Goal: Task Accomplishment & Management: Complete application form

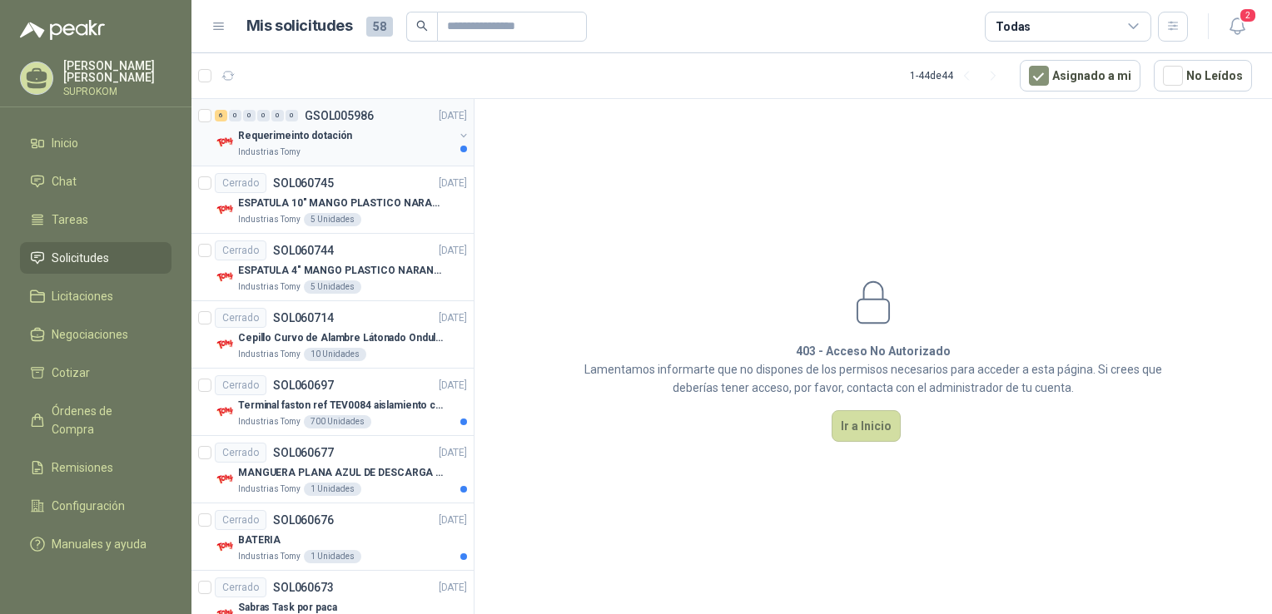
click at [394, 151] on div "Industrias Tomy" at bounding box center [346, 152] width 216 height 13
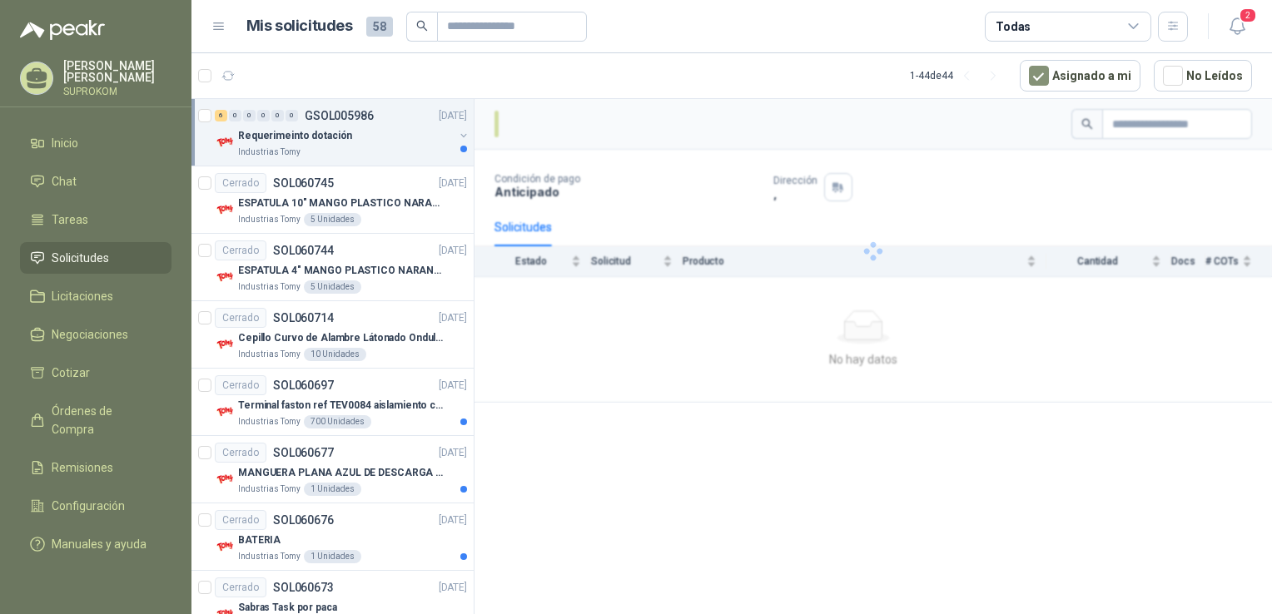
click at [352, 147] on div "Industrias Tomy" at bounding box center [346, 152] width 216 height 13
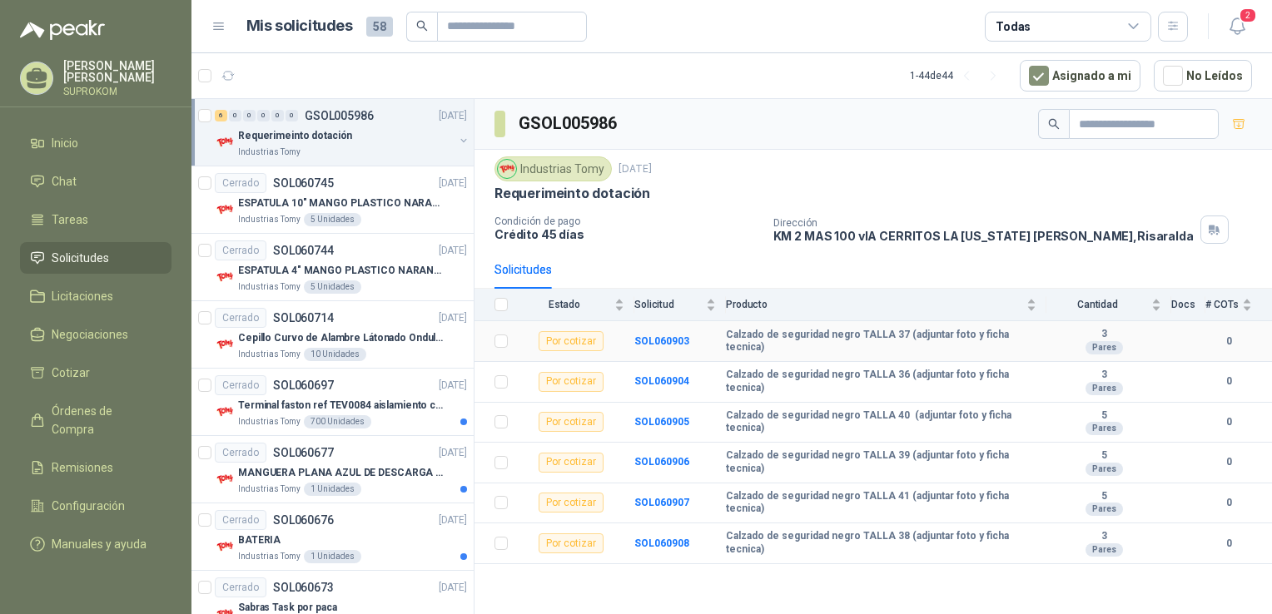
click at [576, 337] on div "Por cotizar" at bounding box center [571, 341] width 65 height 20
click at [560, 341] on div "Por cotizar" at bounding box center [571, 341] width 65 height 20
click at [563, 344] on div "Por cotizar" at bounding box center [571, 341] width 65 height 20
click at [570, 336] on div "Por cotizar" at bounding box center [571, 341] width 65 height 20
click at [599, 346] on div "Por cotizar" at bounding box center [571, 341] width 65 height 20
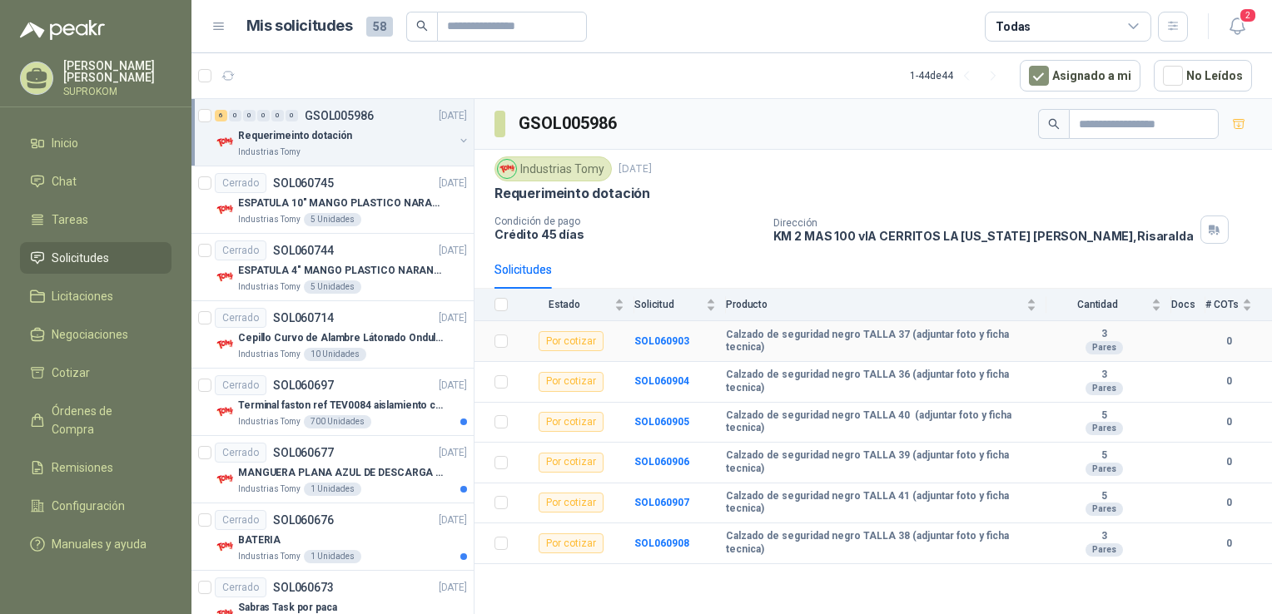
click at [758, 347] on td "Calzado de seguridad negro TALLA 37 (adjuntar foto y ficha tecnica)" at bounding box center [886, 341] width 321 height 41
click at [756, 341] on b "Calzado de seguridad negro TALLA 37 (adjuntar foto y ficha tecnica)" at bounding box center [881, 342] width 311 height 26
click at [669, 337] on b "SOL060903" at bounding box center [661, 342] width 55 height 12
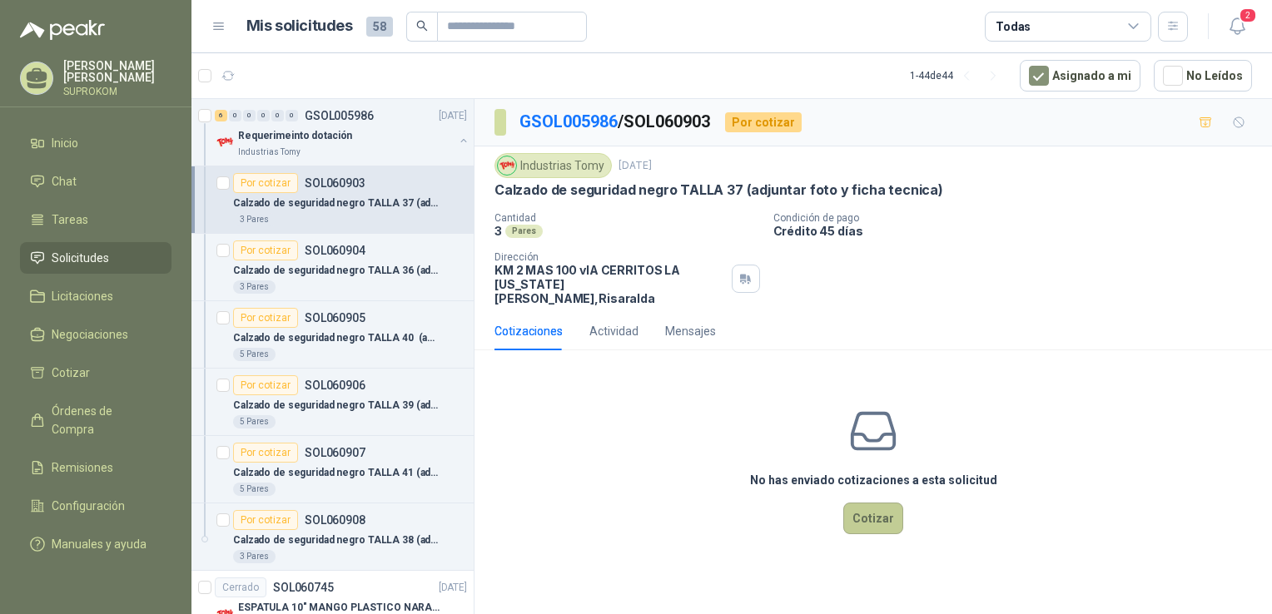
click at [878, 503] on button "Cotizar" at bounding box center [873, 519] width 60 height 32
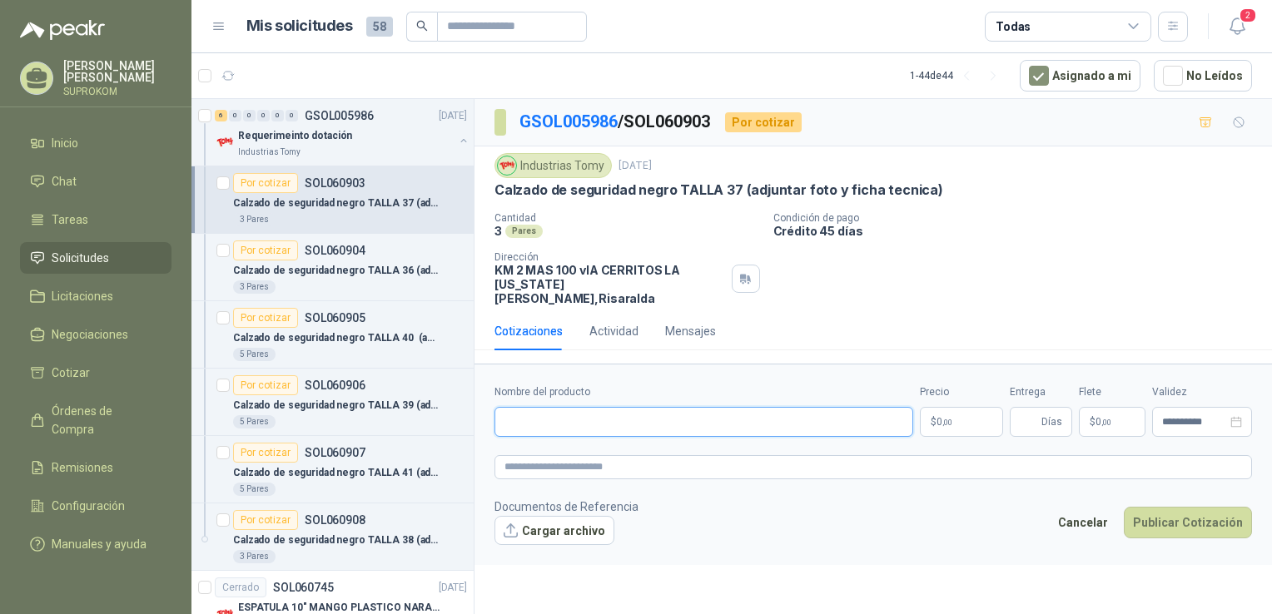
click at [570, 411] on input "Nombre del producto" at bounding box center [704, 422] width 419 height 30
click at [654, 407] on input "Nombre del producto" at bounding box center [704, 422] width 419 height 30
paste input "**********"
type input "**********"
click at [953, 410] on p "$ 0 ,00" at bounding box center [961, 422] width 83 height 30
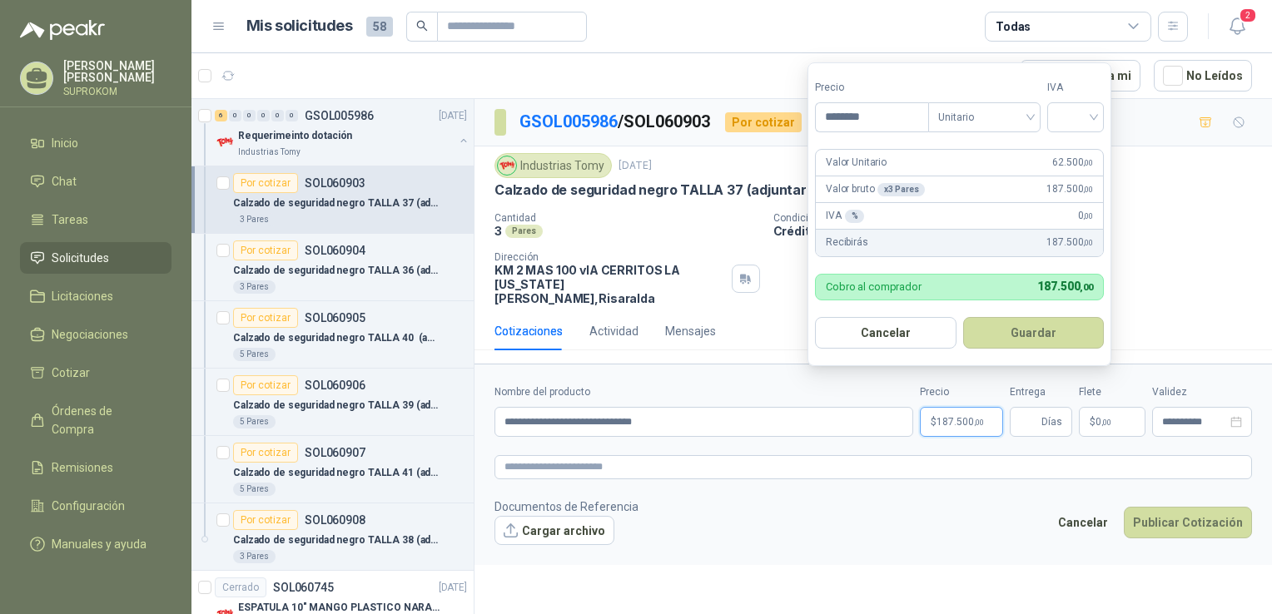
type input "********"
click at [887, 211] on div "IVA % 0 ,00" at bounding box center [959, 216] width 287 height 27
click at [1077, 110] on input "search" at bounding box center [1075, 115] width 37 height 25
click at [1089, 157] on div "19%" at bounding box center [1079, 152] width 31 height 18
click at [1017, 340] on button "Guardar" at bounding box center [1036, 333] width 143 height 32
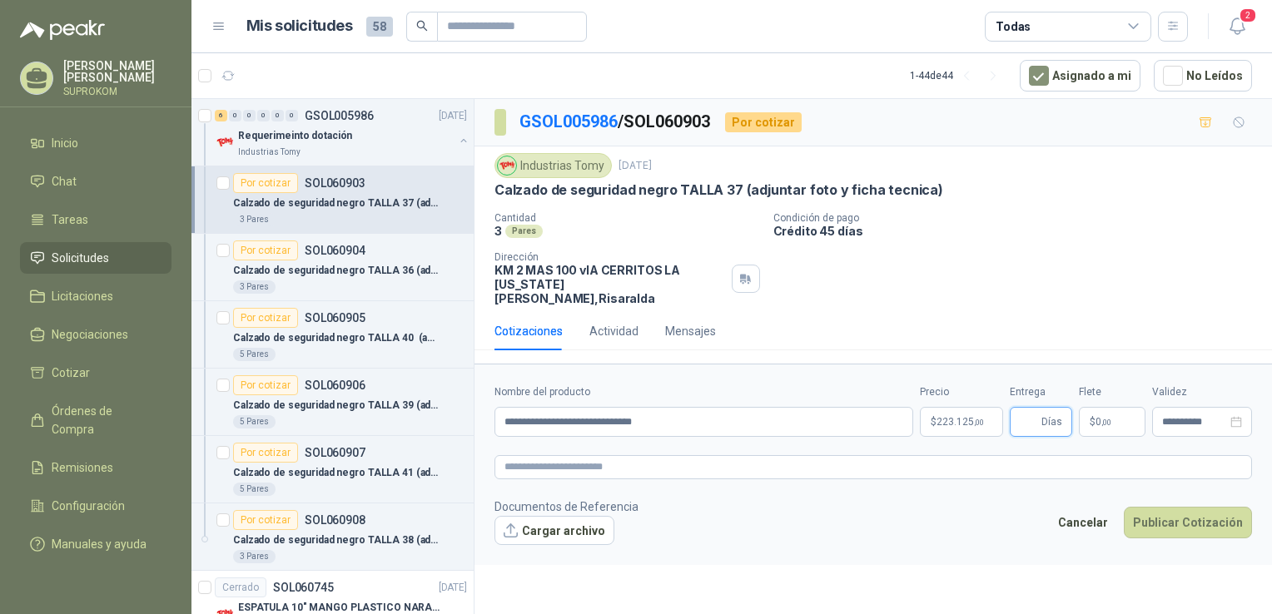
click at [1027, 408] on input "Entrega" at bounding box center [1029, 422] width 18 height 28
type input "*"
click at [754, 455] on textarea at bounding box center [874, 467] width 758 height 24
paste textarea "**********"
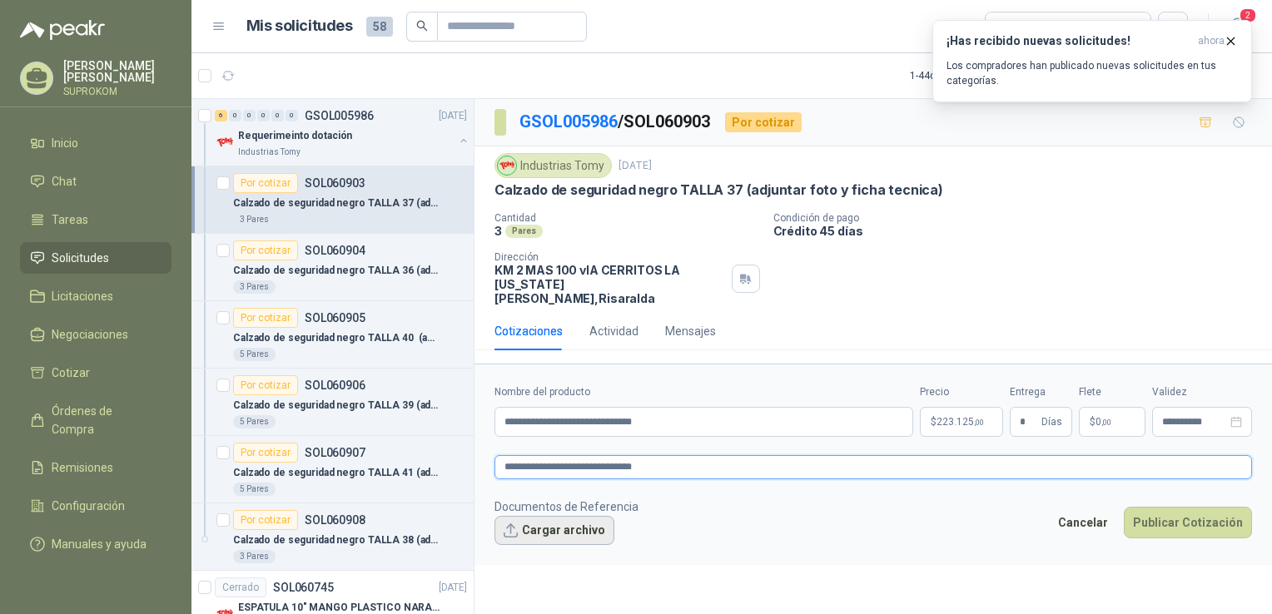
type textarea "**********"
click at [560, 520] on button "Cargar archivo" at bounding box center [555, 531] width 120 height 30
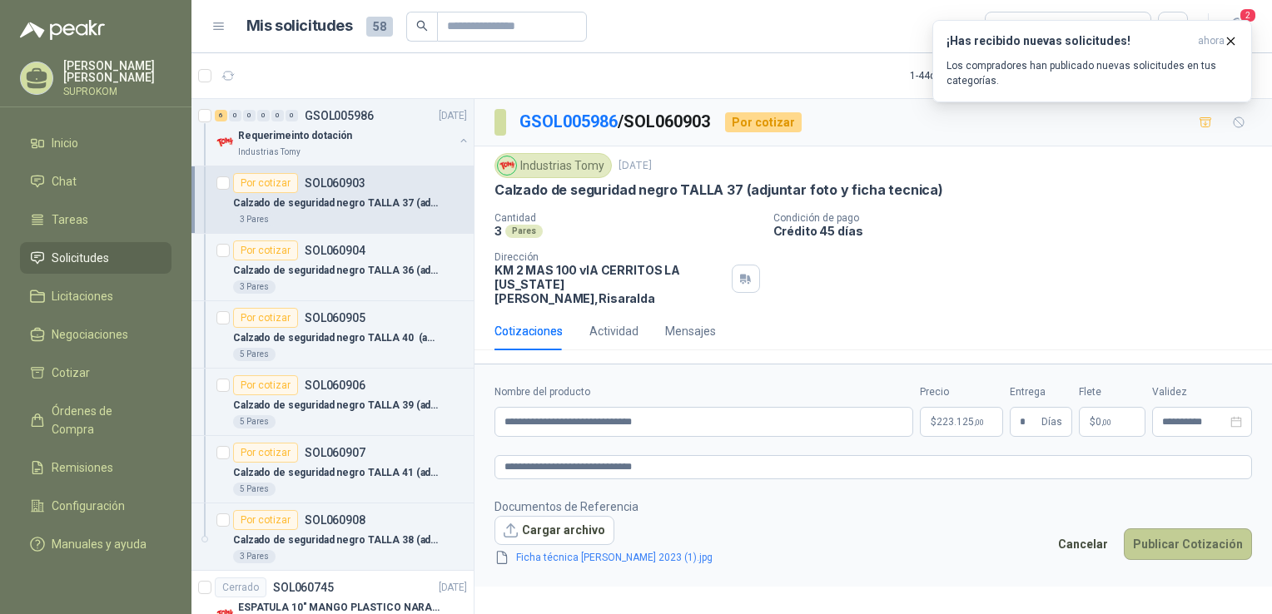
click at [1163, 529] on button "Publicar Cotización" at bounding box center [1188, 545] width 128 height 32
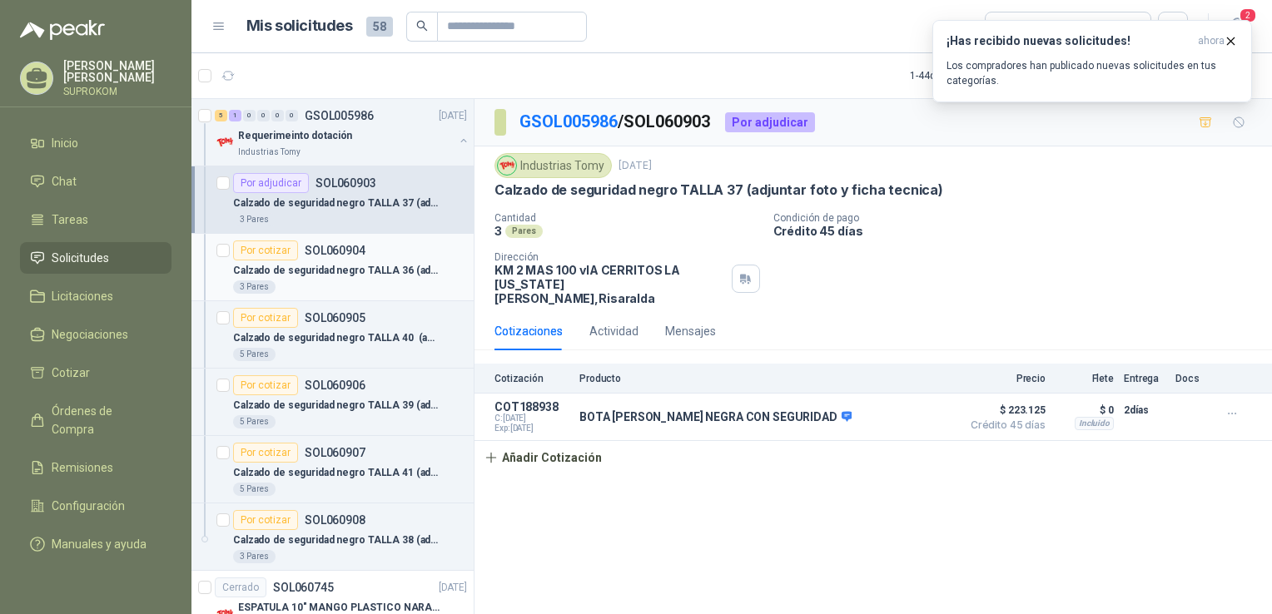
click at [372, 246] on div "Por cotizar SOL060904" at bounding box center [350, 251] width 234 height 20
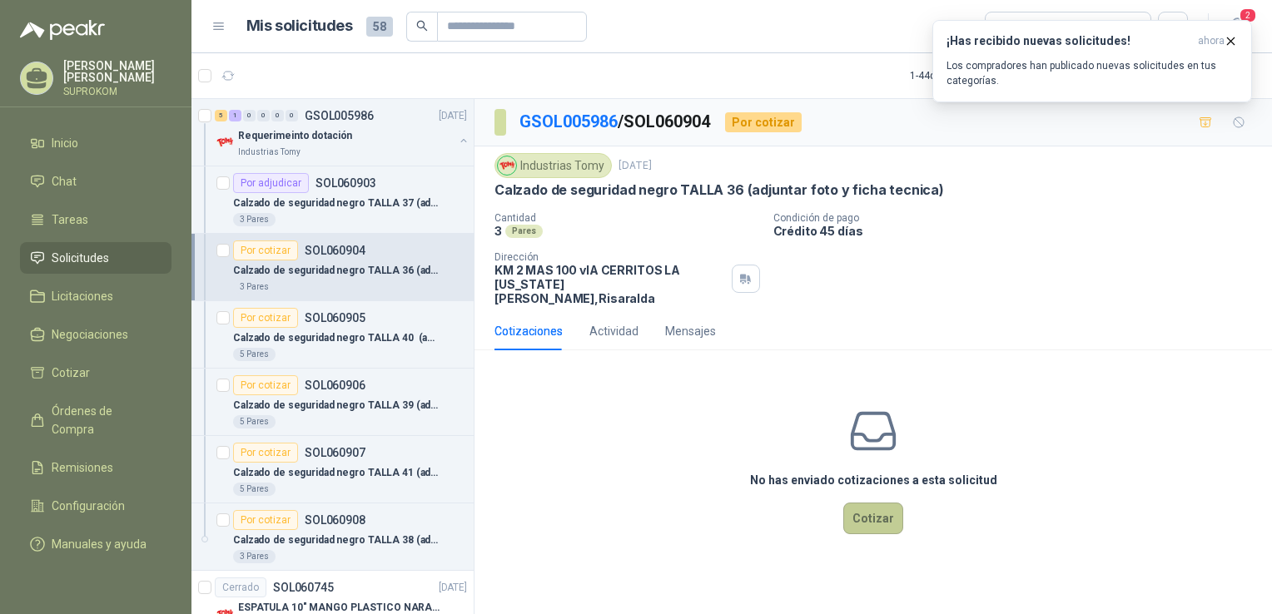
click at [876, 508] on button "Cotizar" at bounding box center [873, 519] width 60 height 32
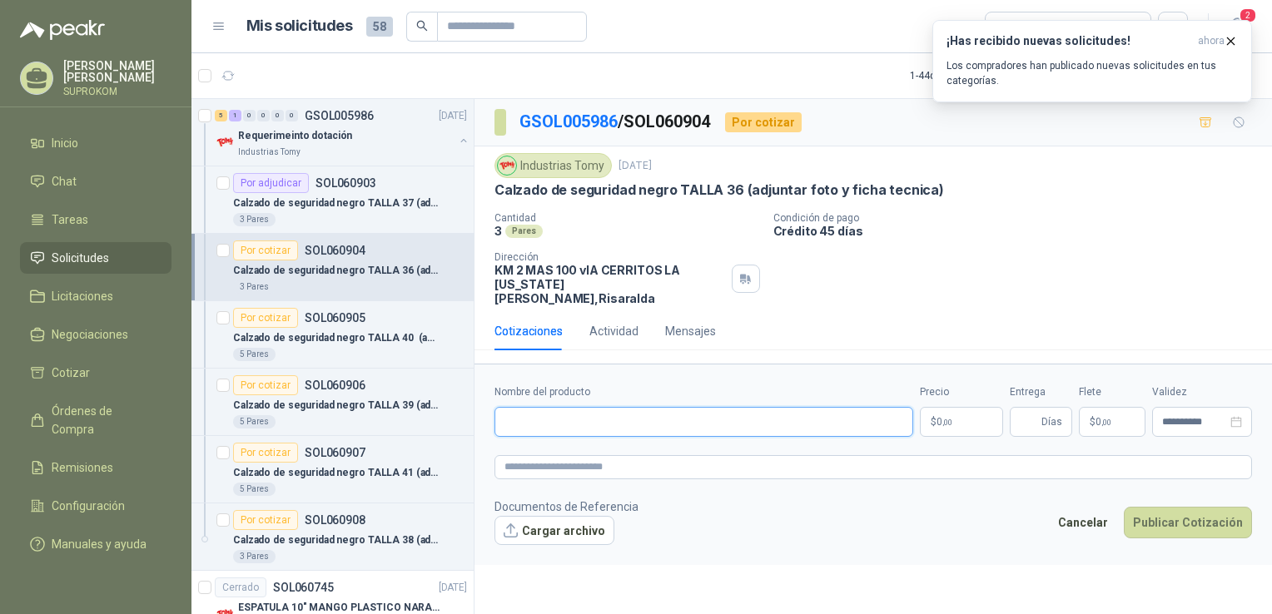
click at [737, 407] on input "Nombre del producto" at bounding box center [704, 422] width 419 height 30
paste input "**********"
type input "**********"
click at [972, 410] on p "$ 0 ,00" at bounding box center [961, 422] width 83 height 30
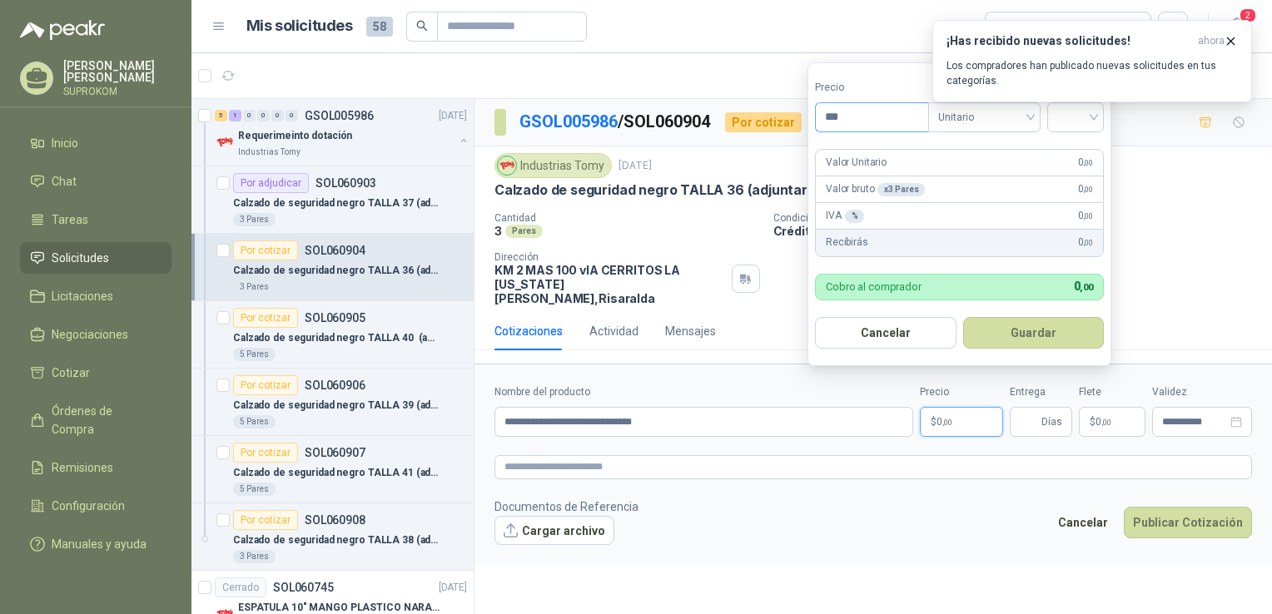
click at [905, 122] on input "***" at bounding box center [872, 117] width 112 height 28
click at [1059, 116] on div at bounding box center [1075, 117] width 57 height 30
type input "********"
click at [1067, 148] on div "19%" at bounding box center [1079, 152] width 31 height 18
click at [1016, 331] on button "Guardar" at bounding box center [1036, 333] width 143 height 32
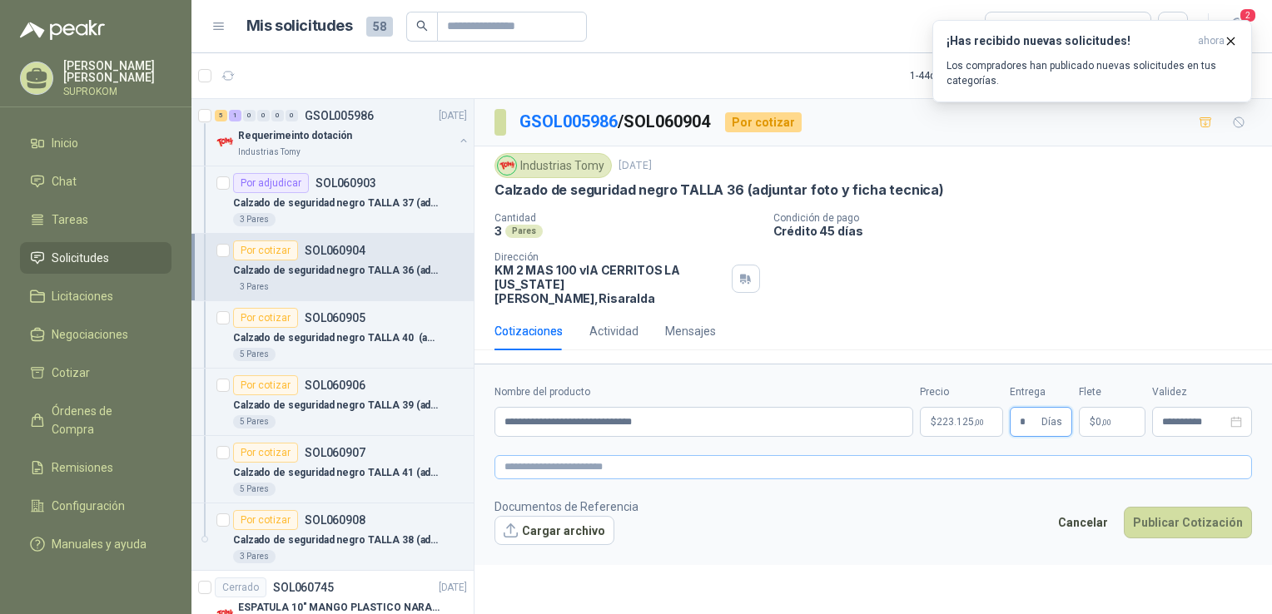
type input "*"
click at [589, 455] on textarea at bounding box center [874, 467] width 758 height 24
paste textarea "**********"
type textarea "**********"
click at [536, 521] on button "Cargar archivo" at bounding box center [555, 531] width 120 height 30
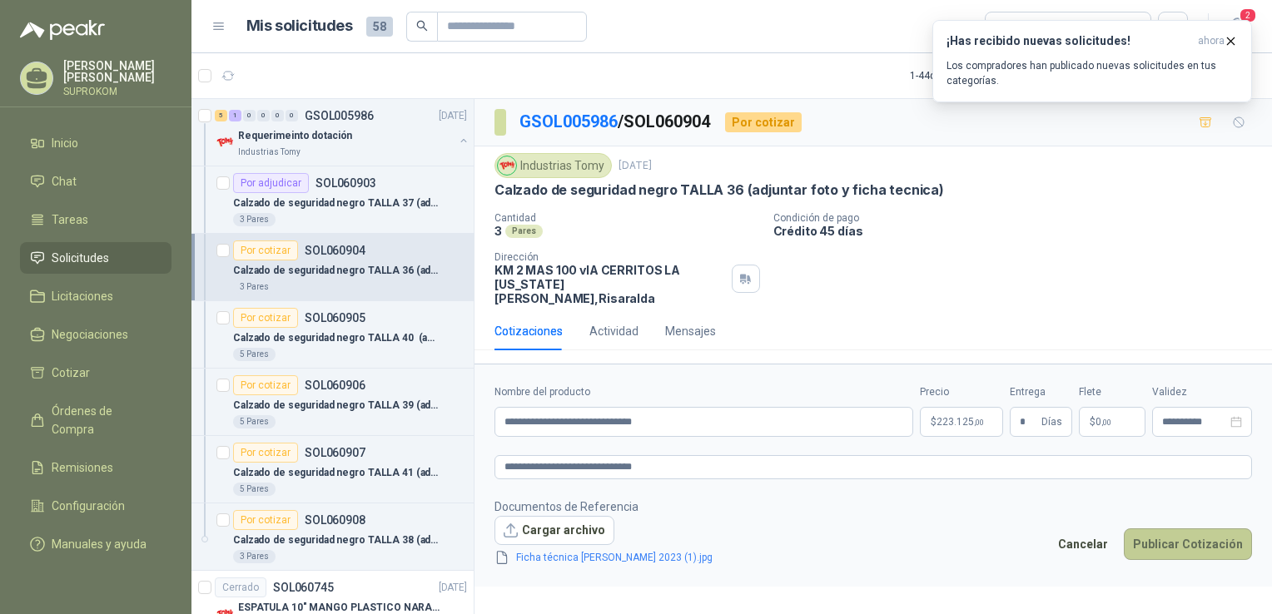
click at [1156, 535] on button "Publicar Cotización" at bounding box center [1188, 545] width 128 height 32
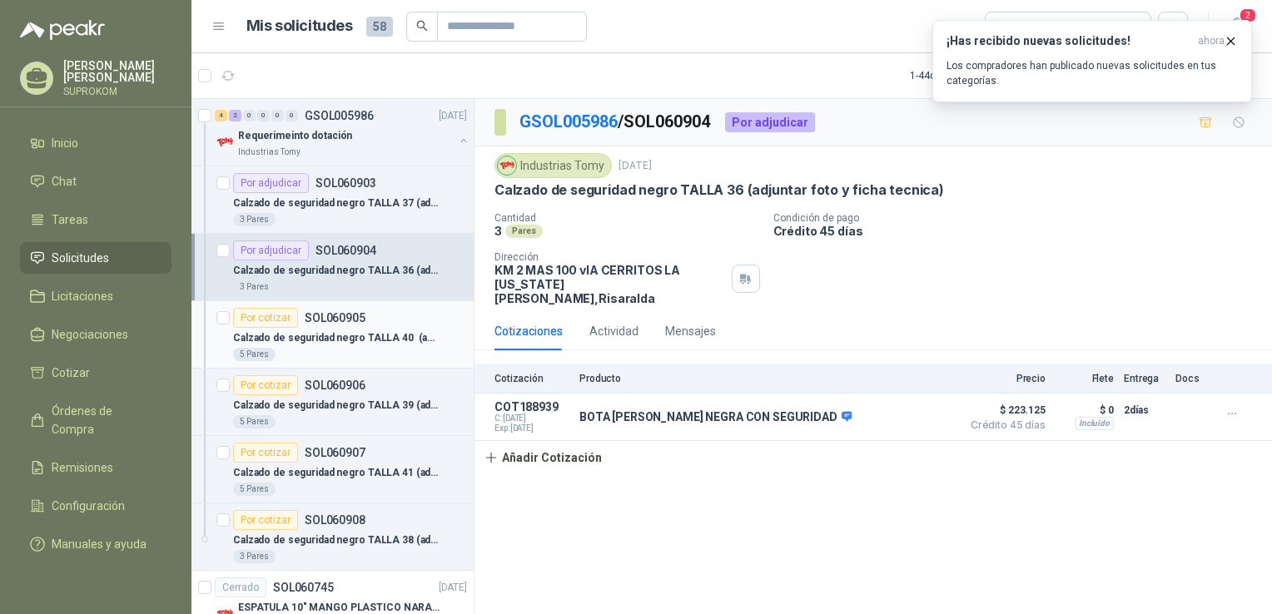
click at [353, 305] on article "Por cotizar SOL060905 Calzado de seguridad negro TALLA 40 (adjuntar foto y fich…" at bounding box center [332, 334] width 282 height 67
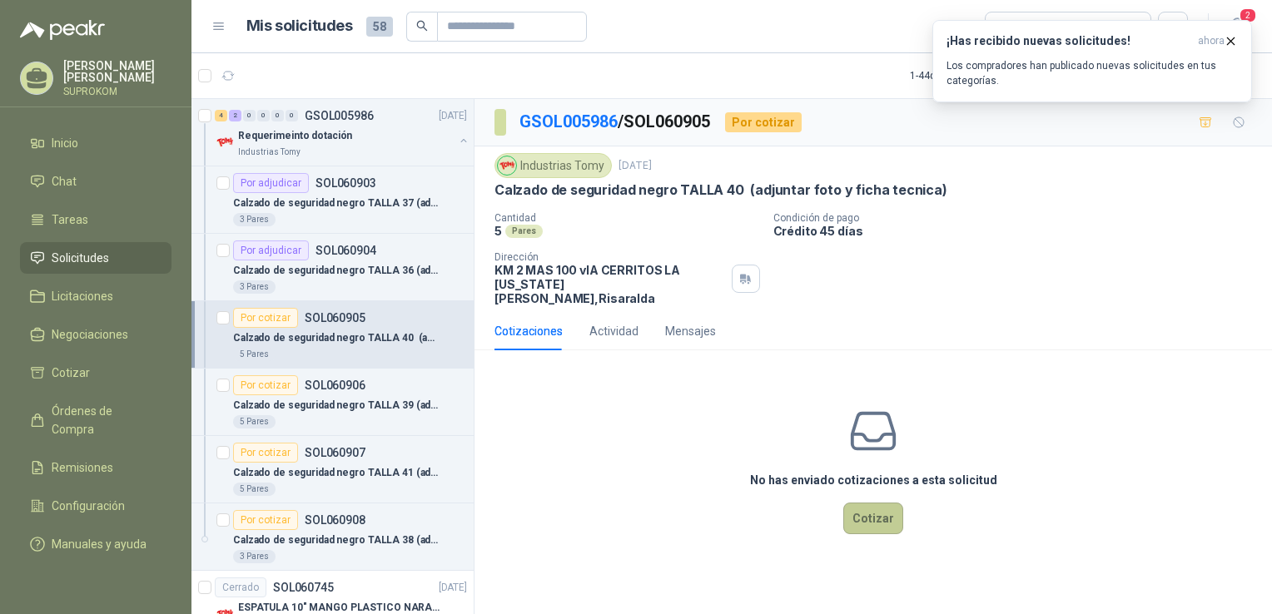
click at [869, 512] on button "Cotizar" at bounding box center [873, 519] width 60 height 32
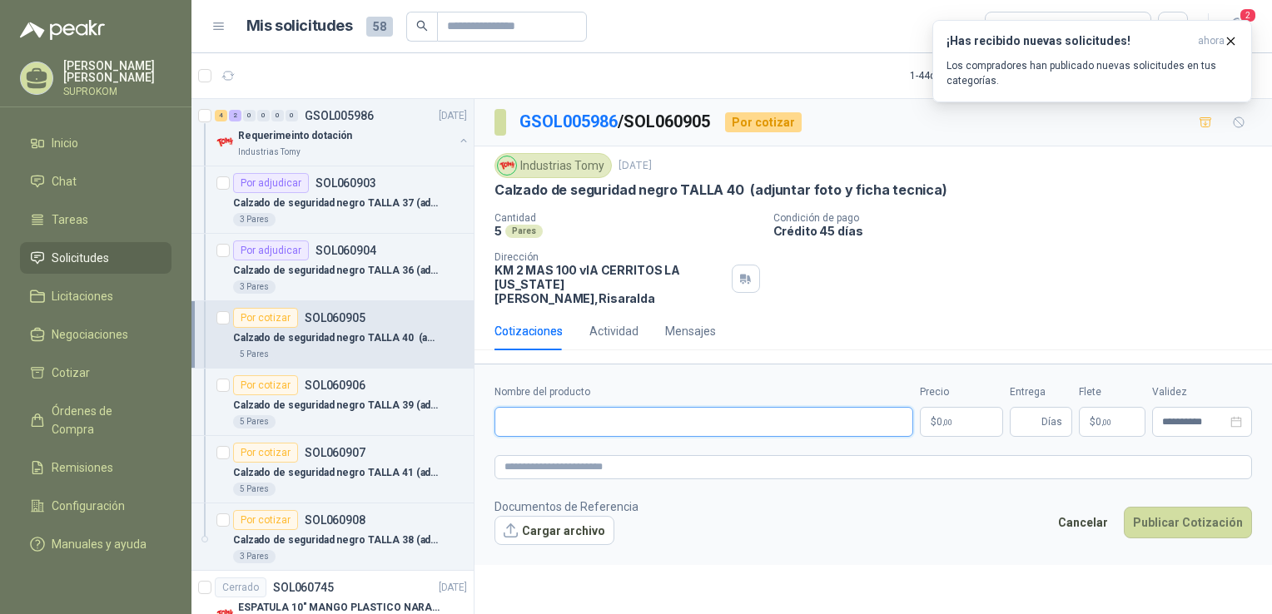
click at [813, 411] on input "Nombre del producto" at bounding box center [704, 422] width 419 height 30
paste input "**********"
type input "**********"
click at [992, 416] on p "$ 0 ,00" at bounding box center [961, 422] width 83 height 30
drag, startPoint x: 1233, startPoint y: 45, endPoint x: 1072, endPoint y: 291, distance: 294.7
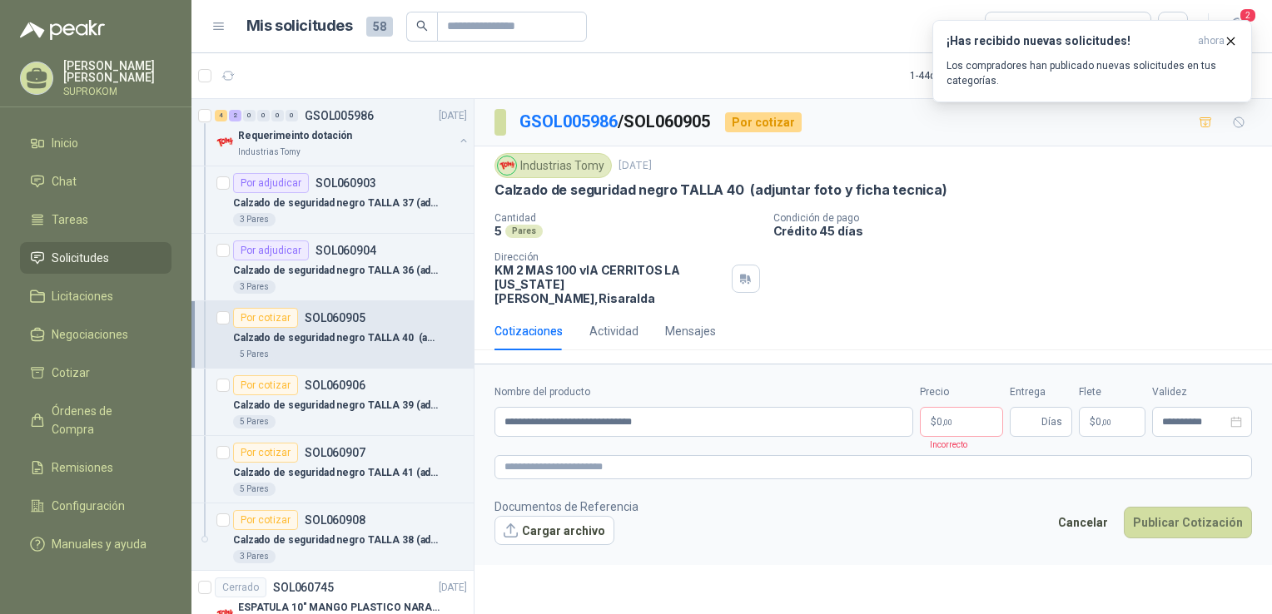
click at [1072, 291] on body "[PERSON_NAME] SUPROKOM Inicio Chat Tareas Solicitudes Licitaciones Negociacione…" at bounding box center [636, 307] width 1272 height 614
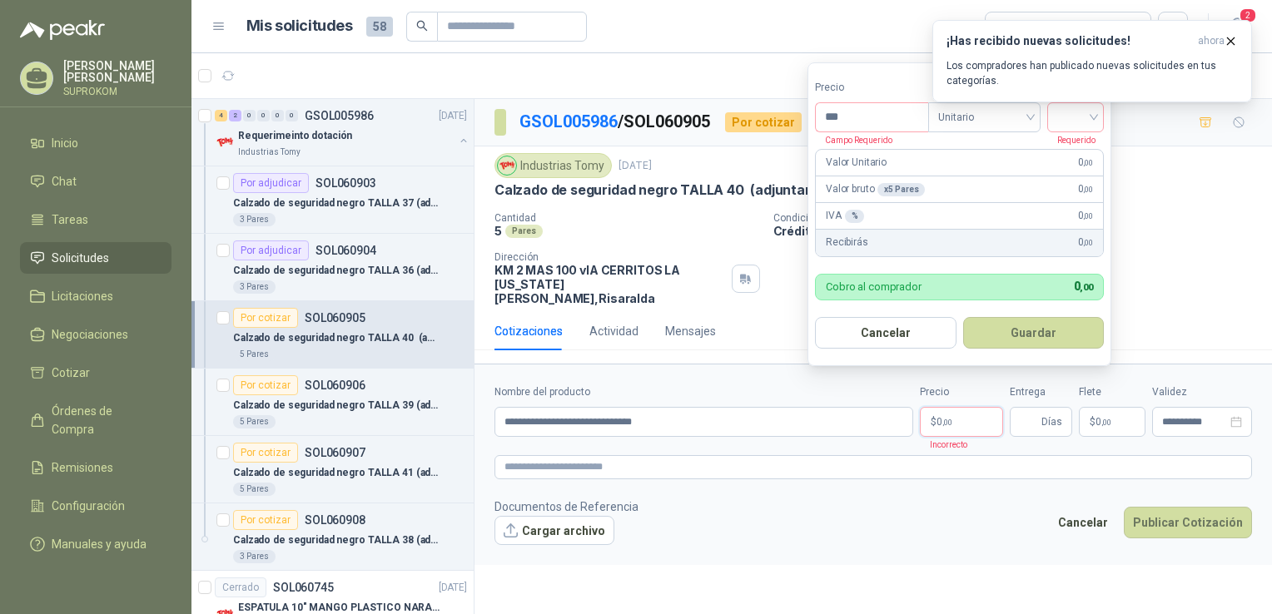
click at [962, 414] on p "$ 0 ,00" at bounding box center [961, 422] width 83 height 30
click at [869, 123] on input "***" at bounding box center [872, 117] width 112 height 28
type input "********"
click at [1076, 124] on input "search" at bounding box center [1075, 115] width 37 height 25
click at [1082, 151] on div "19%" at bounding box center [1079, 152] width 31 height 18
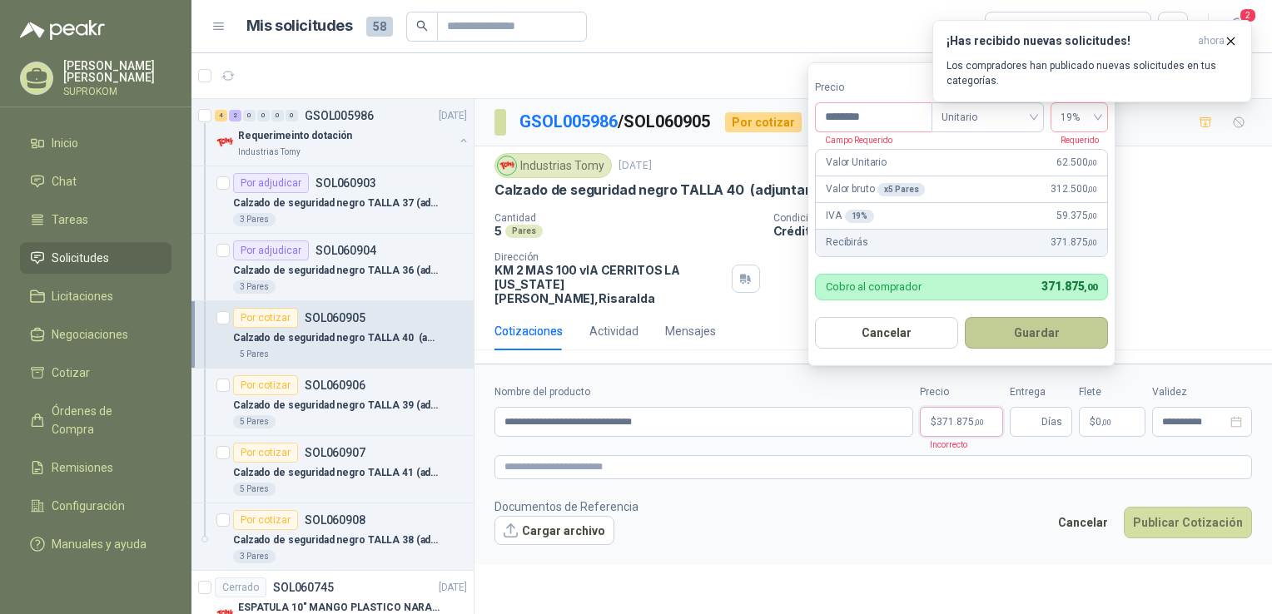
click at [1013, 322] on button "Guardar" at bounding box center [1036, 333] width 143 height 32
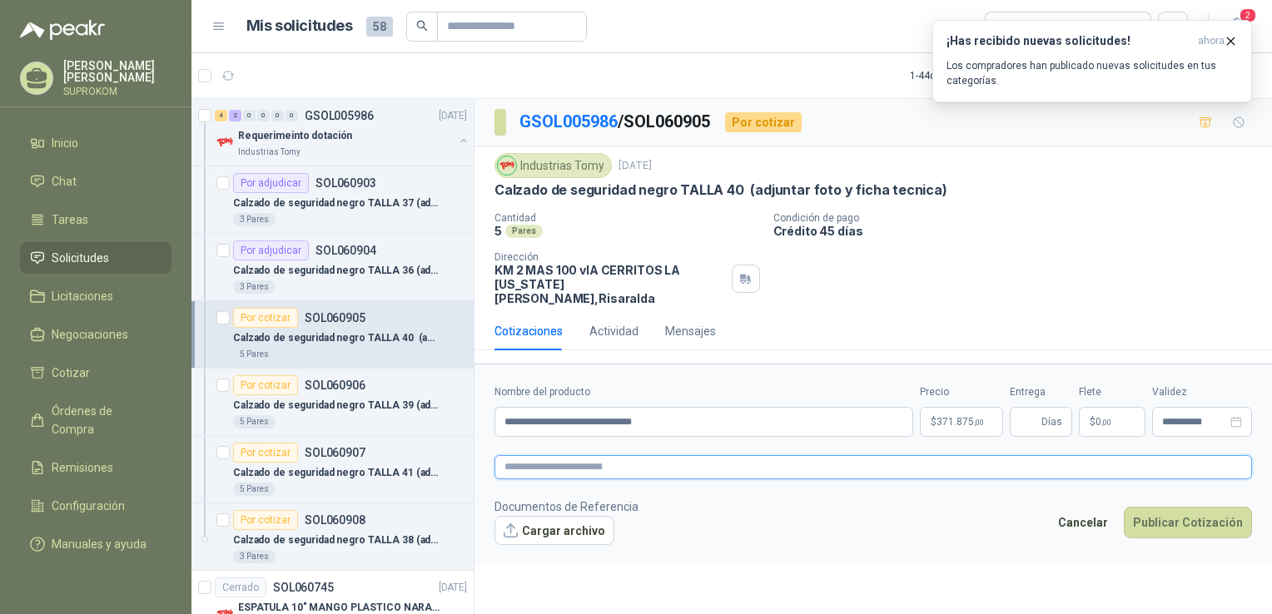
click at [699, 455] on textarea at bounding box center [874, 467] width 758 height 24
paste textarea "**********"
type textarea "**********"
click at [536, 516] on button "Cargar archivo" at bounding box center [555, 531] width 120 height 30
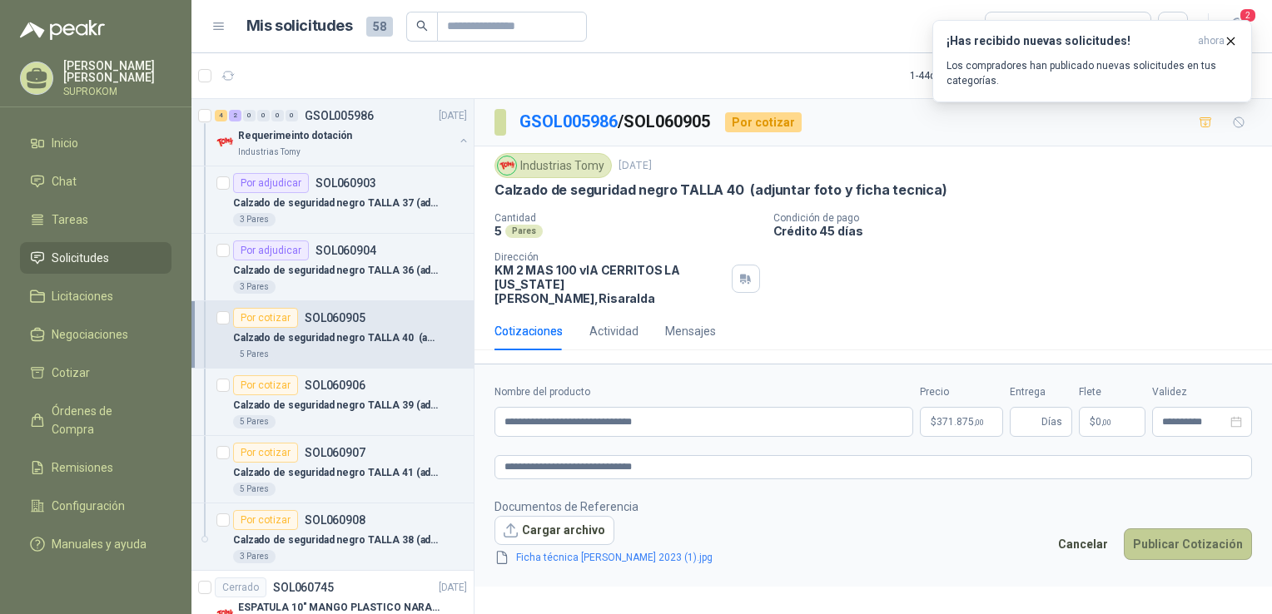
click at [1149, 529] on button "Publicar Cotización" at bounding box center [1188, 545] width 128 height 32
click at [1035, 408] on input "Entrega" at bounding box center [1029, 422] width 18 height 28
type input "*"
click at [1169, 535] on button "Publicar Cotización" at bounding box center [1188, 545] width 128 height 32
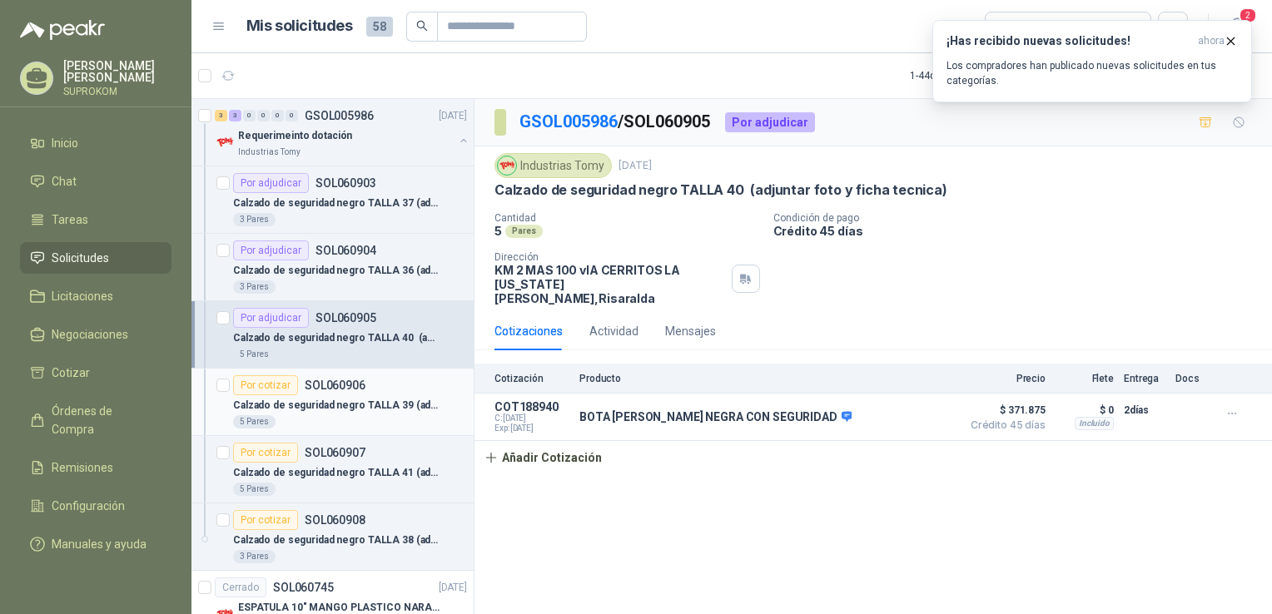
click at [339, 380] on p "SOL060906" at bounding box center [335, 386] width 61 height 12
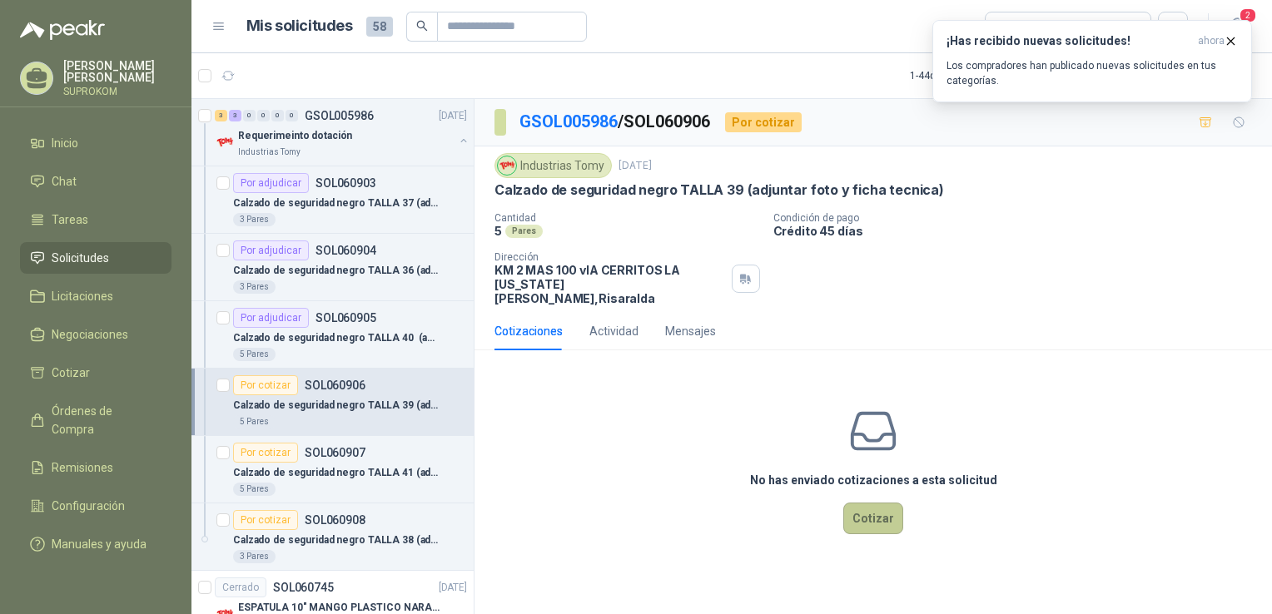
click at [865, 503] on button "Cotizar" at bounding box center [873, 519] width 60 height 32
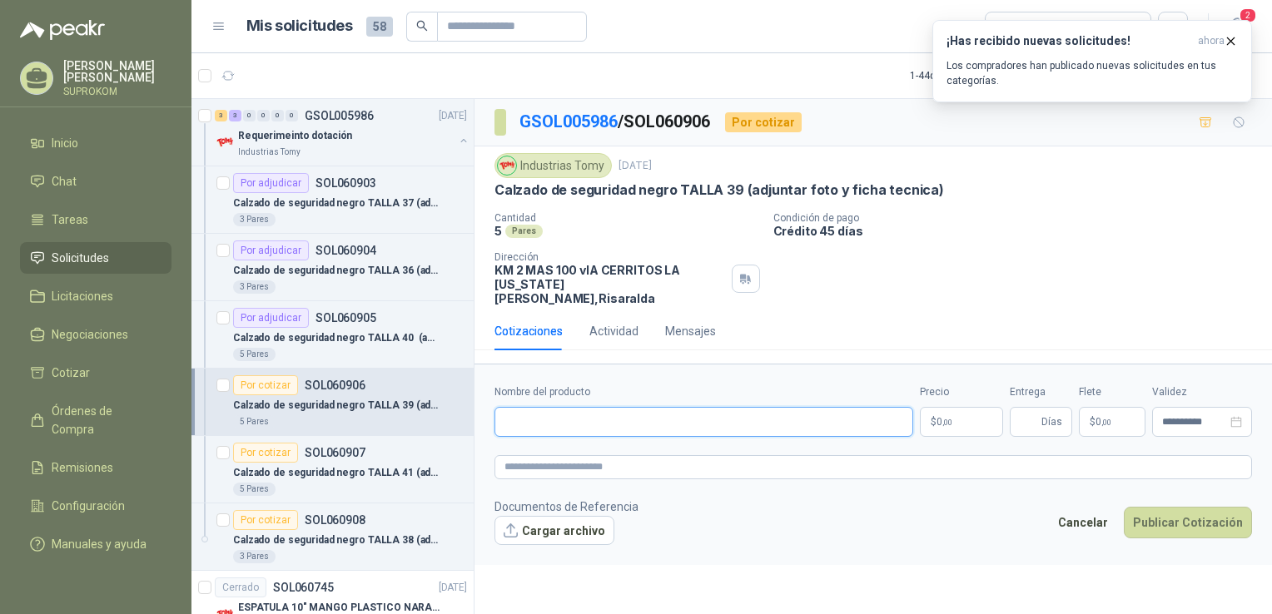
click at [547, 407] on input "Nombre del producto" at bounding box center [704, 422] width 419 height 30
paste input "**********"
type input "**********"
click at [952, 407] on p "$ 0 ,00" at bounding box center [961, 422] width 83 height 30
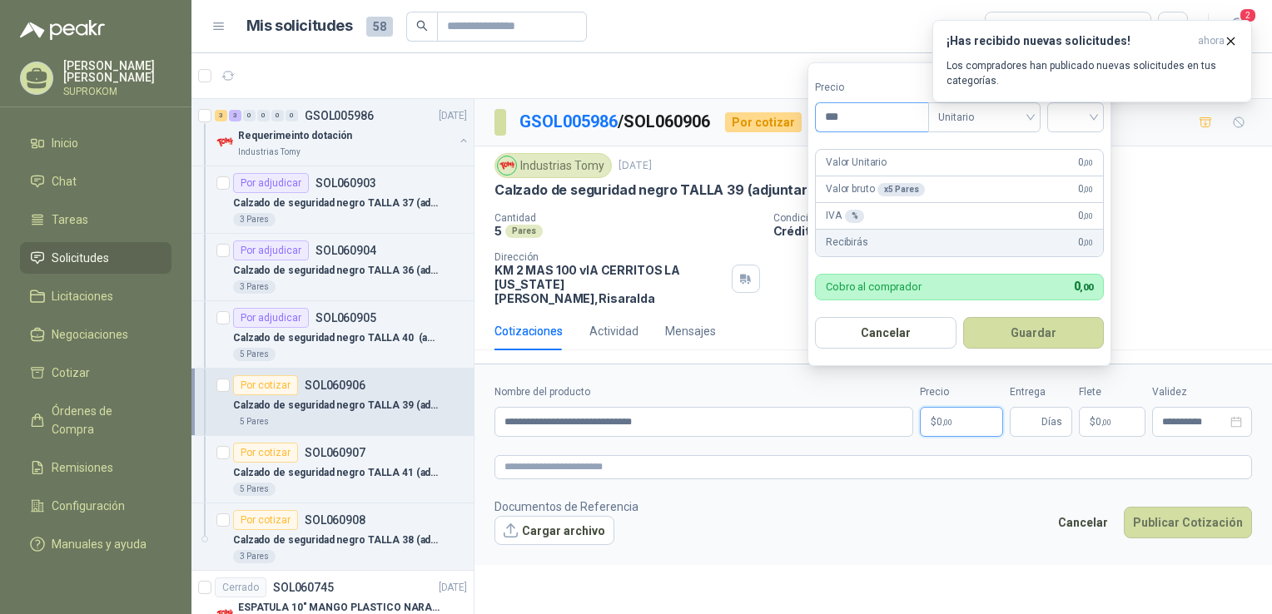
click at [899, 122] on input "***" at bounding box center [872, 117] width 112 height 28
click at [989, 119] on span "Unitario" at bounding box center [984, 117] width 92 height 25
type input "********"
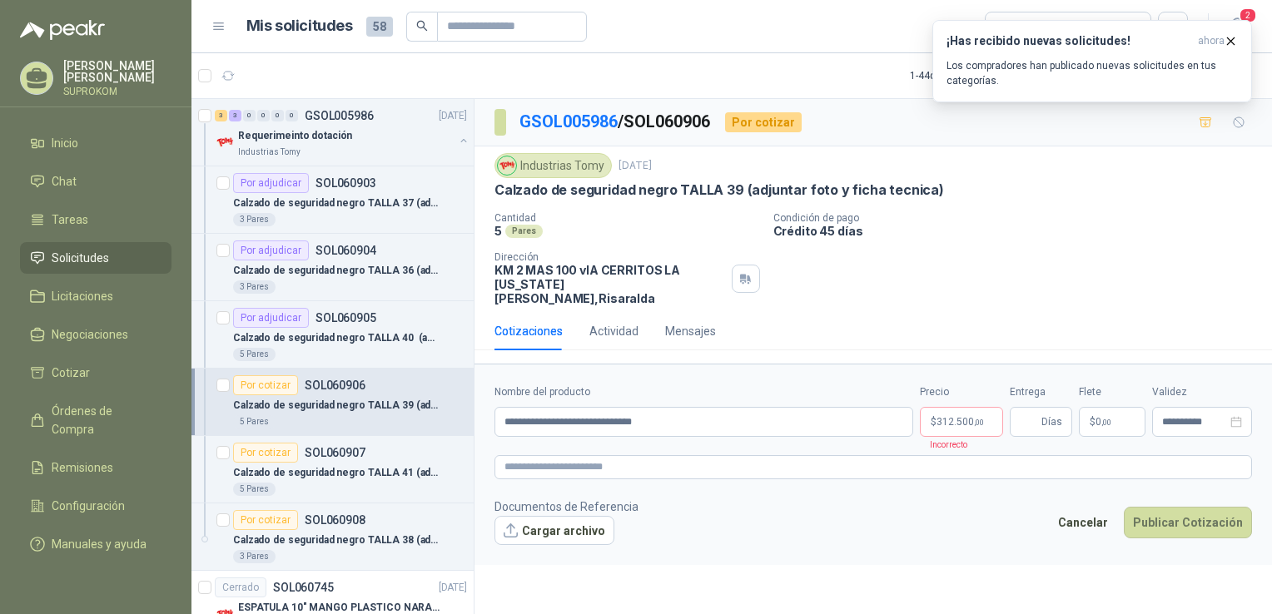
click at [1066, 102] on div "¡Has recibido nuevas solicitudes! ahora Los compradores han publicado nuevas so…" at bounding box center [1093, 61] width 320 height 82
click at [1046, 408] on span "Días" at bounding box center [1052, 422] width 21 height 28
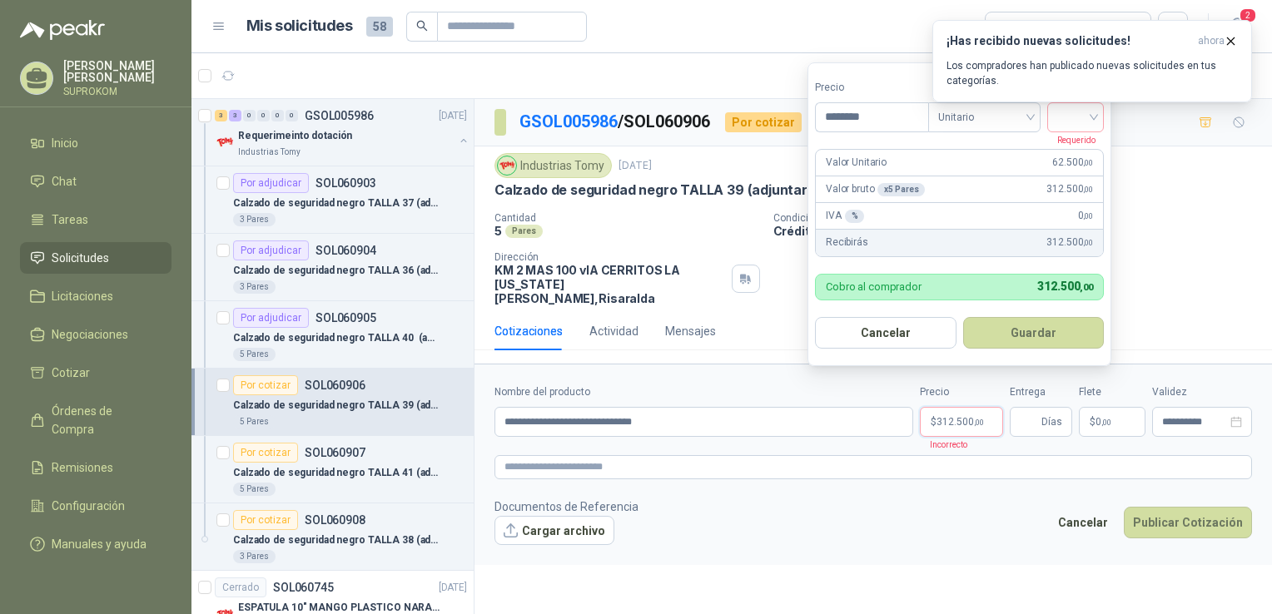
click at [994, 407] on p "$ 312.500 ,00" at bounding box center [961, 422] width 83 height 30
click at [1069, 117] on input "search" at bounding box center [1075, 115] width 37 height 25
click at [1074, 143] on div "19%" at bounding box center [1079, 152] width 31 height 18
click at [1002, 341] on button "Guardar" at bounding box center [1036, 333] width 143 height 32
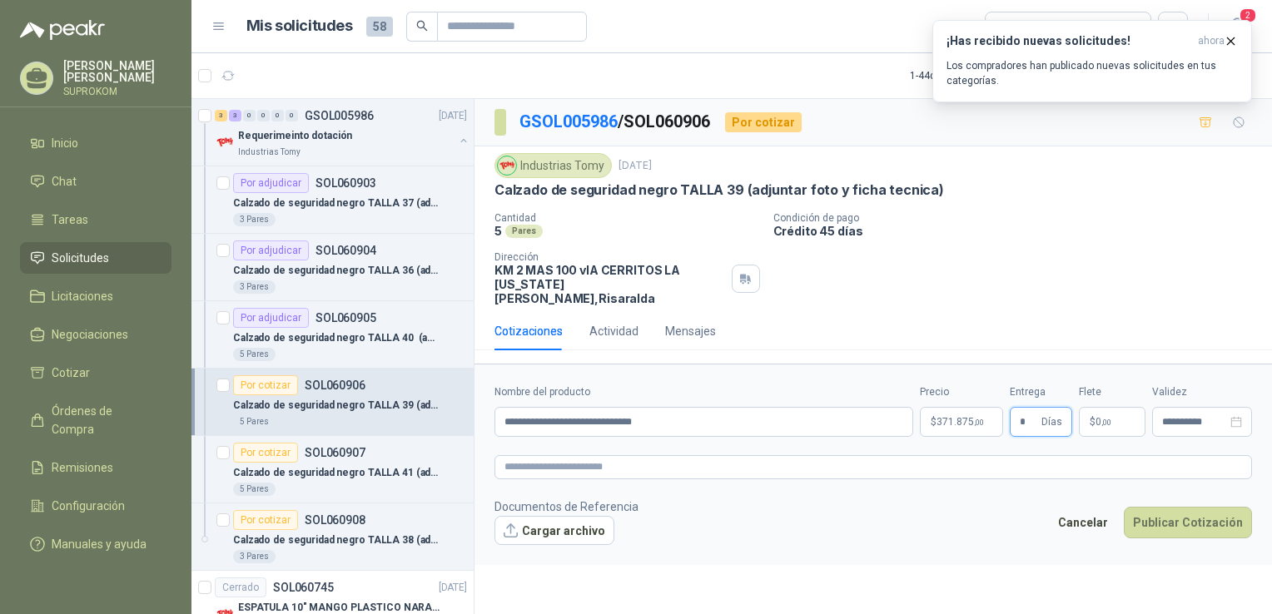
type input "*"
click at [974, 418] on span ",00" at bounding box center [979, 422] width 10 height 9
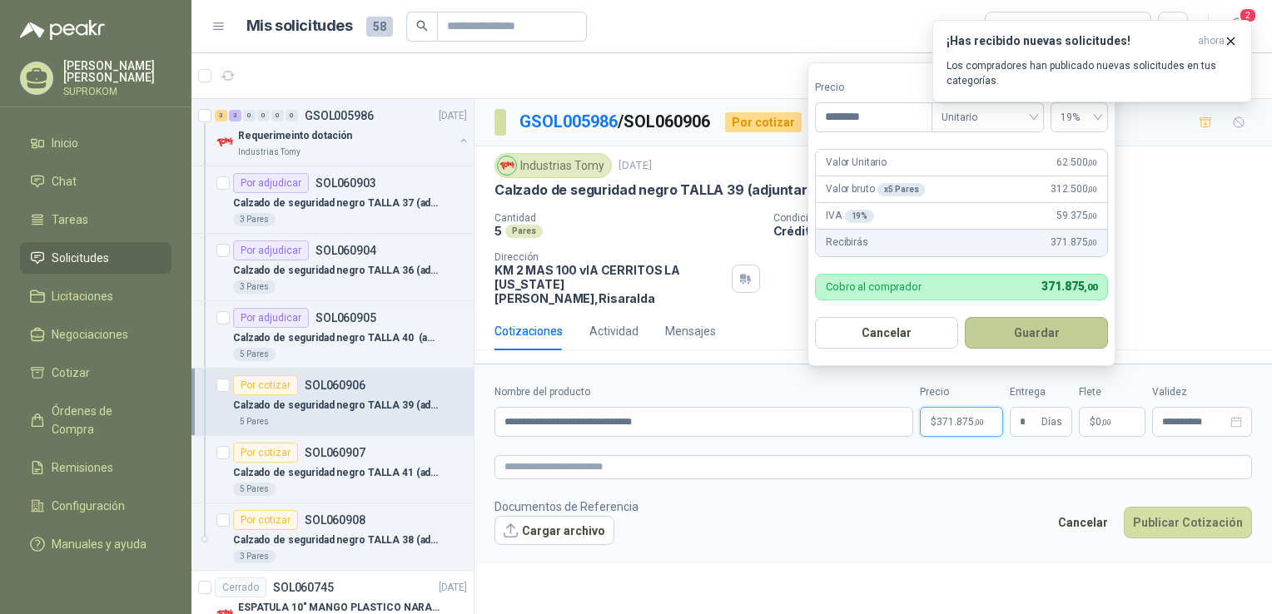
click at [1045, 338] on button "Guardar" at bounding box center [1036, 333] width 143 height 32
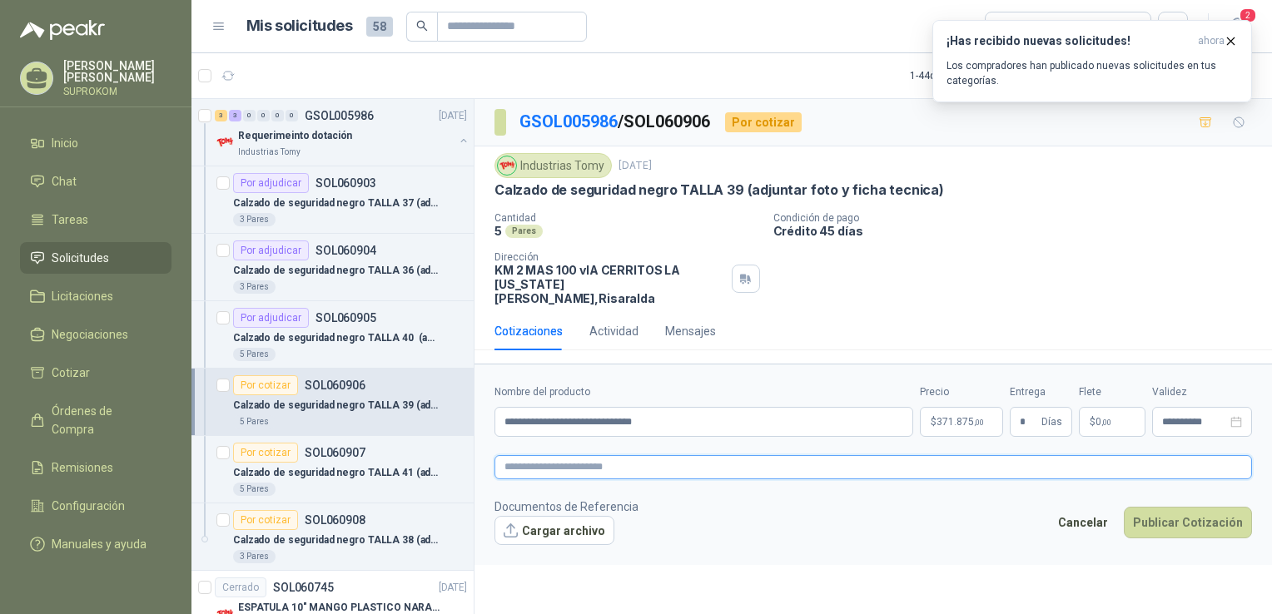
click at [649, 455] on textarea at bounding box center [874, 467] width 758 height 24
paste textarea "**********"
type textarea "**********"
click at [1026, 408] on input "*" at bounding box center [1029, 422] width 18 height 28
type input "*"
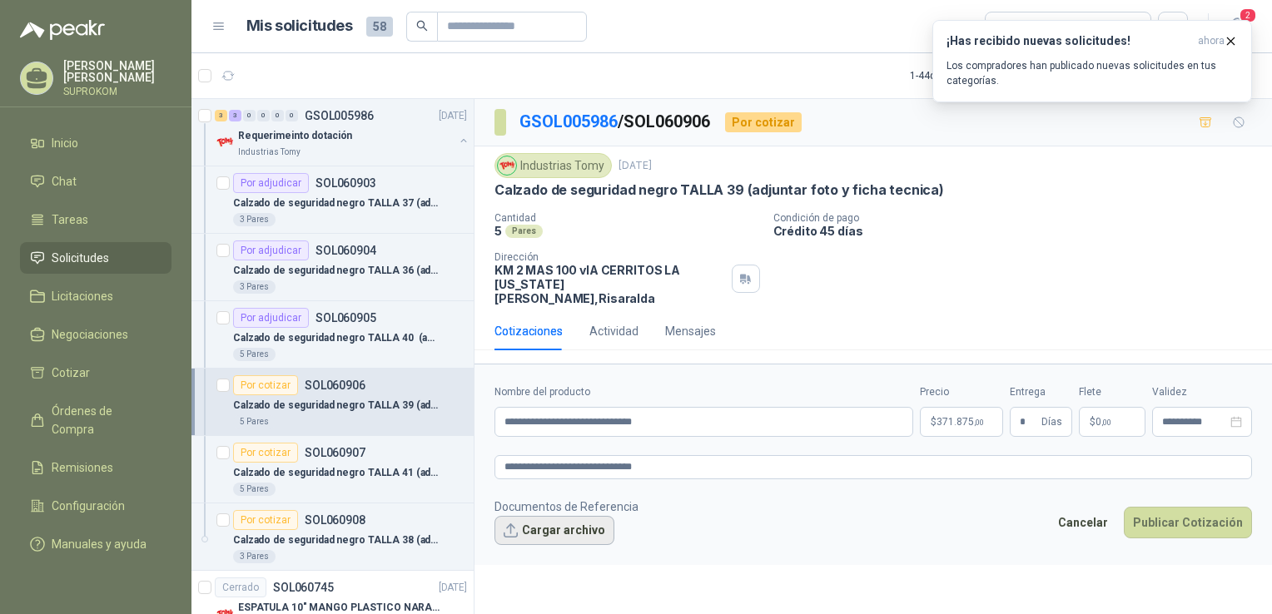
click at [536, 518] on button "Cargar archivo" at bounding box center [555, 531] width 120 height 30
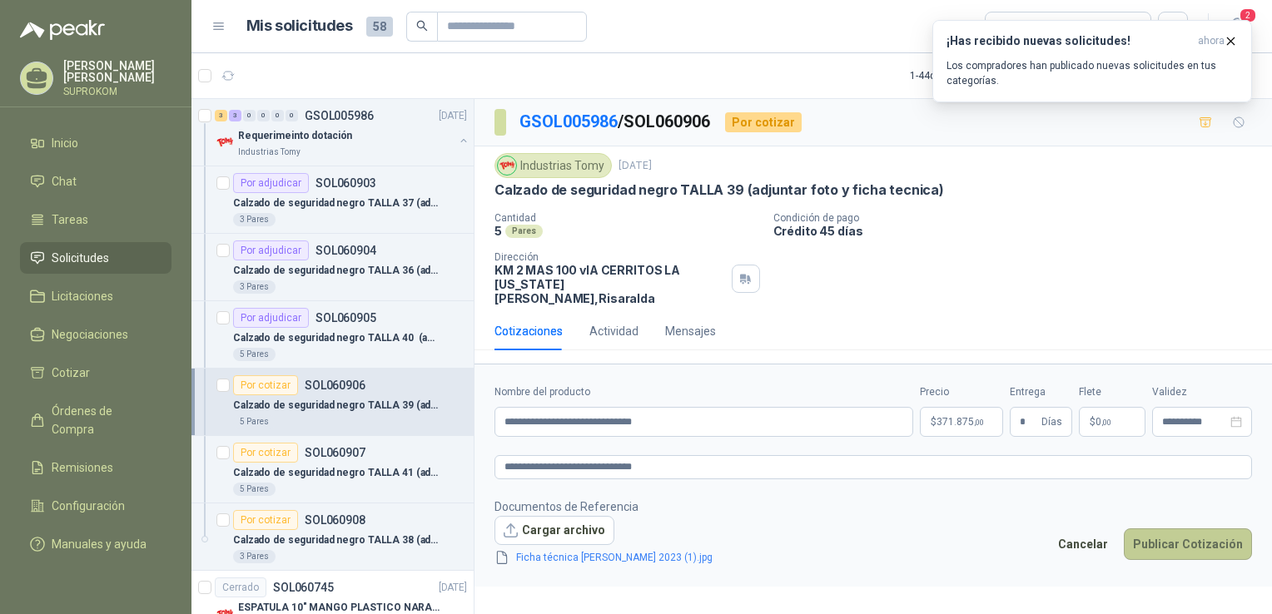
click at [1211, 535] on button "Publicar Cotización" at bounding box center [1188, 545] width 128 height 32
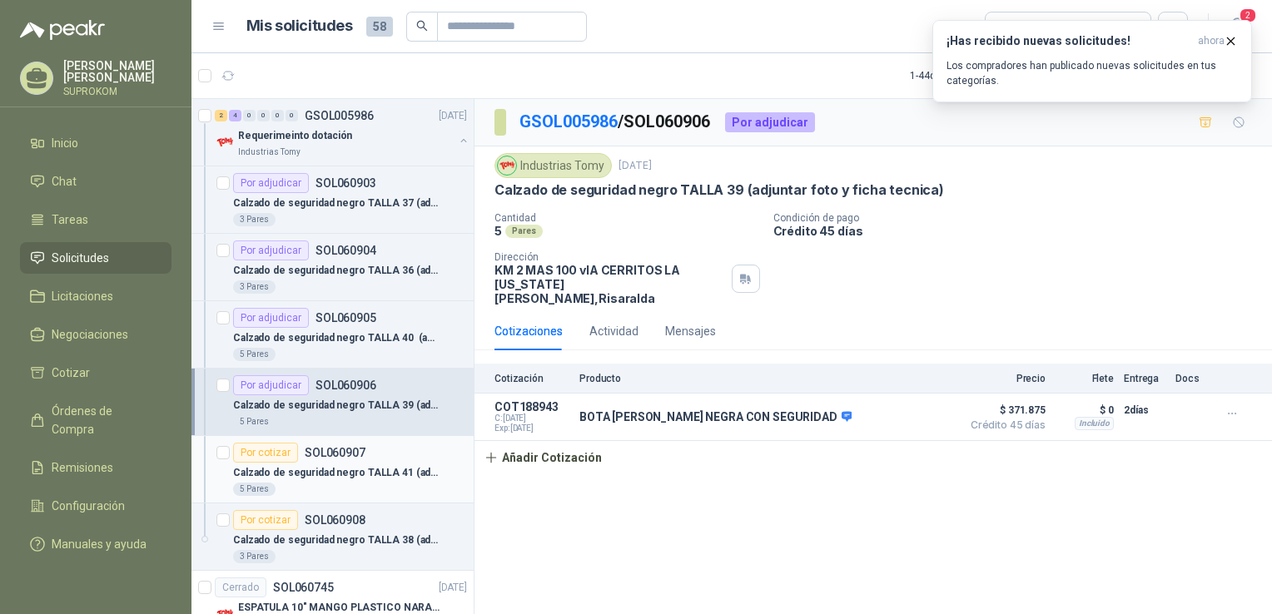
click at [380, 458] on div "Por cotizar SOL060907" at bounding box center [350, 453] width 234 height 20
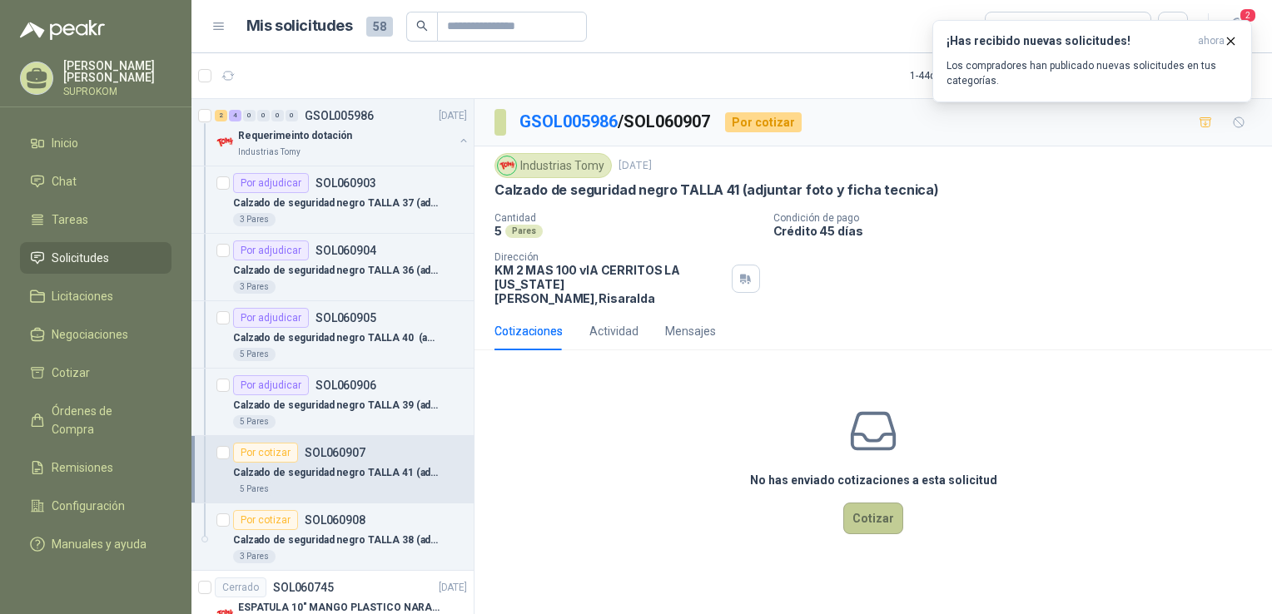
click at [869, 503] on button "Cotizar" at bounding box center [873, 519] width 60 height 32
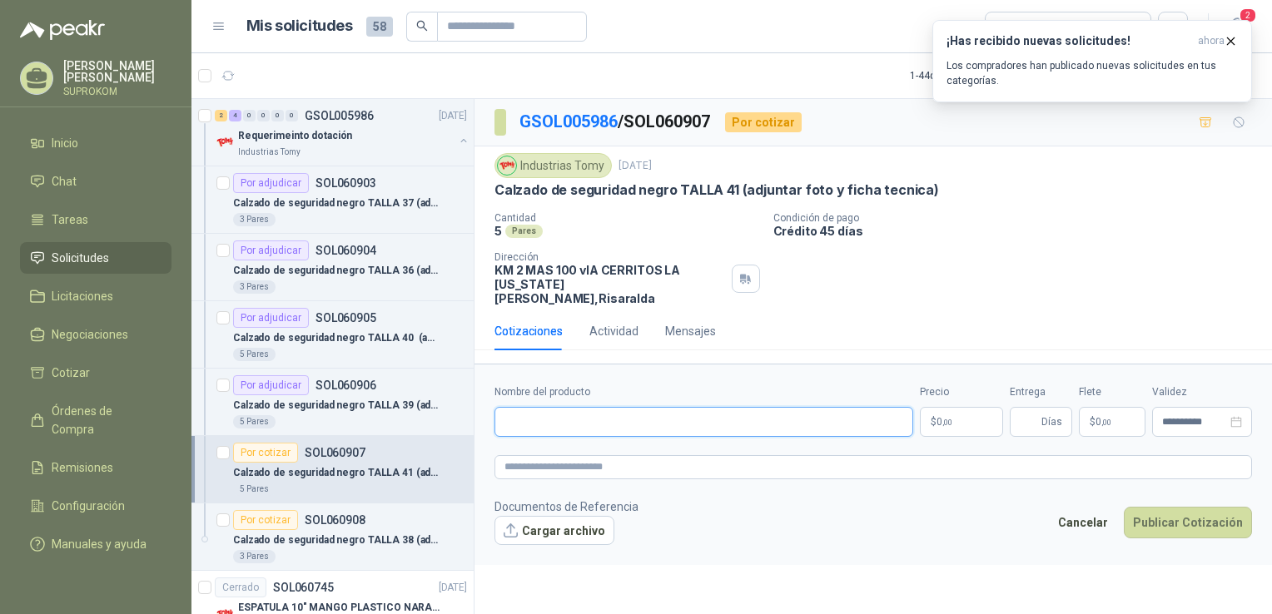
click at [614, 411] on input "Nombre del producto" at bounding box center [704, 422] width 419 height 30
paste input "**********"
type input "**********"
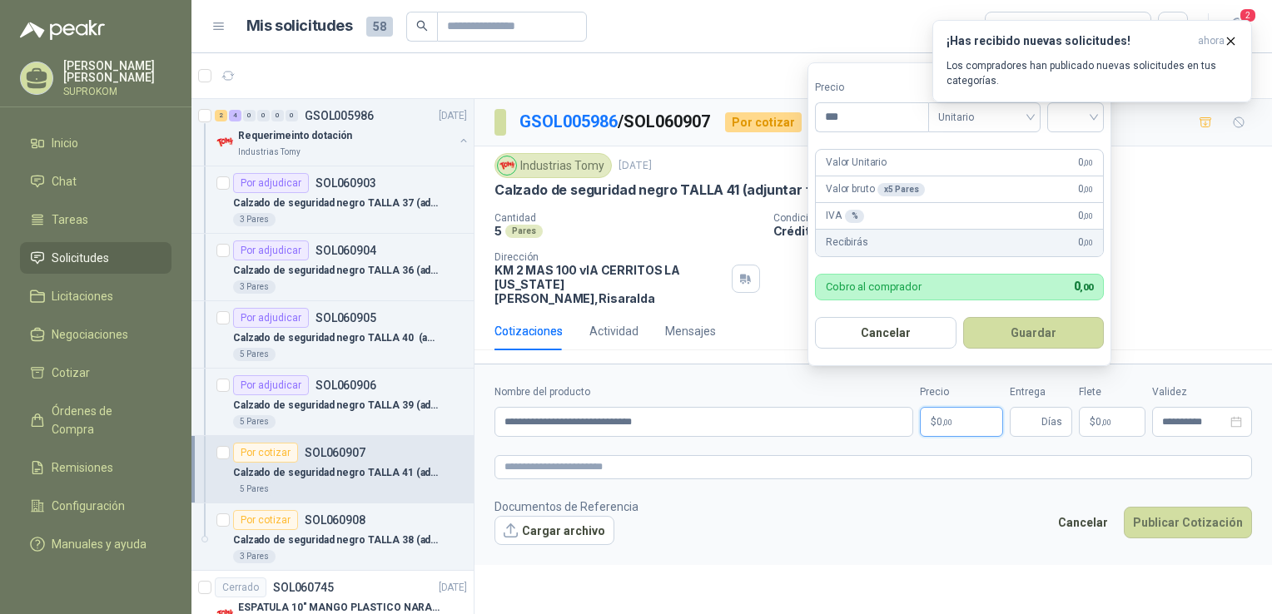
click at [961, 408] on p "$ 0 ,00" at bounding box center [961, 422] width 83 height 30
click at [913, 117] on input "***" at bounding box center [872, 117] width 112 height 28
type input "********"
click at [1077, 122] on input "search" at bounding box center [1075, 115] width 37 height 25
click at [1079, 150] on div "19%" at bounding box center [1079, 152] width 31 height 18
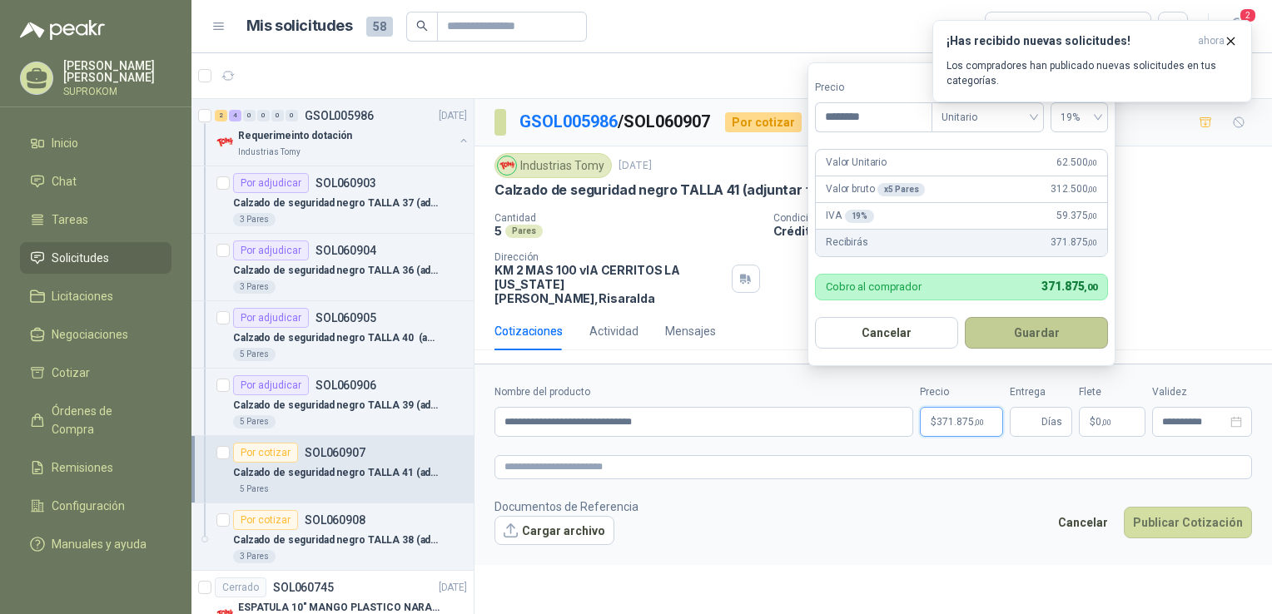
click at [1029, 327] on button "Guardar" at bounding box center [1036, 333] width 143 height 32
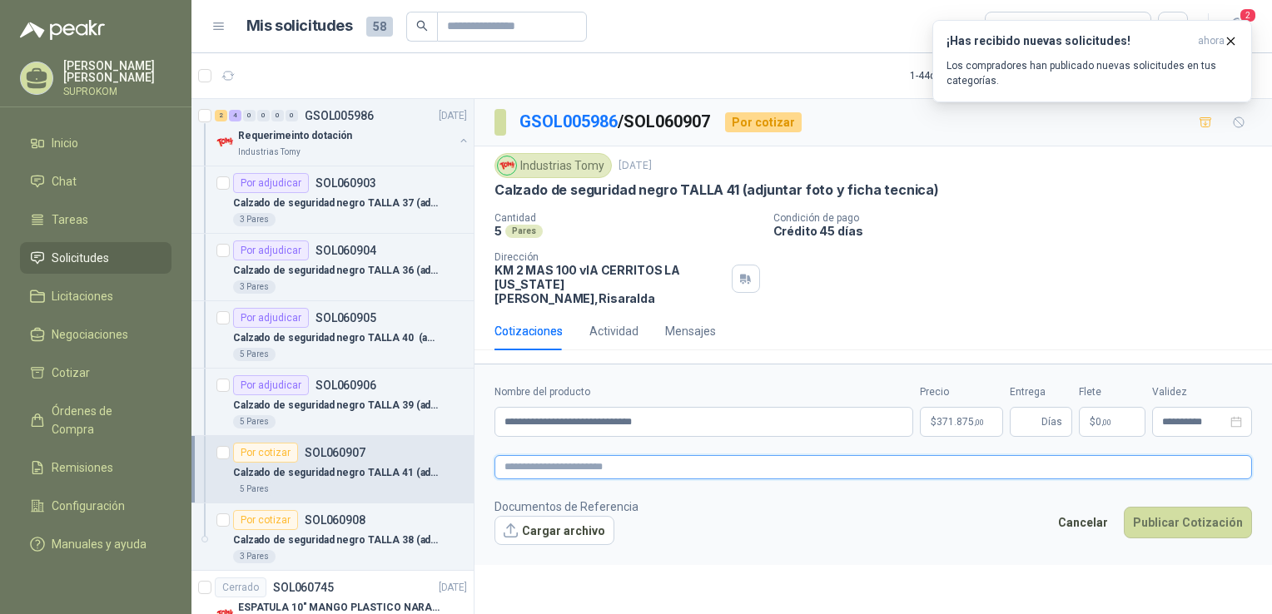
click at [640, 455] on textarea at bounding box center [874, 467] width 758 height 24
paste textarea "**********"
type textarea "**********"
click at [515, 522] on button "Cargar archivo" at bounding box center [555, 531] width 120 height 30
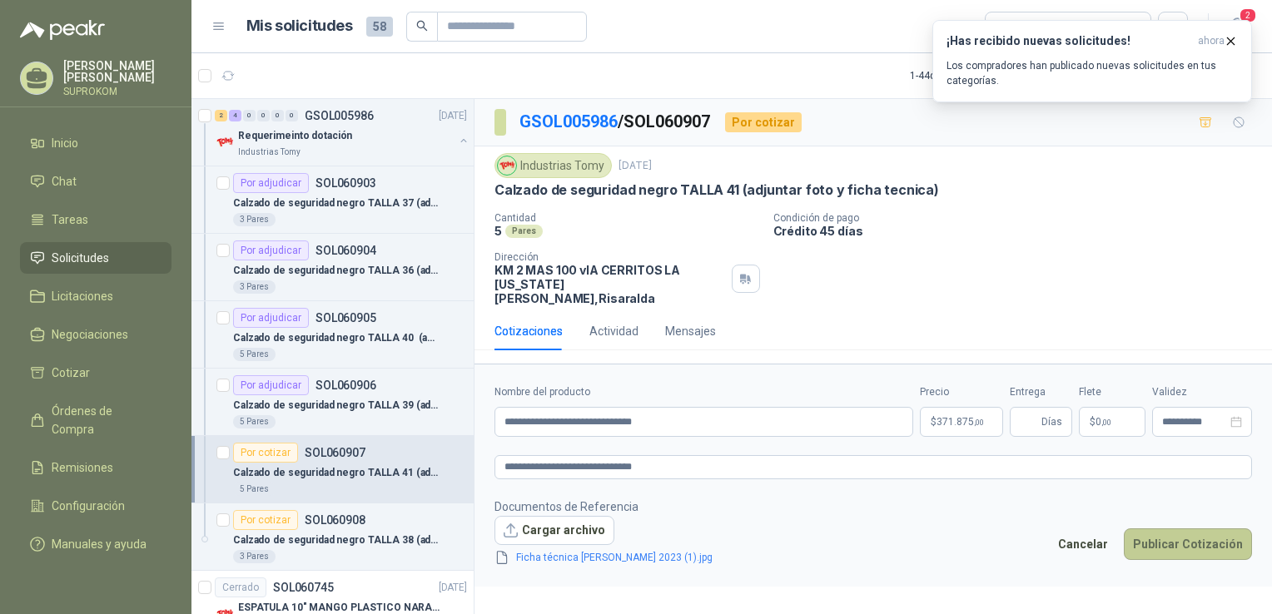
click at [1153, 529] on button "Publicar Cotización" at bounding box center [1188, 545] width 128 height 32
click at [358, 517] on p "SOL060908" at bounding box center [335, 521] width 61 height 12
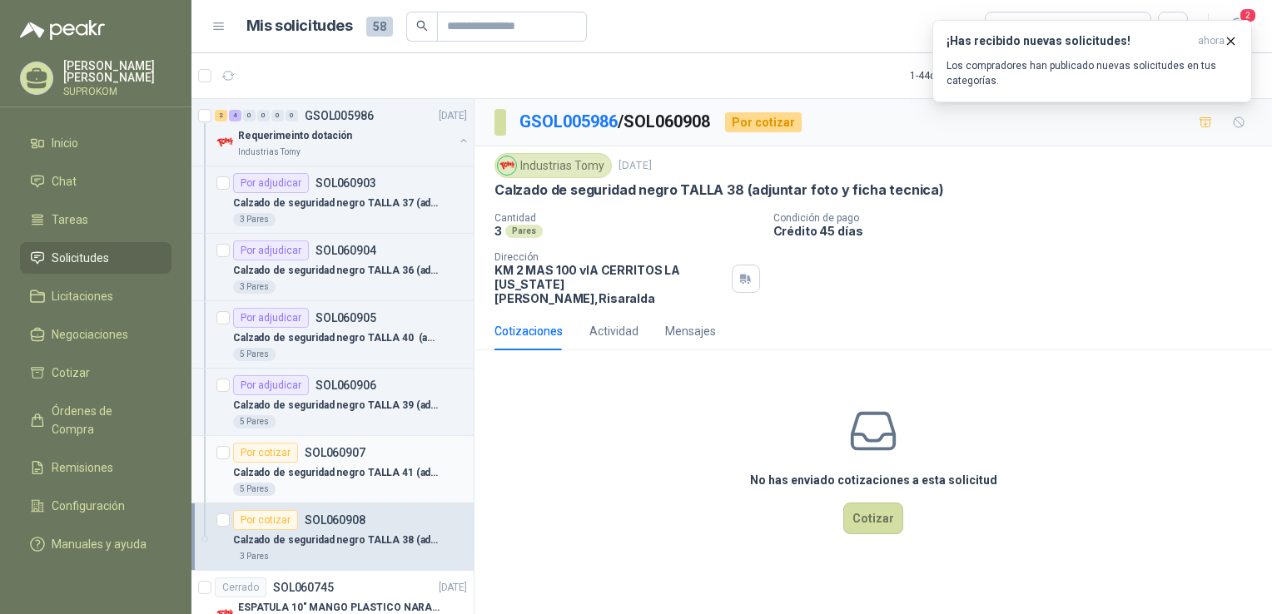
click at [357, 470] on p "Calzado de seguridad negro TALLA 41 (adjuntar foto y ficha tecnica)" at bounding box center [336, 473] width 207 height 16
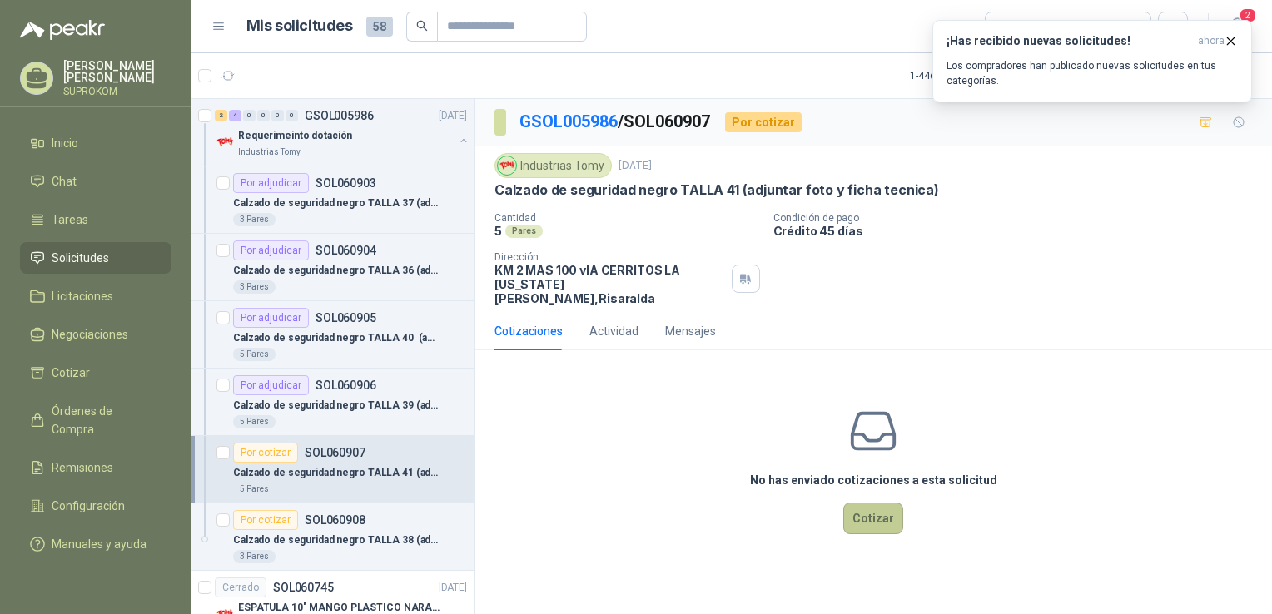
click at [874, 505] on button "Cotizar" at bounding box center [873, 519] width 60 height 32
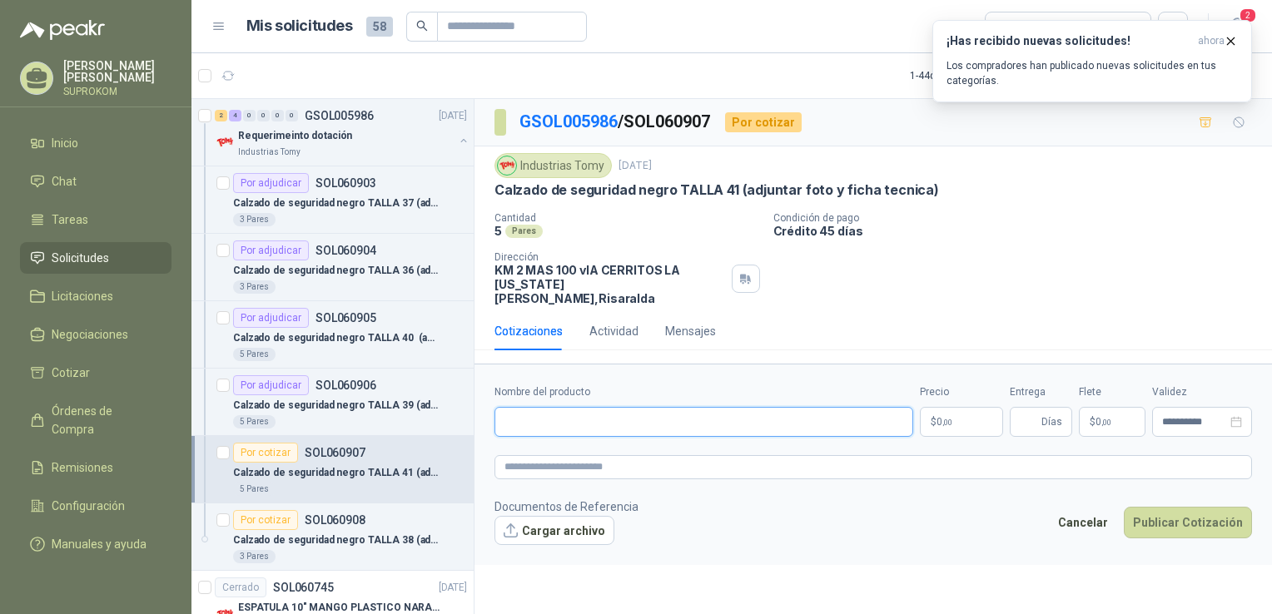
click at [656, 409] on input "Nombre del producto" at bounding box center [704, 422] width 419 height 30
paste input "**********"
type input "**********"
click at [957, 407] on p "$ 0 ,00" at bounding box center [961, 422] width 83 height 30
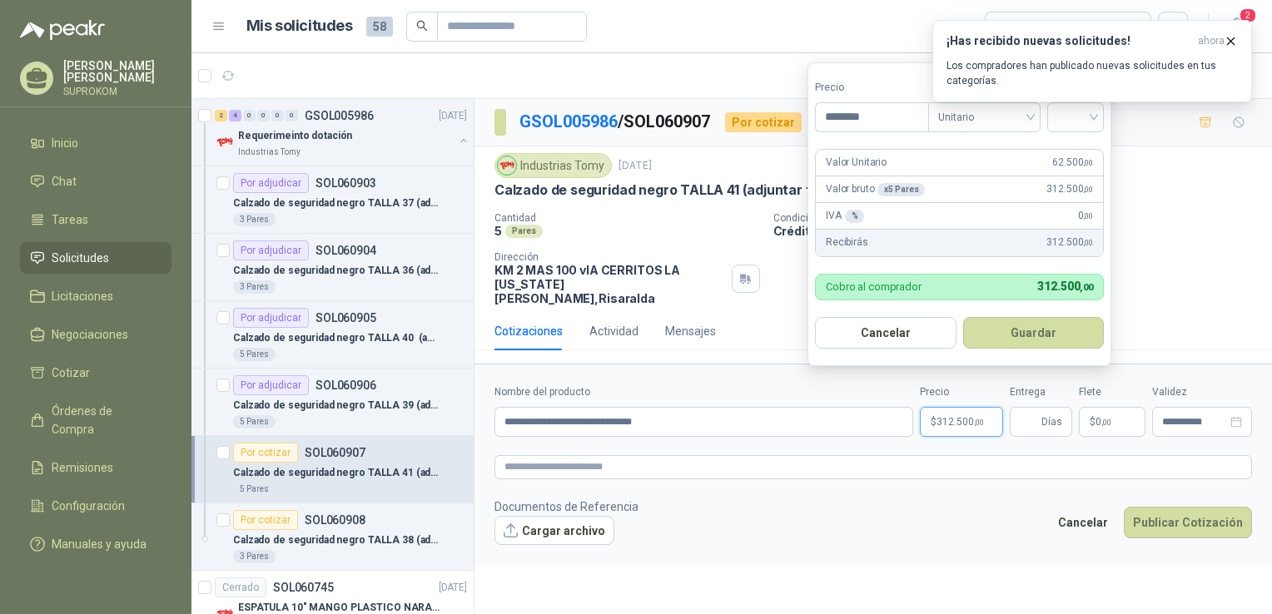
type input "********"
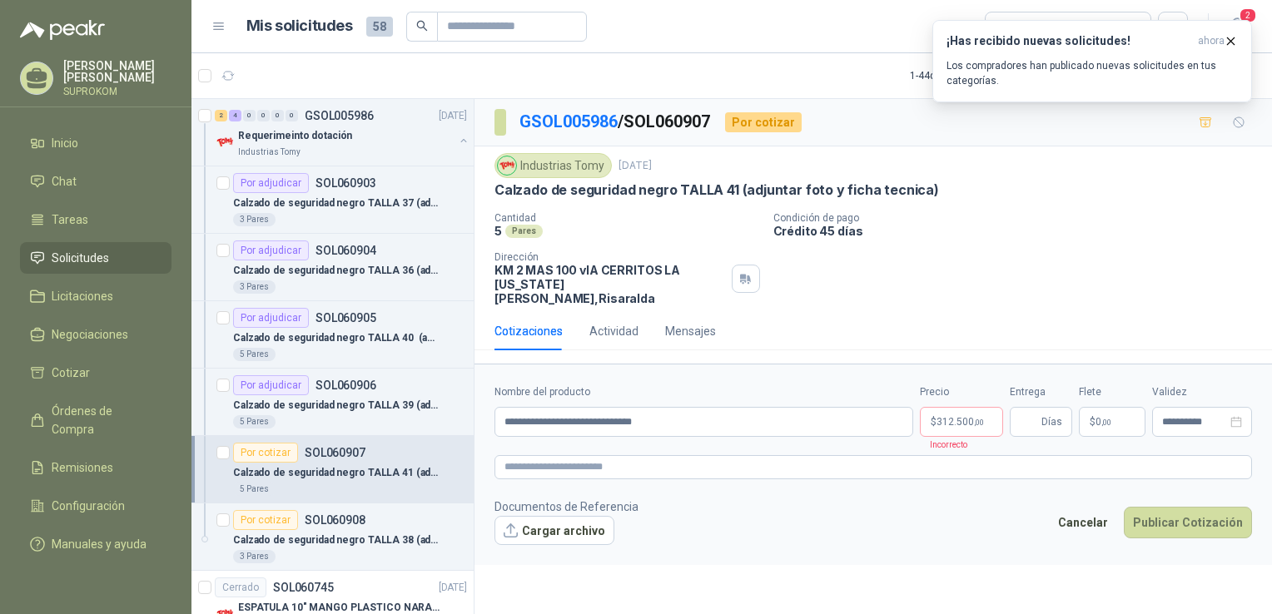
click at [1077, 102] on div "¡Has recibido nuevas solicitudes! ahora Los compradores han publicado nuevas so…" at bounding box center [1093, 61] width 320 height 82
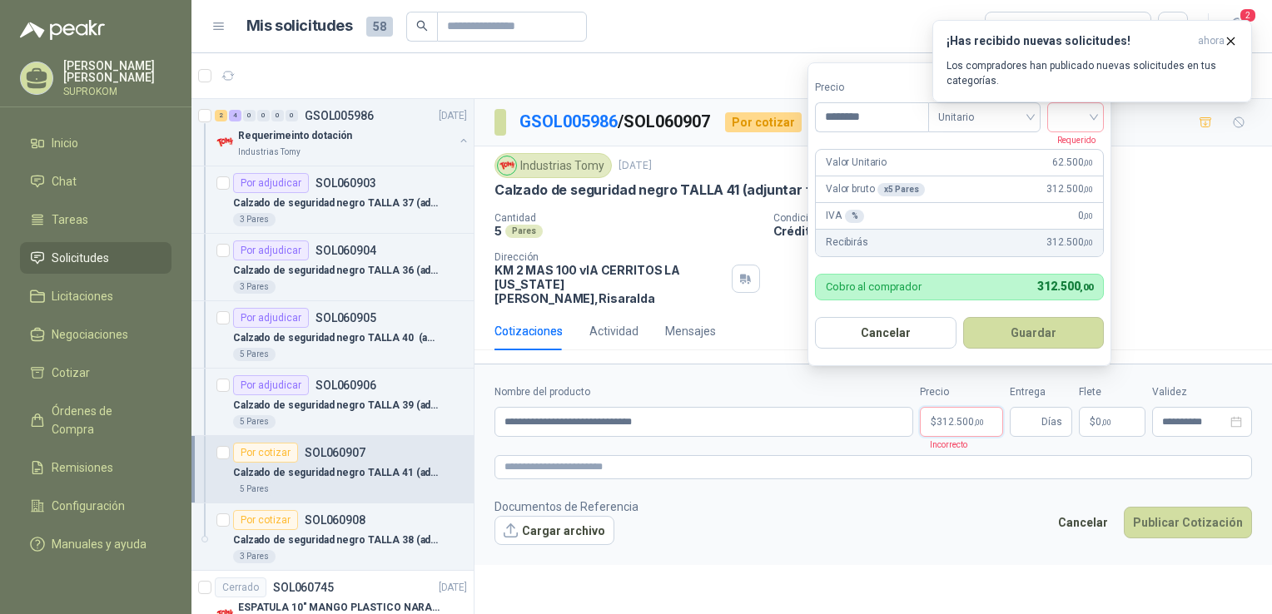
click at [961, 417] on span "312.500 ,00" at bounding box center [960, 422] width 47 height 10
click at [1078, 118] on input "search" at bounding box center [1075, 115] width 37 height 25
click at [1078, 149] on div "19%" at bounding box center [1079, 152] width 31 height 18
click at [993, 331] on button "Guardar" at bounding box center [1036, 333] width 143 height 32
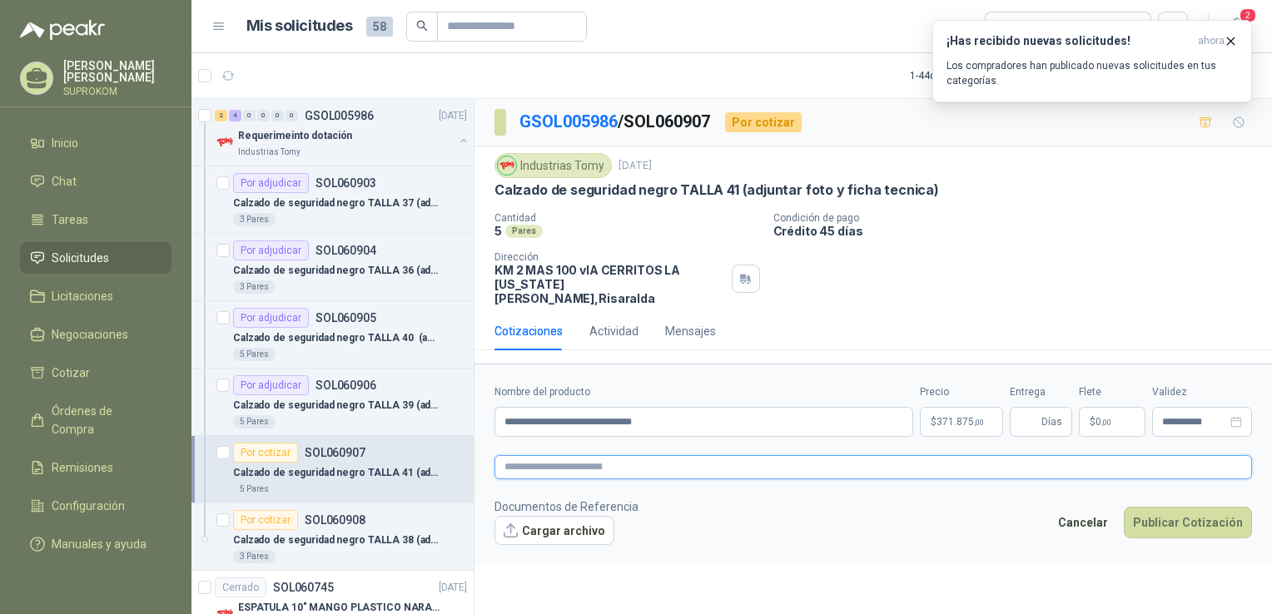
click at [659, 455] on textarea at bounding box center [874, 467] width 758 height 24
paste textarea "**********"
click at [659, 455] on textarea "**********" at bounding box center [874, 467] width 758 height 24
type textarea "**********"
click at [579, 518] on button "Cargar archivo" at bounding box center [555, 531] width 120 height 30
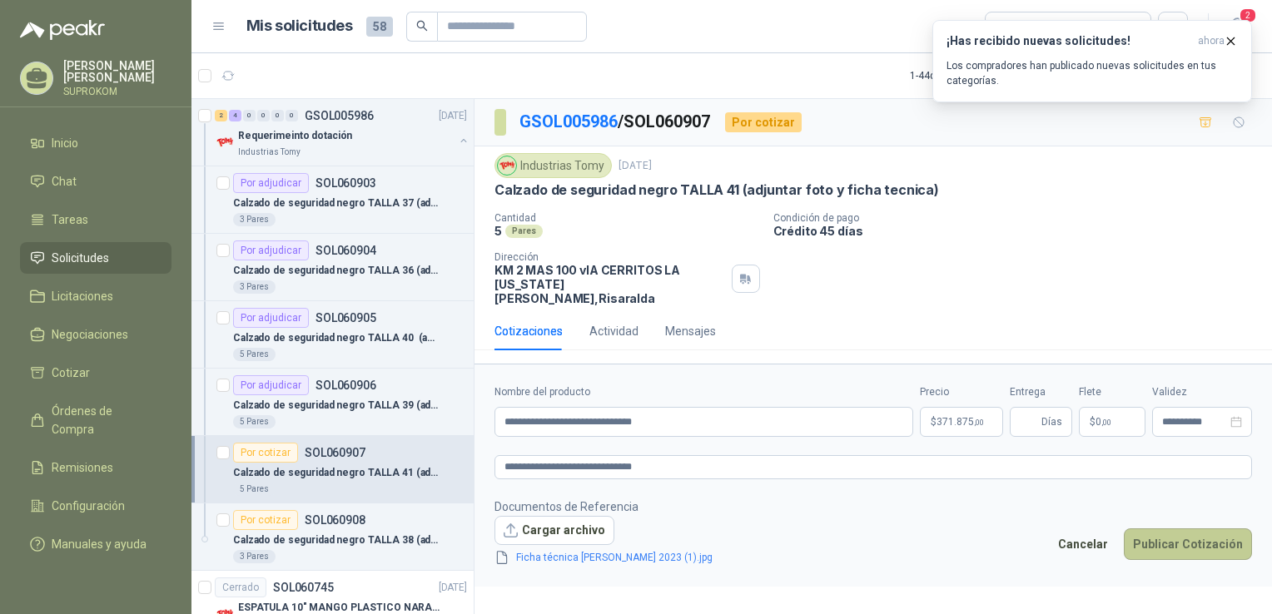
click at [1206, 531] on button "Publicar Cotización" at bounding box center [1188, 545] width 128 height 32
click at [1032, 408] on input "Entrega" at bounding box center [1029, 422] width 18 height 28
type input "*"
click at [1172, 529] on button "Publicar Cotización" at bounding box center [1188, 545] width 128 height 32
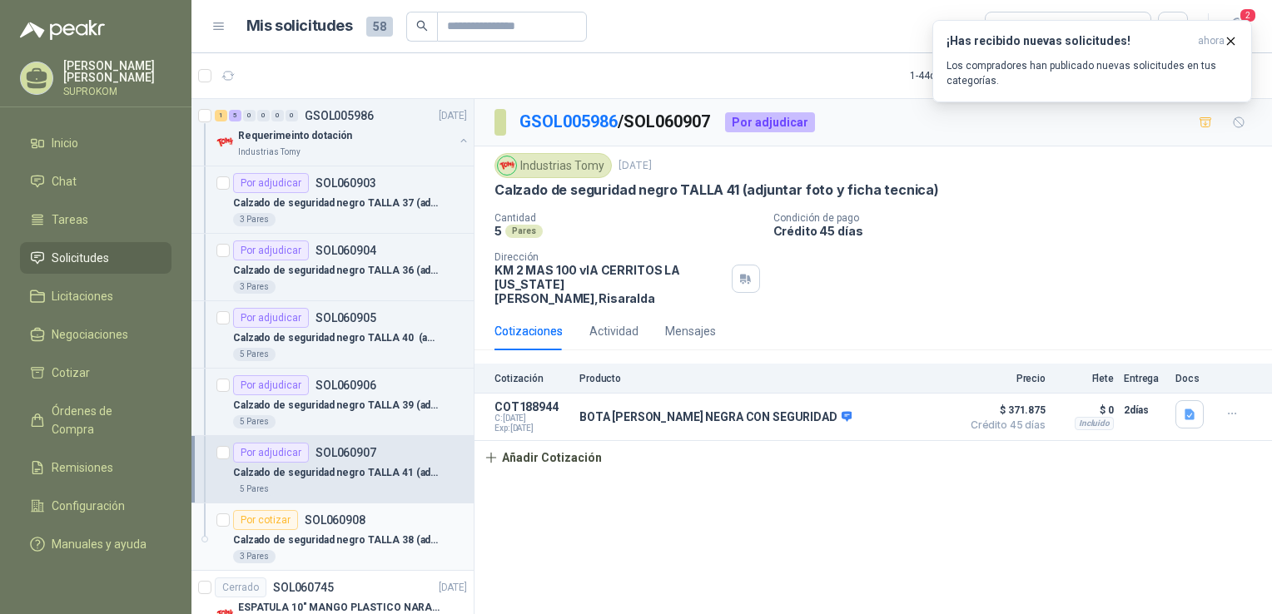
click at [323, 533] on p "Calzado de seguridad negro TALLA 38 (adjuntar foto y ficha tecnica)" at bounding box center [336, 541] width 207 height 16
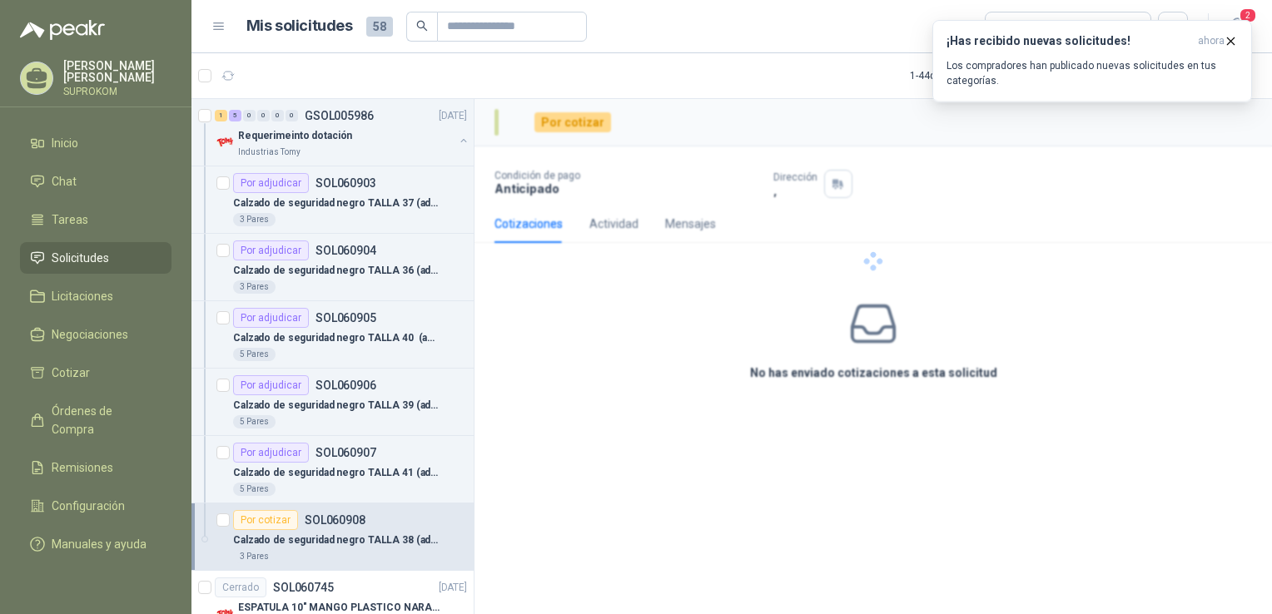
click at [323, 533] on p "Calzado de seguridad negro TALLA 38 (adjuntar foto y ficha tecnica)" at bounding box center [336, 541] width 207 height 16
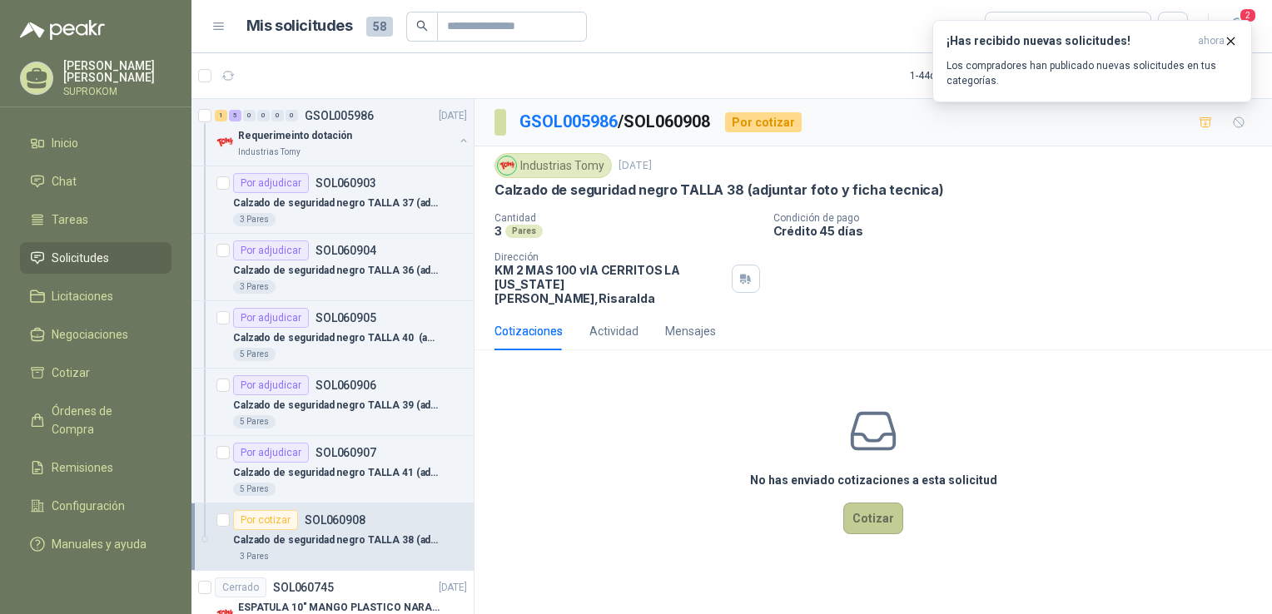
click at [882, 503] on button "Cotizar" at bounding box center [873, 519] width 60 height 32
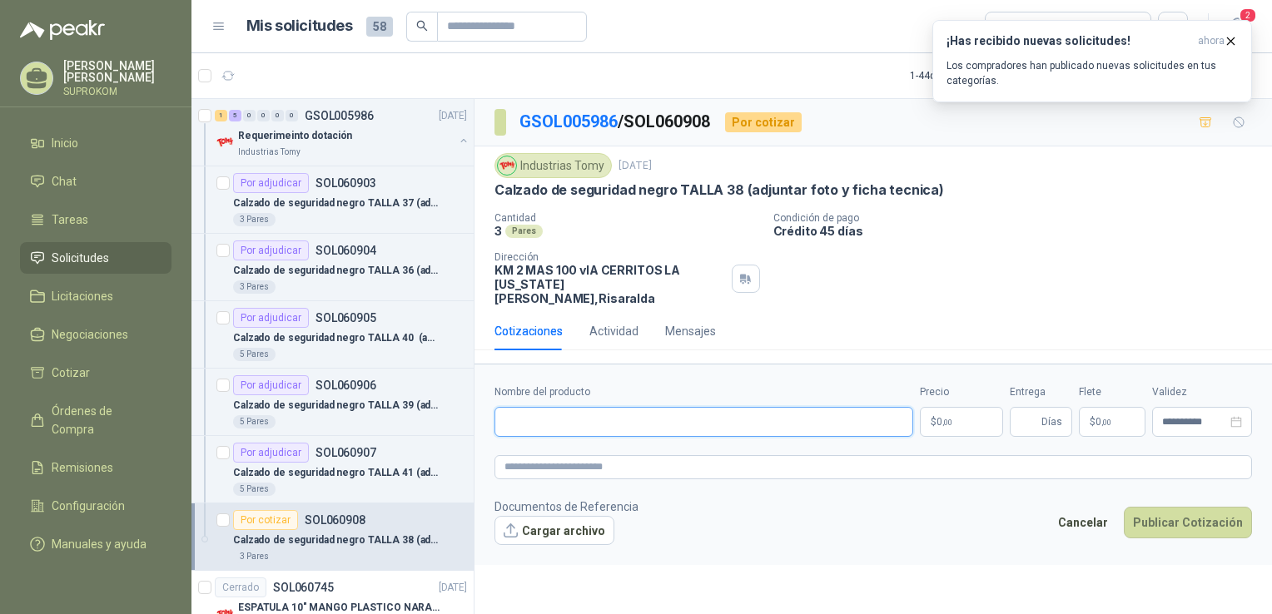
click at [643, 407] on input "Nombre del producto" at bounding box center [704, 422] width 419 height 30
paste input "**********"
type input "**********"
click at [952, 411] on p "$ 0 ,00" at bounding box center [961, 422] width 83 height 30
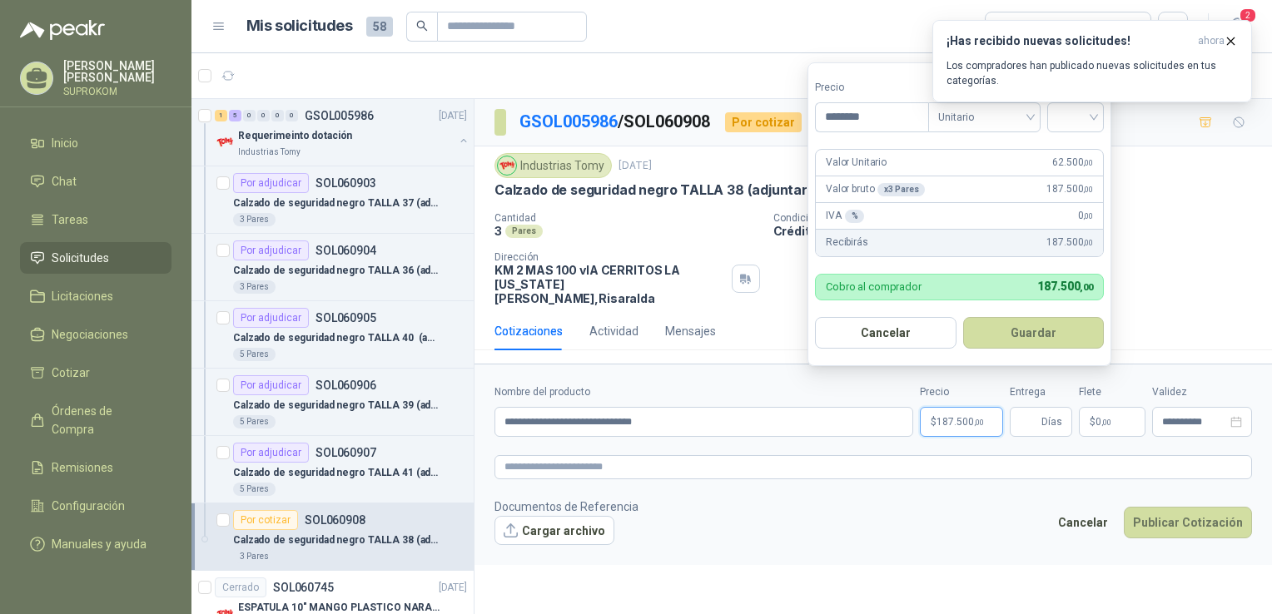
type input "********"
click at [1066, 102] on div "¡Has recibido nuevas solicitudes! ahora Los compradores han publicado nuevas so…" at bounding box center [1093, 61] width 320 height 82
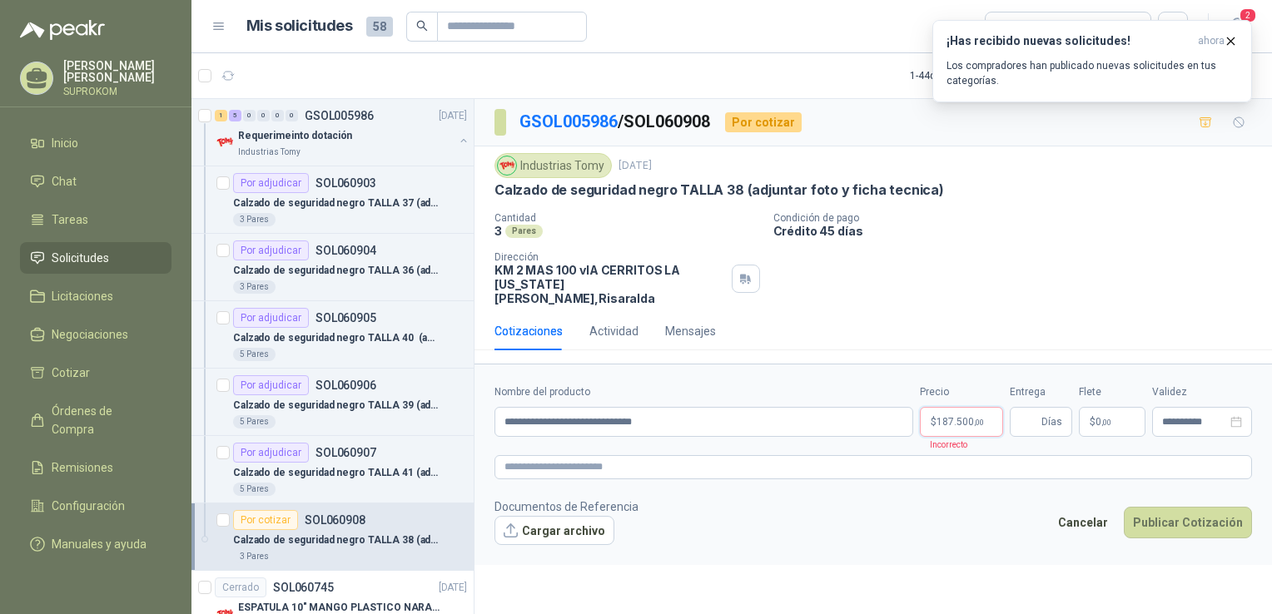
click at [969, 417] on span "187.500 ,00" at bounding box center [960, 422] width 47 height 10
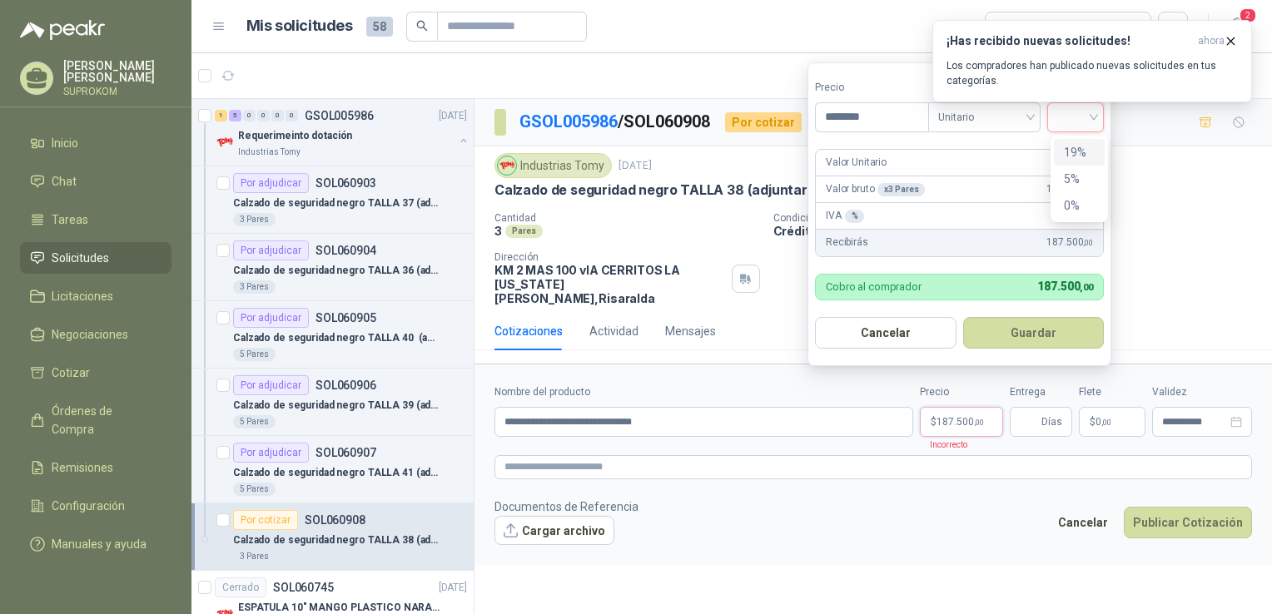
click at [1069, 122] on input "search" at bounding box center [1075, 115] width 37 height 25
click at [1074, 148] on div "19%" at bounding box center [1079, 152] width 31 height 18
click at [1021, 336] on button "Guardar" at bounding box center [1036, 333] width 143 height 32
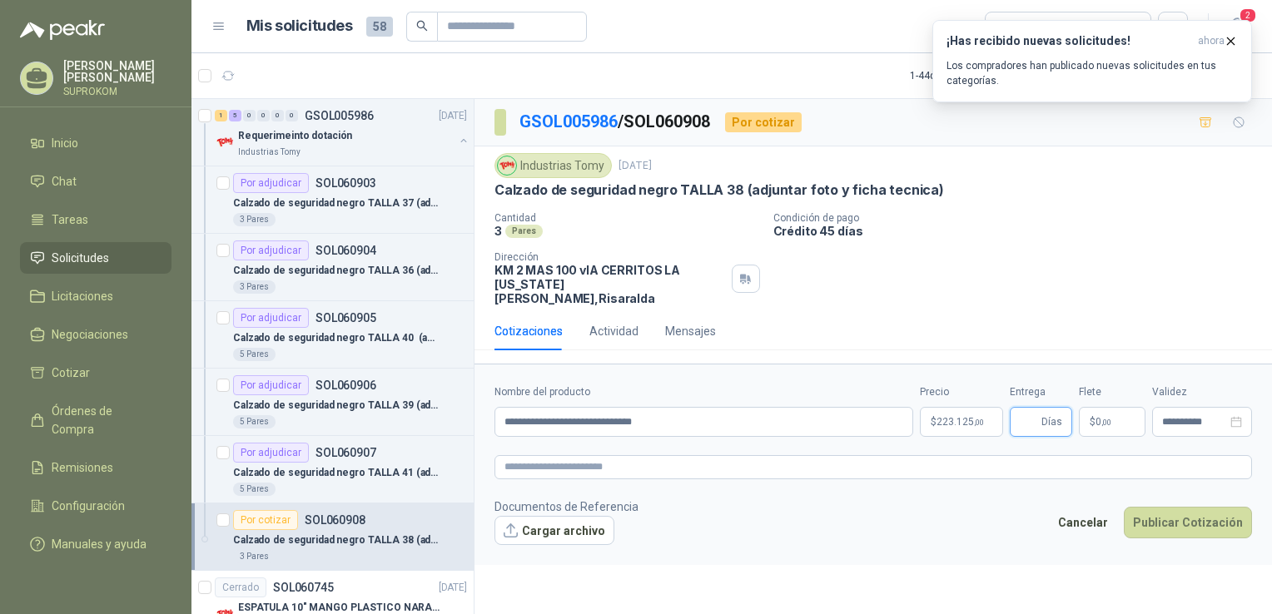
click at [1025, 415] on input "Entrega" at bounding box center [1029, 422] width 18 height 28
type input "*"
click at [656, 459] on textarea at bounding box center [874, 467] width 758 height 24
paste textarea "**********"
type textarea "**********"
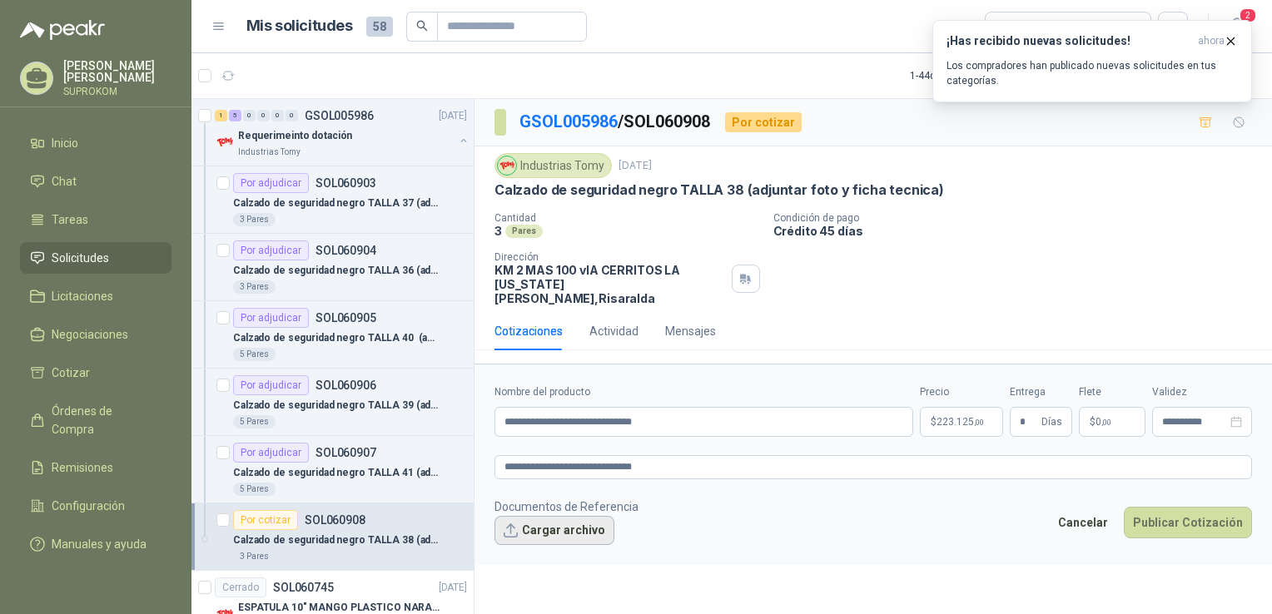
click at [557, 524] on button "Cargar archivo" at bounding box center [555, 531] width 120 height 30
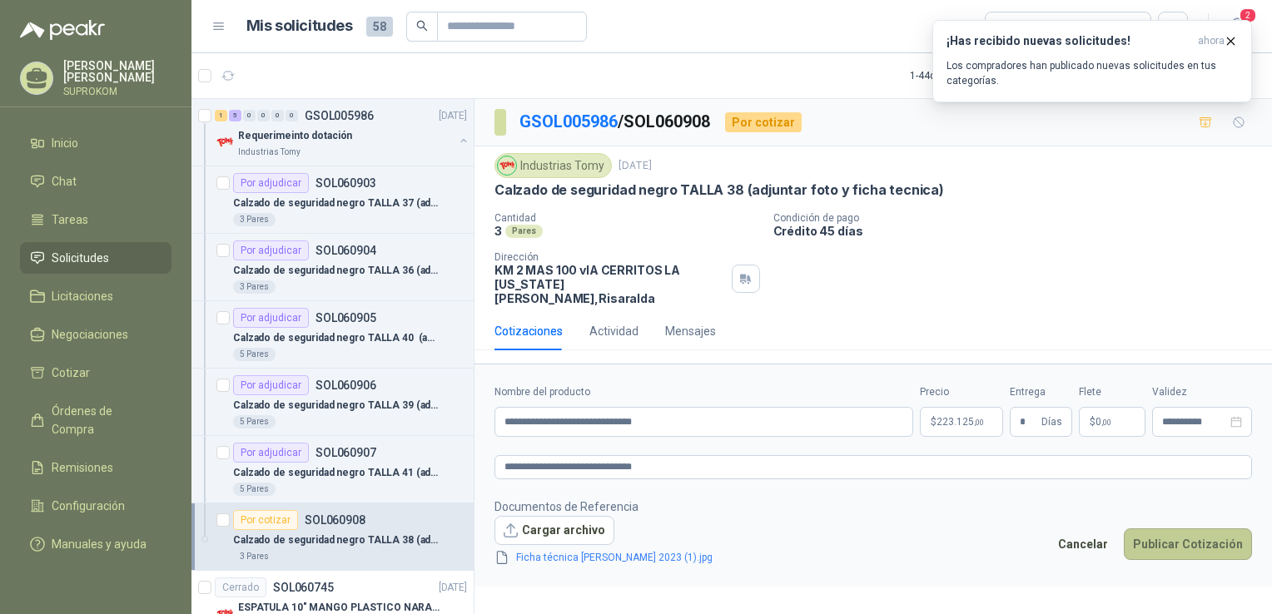
click at [1184, 529] on button "Publicar Cotización" at bounding box center [1188, 545] width 128 height 32
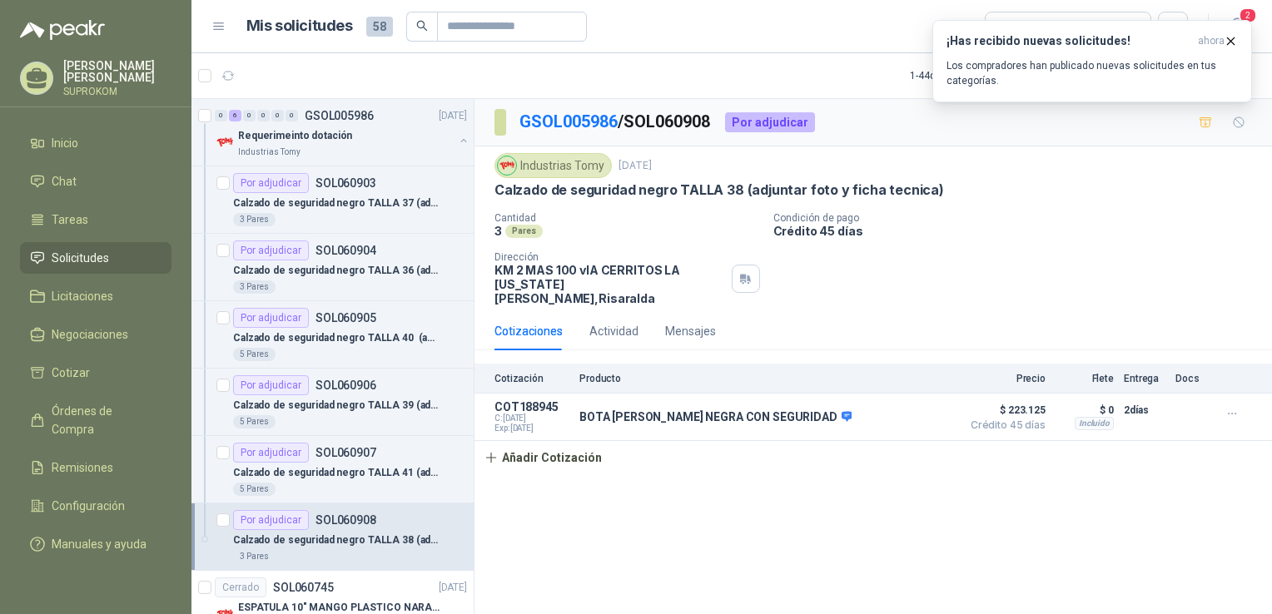
click at [963, 496] on div "GSOL005986 / SOL060908 Por adjudicar Industrias Tomy [DATE] Calzado de segurida…" at bounding box center [874, 359] width 798 height 521
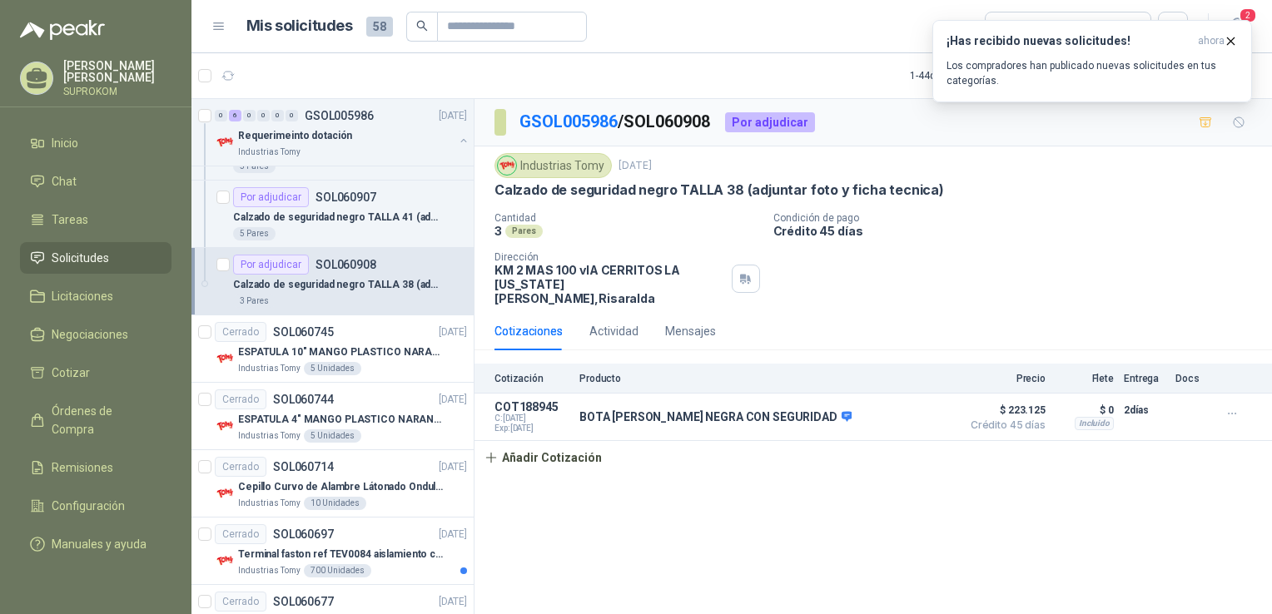
scroll to position [273, 0]
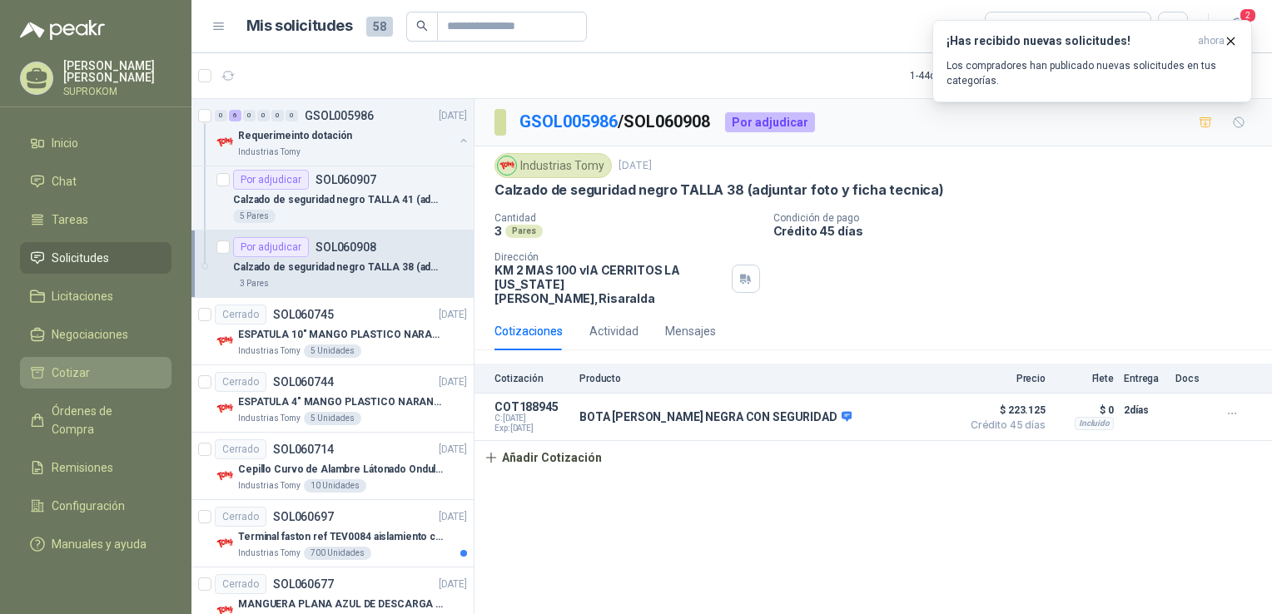
click at [48, 377] on li "Cotizar" at bounding box center [96, 373] width 132 height 18
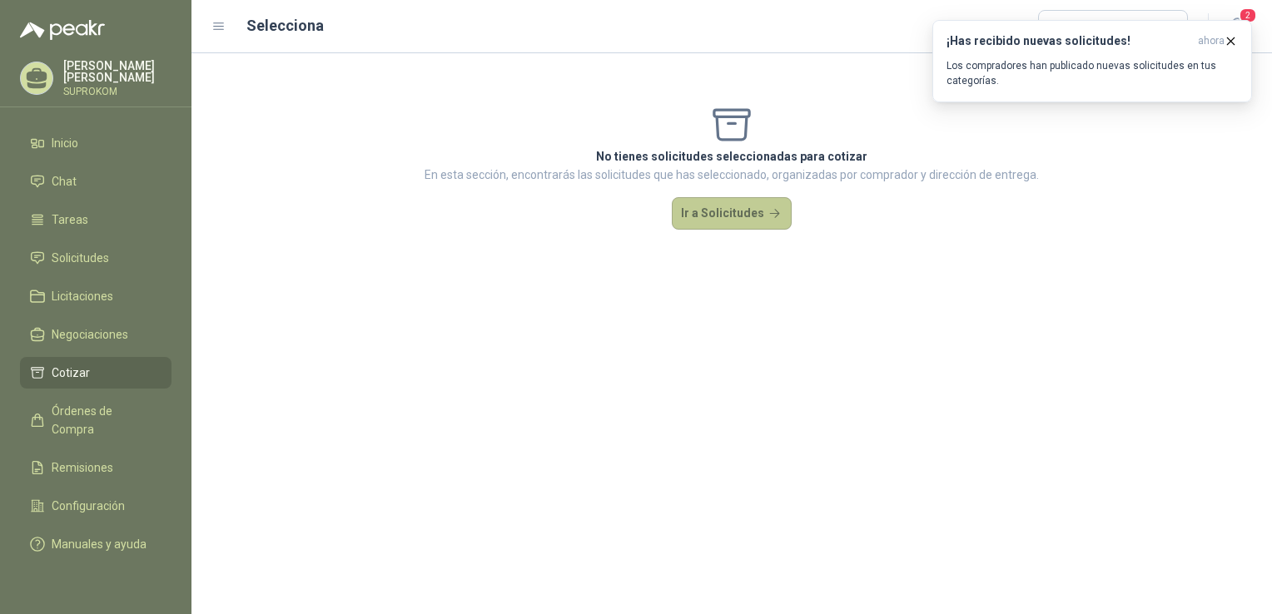
click at [729, 217] on button "Ir a Solicitudes" at bounding box center [732, 213] width 120 height 33
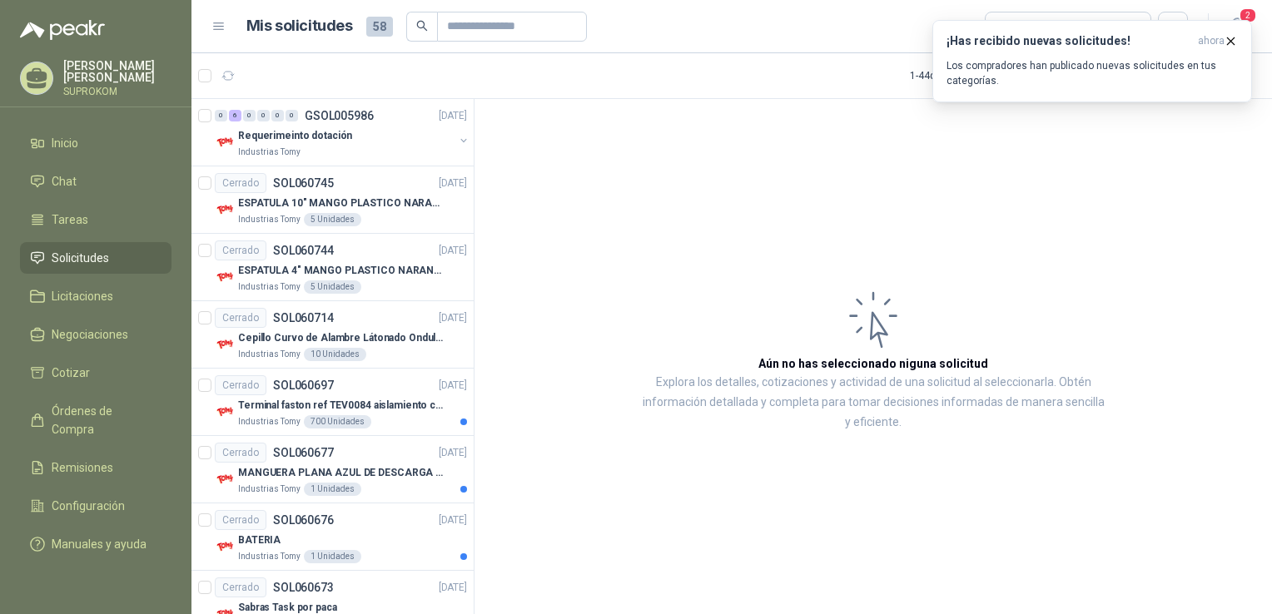
click at [92, 259] on span "Solicitudes" at bounding box center [80, 258] width 57 height 18
click at [385, 142] on div "Requerimeinto dotación" at bounding box center [346, 136] width 216 height 20
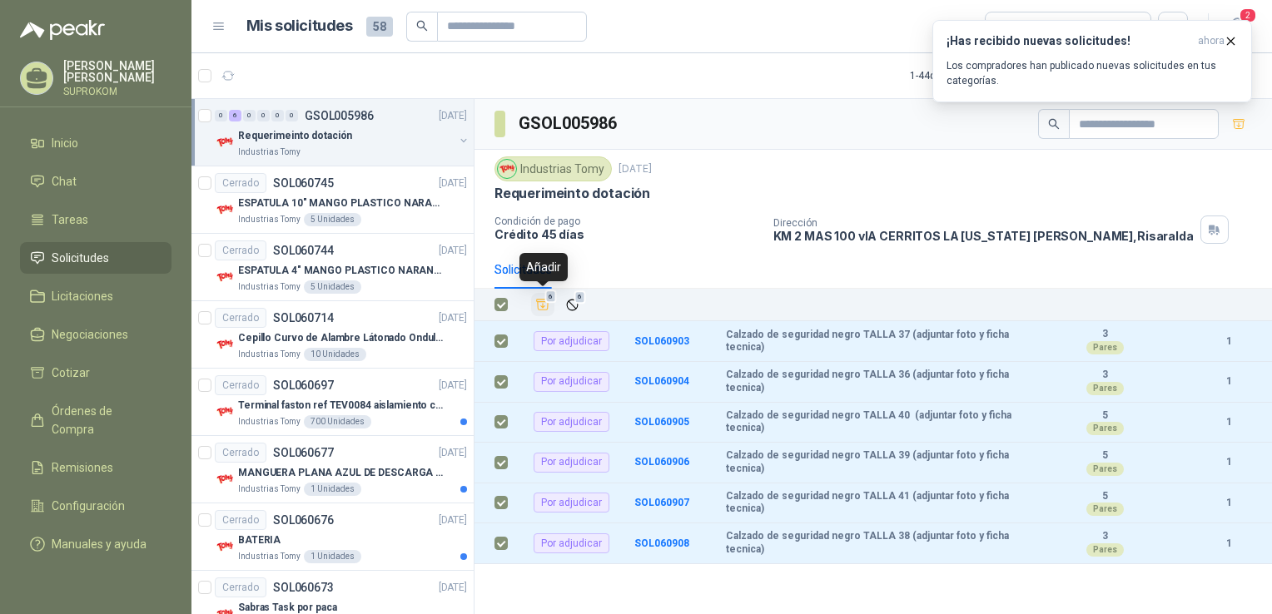
click at [544, 299] on icon "Añadir" at bounding box center [542, 304] width 15 height 15
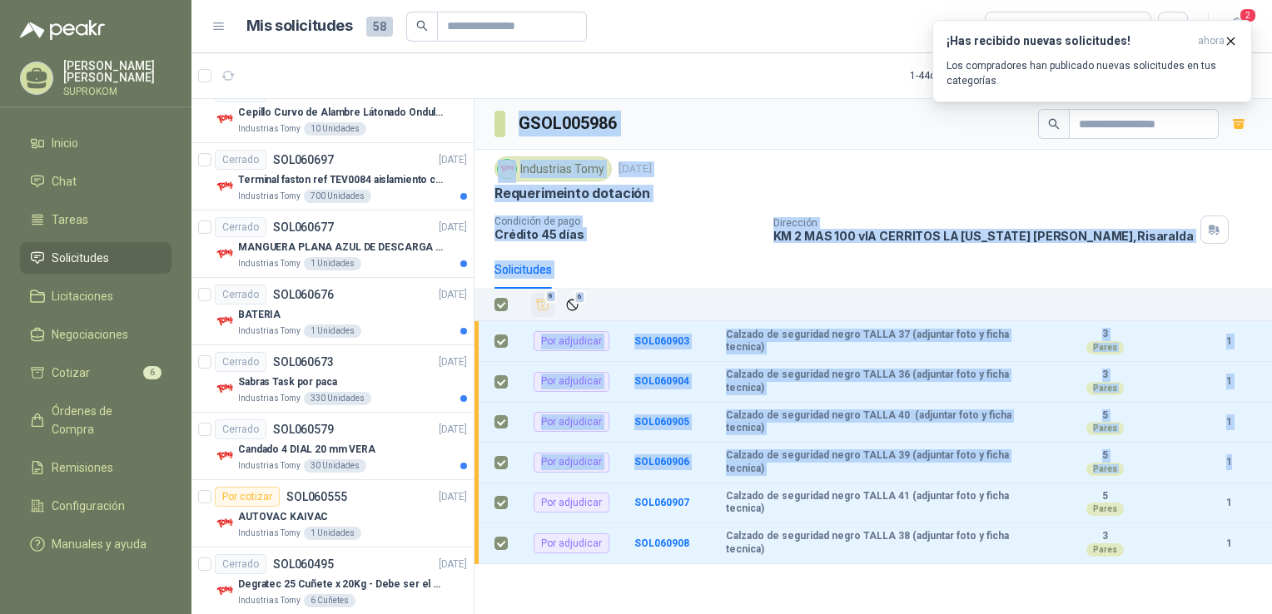
scroll to position [260, 0]
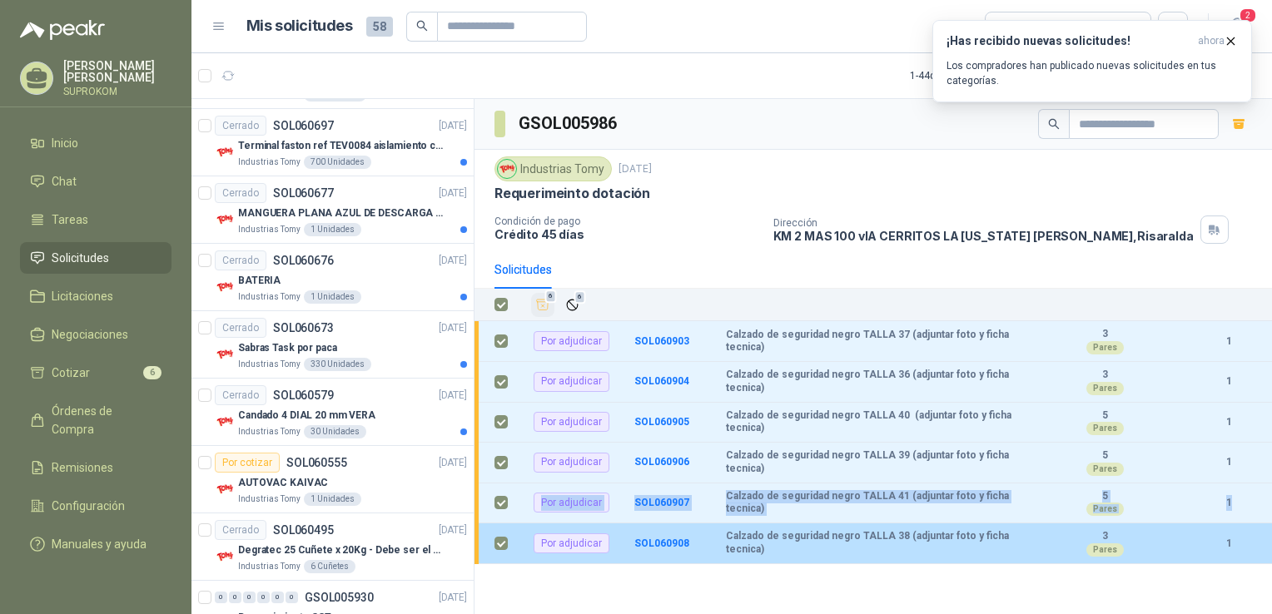
click at [495, 542] on tbody "Por adjudicar SOL060903 Calzado de seguridad negro TALLA 37 (adjuntar foto y fi…" at bounding box center [874, 442] width 798 height 243
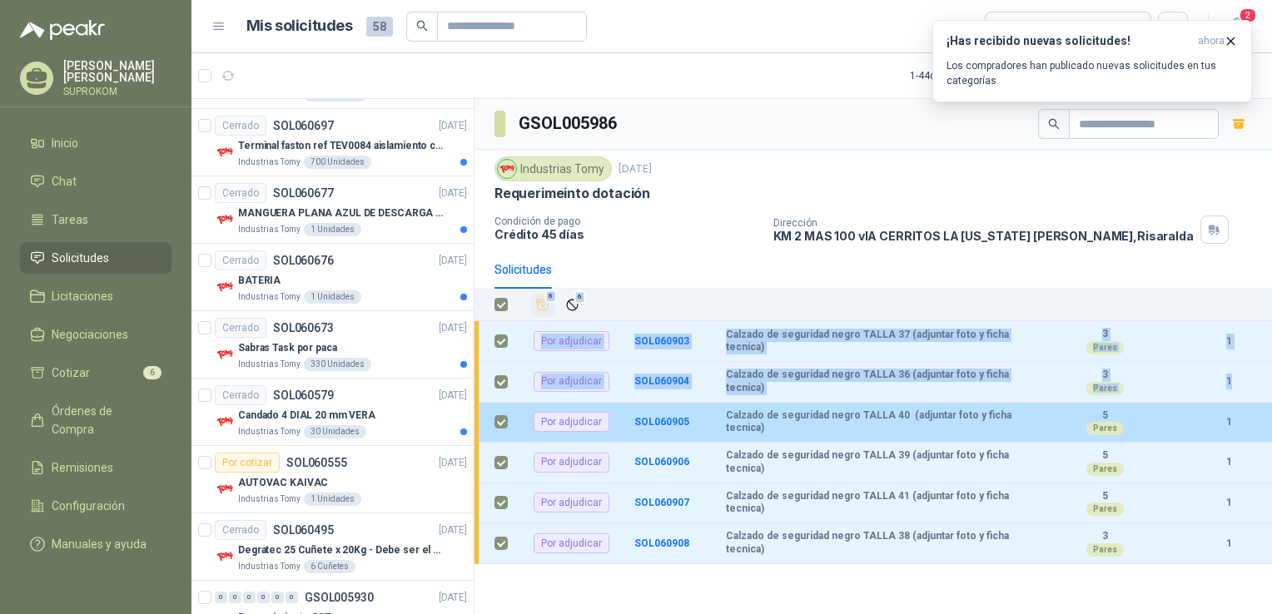
click at [498, 302] on table "6 6 Por adjudicar SOL060903 Calzado de seguridad negro TALLA 37 (adjuntar foto …" at bounding box center [874, 427] width 798 height 276
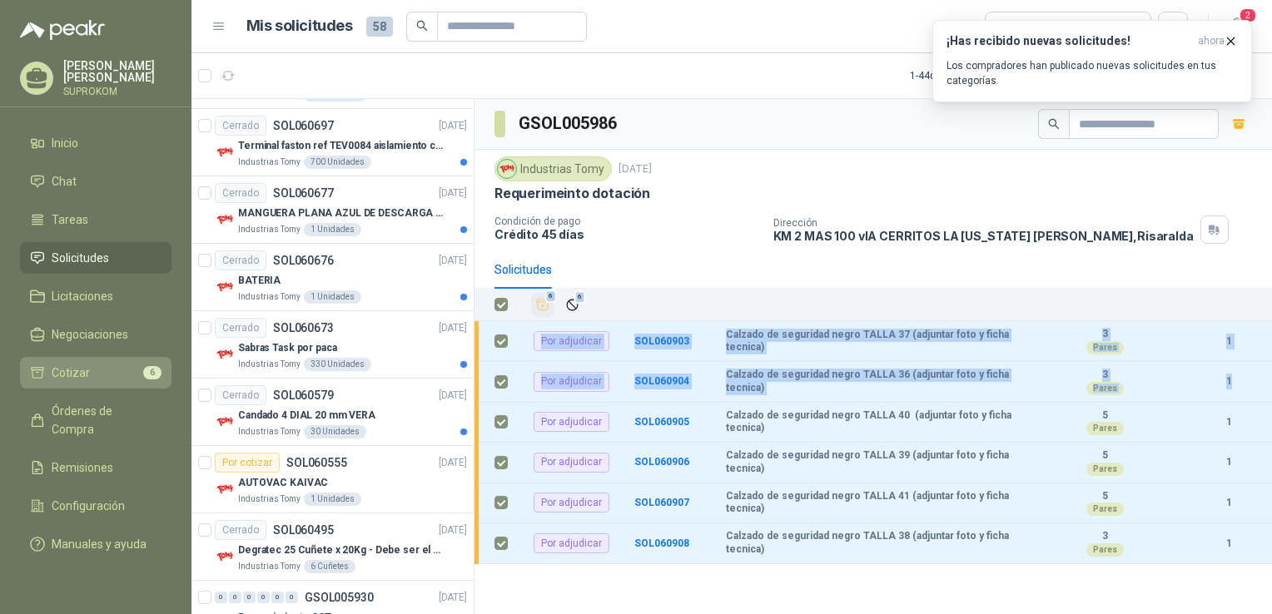
click at [117, 371] on li "Cotizar 6" at bounding box center [96, 373] width 132 height 18
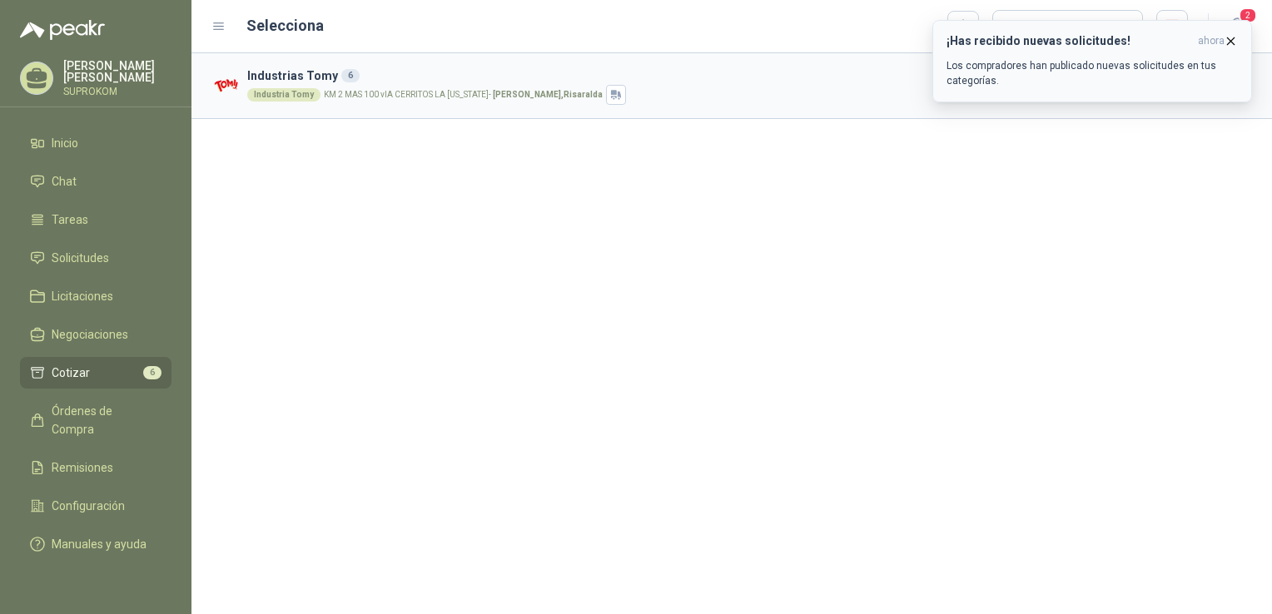
click at [1231, 38] on icon "button" at bounding box center [1231, 41] width 14 height 14
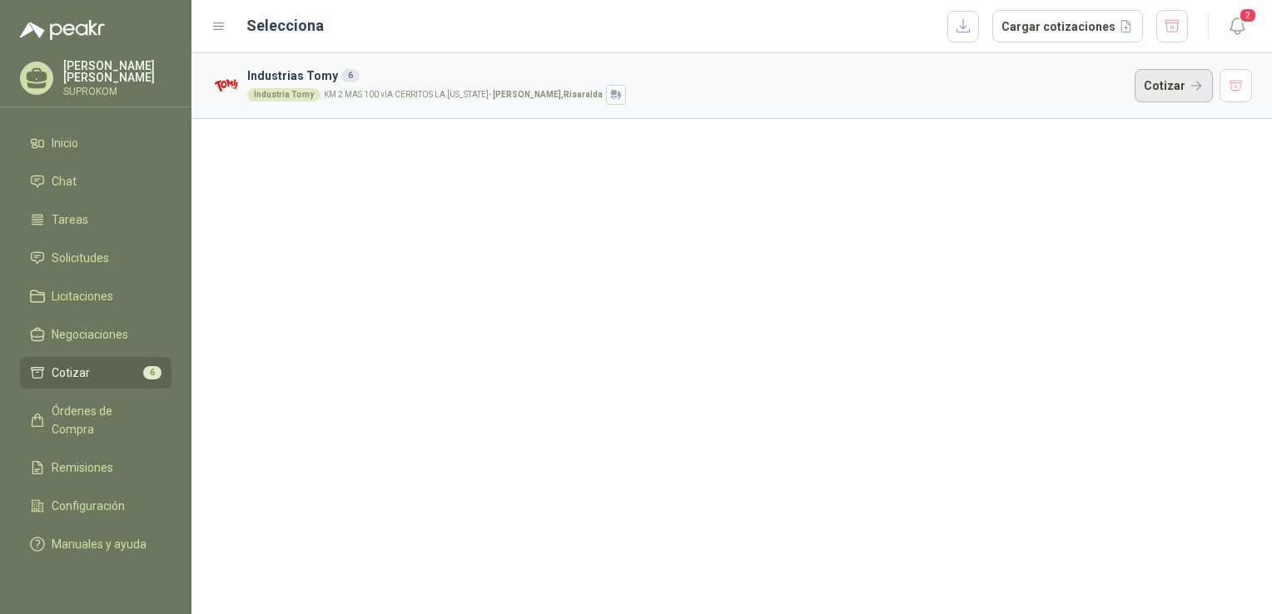
click at [1162, 88] on button "Cotizar" at bounding box center [1174, 85] width 78 height 33
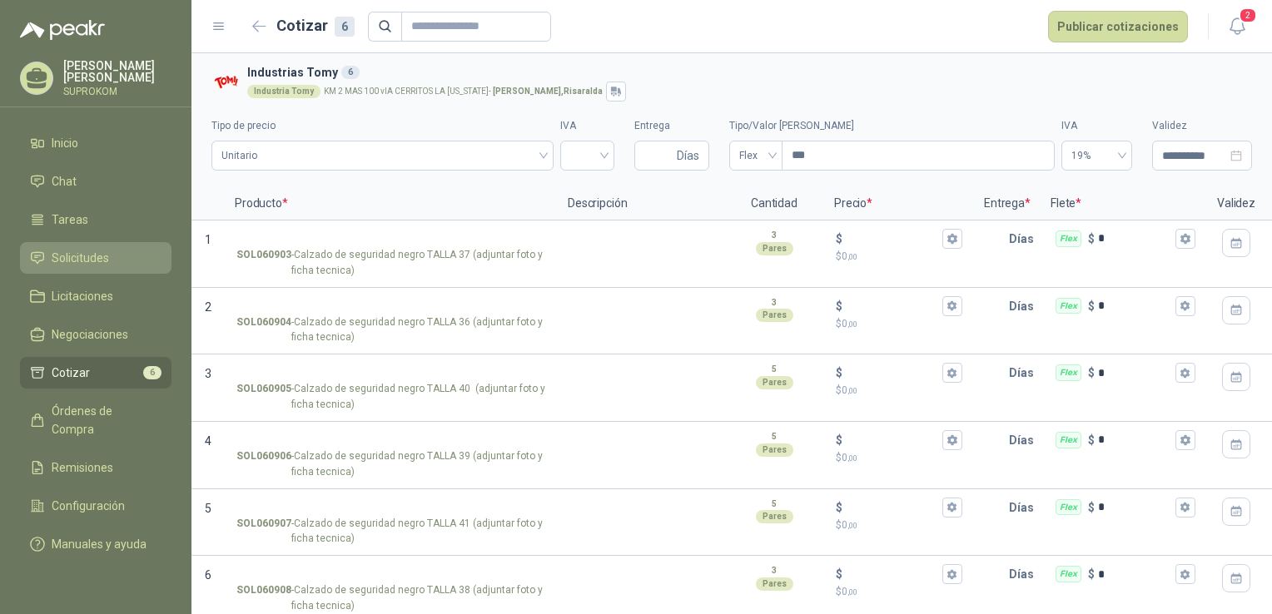
click at [73, 266] on span "Solicitudes" at bounding box center [80, 258] width 57 height 18
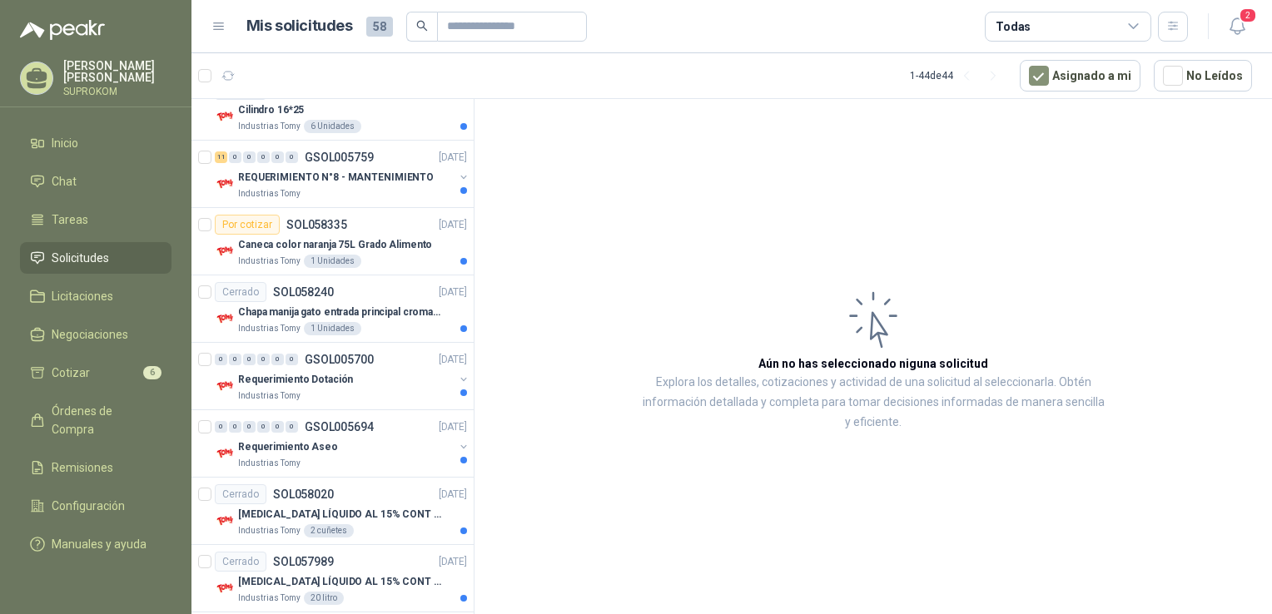
scroll to position [911, 0]
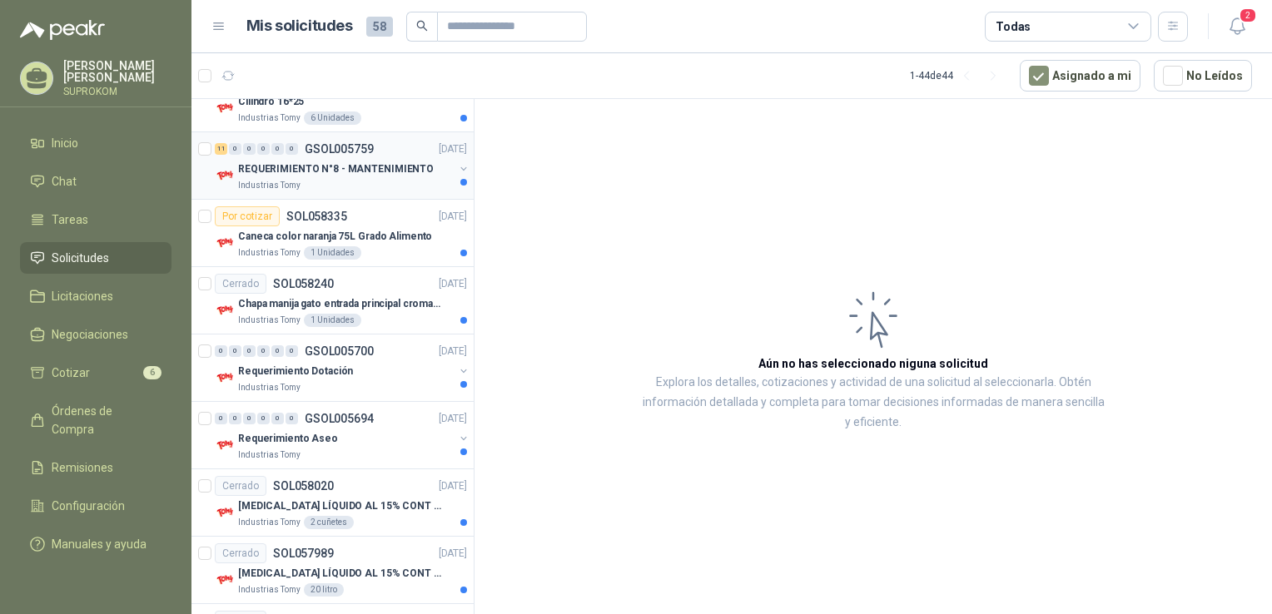
click at [399, 179] on div "Industrias Tomy" at bounding box center [346, 185] width 216 height 13
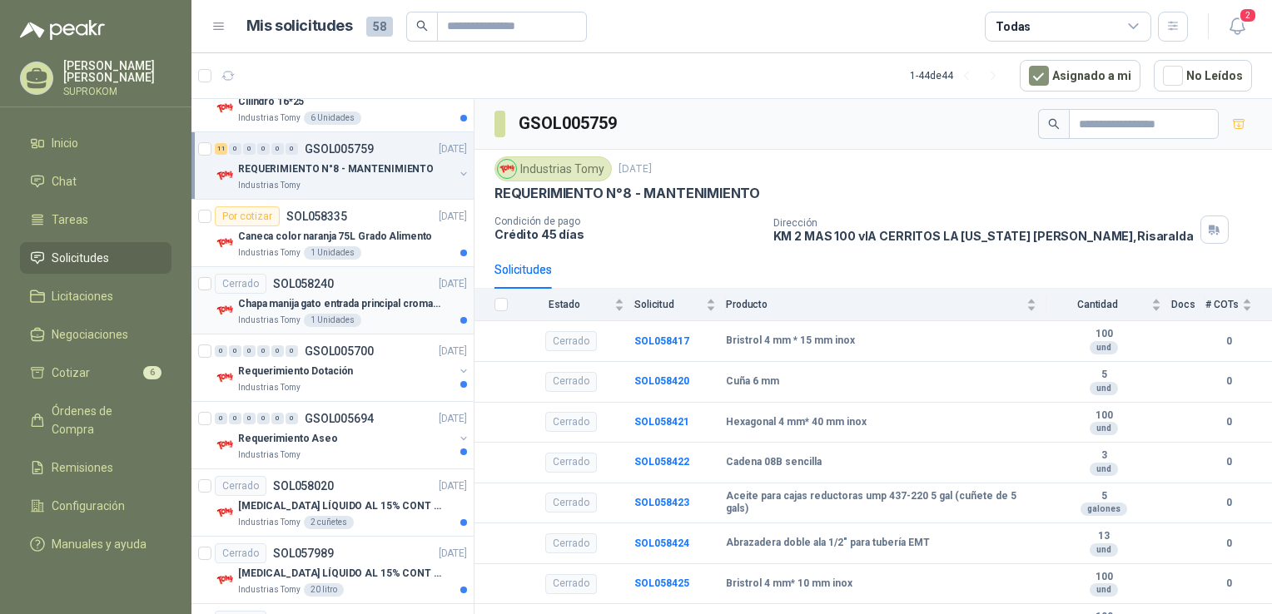
click at [406, 319] on div "Industrias Tomy 1 Unidades" at bounding box center [352, 320] width 229 height 13
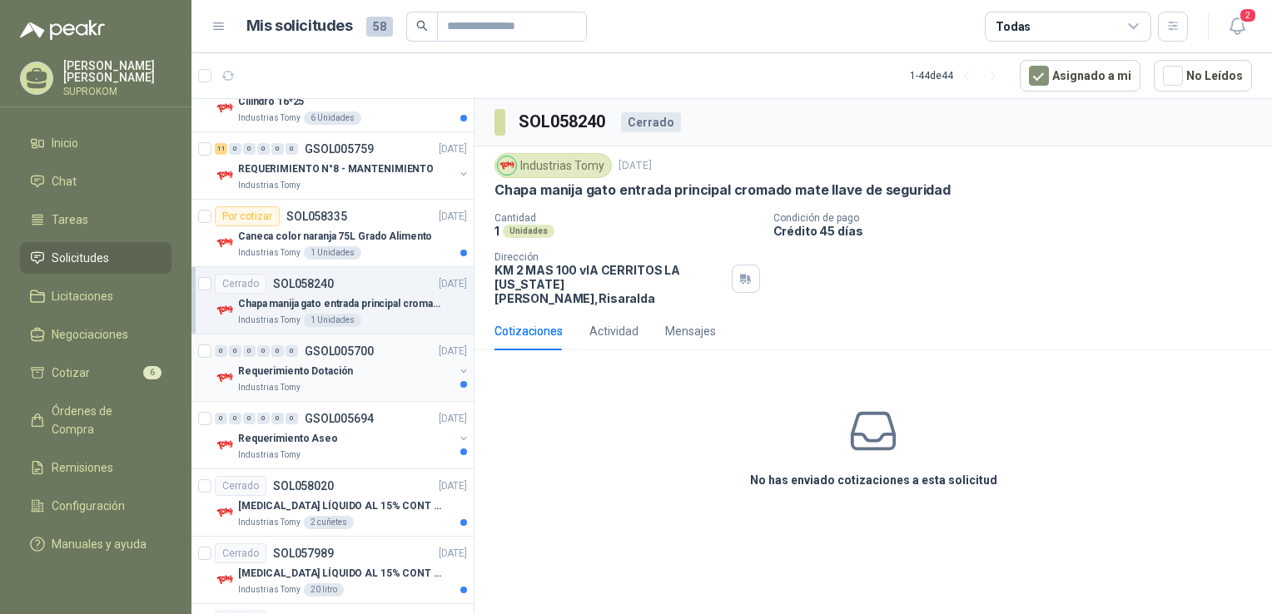
click at [389, 361] on div "Requerimiento Dotación" at bounding box center [346, 371] width 216 height 20
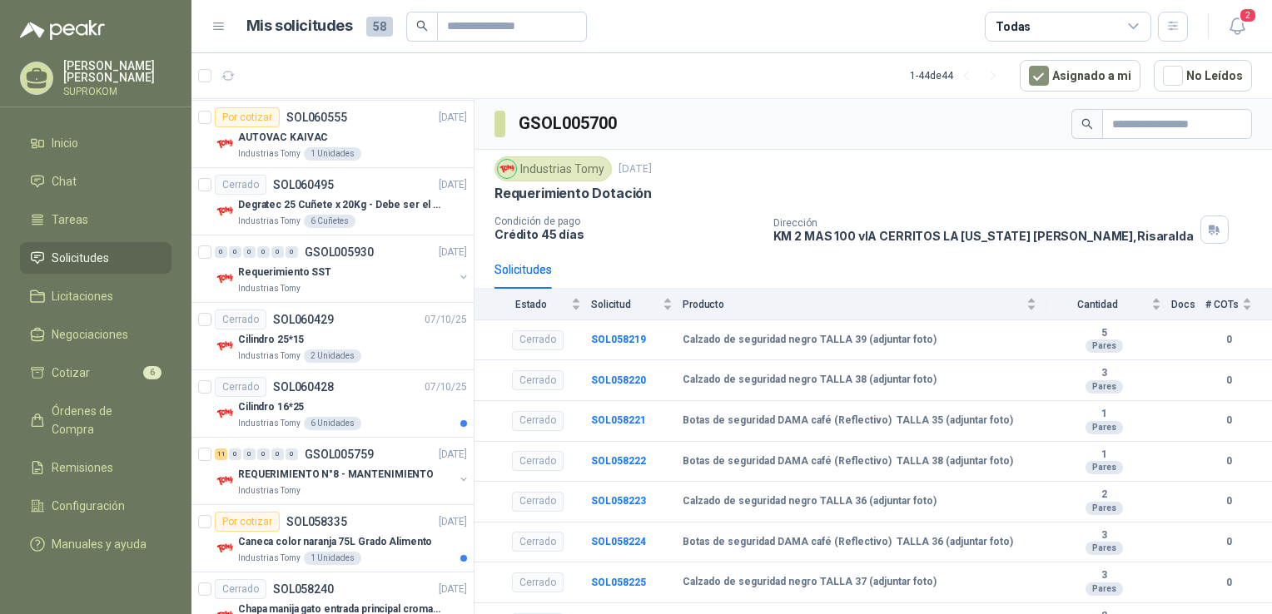
scroll to position [560, 0]
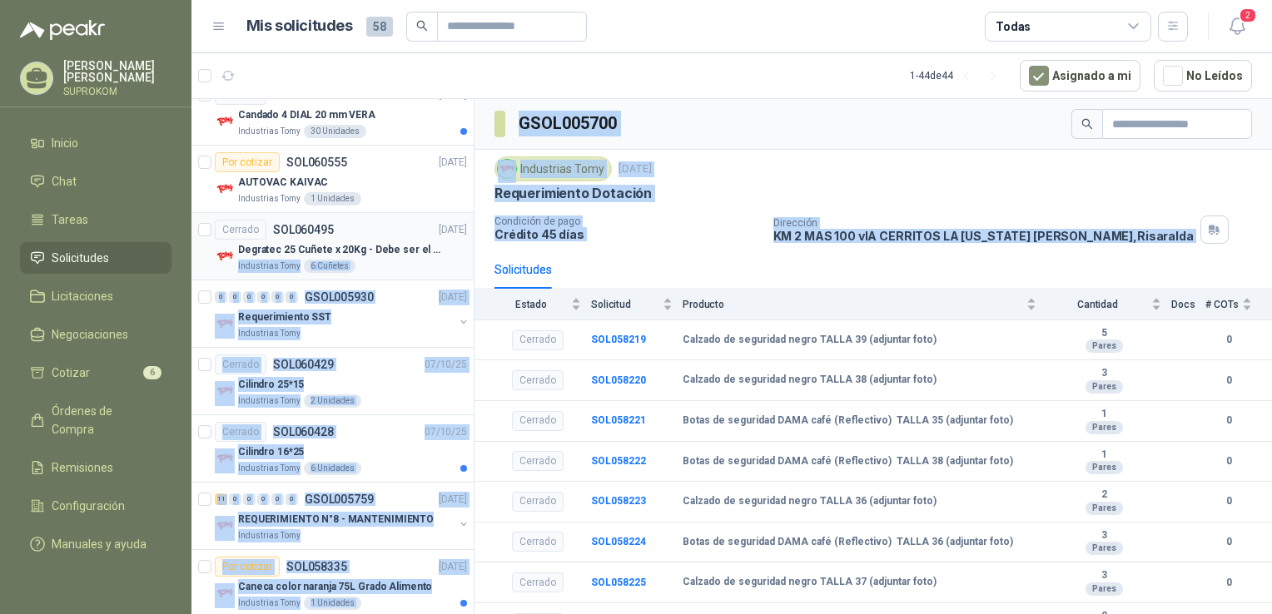
drag, startPoint x: 488, startPoint y: 251, endPoint x: 460, endPoint y: 243, distance: 29.5
click at [460, 243] on div "0 6 0 0 0 0 GSOL005986 [DATE] Requerimeinto dotación Industrias Tomy Cerrado SO…" at bounding box center [731, 359] width 1081 height 522
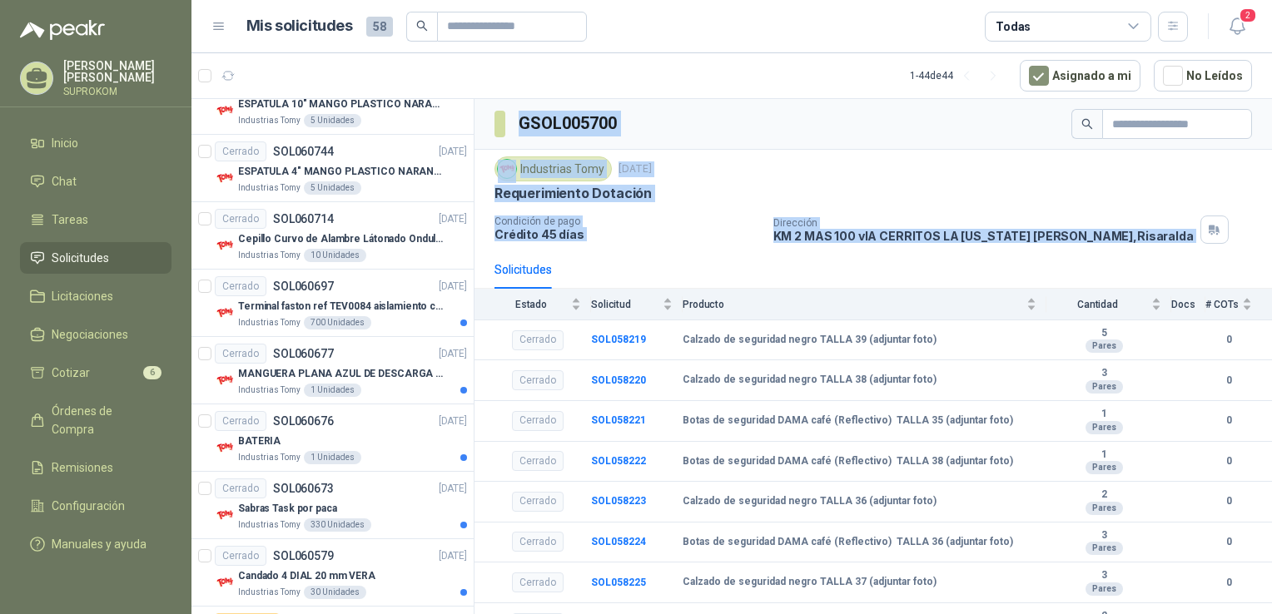
scroll to position [0, 0]
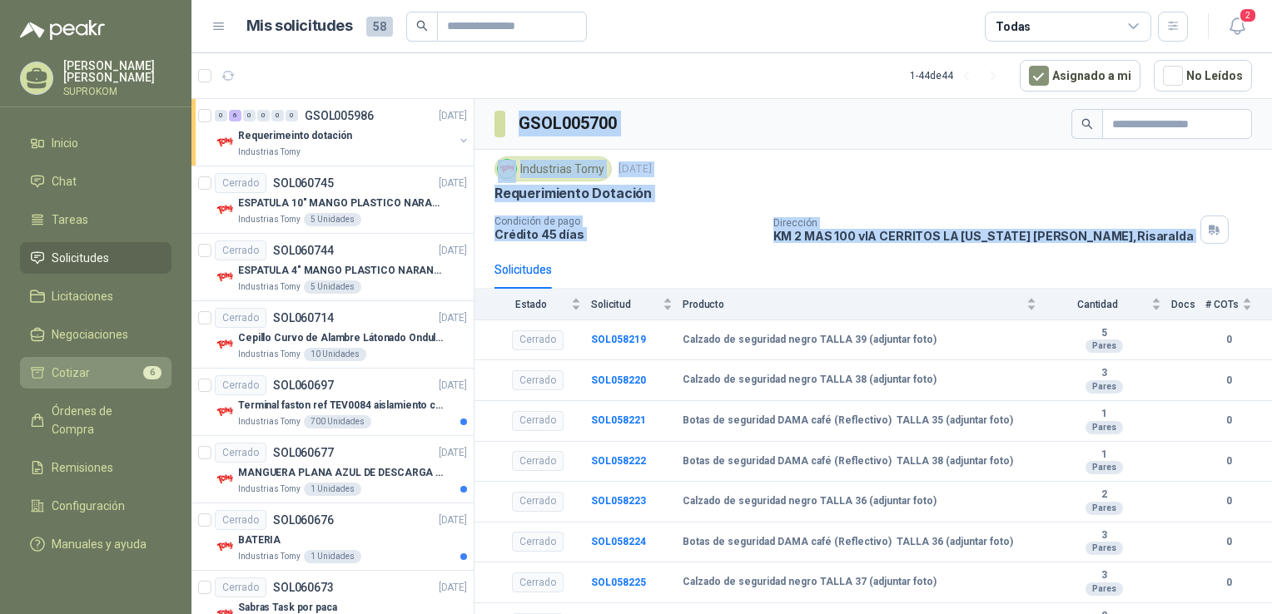
click at [87, 372] on span "Cotizar" at bounding box center [71, 373] width 38 height 18
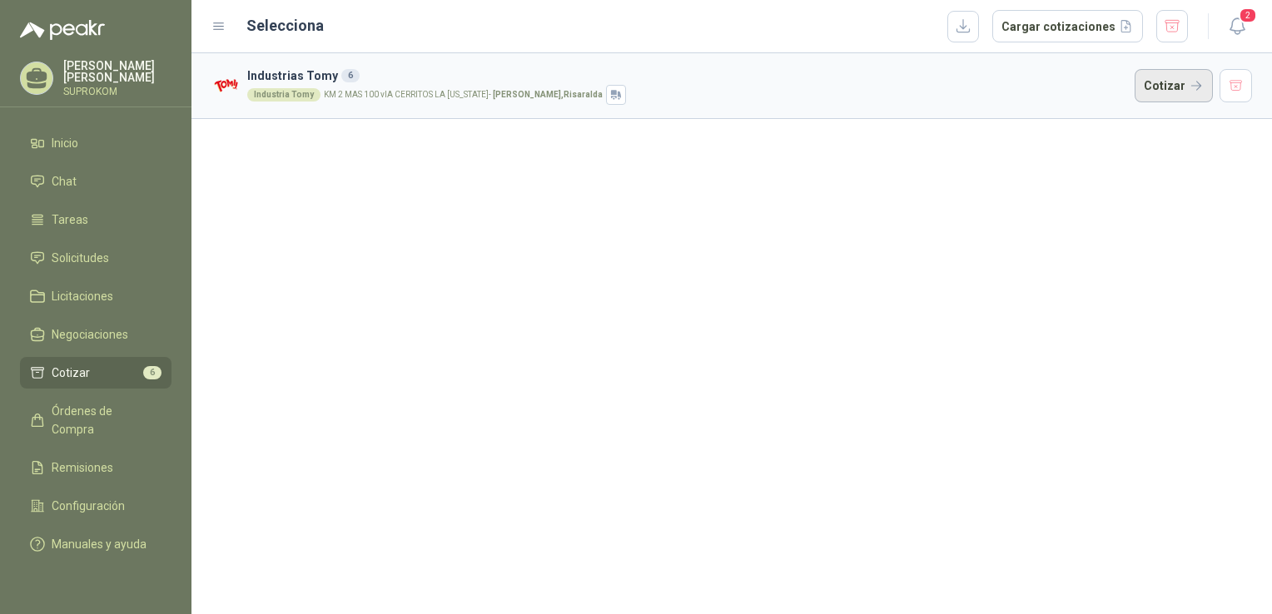
click at [1176, 77] on button "Cotizar" at bounding box center [1174, 85] width 78 height 33
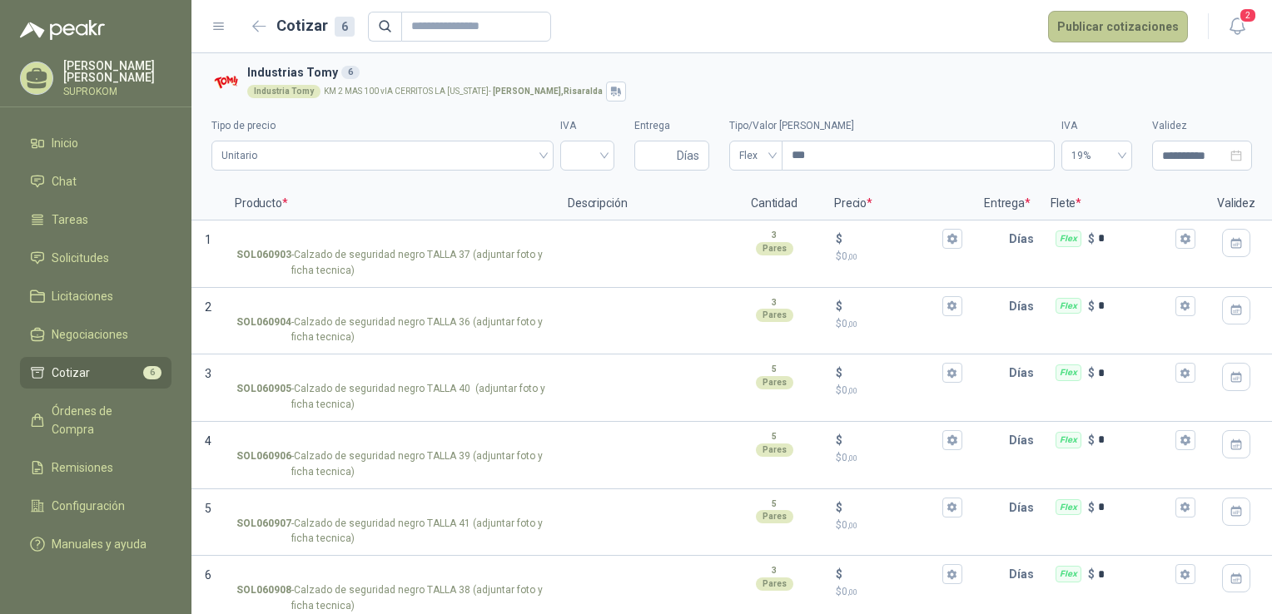
click at [1141, 24] on button "Publicar cotizaciones" at bounding box center [1118, 27] width 140 height 32
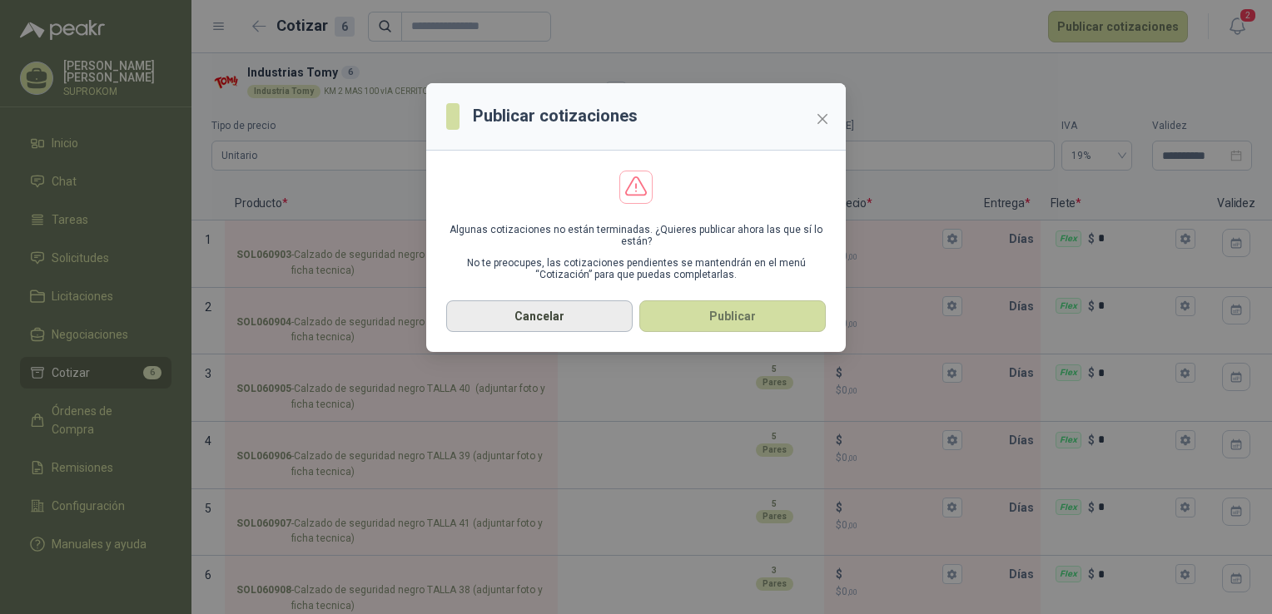
click at [544, 323] on button "Cancelar" at bounding box center [539, 317] width 187 height 32
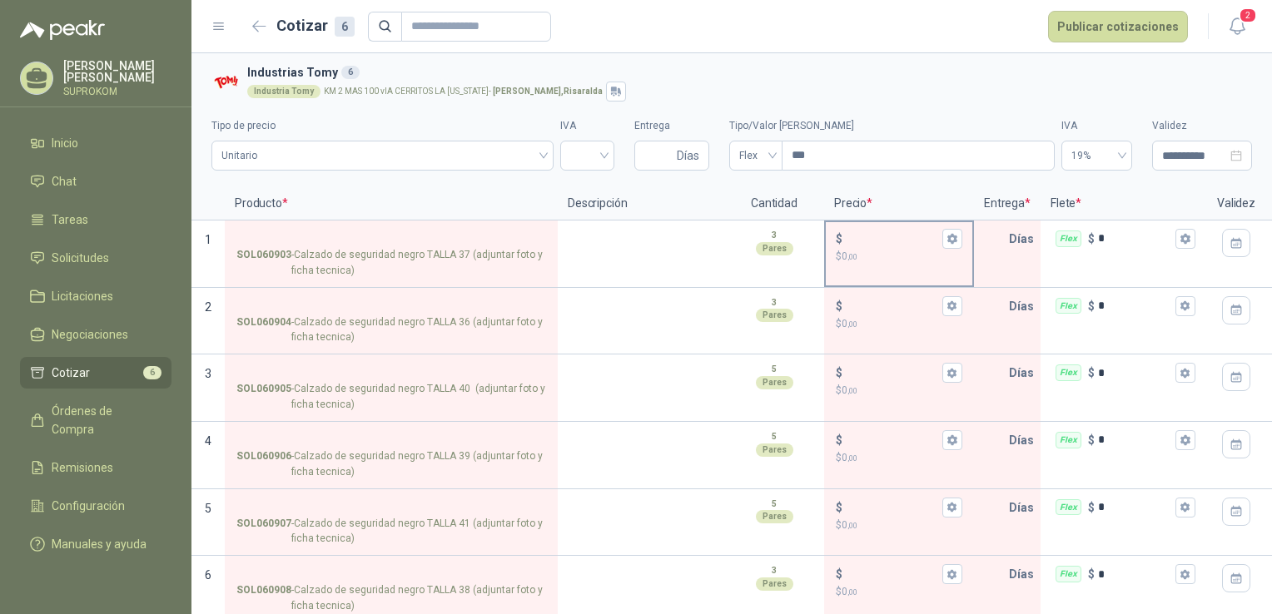
click at [883, 253] on p "$ 0 ,00" at bounding box center [899, 257] width 127 height 16
click at [883, 245] on input "$ $ 0 ,00" at bounding box center [892, 238] width 93 height 12
click at [950, 244] on icon "button" at bounding box center [952, 238] width 11 height 11
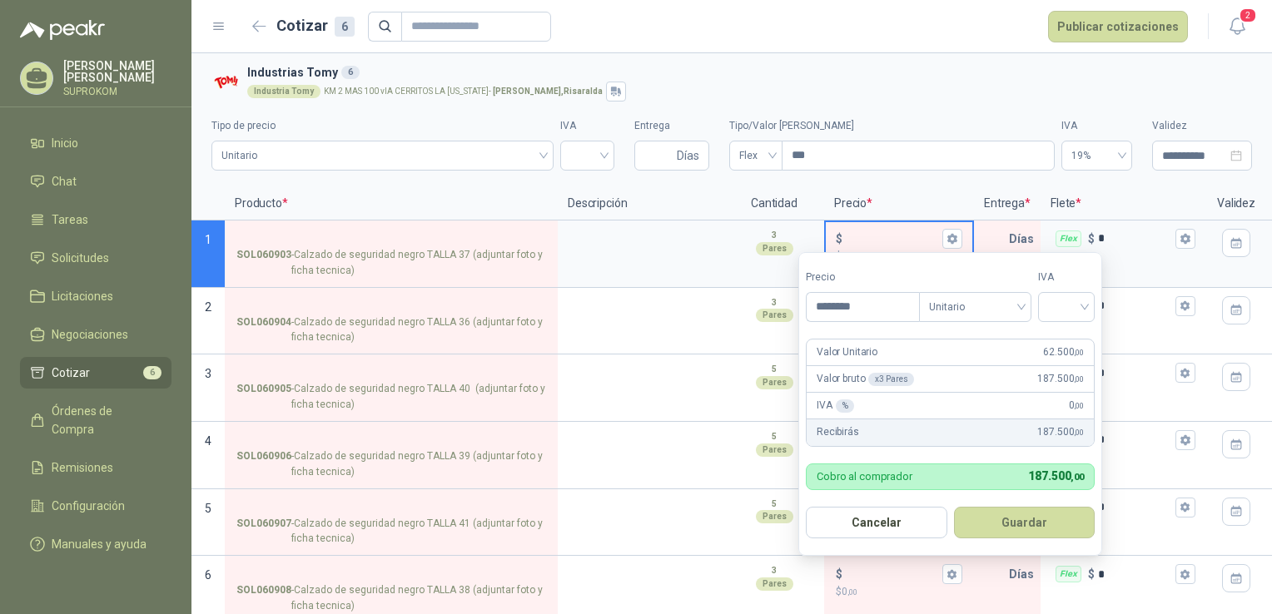
type input "********"
click at [848, 332] on form "Precio ******** Tipo Unitario IVA Valor Unitario 62.500 ,00 Valor bruto x 3 Par…" at bounding box center [950, 404] width 304 height 304
click at [1080, 308] on input "search" at bounding box center [1066, 305] width 37 height 25
click at [1063, 343] on div "19%" at bounding box center [1070, 342] width 31 height 18
click at [1020, 528] on button "Guardar" at bounding box center [1027, 523] width 143 height 32
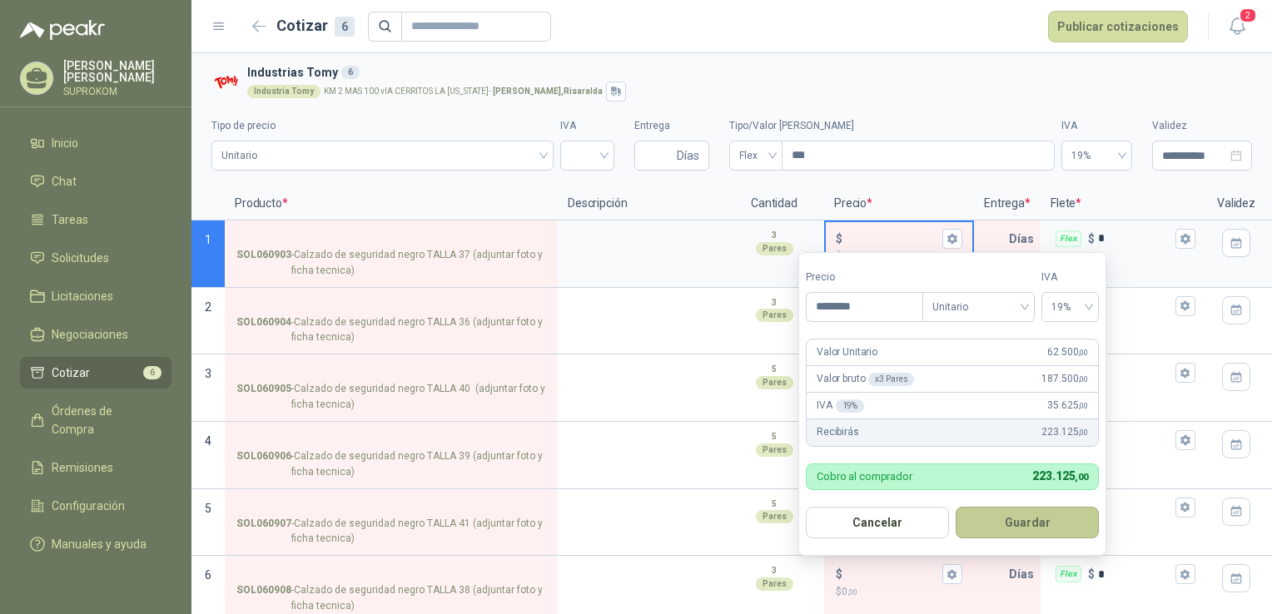
type input "******"
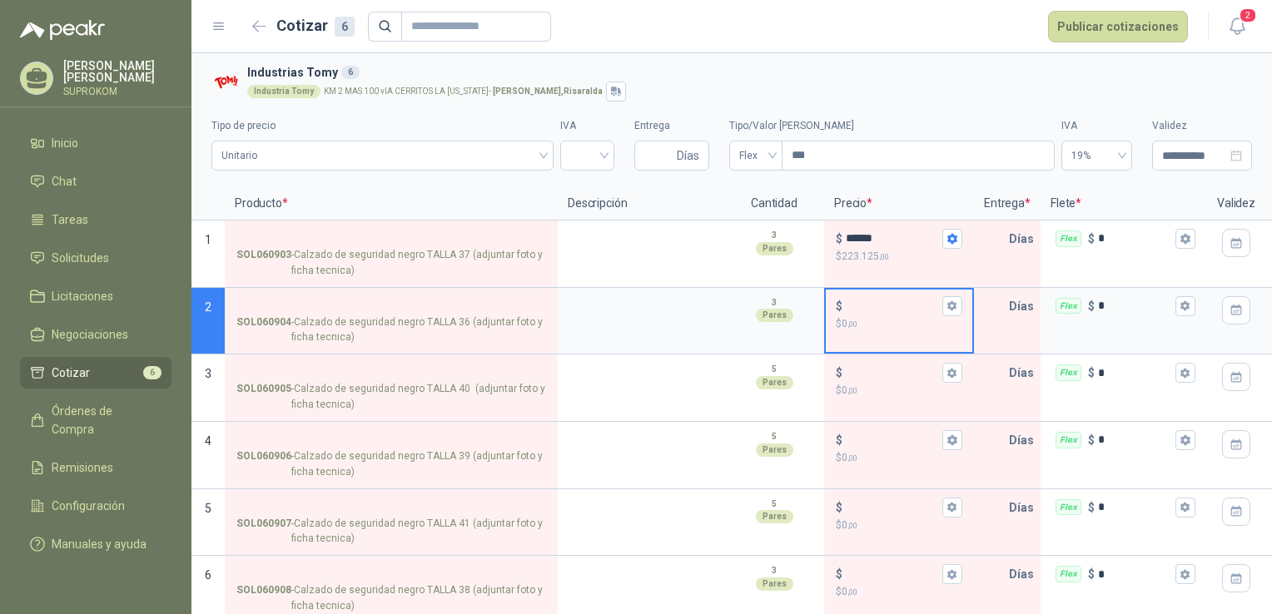
click at [886, 311] on input "$ $ 0 ,00" at bounding box center [892, 306] width 93 height 12
click at [920, 309] on input "******" at bounding box center [892, 306] width 93 height 12
type input "******"
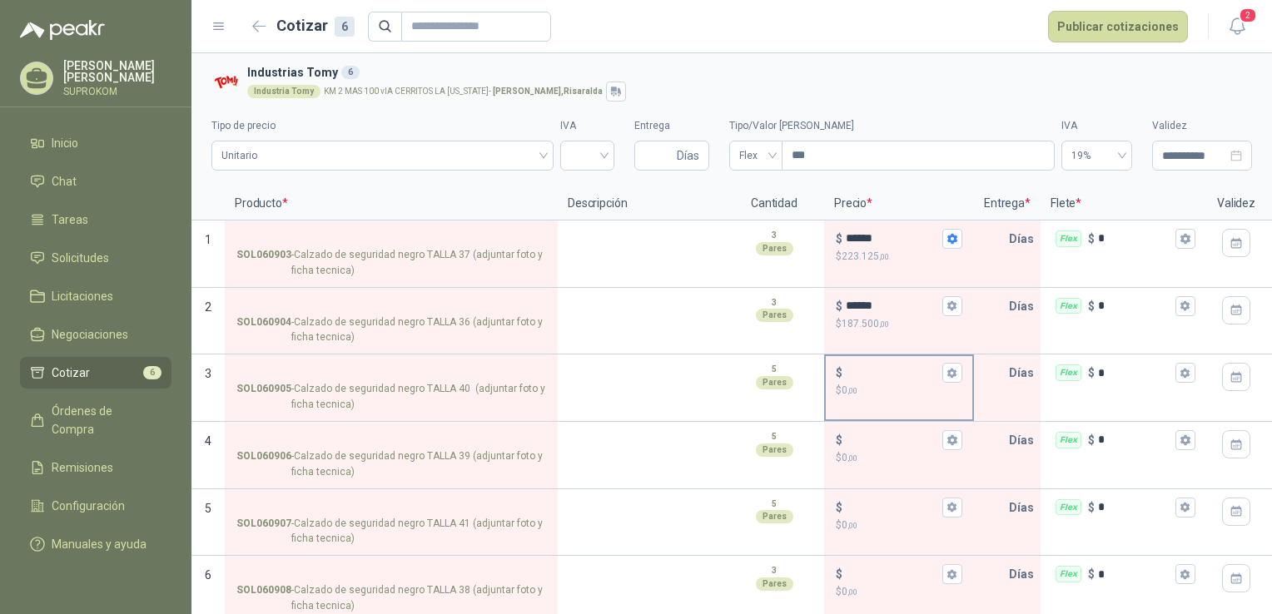
click at [899, 393] on p "$ 0 ,00" at bounding box center [899, 391] width 127 height 16
click at [899, 380] on input "$ $ 0 ,00" at bounding box center [892, 373] width 93 height 12
type input "******"
click at [899, 393] on p "$ 312.500 ,00" at bounding box center [899, 391] width 127 height 16
click at [899, 380] on input "******" at bounding box center [892, 373] width 93 height 12
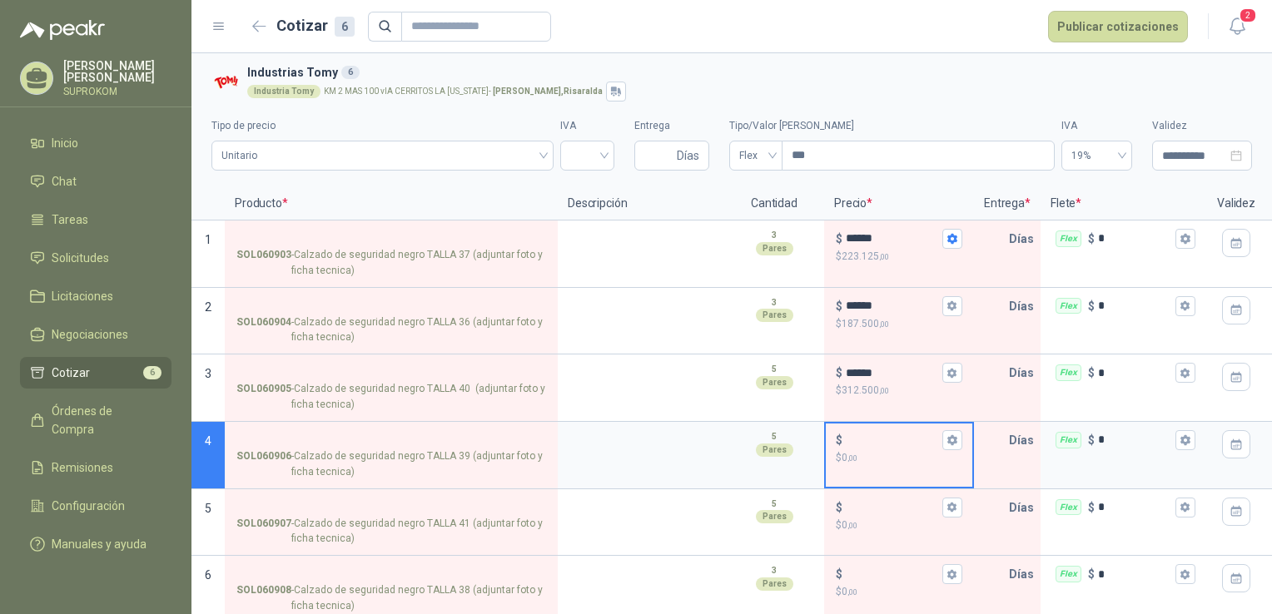
click at [873, 441] on input "$ $ 0 ,00" at bounding box center [892, 440] width 93 height 12
type input "******"
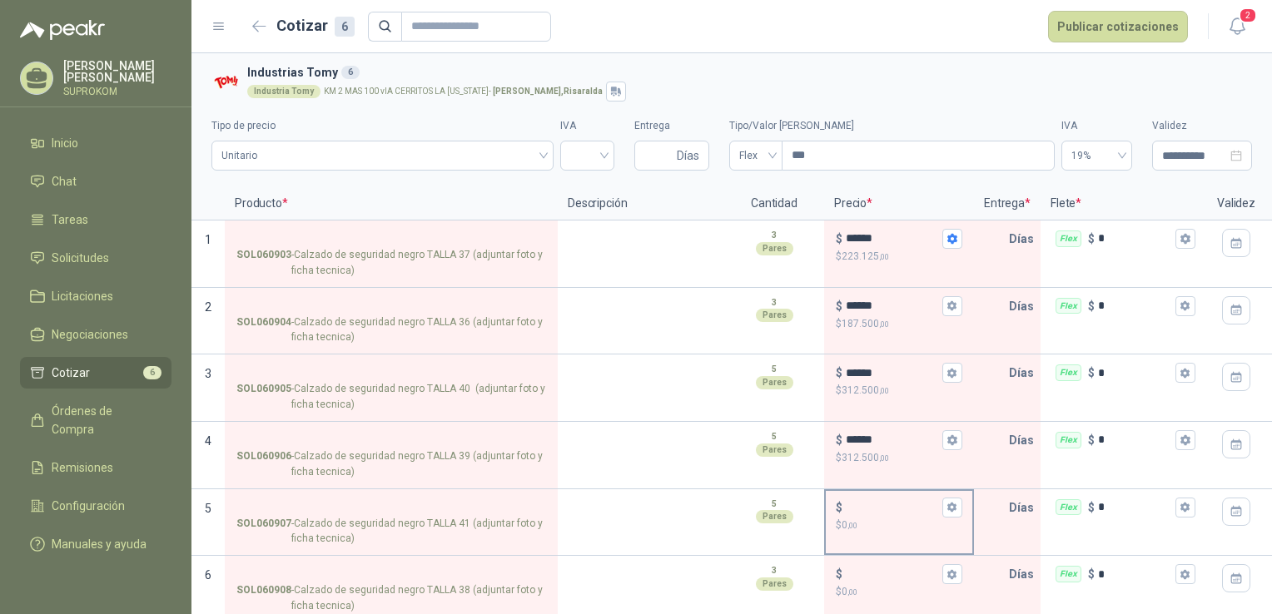
click at [867, 515] on div "$" at bounding box center [899, 508] width 127 height 20
click at [867, 514] on input "$ $ 0 ,00" at bounding box center [892, 507] width 93 height 12
click at [867, 515] on div "$" at bounding box center [899, 508] width 127 height 20
click at [867, 514] on input "$ $ 0 ,00" at bounding box center [892, 507] width 93 height 12
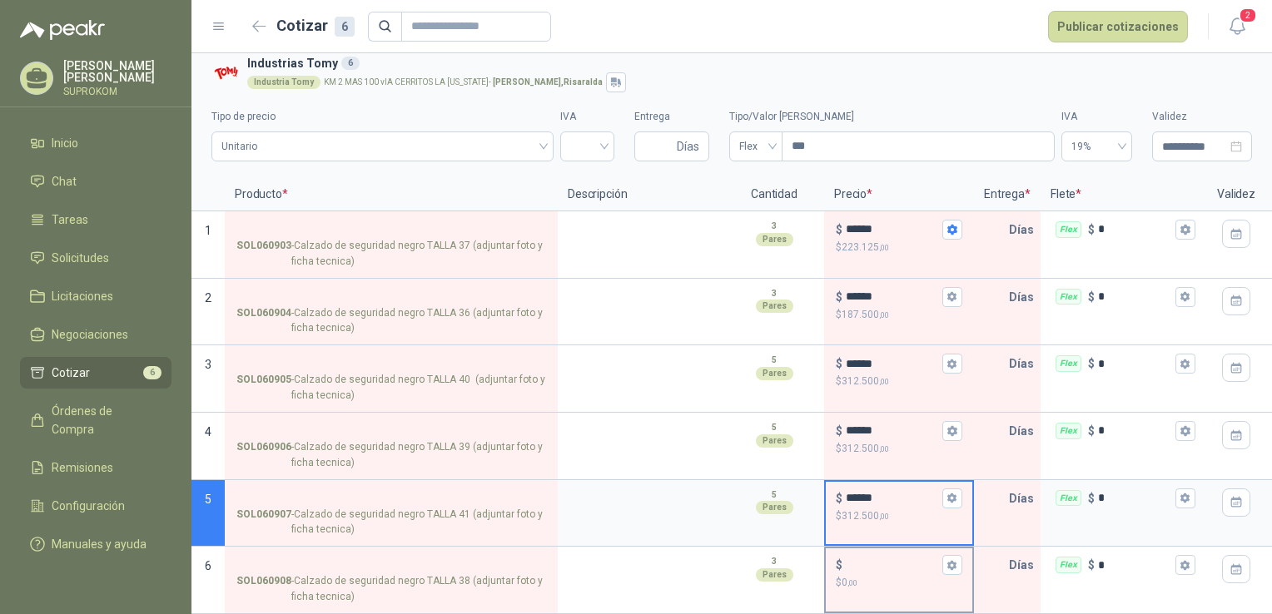
type input "******"
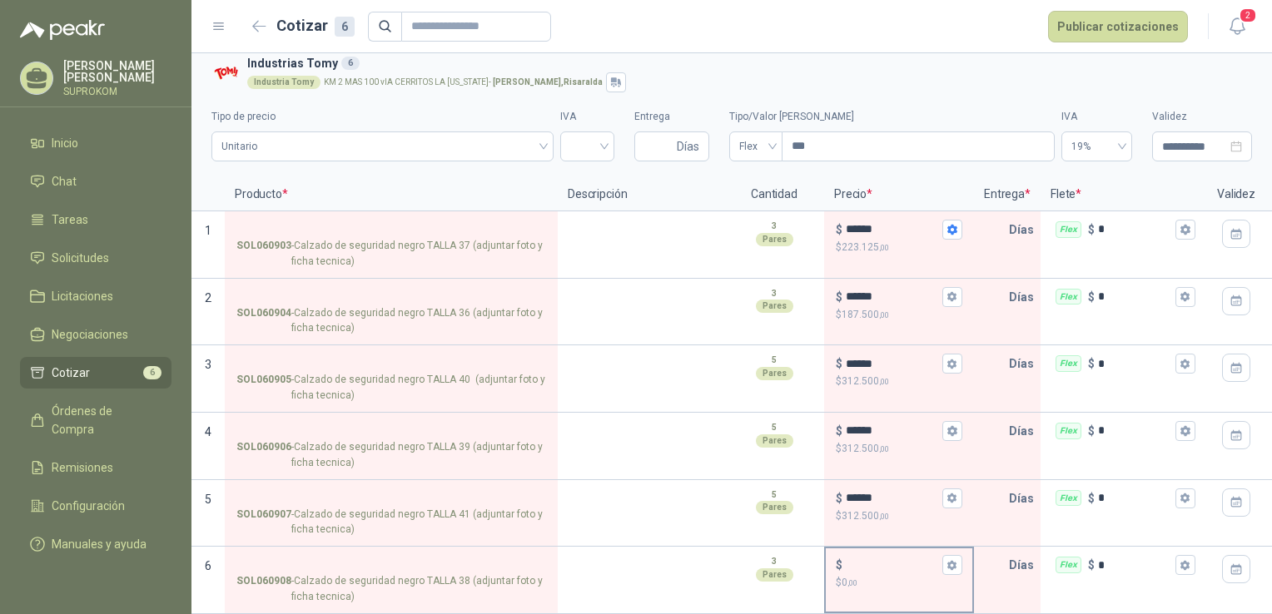
click at [919, 575] on p "$ 0 ,00" at bounding box center [899, 583] width 127 height 16
click at [919, 568] on input "$ $ 0 ,00" at bounding box center [892, 566] width 93 height 12
click at [919, 575] on p "$ 0 ,00" at bounding box center [899, 583] width 127 height 16
click at [919, 568] on input "$ $ 0 ,00" at bounding box center [892, 566] width 93 height 12
drag, startPoint x: 919, startPoint y: 568, endPoint x: 876, endPoint y: 564, distance: 43.5
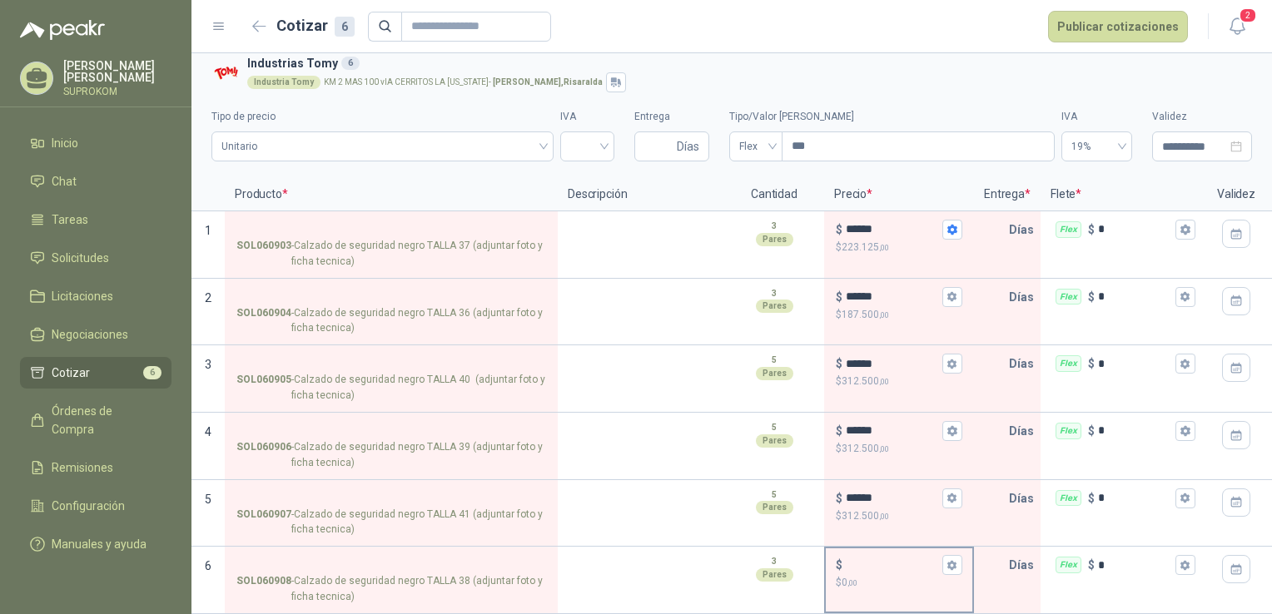
click at [876, 575] on p "$ 0 ,00" at bounding box center [899, 583] width 127 height 16
click at [876, 564] on input "$ $ 0 ,00" at bounding box center [892, 566] width 93 height 12
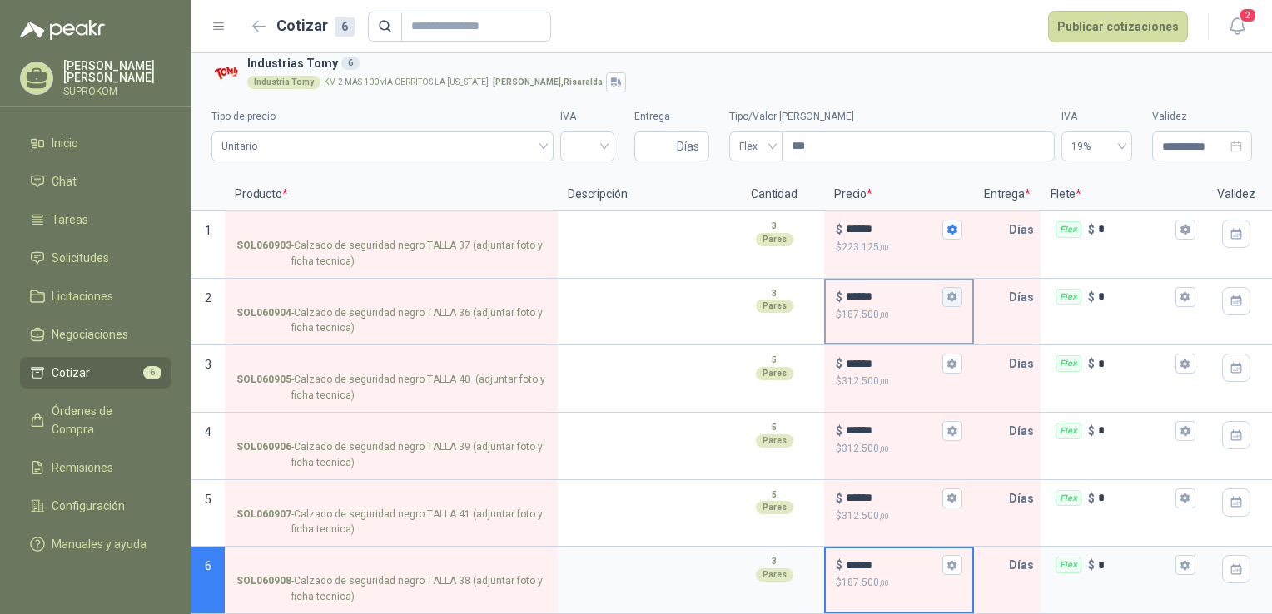
type input "******"
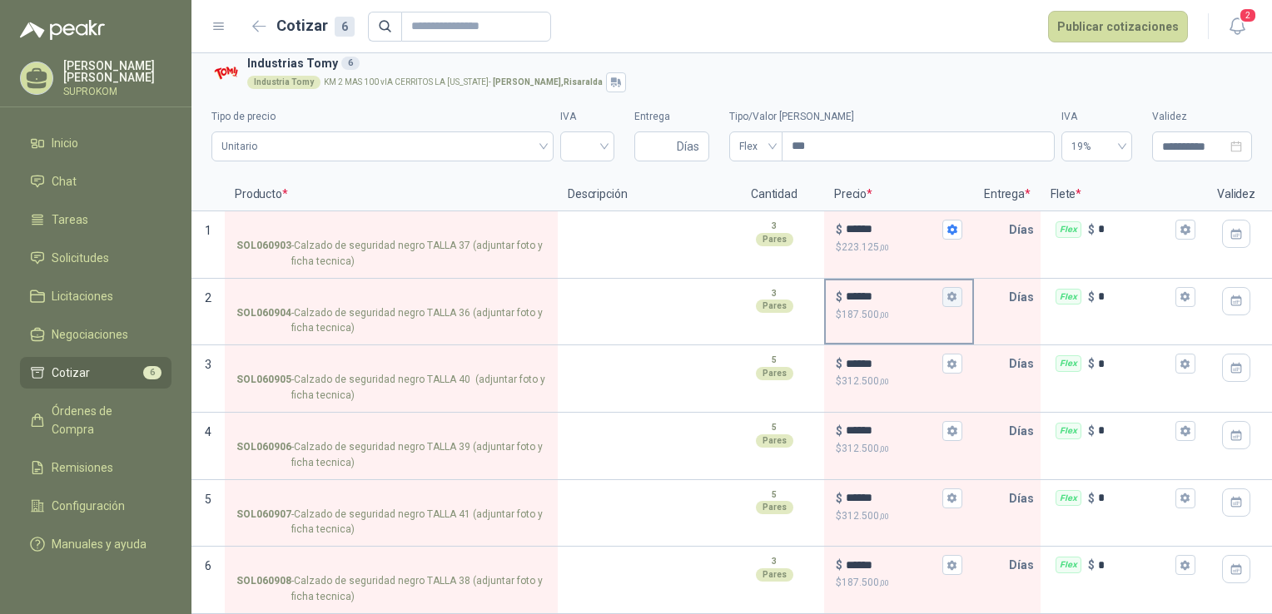
click at [952, 292] on icon "button" at bounding box center [951, 297] width 9 height 10
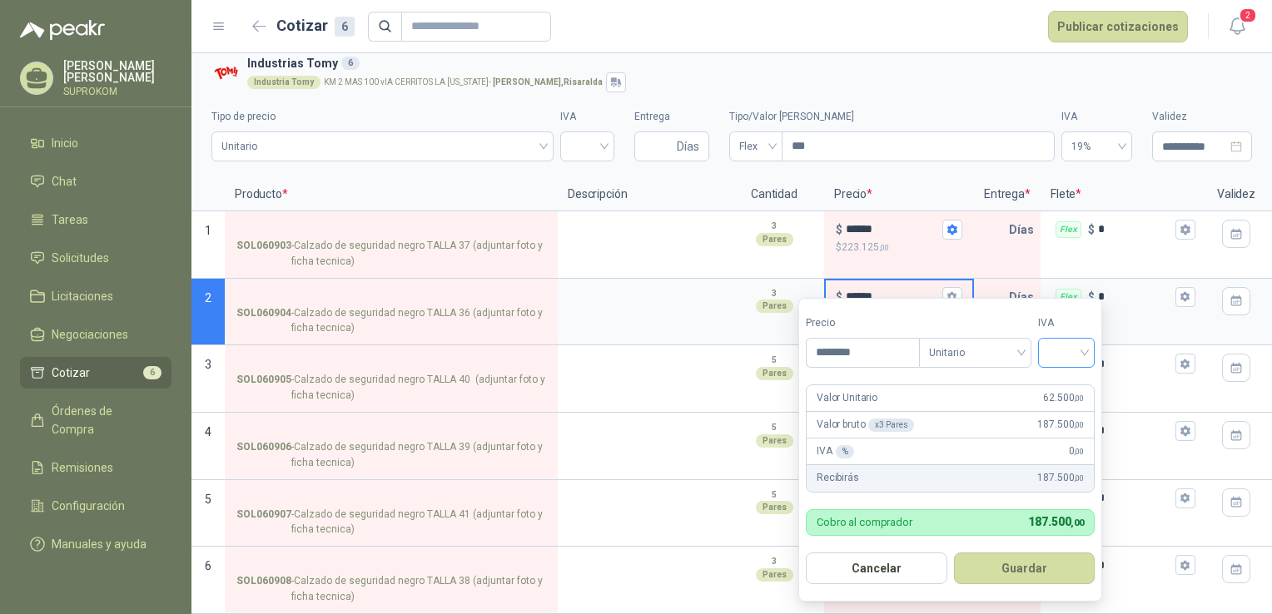
click at [1052, 340] on input "search" at bounding box center [1066, 351] width 37 height 25
click at [1067, 380] on div "19%" at bounding box center [1070, 387] width 31 height 18
click at [1022, 568] on button "Guardar" at bounding box center [1027, 569] width 143 height 32
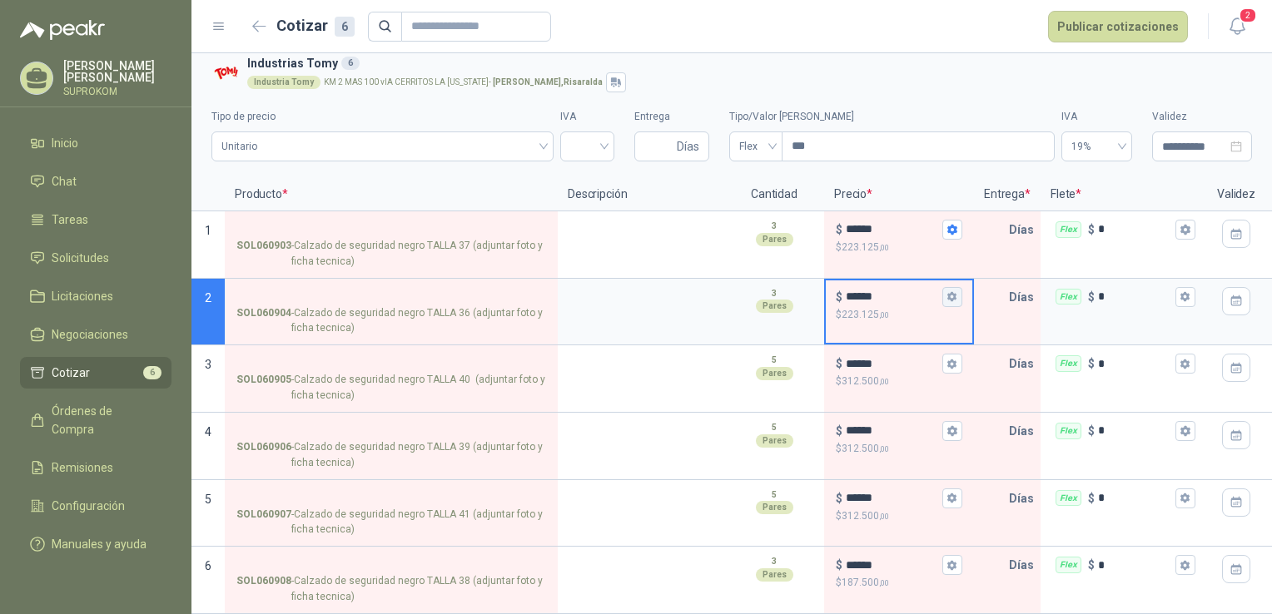
click at [958, 288] on button "$ ****** $ 223.125 ,00" at bounding box center [953, 297] width 20 height 20
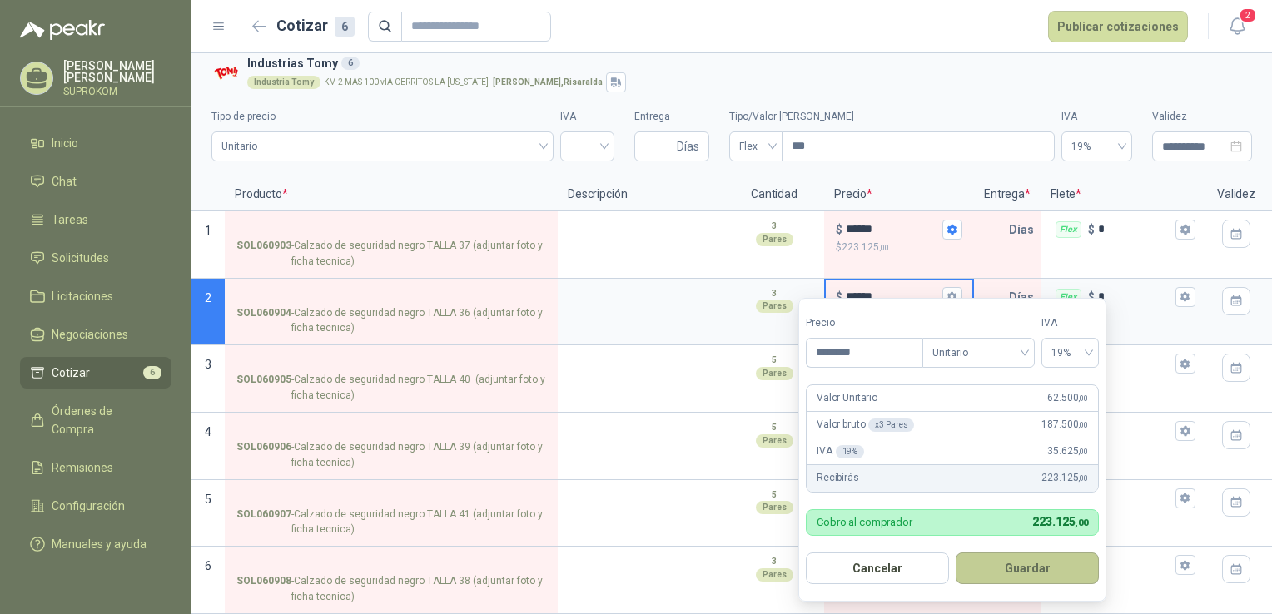
click at [1012, 564] on button "Guardar" at bounding box center [1027, 569] width 143 height 32
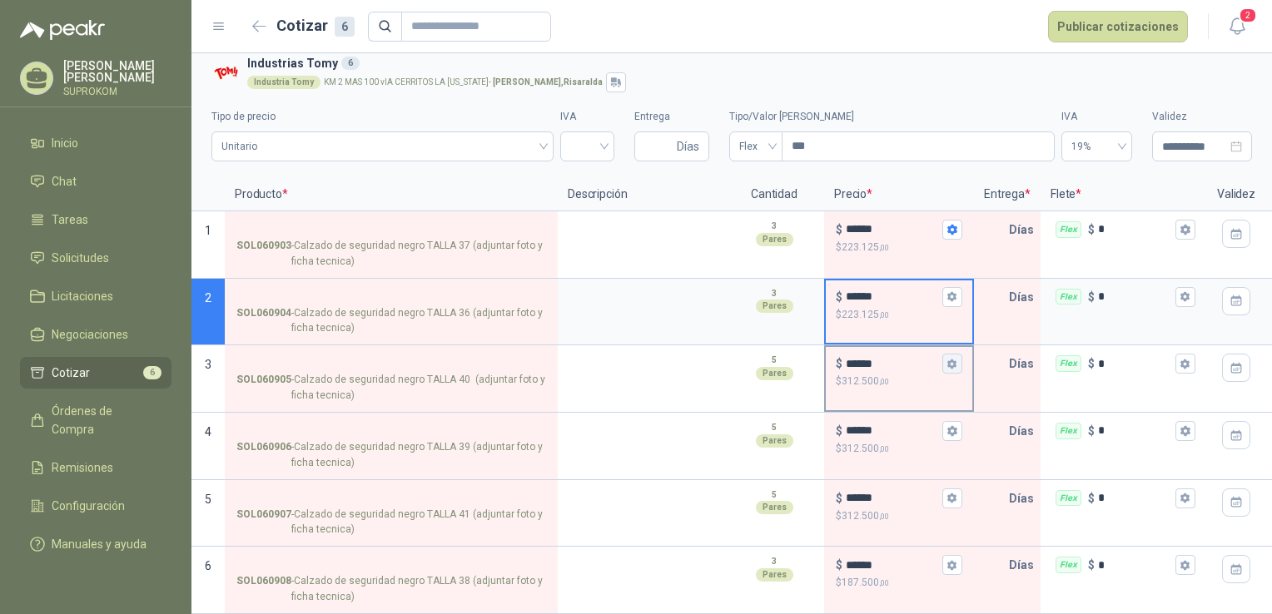
click at [950, 359] on icon "button" at bounding box center [951, 364] width 9 height 10
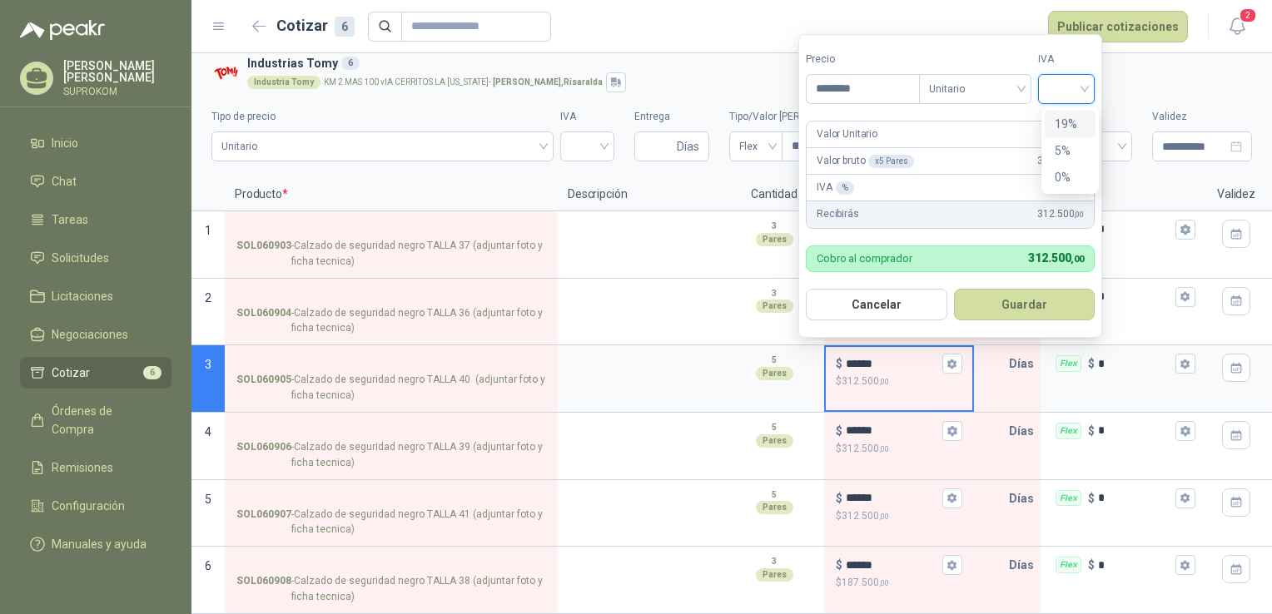
click at [1055, 83] on input "search" at bounding box center [1066, 87] width 37 height 25
click at [1068, 122] on div "19%" at bounding box center [1070, 124] width 31 height 18
click at [1046, 295] on button "Guardar" at bounding box center [1027, 305] width 143 height 32
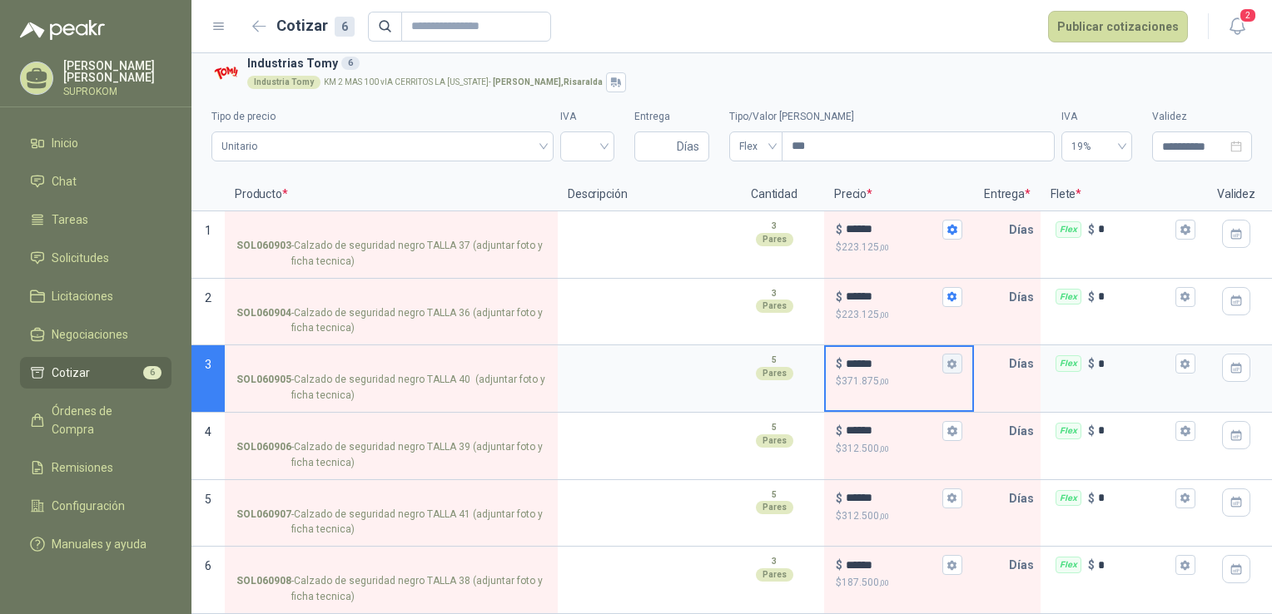
click at [961, 356] on button "$ ****** $ 371.875 ,00" at bounding box center [953, 364] width 20 height 20
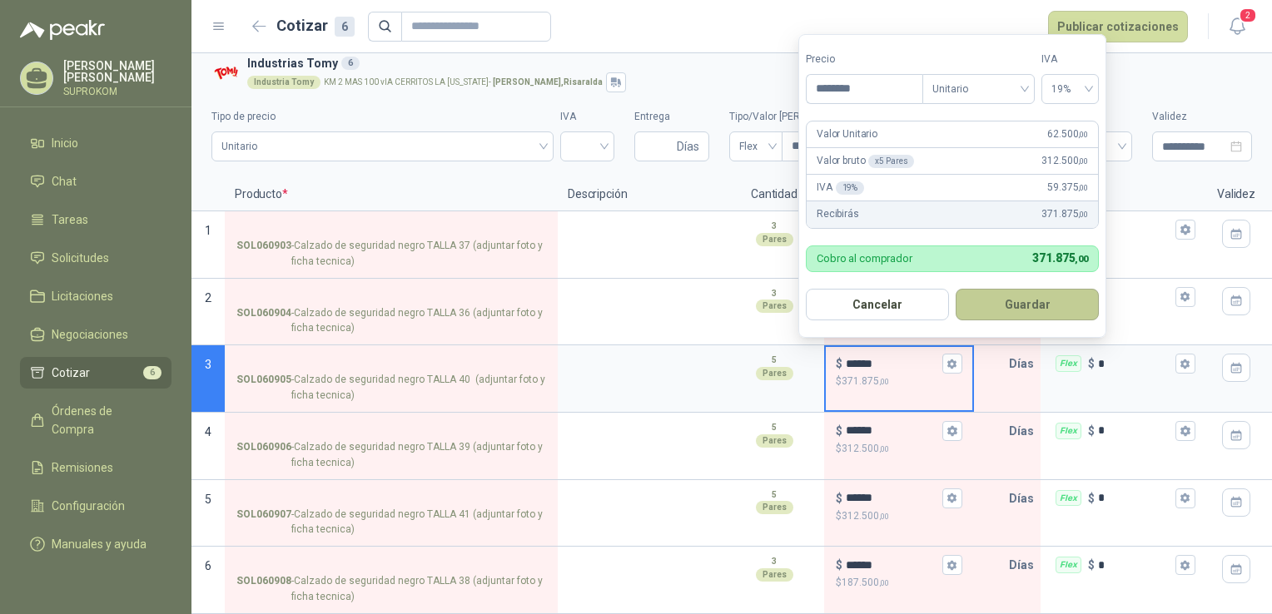
click at [1013, 297] on button "Guardar" at bounding box center [1027, 305] width 143 height 32
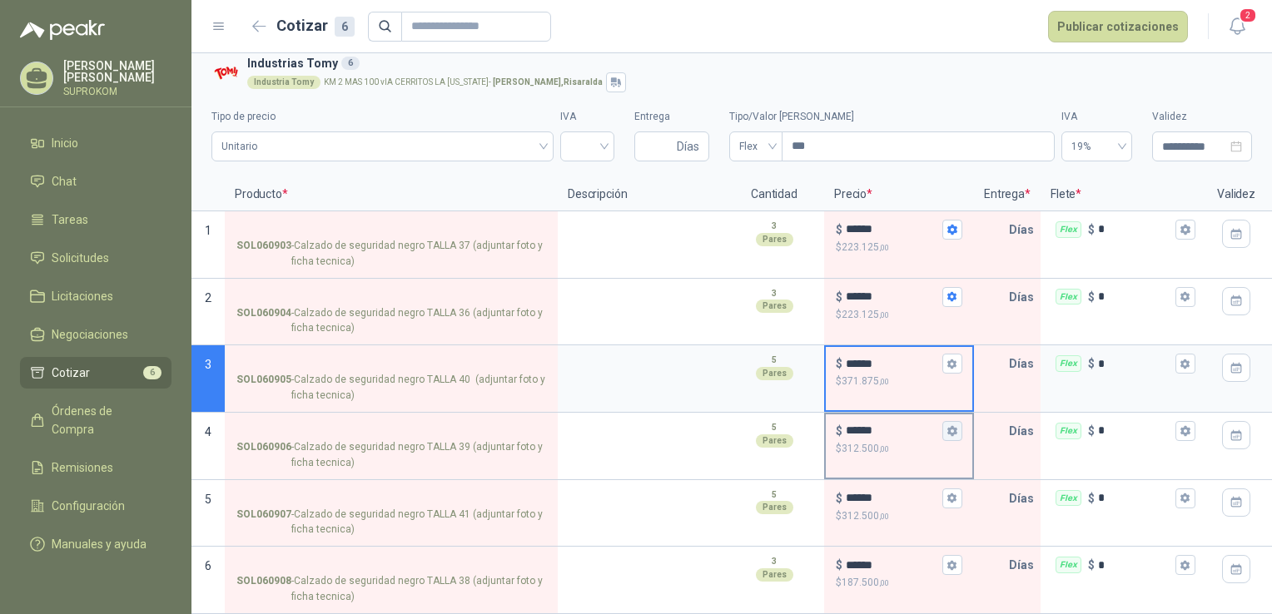
click at [949, 426] on icon "button" at bounding box center [951, 431] width 9 height 10
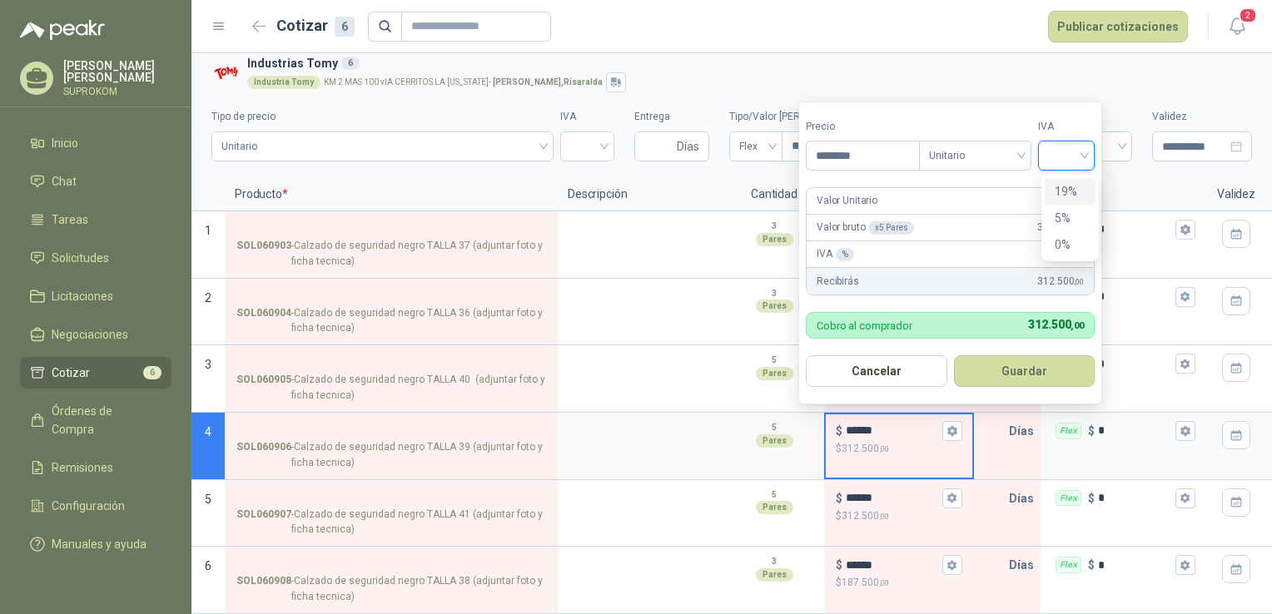
click at [1062, 148] on input "search" at bounding box center [1066, 154] width 37 height 25
click at [1064, 191] on div "19%" at bounding box center [1070, 191] width 31 height 18
click at [1010, 359] on button "Guardar" at bounding box center [1027, 372] width 143 height 32
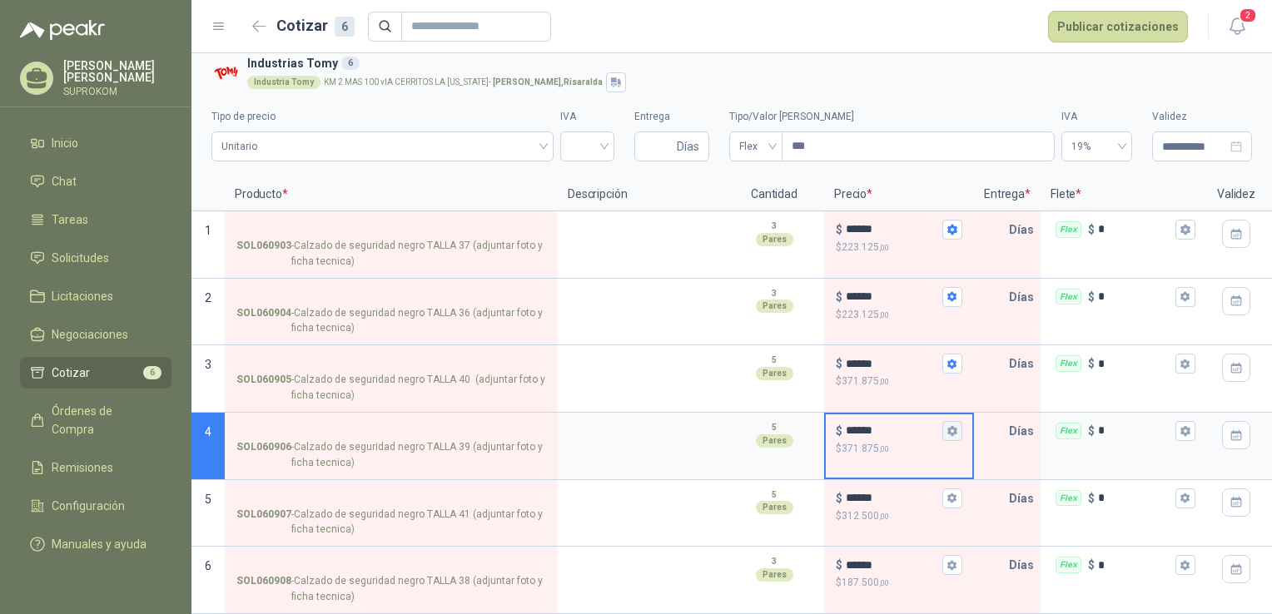
click at [957, 425] on icon "button" at bounding box center [952, 430] width 11 height 11
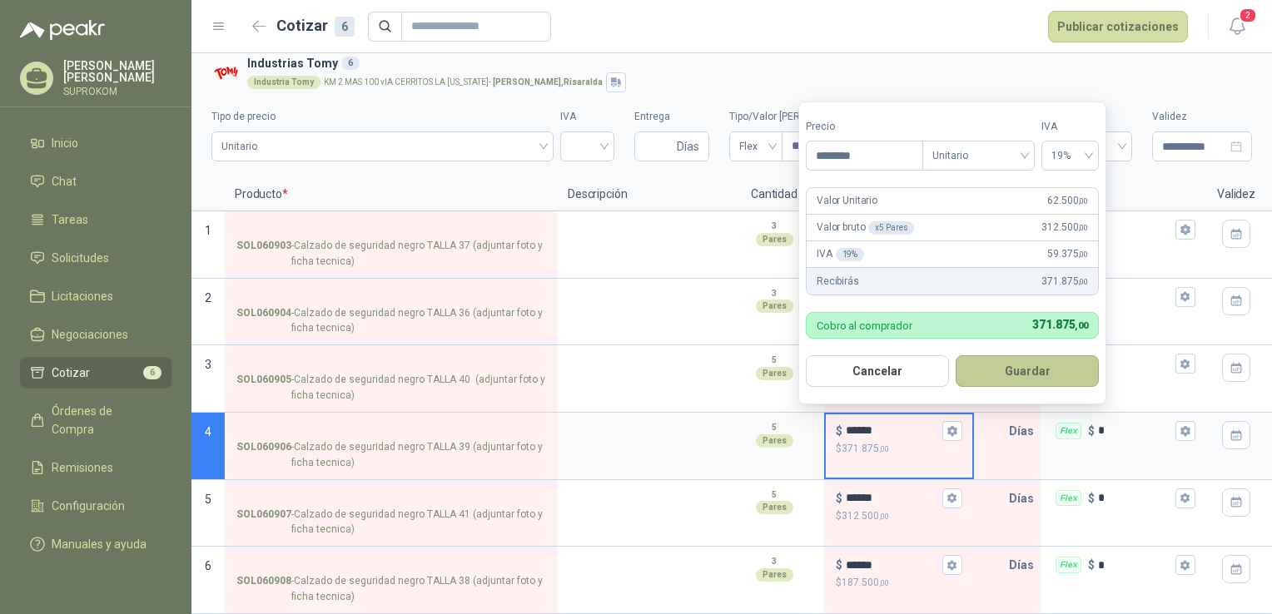
click at [1014, 380] on button "Guardar" at bounding box center [1027, 372] width 143 height 32
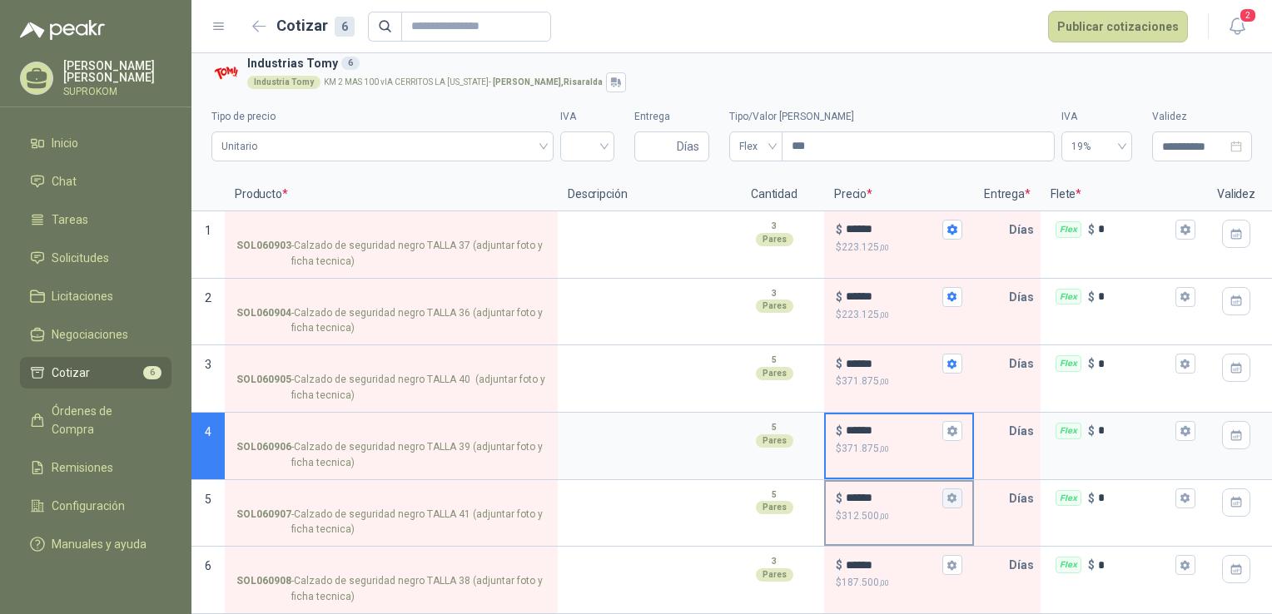
click at [954, 494] on icon "button" at bounding box center [951, 499] width 9 height 10
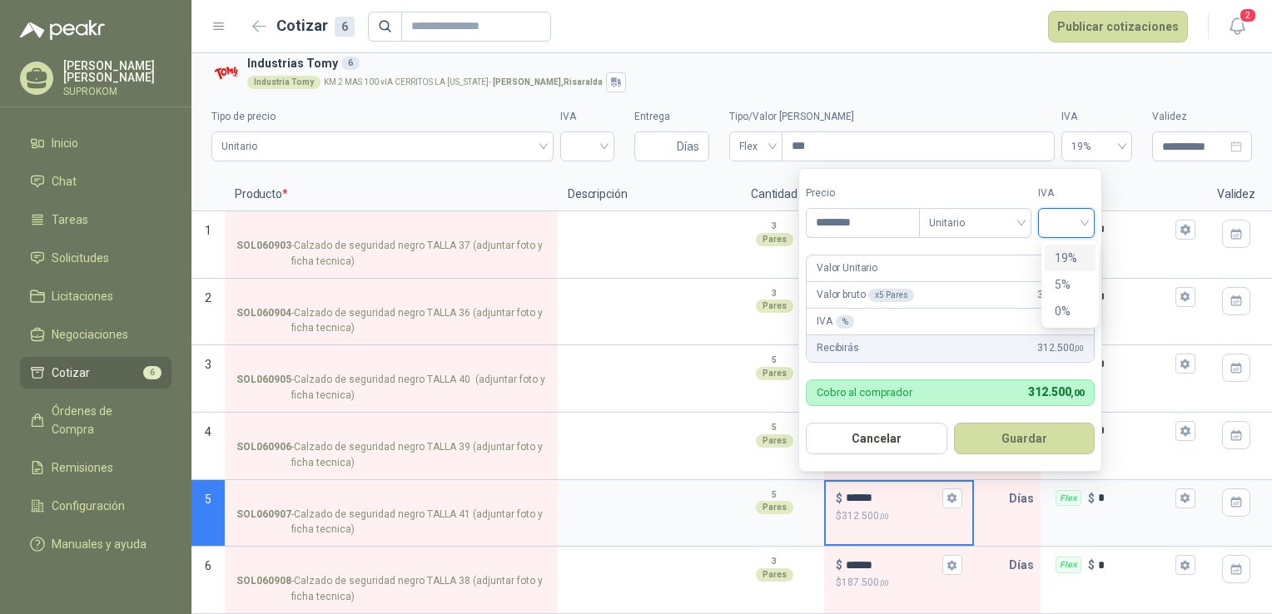
click at [1062, 233] on input "search" at bounding box center [1066, 221] width 37 height 25
click at [1066, 252] on div "19%" at bounding box center [1070, 258] width 31 height 18
click at [1016, 440] on button "Guardar" at bounding box center [1027, 439] width 143 height 32
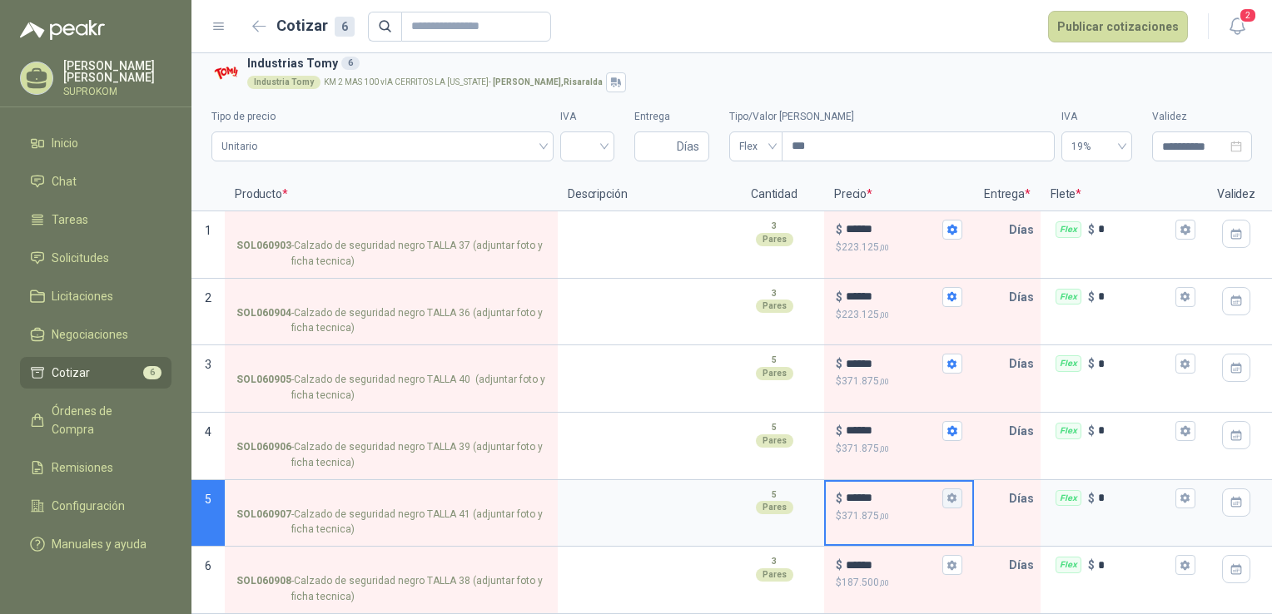
click at [952, 489] on button "$ ****** $ 371.875 ,00" at bounding box center [953, 499] width 20 height 20
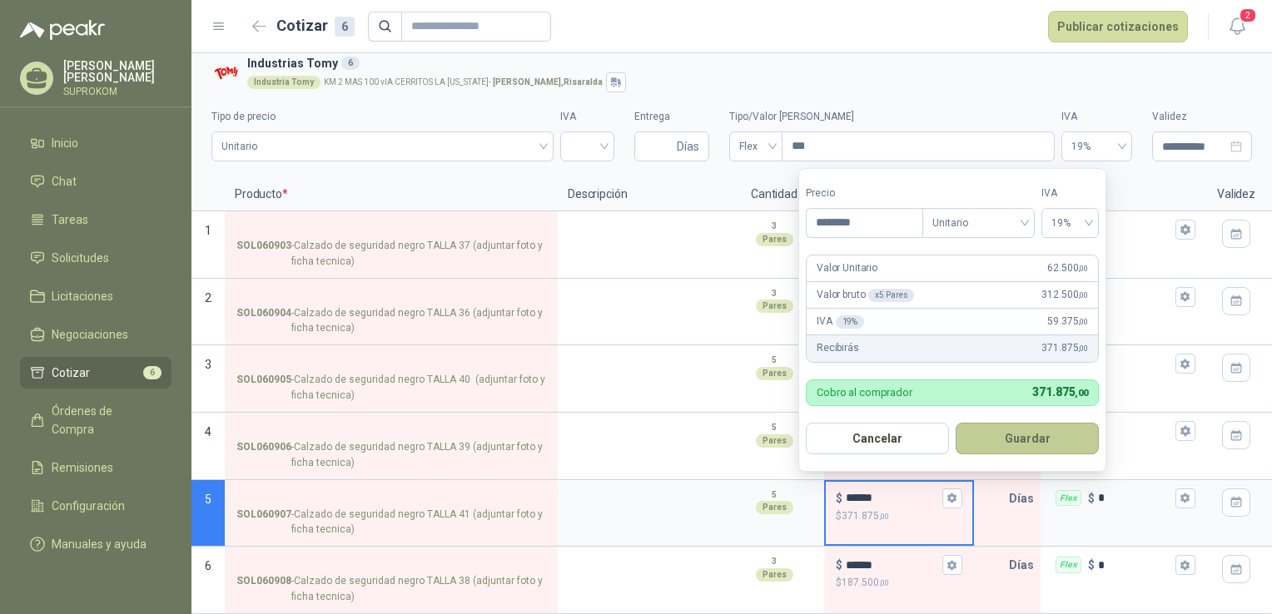
click at [1037, 435] on button "Guardar" at bounding box center [1027, 439] width 143 height 32
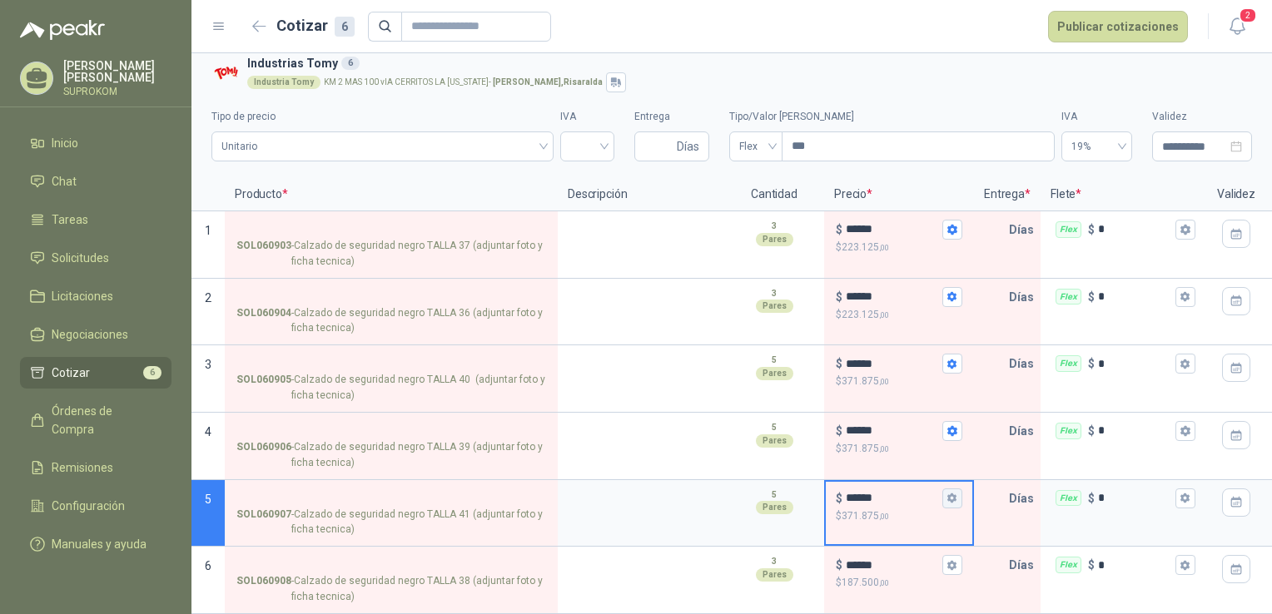
click at [952, 493] on button "$ ****** $ 371.875 ,00" at bounding box center [953, 499] width 20 height 20
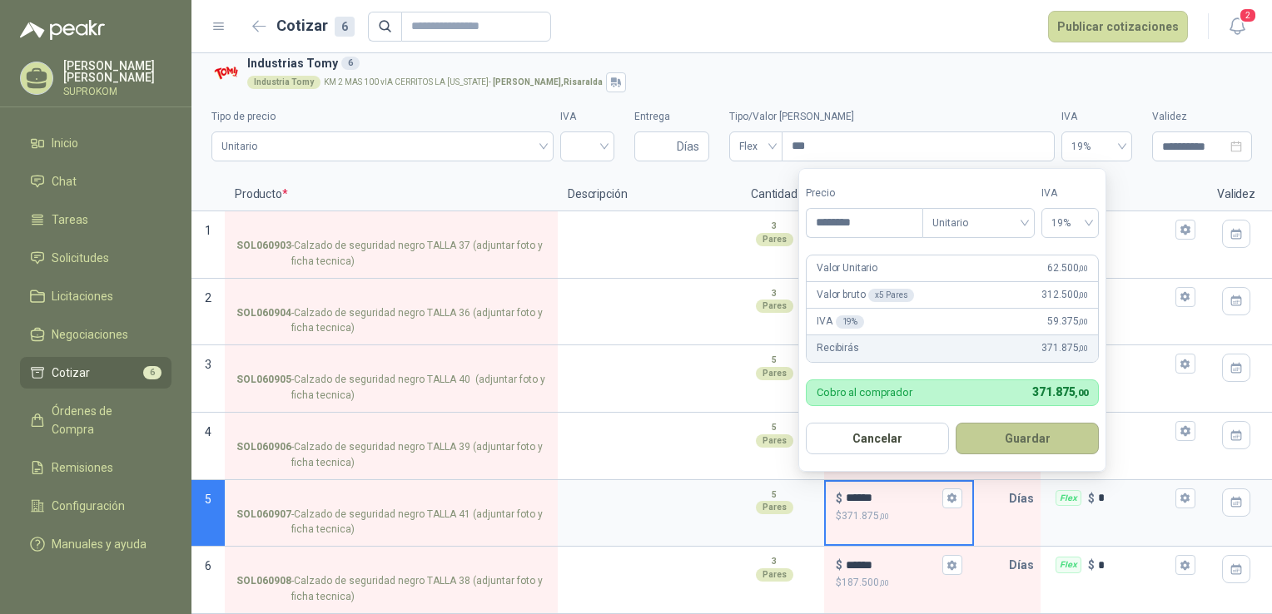
click at [1007, 425] on button "Guardar" at bounding box center [1027, 439] width 143 height 32
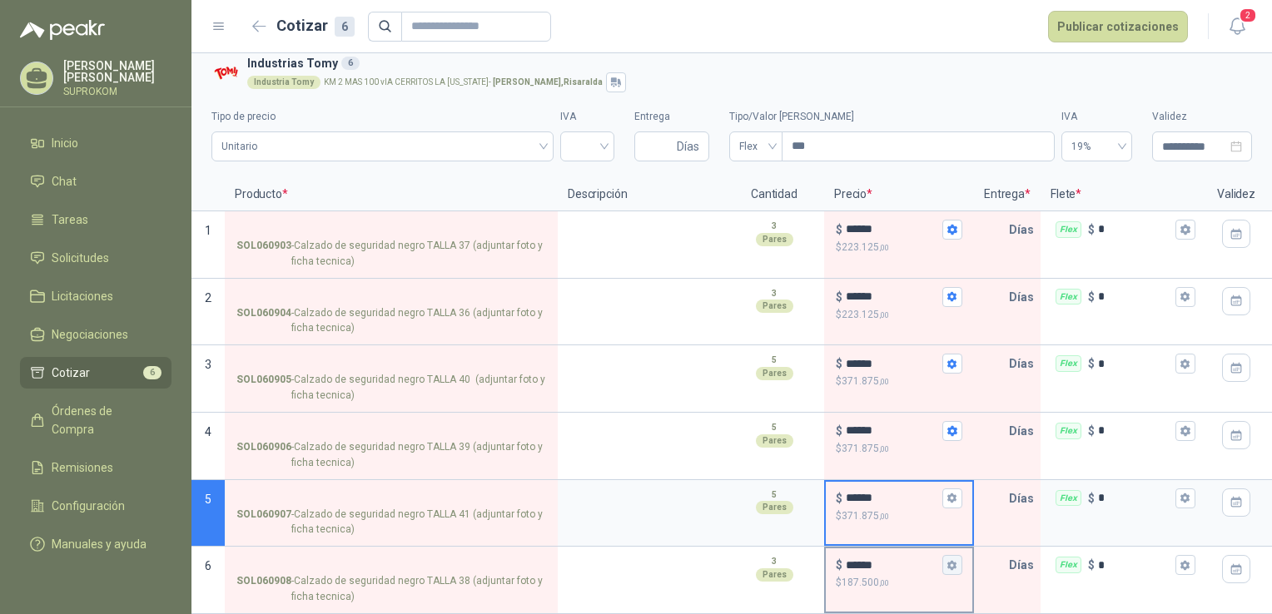
click at [953, 560] on icon "button" at bounding box center [952, 565] width 11 height 11
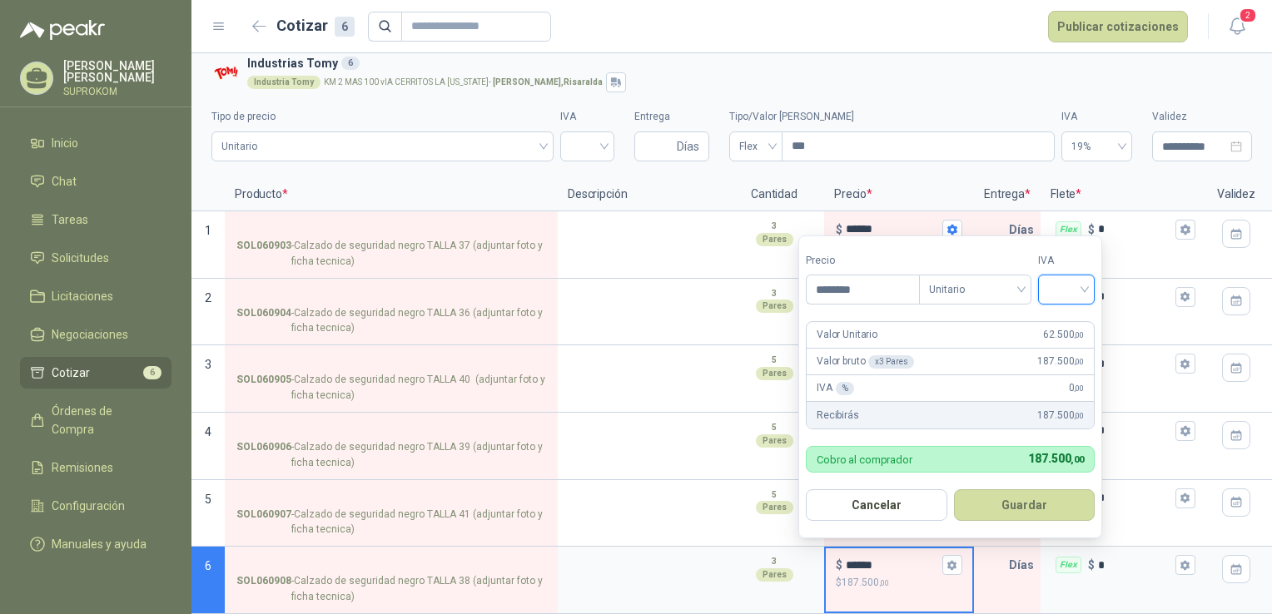
click at [1057, 290] on input "search" at bounding box center [1066, 288] width 37 height 25
click at [1075, 320] on div "19%" at bounding box center [1070, 325] width 31 height 18
click at [1046, 509] on button "Guardar" at bounding box center [1027, 506] width 143 height 32
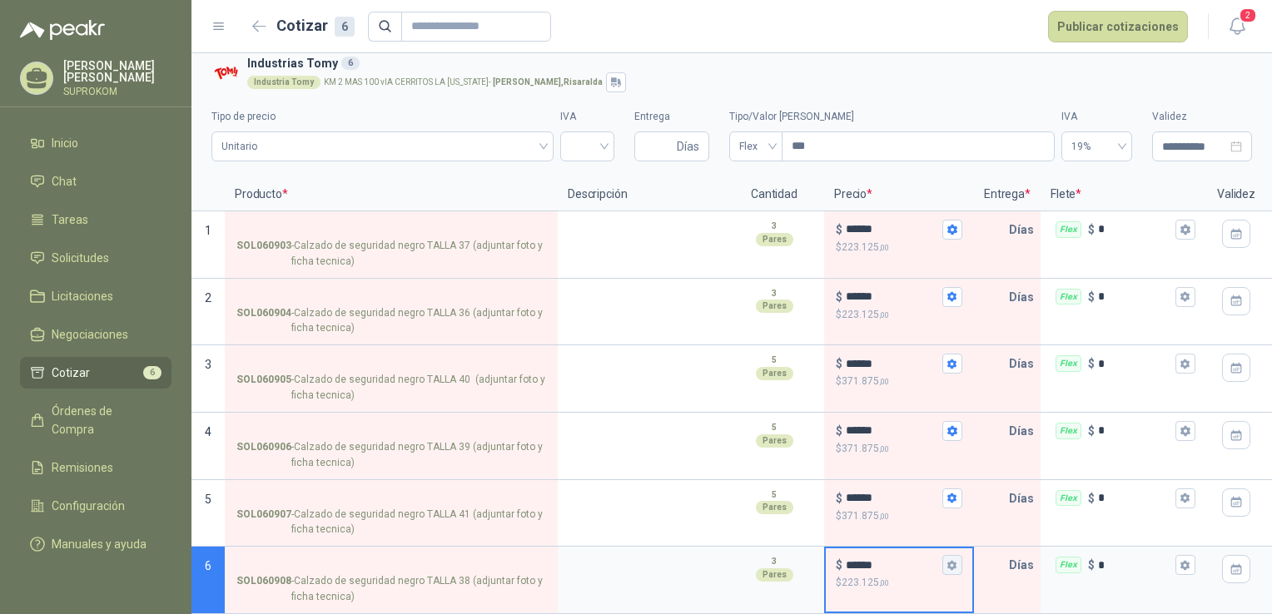
click at [947, 560] on button "$ ****** $ 223.125 ,00" at bounding box center [953, 565] width 20 height 20
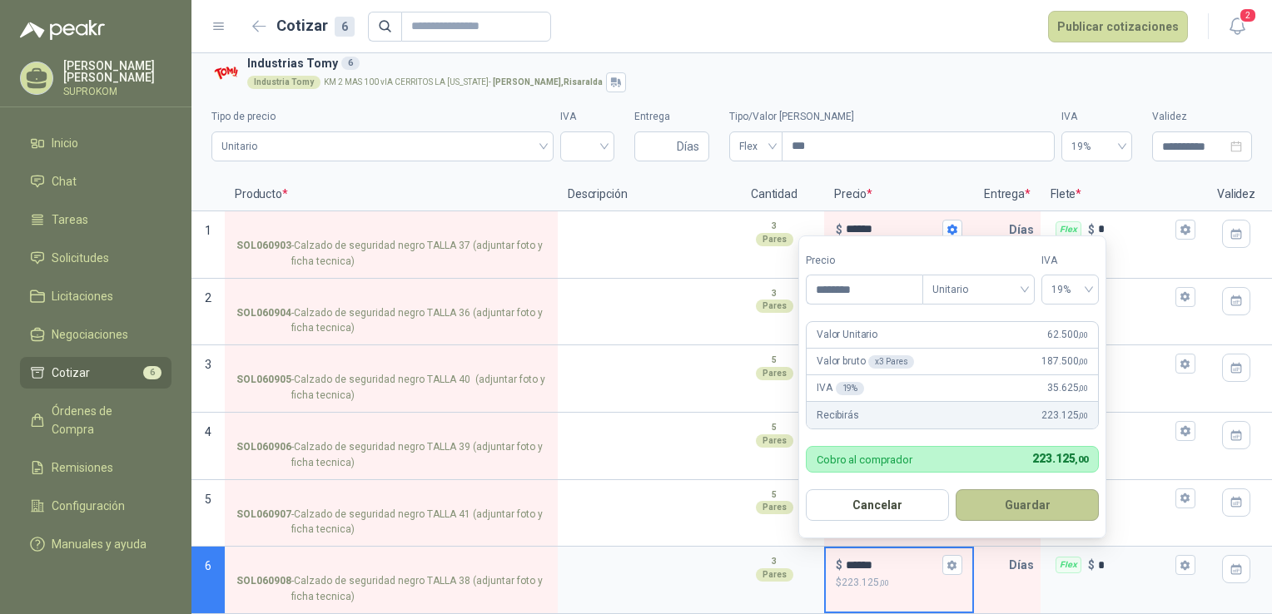
click at [1052, 500] on button "Guardar" at bounding box center [1027, 506] width 143 height 32
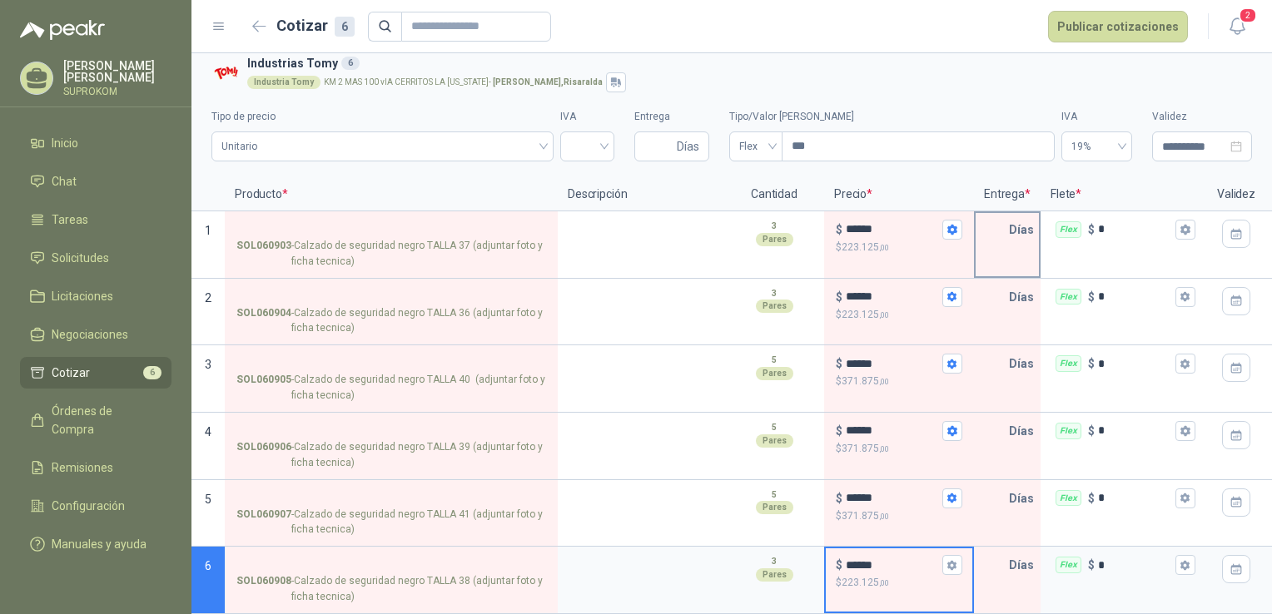
click at [1022, 226] on p "Días" at bounding box center [1025, 229] width 32 height 33
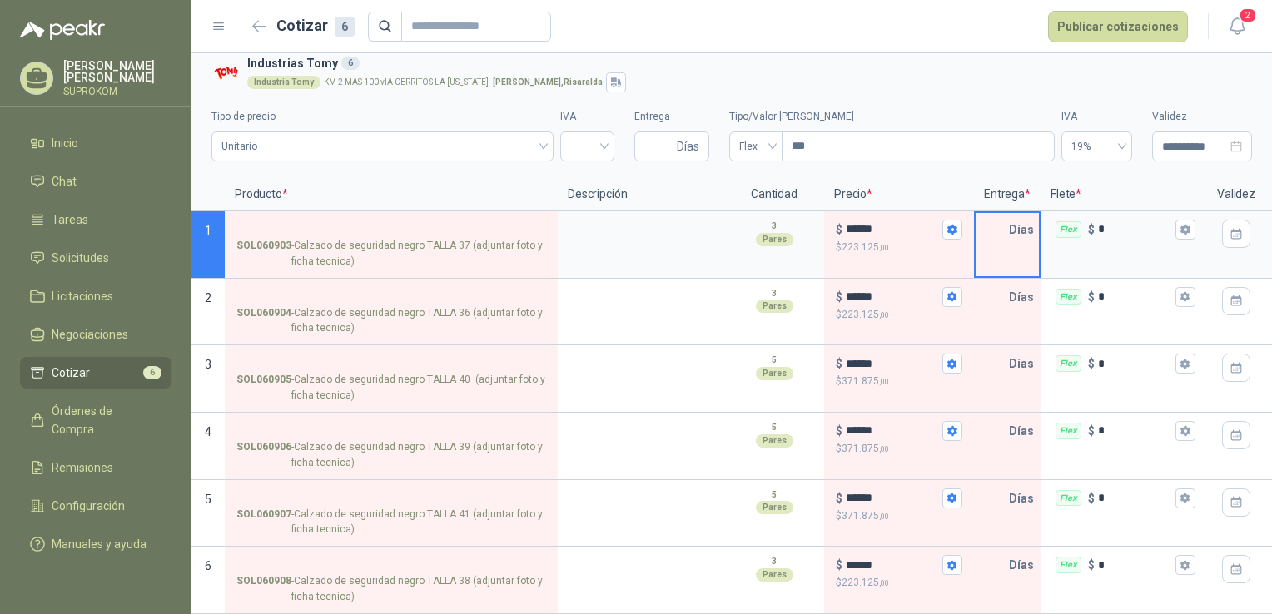
click at [1004, 217] on input "text" at bounding box center [992, 229] width 33 height 33
type input "*"
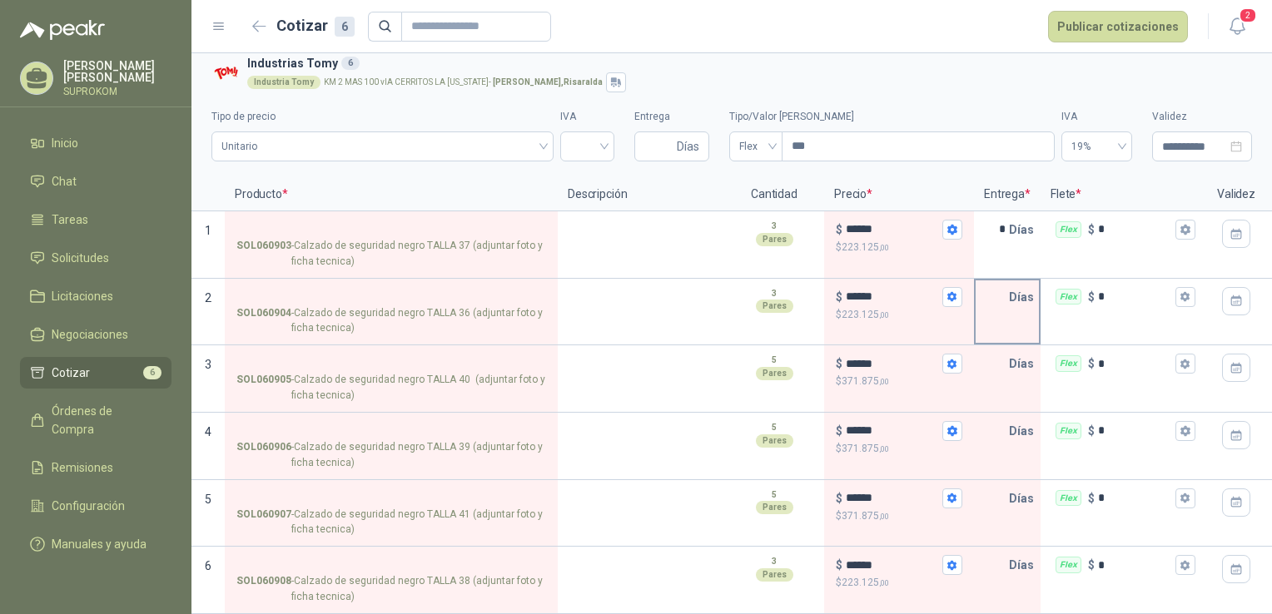
click at [1024, 288] on p "Días" at bounding box center [1025, 297] width 32 height 33
click at [1005, 284] on input "text" at bounding box center [992, 297] width 33 height 33
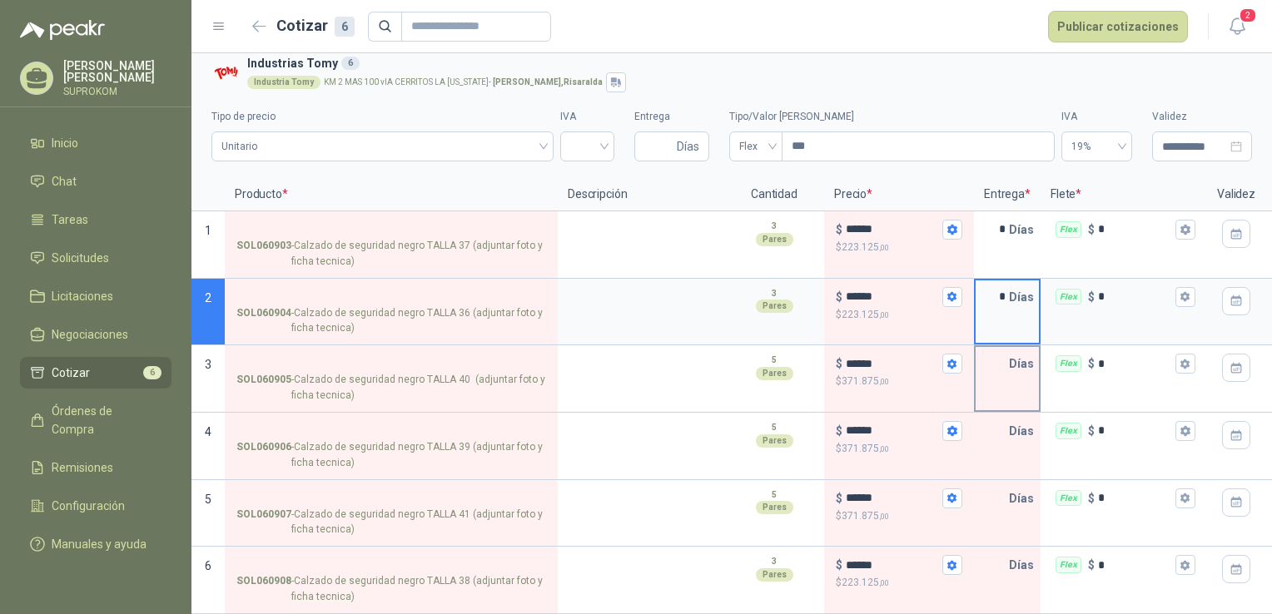
type input "*"
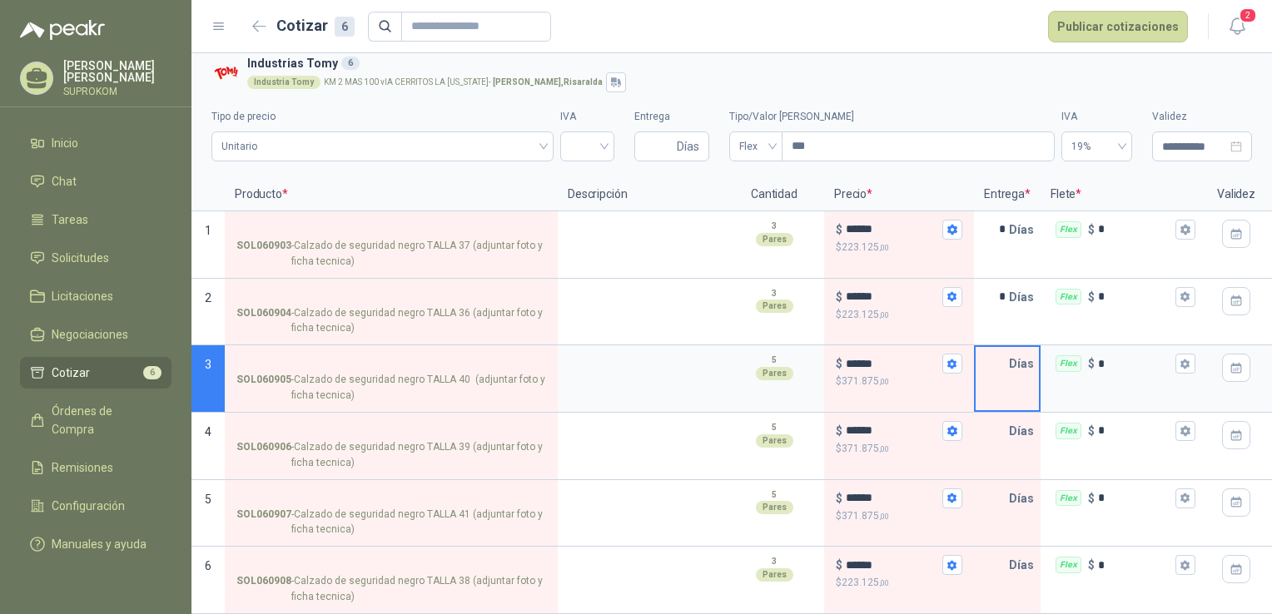
click at [1002, 353] on input "text" at bounding box center [992, 363] width 33 height 33
type input "*"
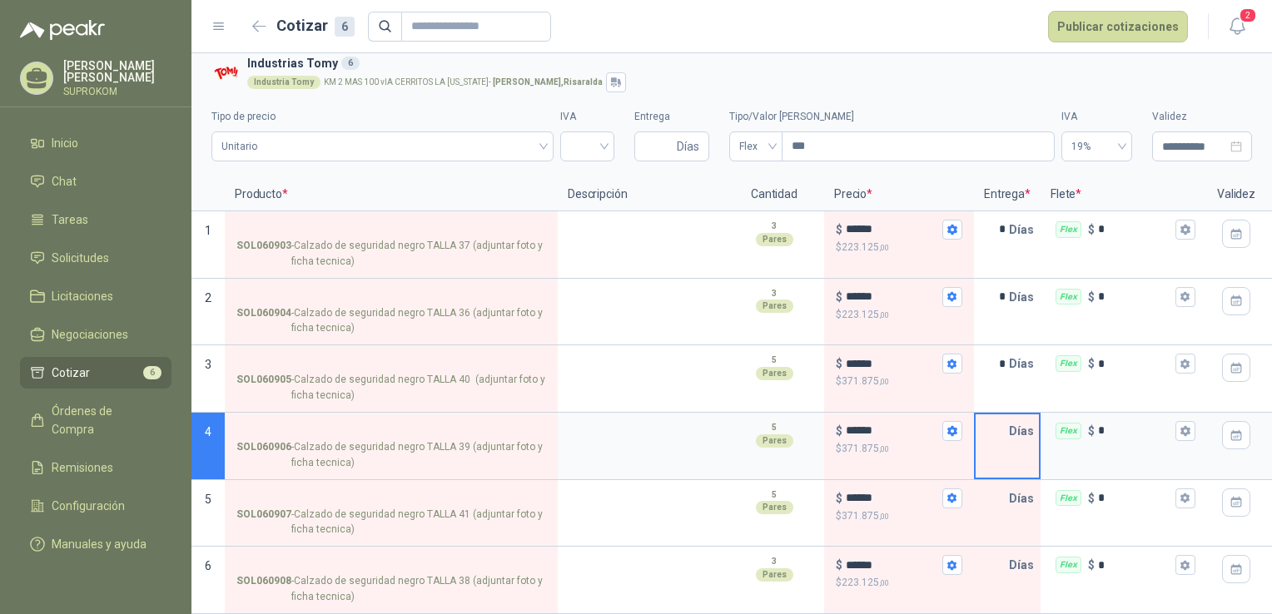
click at [999, 416] on input "text" at bounding box center [992, 431] width 33 height 33
type input "*"
click at [1004, 487] on input "text" at bounding box center [992, 498] width 33 height 33
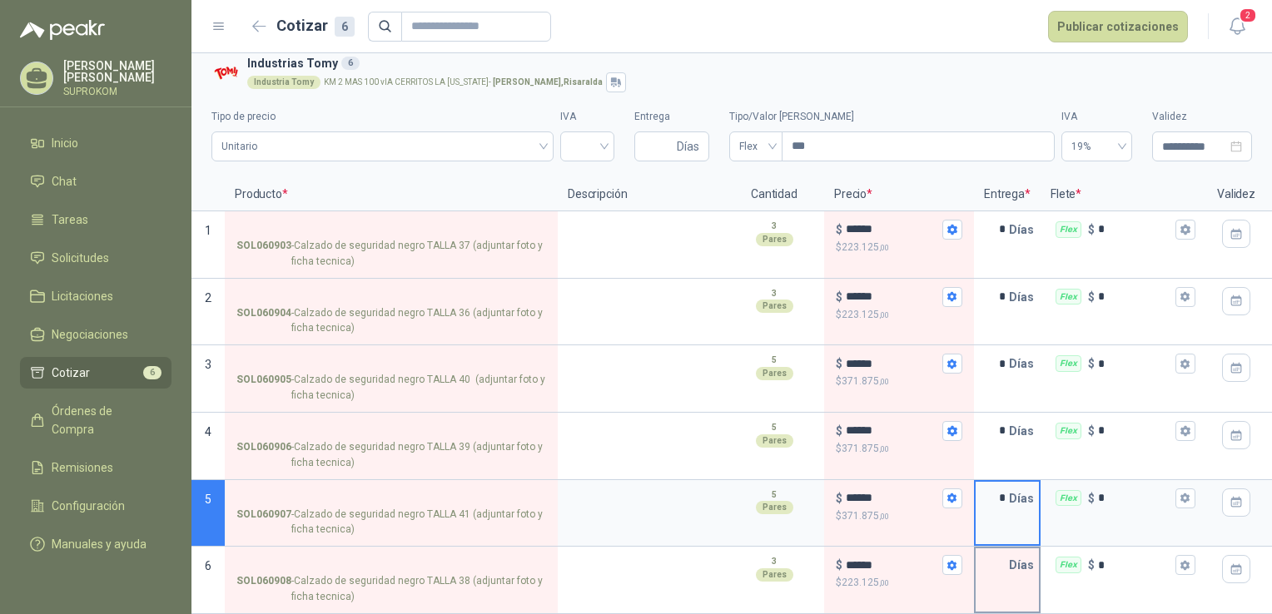
type input "*"
click at [998, 573] on div "Días" at bounding box center [1007, 580] width 67 height 67
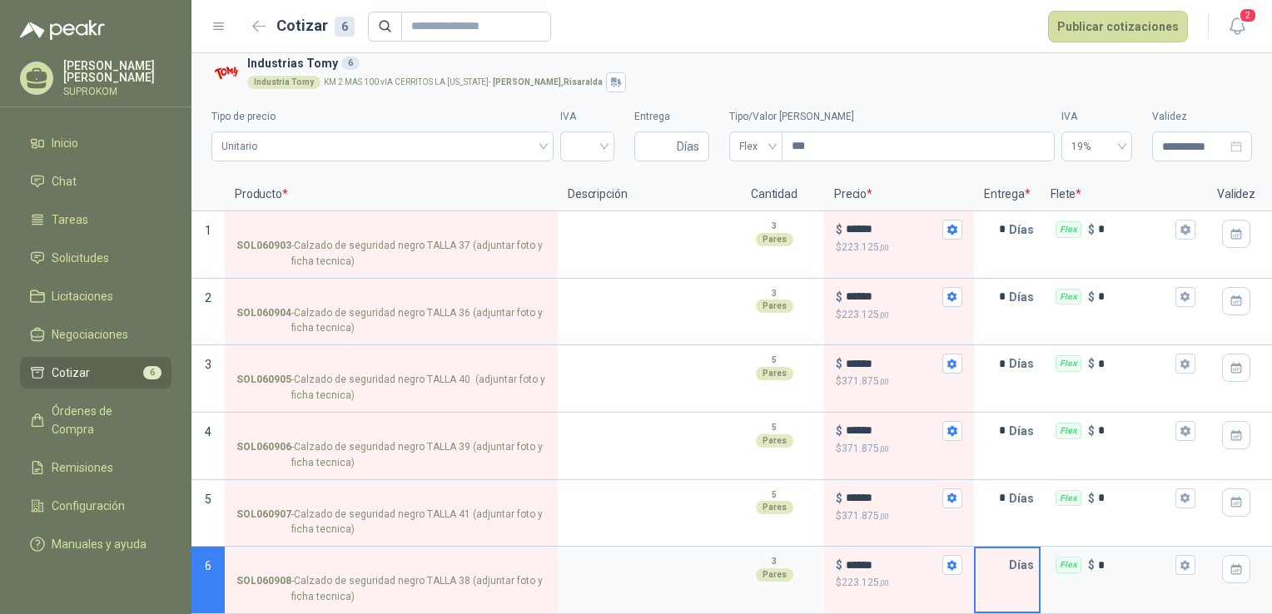
drag, startPoint x: 998, startPoint y: 573, endPoint x: 1006, endPoint y: 544, distance: 30.1
click at [1006, 549] on input "text" at bounding box center [992, 565] width 33 height 33
type input "*"
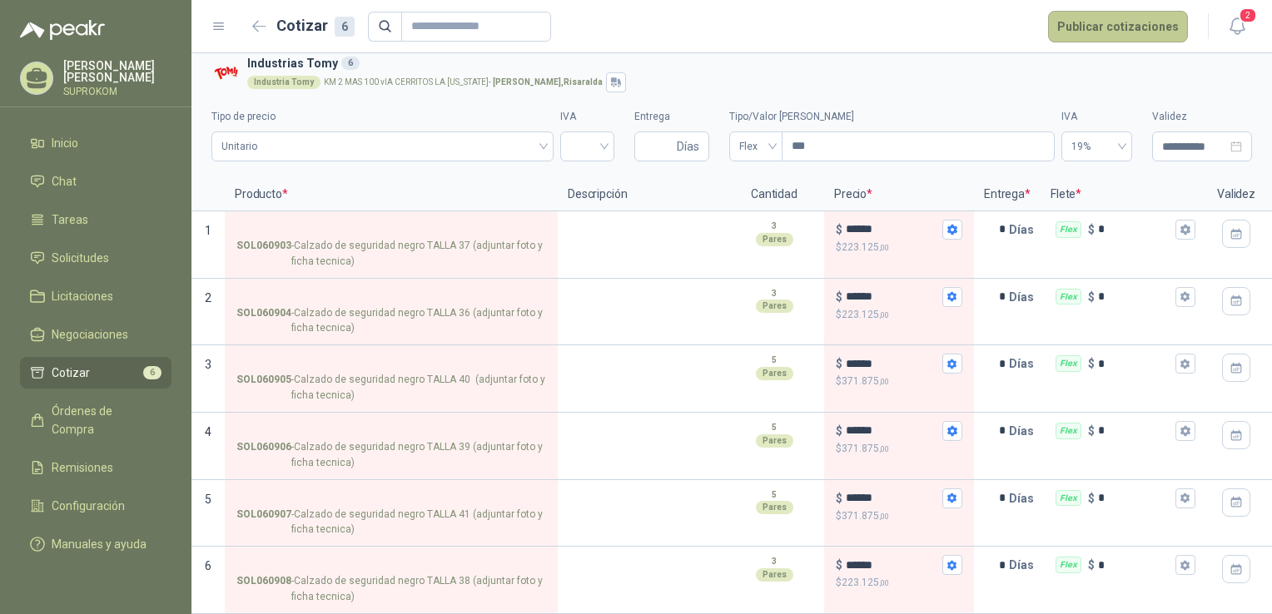
click at [1092, 27] on button "Publicar cotizaciones" at bounding box center [1118, 27] width 140 height 32
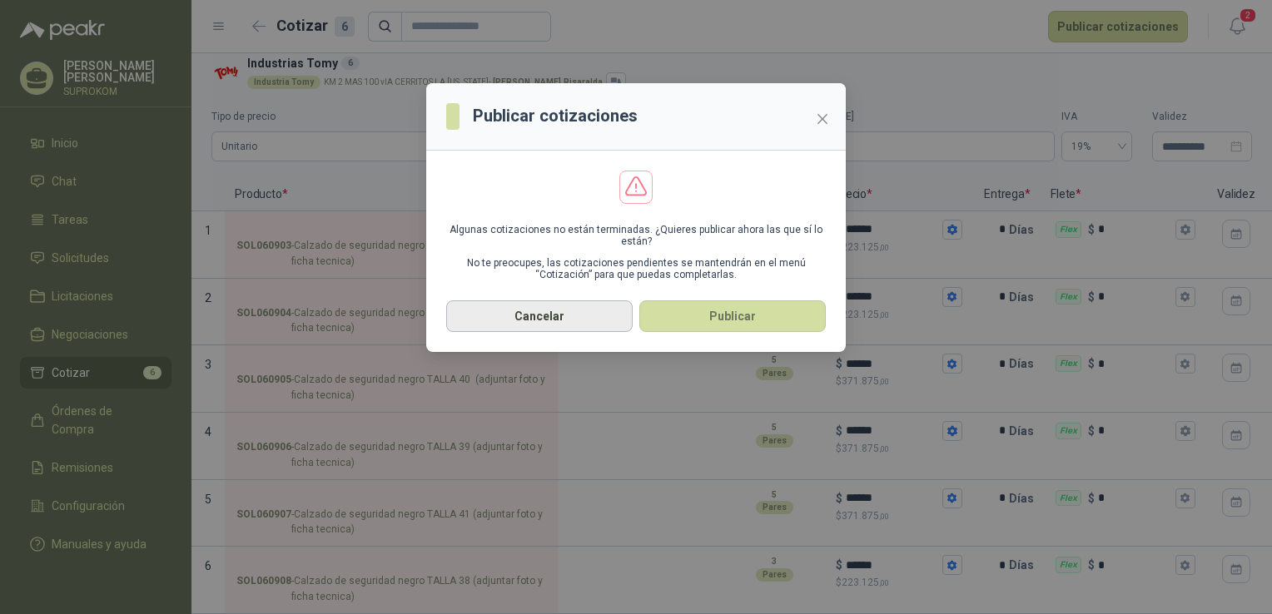
click at [546, 324] on button "Cancelar" at bounding box center [539, 317] width 187 height 32
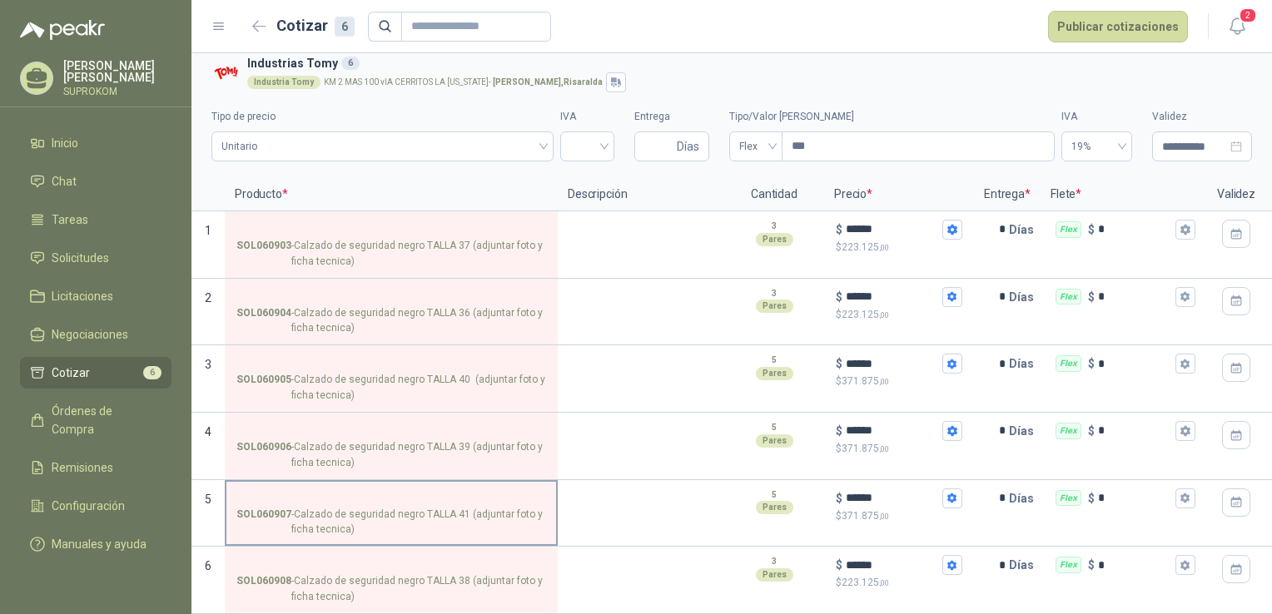
click at [507, 507] on p "SOL060907 - Calzado de seguridad negro TALLA 41 (adjuntar foto y ficha tecnica)" at bounding box center [391, 523] width 310 height 32
click at [507, 503] on input "SOL060907 - Calzado de seguridad negro TALLA 41 (adjuntar foto y ficha tecnica)" at bounding box center [391, 499] width 310 height 12
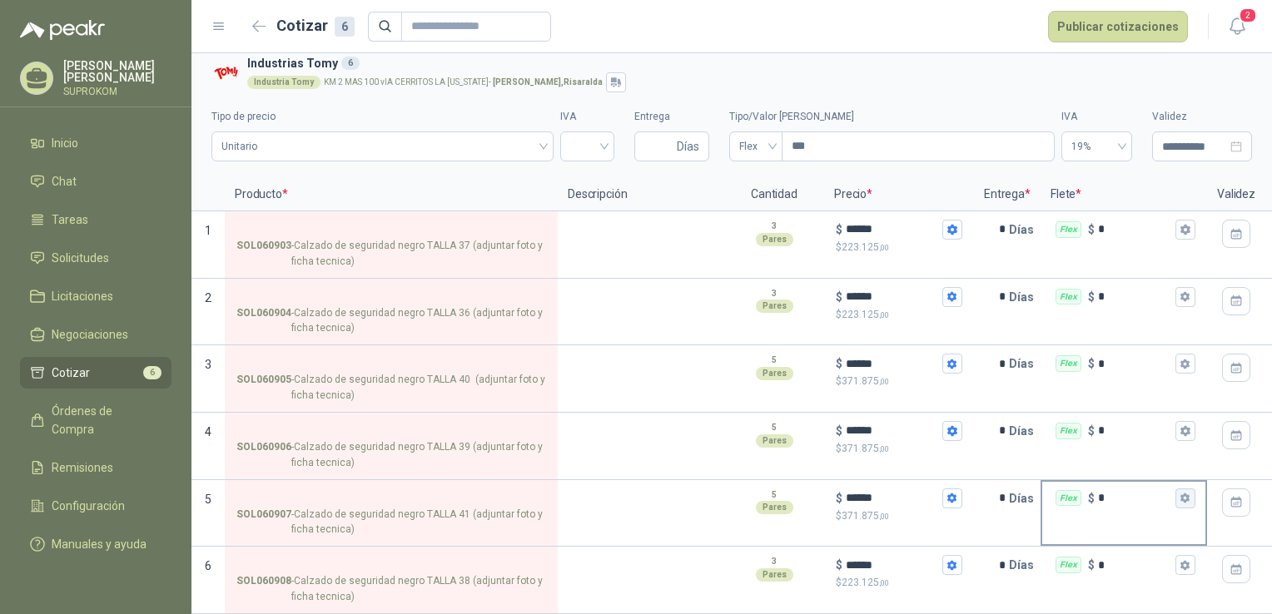
click at [1187, 493] on icon "button" at bounding box center [1185, 498] width 11 height 11
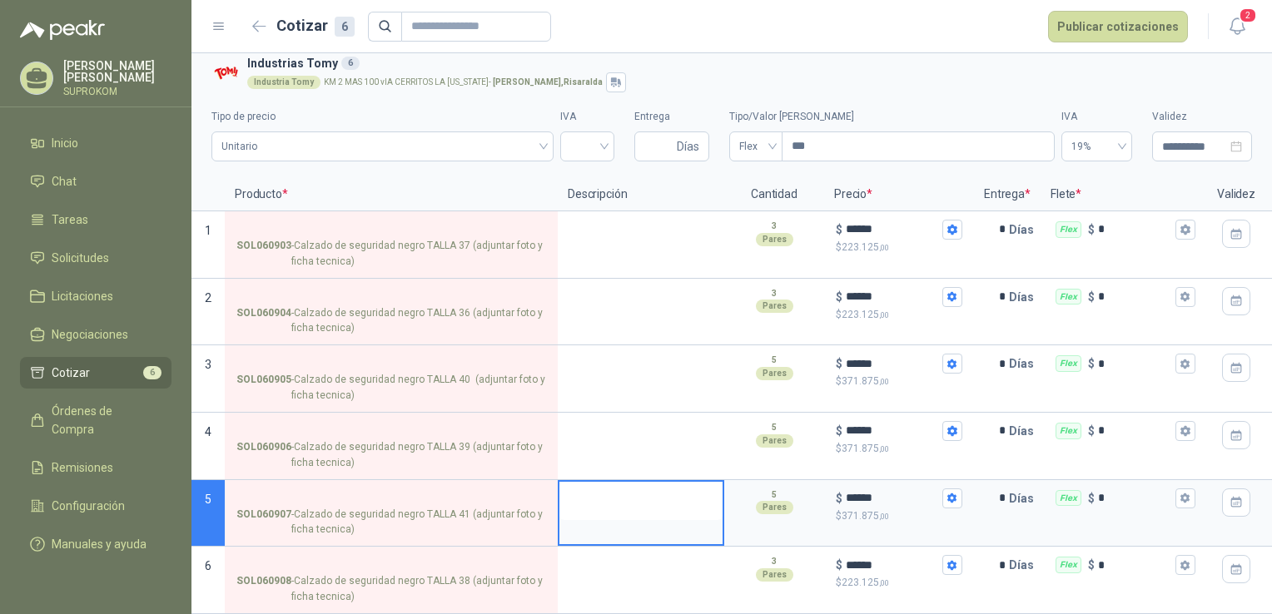
click at [680, 503] on textarea at bounding box center [641, 501] width 163 height 38
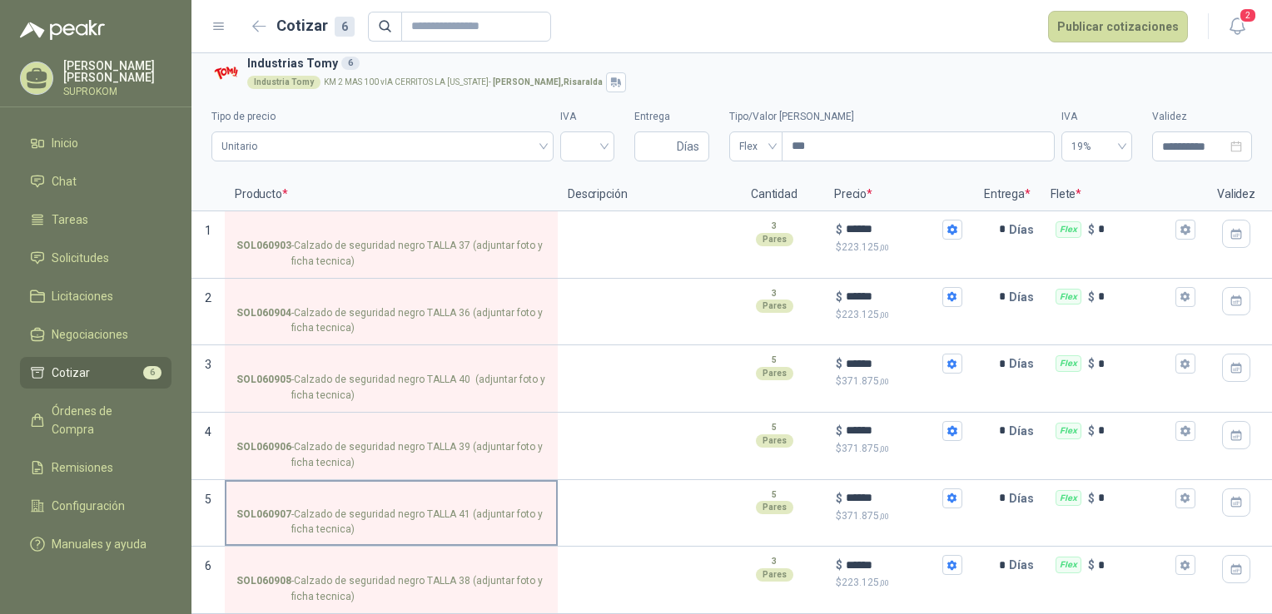
click at [500, 516] on p "SOL060907 - Calzado de seguridad negro TALLA 41 (adjuntar foto y ficha tecnica)" at bounding box center [391, 523] width 310 height 32
click at [500, 505] on input "SOL060907 - Calzado de seguridad negro TALLA 41 (adjuntar foto y ficha tecnica)" at bounding box center [391, 499] width 310 height 12
click at [500, 516] on p "SOL060907 - Calzado de seguridad negro TALLA 41 (adjuntar foto y ficha tecnica)" at bounding box center [391, 523] width 310 height 32
click at [500, 505] on input "SOL060907 - Calzado de seguridad negro TALLA 41 (adjuntar foto y ficha tecnica)" at bounding box center [391, 499] width 310 height 12
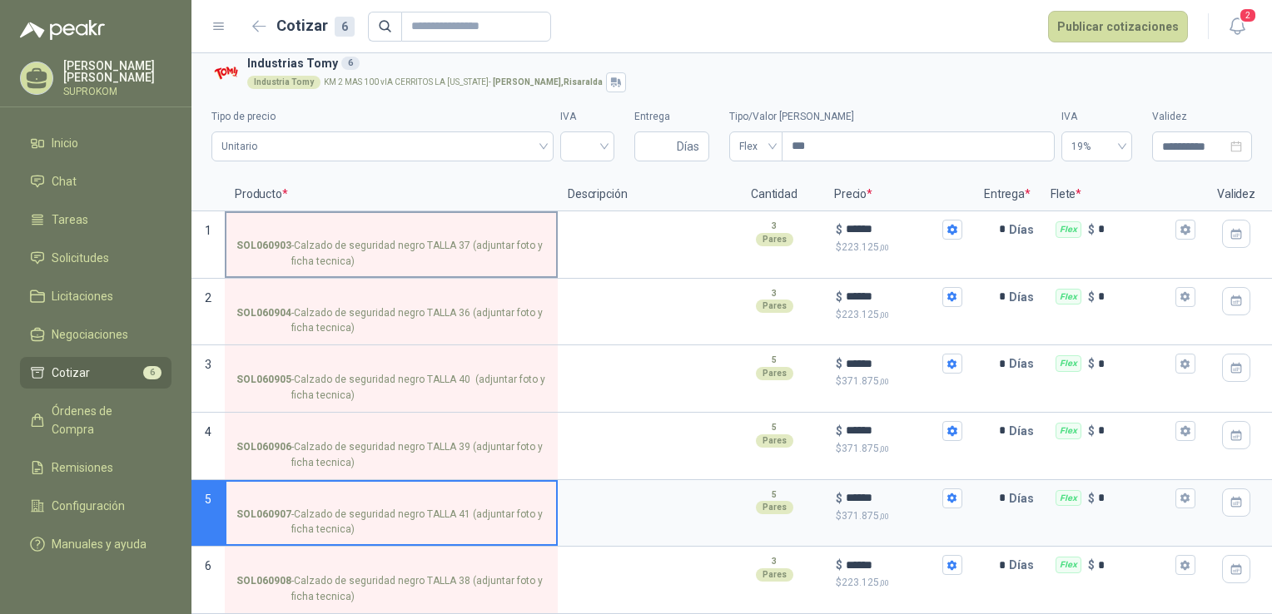
click at [378, 238] on p "SOL060903 - Calzado de seguridad negro TALLA 37 (adjuntar foto y ficha tecnica)" at bounding box center [391, 254] width 310 height 32
click at [378, 231] on input "SOL060903 - Calzado de seguridad negro TALLA 37 (adjuntar foto y ficha tecnica)" at bounding box center [391, 230] width 310 height 12
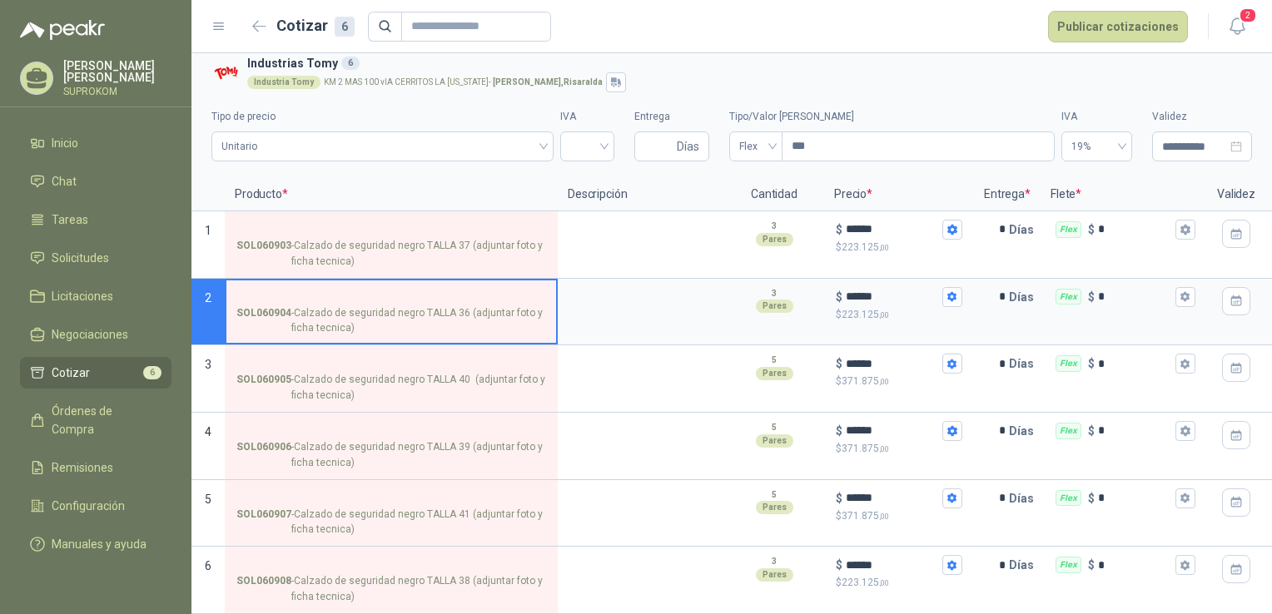
click at [376, 291] on input "SOL060904 - Calzado de seguridad negro TALLA 36 (adjuntar foto y ficha tecnica)" at bounding box center [391, 297] width 310 height 12
drag, startPoint x: 1221, startPoint y: 348, endPoint x: 1214, endPoint y: 433, distance: 85.2
click at [1214, 433] on div "Producto * Descripción Cantidad Precio * Entrega * Flete * Validez Doc 1 SOL060…" at bounding box center [731, 396] width 1081 height 436
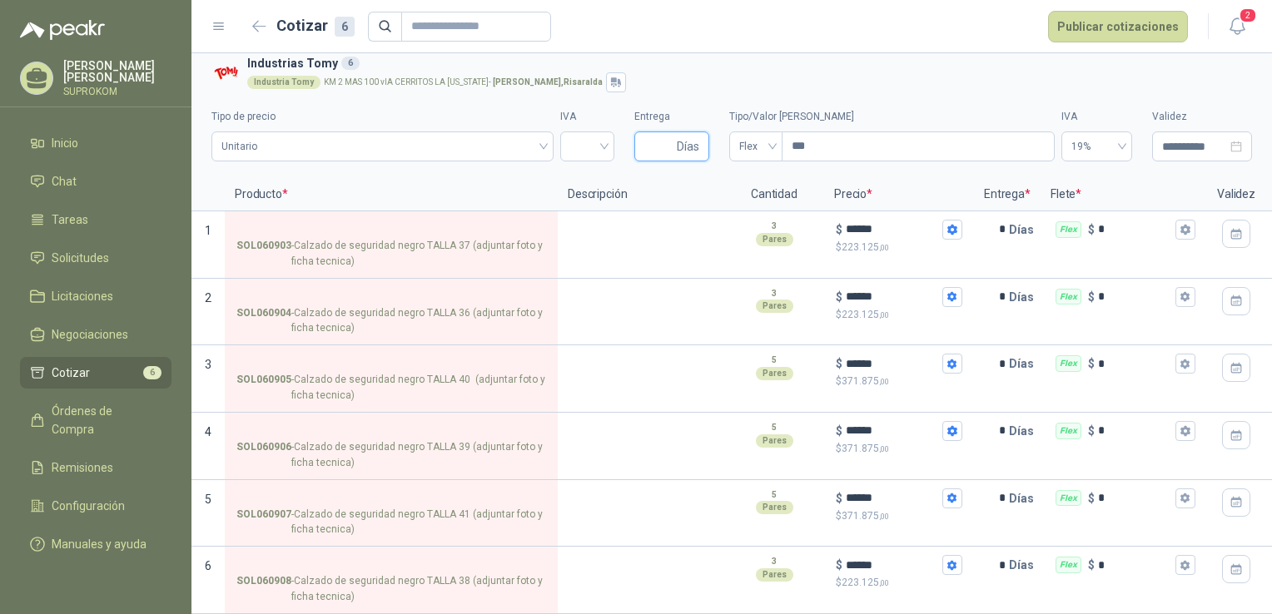
click at [647, 140] on input "Entrega" at bounding box center [658, 146] width 29 height 28
type input "*"
click at [574, 132] on input "search" at bounding box center [587, 144] width 34 height 25
click at [579, 169] on div "19%" at bounding box center [580, 169] width 27 height 18
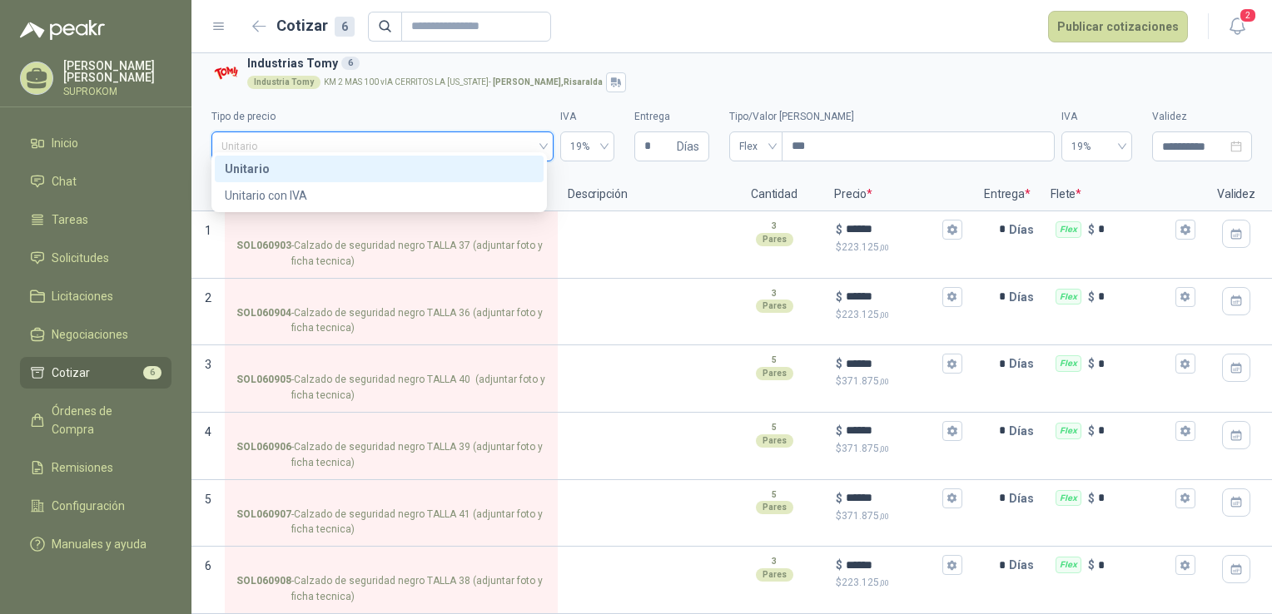
click at [383, 132] on input "search" at bounding box center [382, 144] width 322 height 25
click at [270, 160] on div "Unitario" at bounding box center [379, 169] width 309 height 18
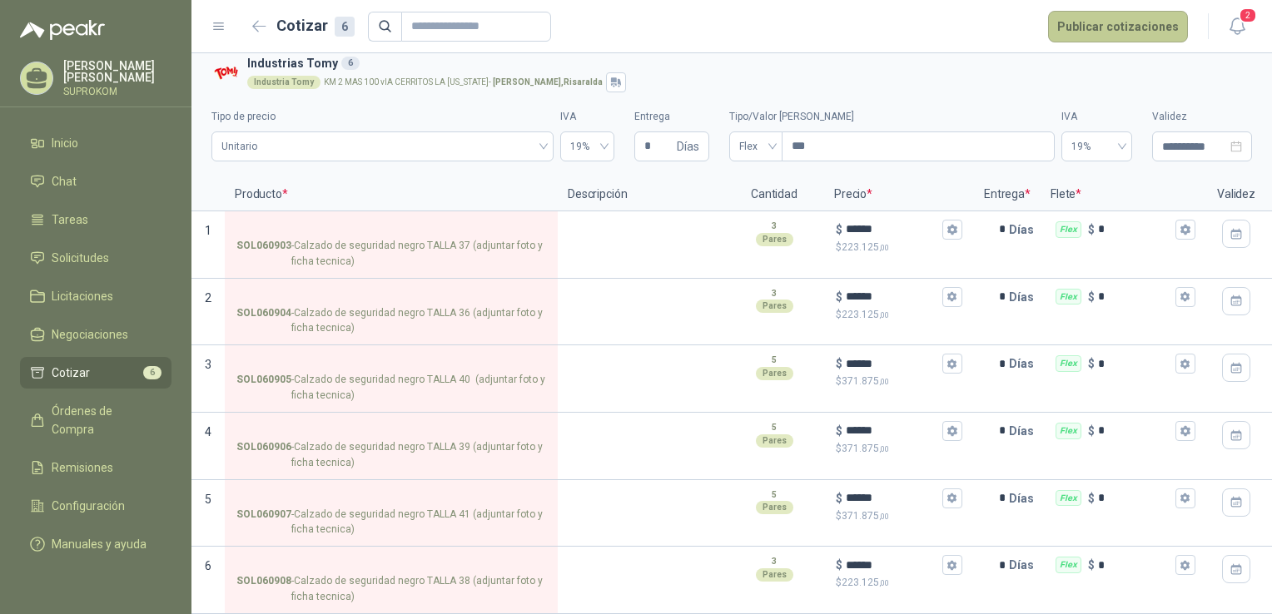
click at [1155, 28] on button "Publicar cotizaciones" at bounding box center [1118, 27] width 140 height 32
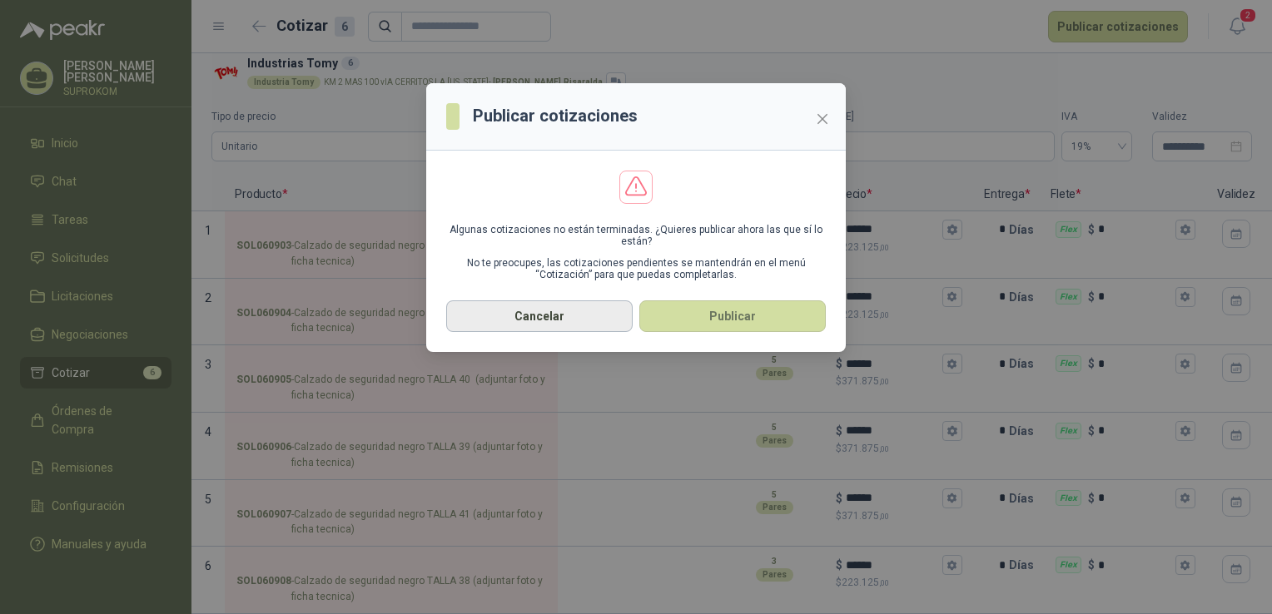
click at [579, 324] on button "Cancelar" at bounding box center [539, 317] width 187 height 32
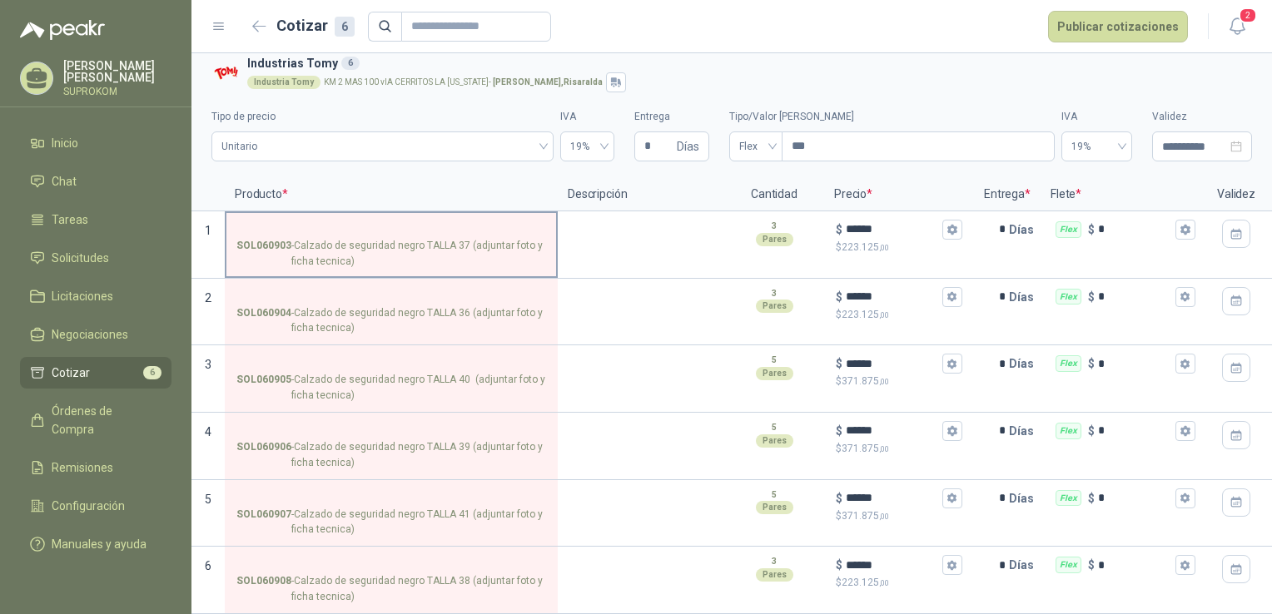
click at [424, 243] on p "SOL060903 - Calzado de seguridad negro TALLA 37 (adjuntar foto y ficha tecnica)" at bounding box center [391, 254] width 310 height 32
click at [424, 236] on input "SOL060903 - Calzado de seguridad negro TALLA 37 (adjuntar foto y ficha tecnica)" at bounding box center [391, 230] width 310 height 12
click at [193, 245] on p "1" at bounding box center [207, 244] width 33 height 67
click at [212, 226] on icon "Abrir detalle" at bounding box center [211, 231] width 7 height 11
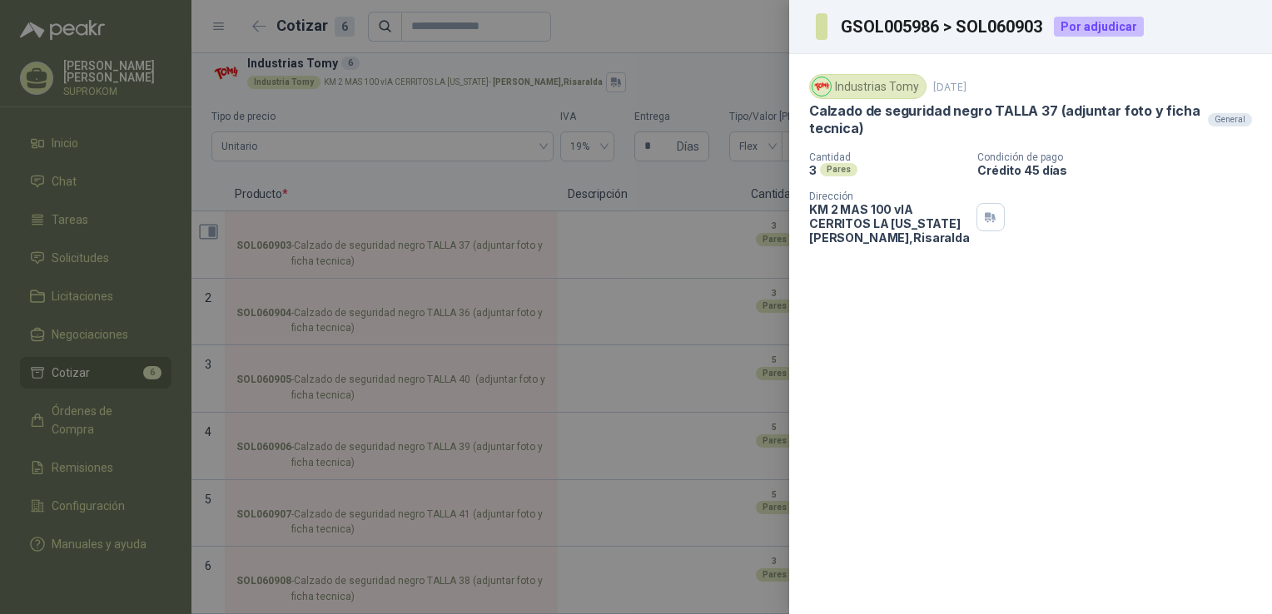
click at [212, 221] on body "**********" at bounding box center [636, 307] width 1272 height 614
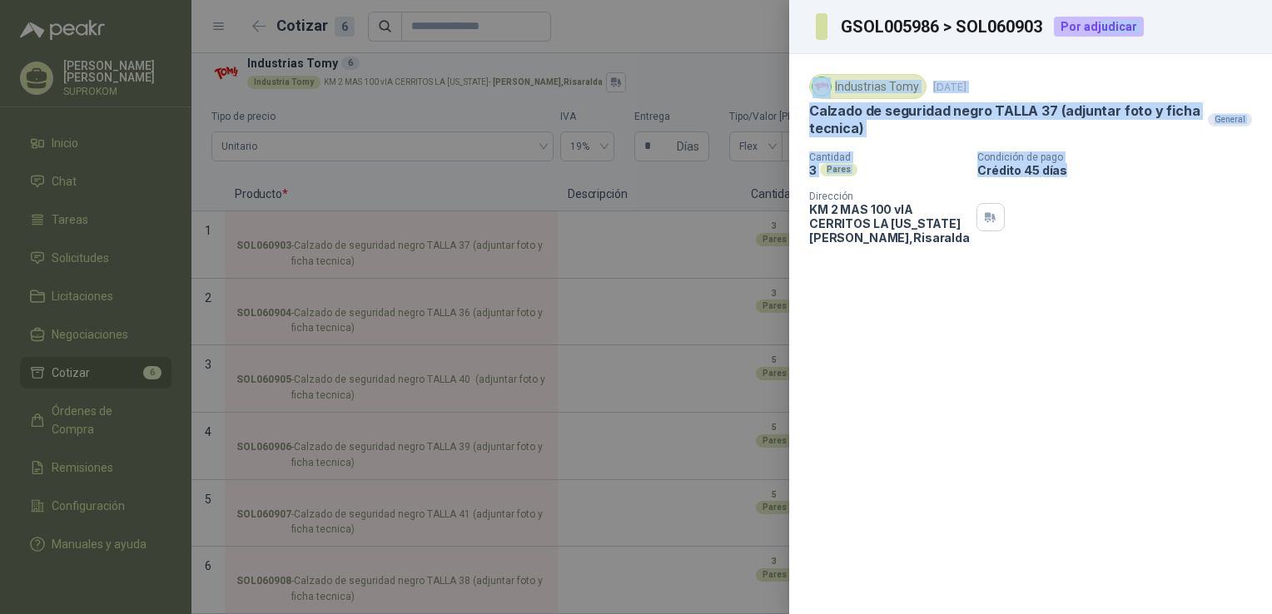
drag, startPoint x: 1100, startPoint y: 21, endPoint x: 1179, endPoint y: 435, distance: 422.1
click at [1179, 435] on div "GSOL005986 > SOL060903 Por adjudicar Industrias Tomy [DATE] Calzado de segurida…" at bounding box center [1030, 307] width 483 height 614
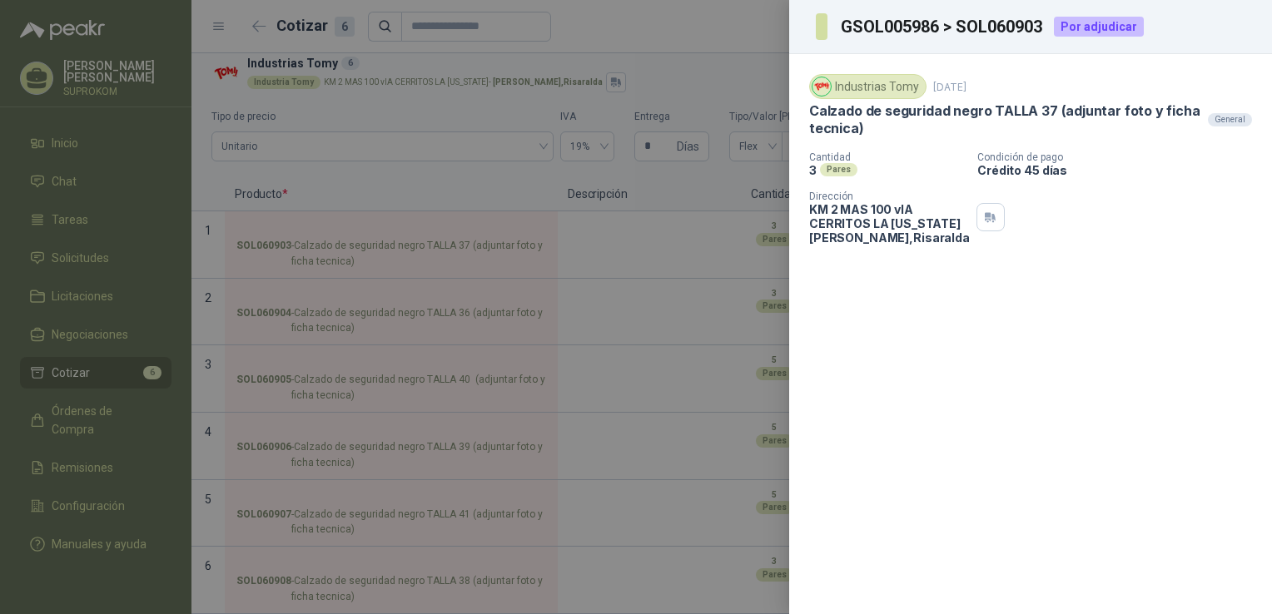
click at [1156, 467] on div "Industrias Tomy [DATE] Calzado de seguridad negro TALLA 37 (adjuntar foto y fic…" at bounding box center [1030, 334] width 483 height 560
click at [1231, 123] on div "General" at bounding box center [1230, 119] width 44 height 13
click at [714, 231] on div at bounding box center [636, 307] width 1272 height 614
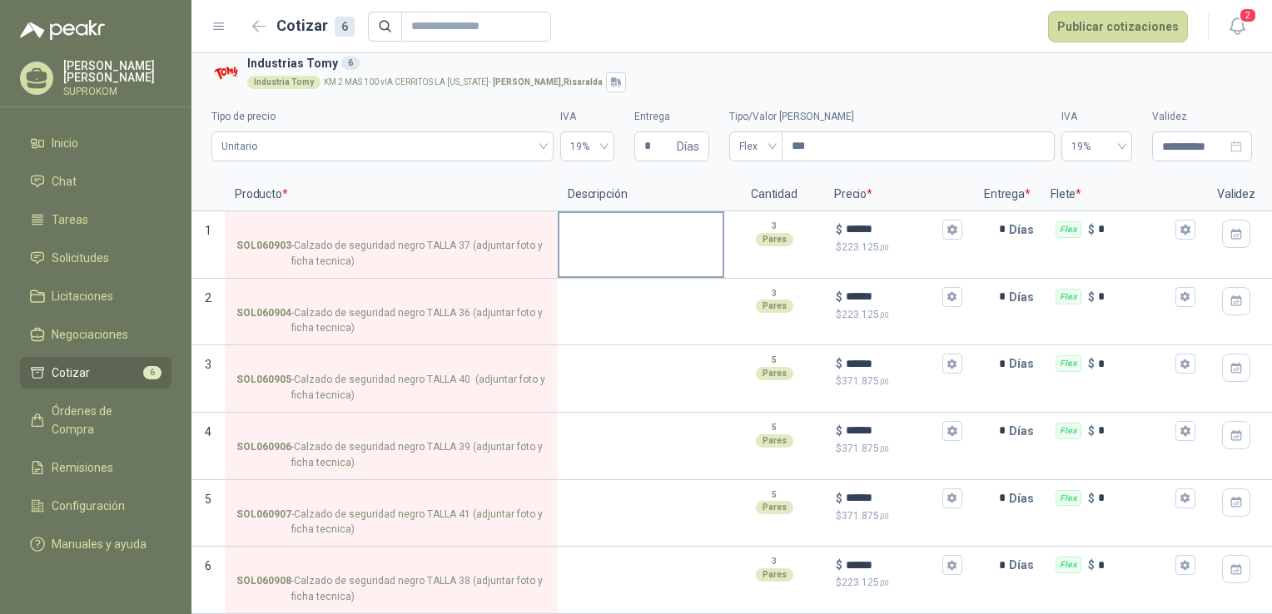
click at [639, 251] on div at bounding box center [641, 244] width 167 height 67
drag, startPoint x: 716, startPoint y: 228, endPoint x: 639, endPoint y: 218, distance: 77.2
click at [639, 218] on textarea at bounding box center [641, 232] width 163 height 38
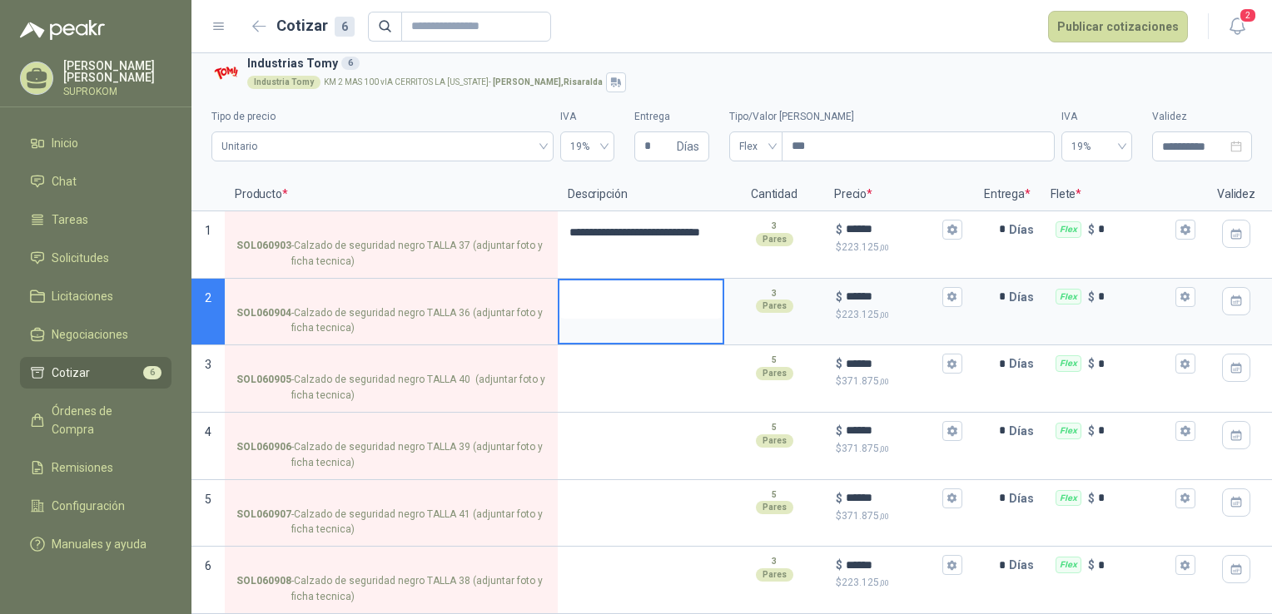
click at [582, 285] on textarea at bounding box center [641, 300] width 163 height 38
click at [599, 376] on div at bounding box center [641, 379] width 167 height 67
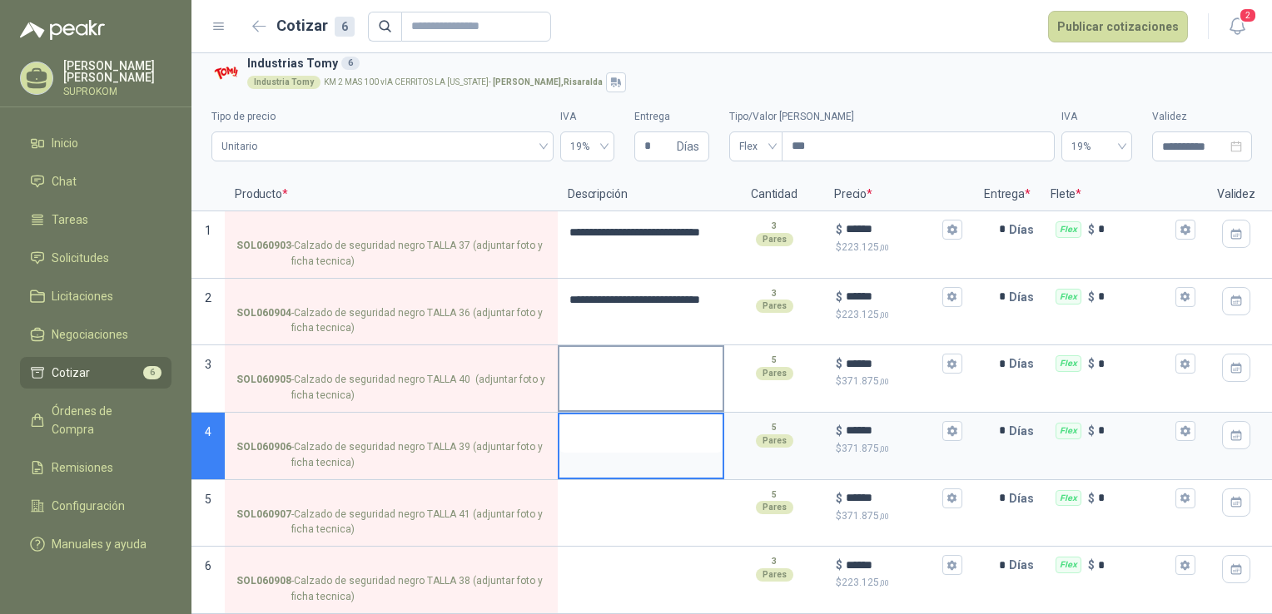
drag, startPoint x: 644, startPoint y: 430, endPoint x: 647, endPoint y: 355, distance: 75.8
click at [647, 355] on div "**********" at bounding box center [731, 396] width 1081 height 436
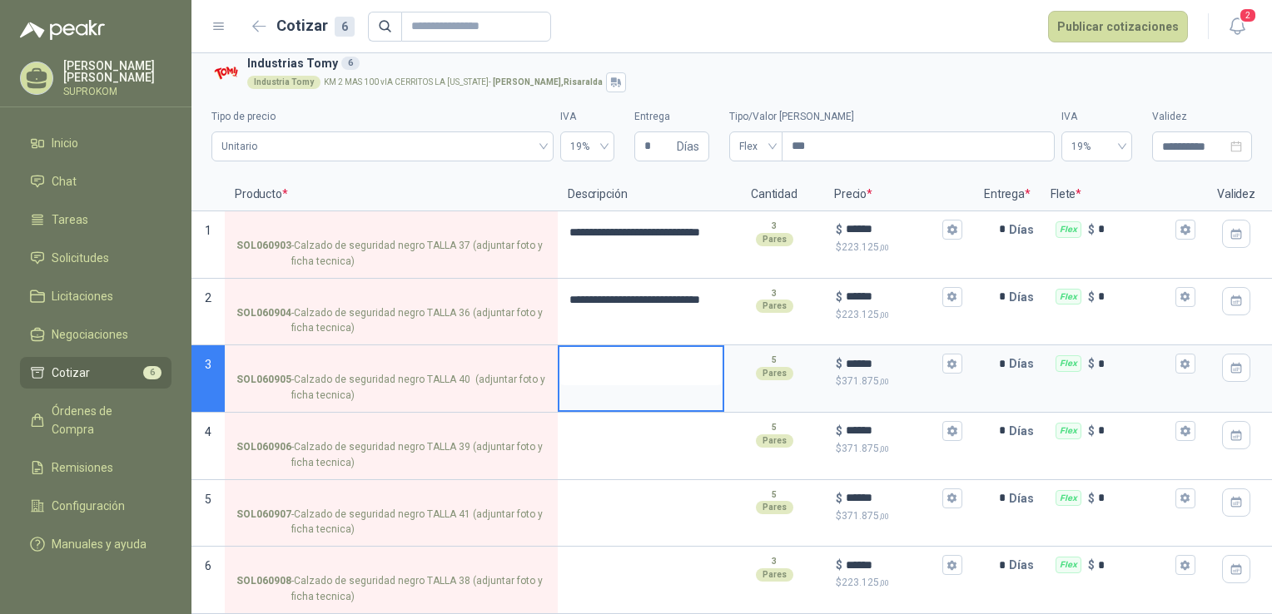
click at [647, 355] on textarea at bounding box center [641, 366] width 163 height 38
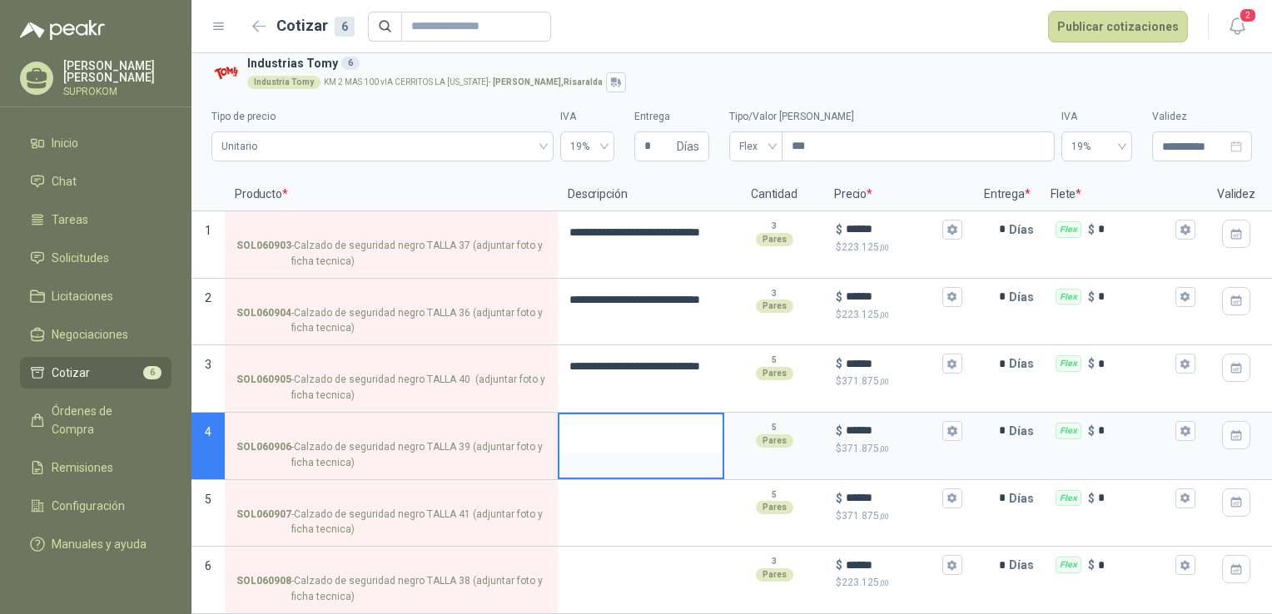
click at [639, 435] on textarea at bounding box center [641, 434] width 163 height 38
click at [628, 514] on div at bounding box center [641, 513] width 167 height 67
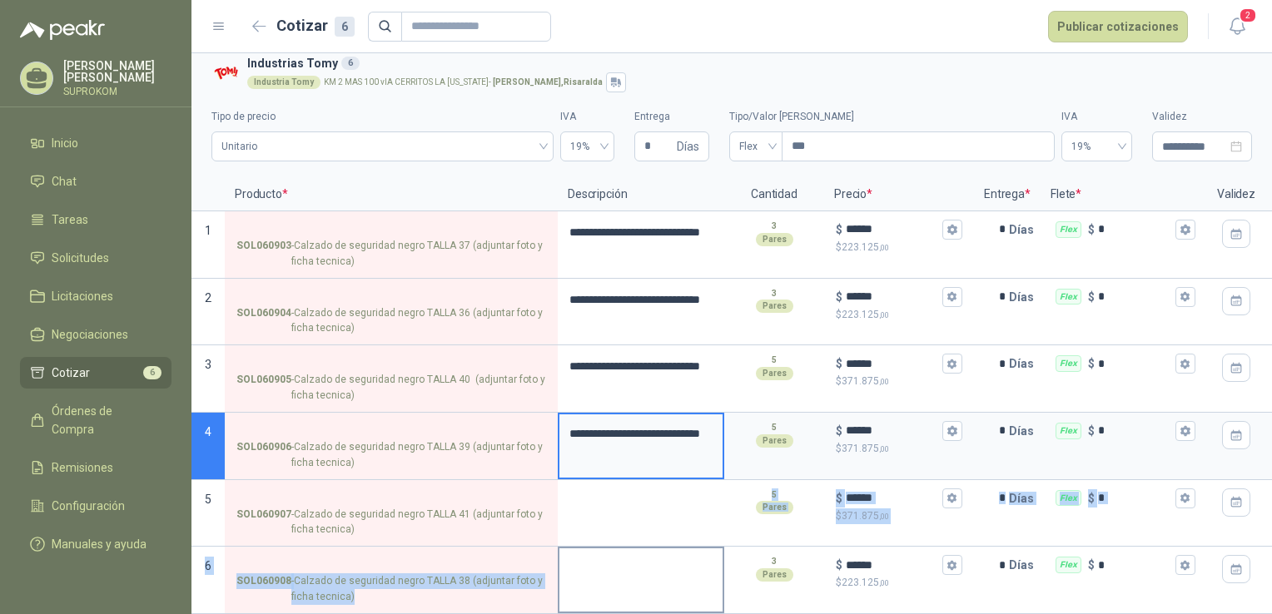
drag, startPoint x: 628, startPoint y: 514, endPoint x: 620, endPoint y: 555, distance: 42.3
click at [620, 555] on div "**********" at bounding box center [731, 396] width 1081 height 436
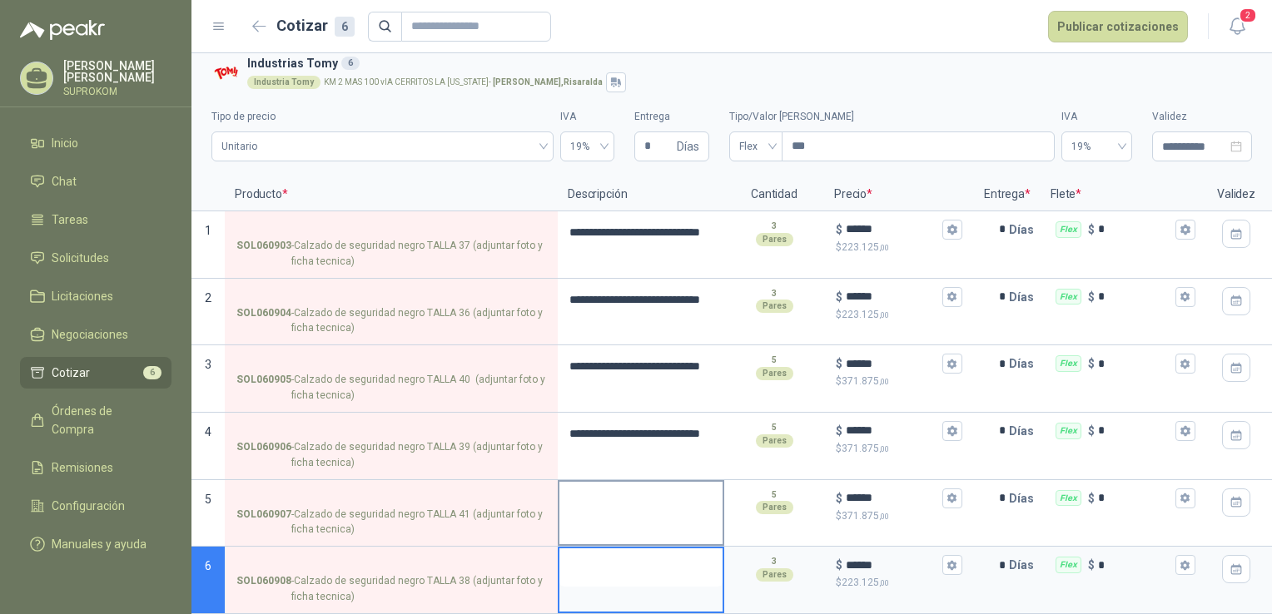
drag, startPoint x: 620, startPoint y: 555, endPoint x: 636, endPoint y: 519, distance: 39.9
click at [636, 519] on div "**********" at bounding box center [731, 396] width 1081 height 436
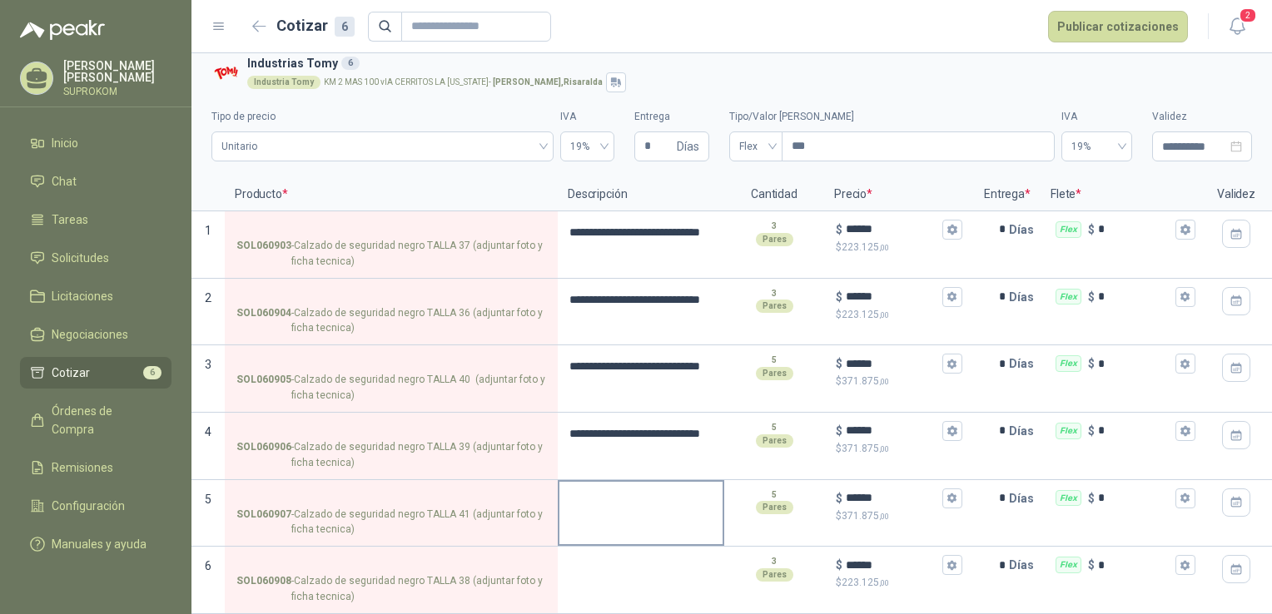
click at [636, 519] on div at bounding box center [641, 513] width 167 height 67
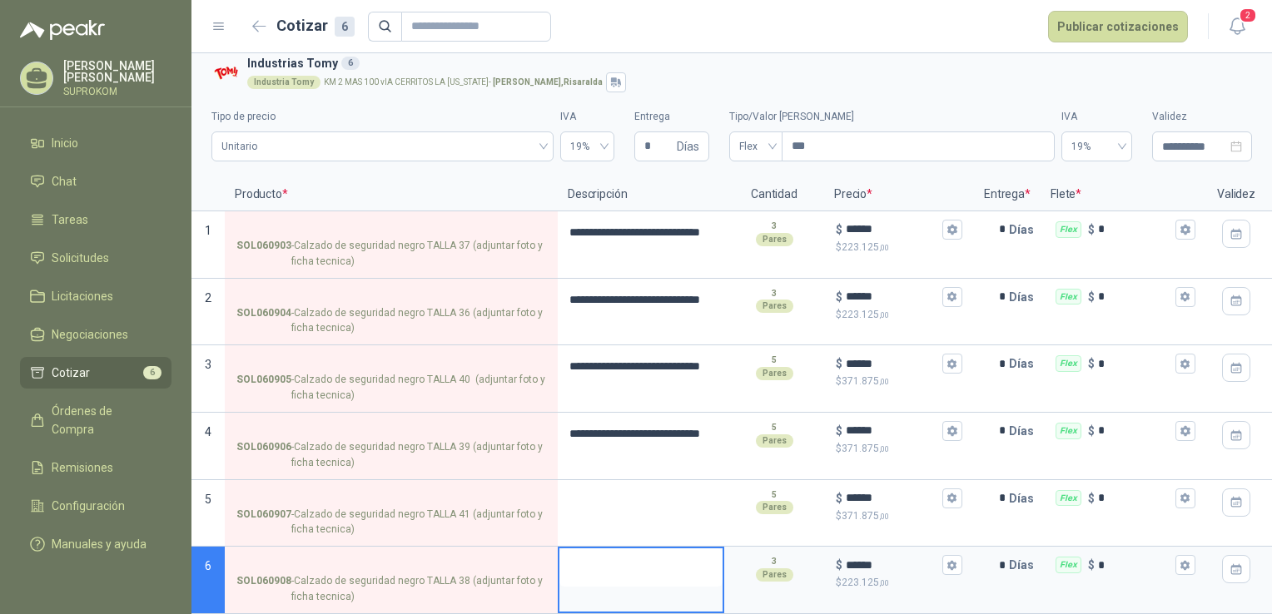
click at [628, 553] on textarea at bounding box center [641, 568] width 163 height 38
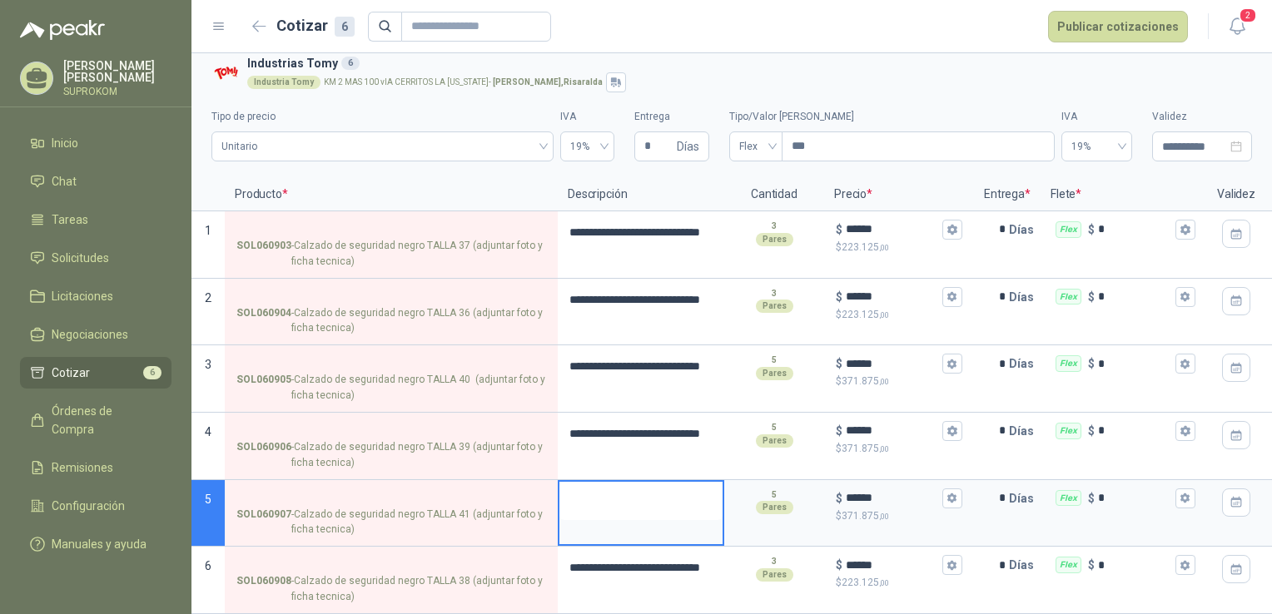
click at [639, 491] on textarea at bounding box center [641, 501] width 163 height 38
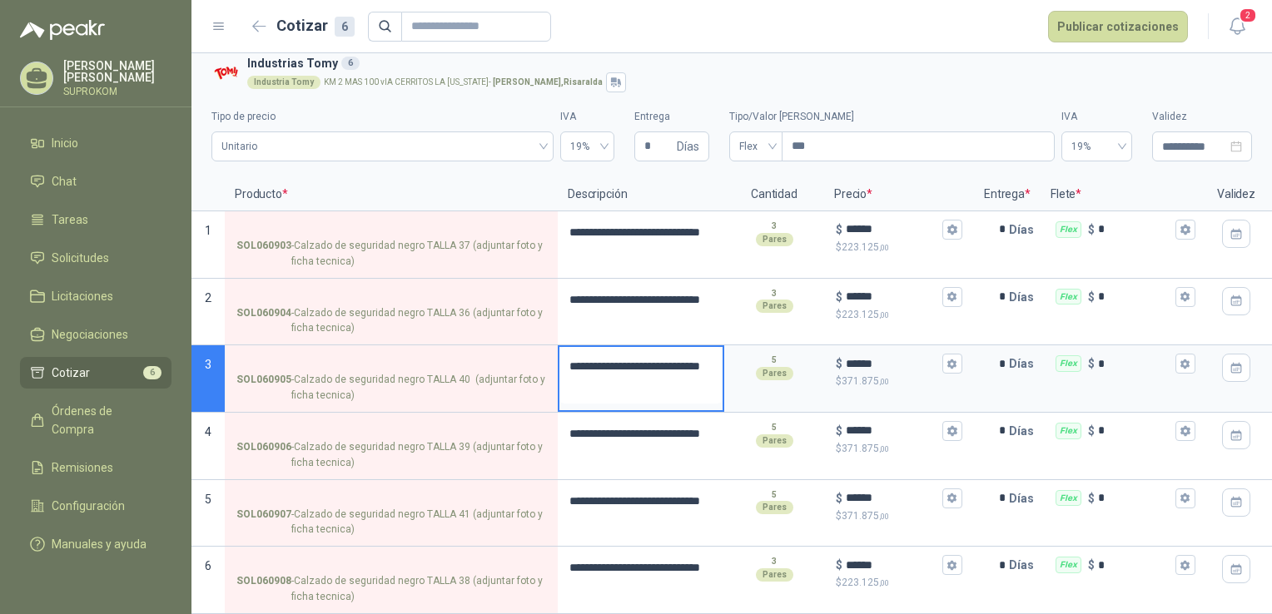
click at [655, 360] on textarea "**********" at bounding box center [641, 375] width 163 height 57
click at [668, 320] on textarea "**********" at bounding box center [641, 309] width 163 height 57
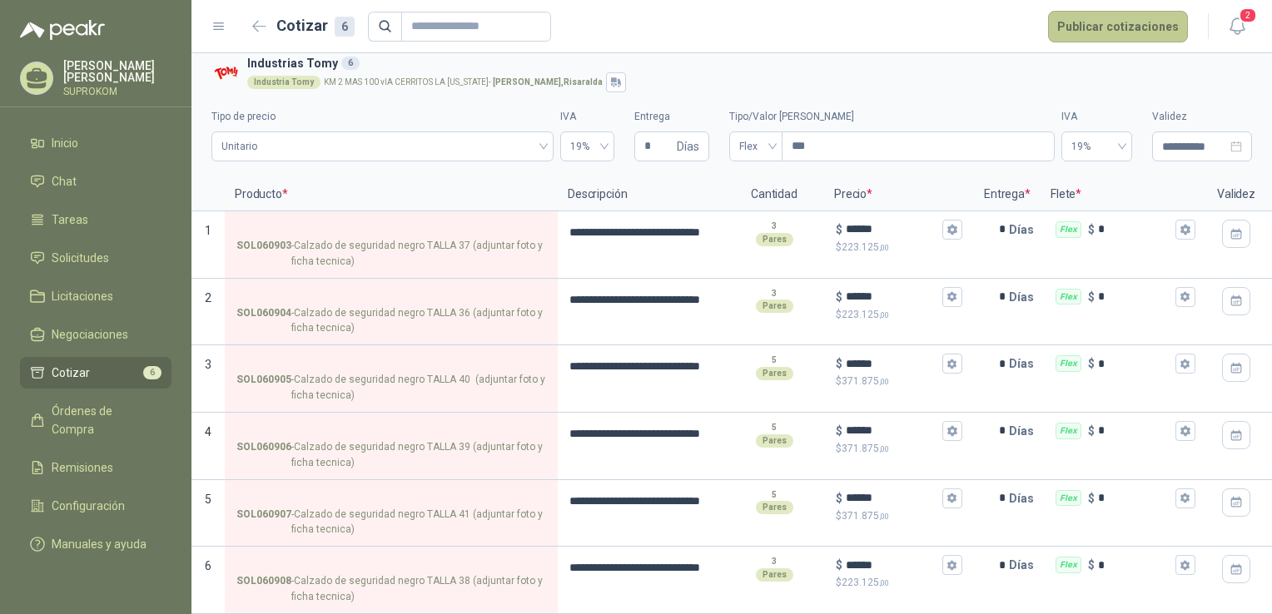
click at [1089, 22] on button "Publicar cotizaciones" at bounding box center [1118, 27] width 140 height 32
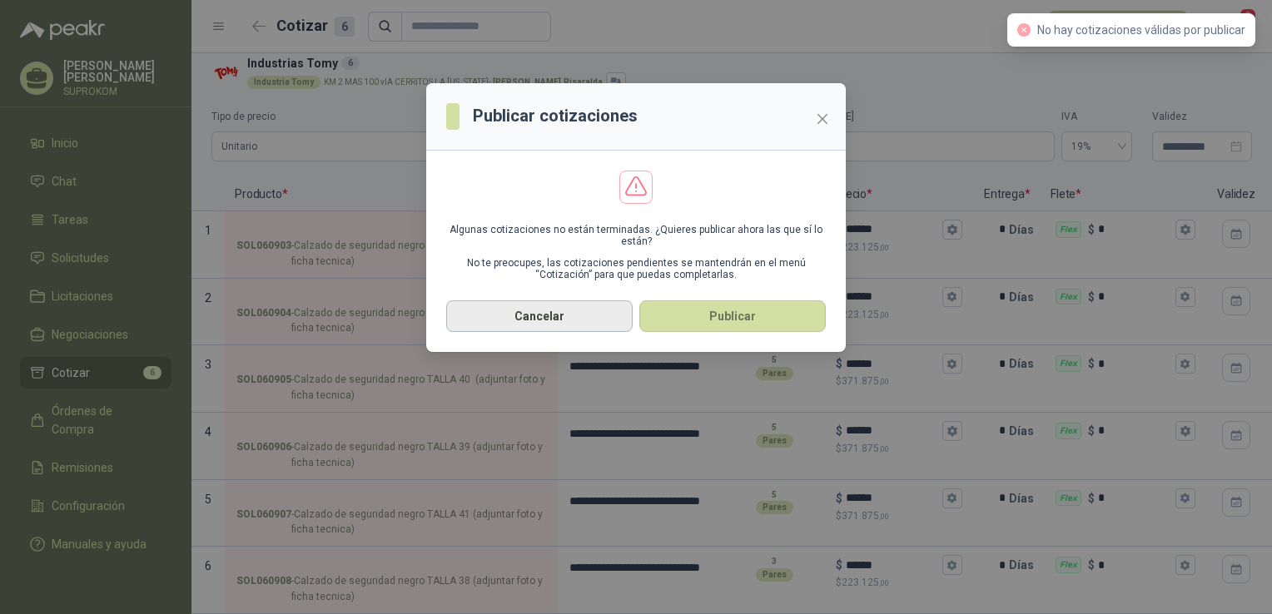
click at [565, 315] on button "Cancelar" at bounding box center [539, 317] width 187 height 32
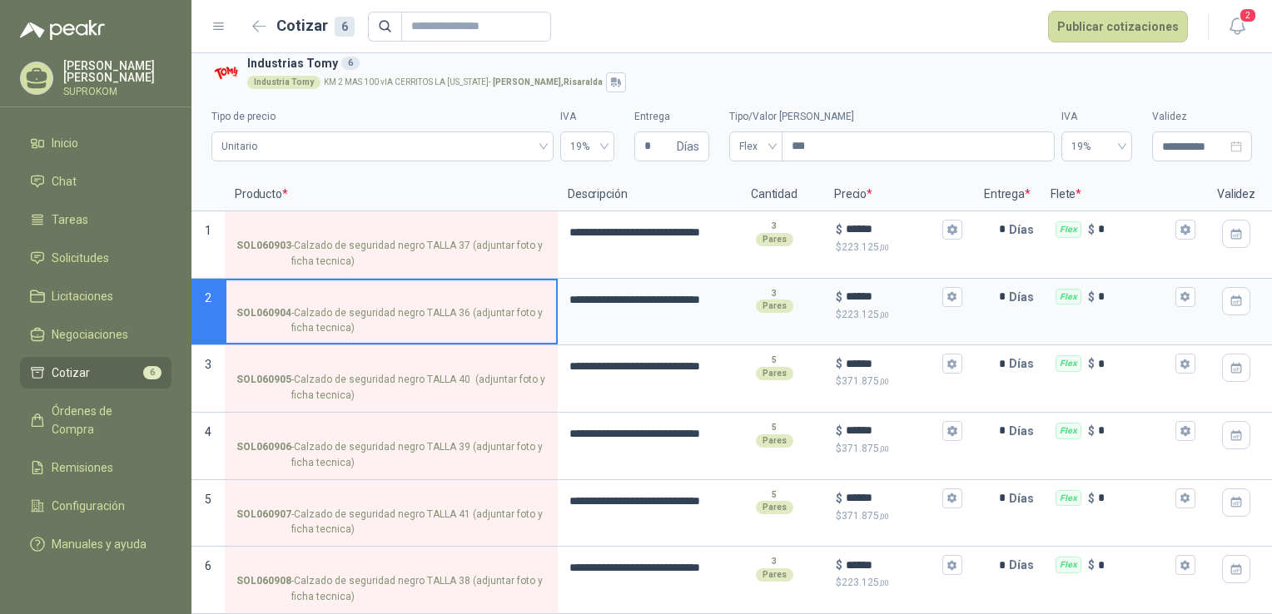
drag, startPoint x: 1266, startPoint y: 222, endPoint x: 443, endPoint y: 283, distance: 824.9
click at [443, 291] on input "SOL060904 - Calzado de seguridad negro TALLA 36 (adjuntar foto y ficha tecnica)" at bounding box center [391, 297] width 310 height 12
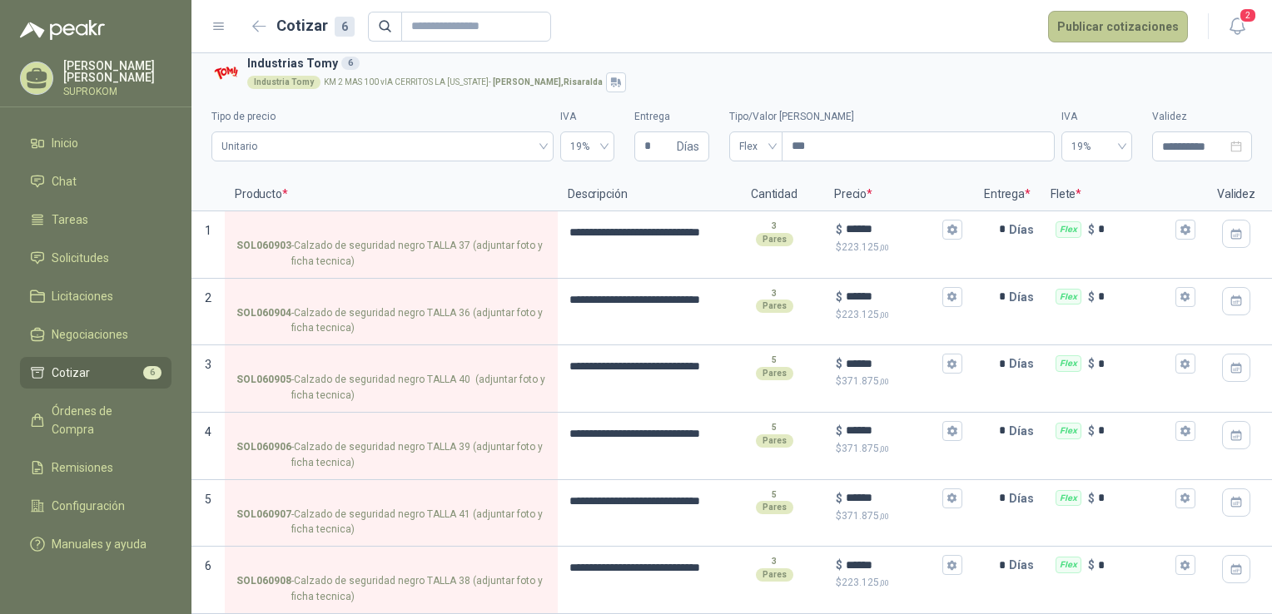
click at [1092, 30] on button "Publicar cotizaciones" at bounding box center [1118, 27] width 140 height 32
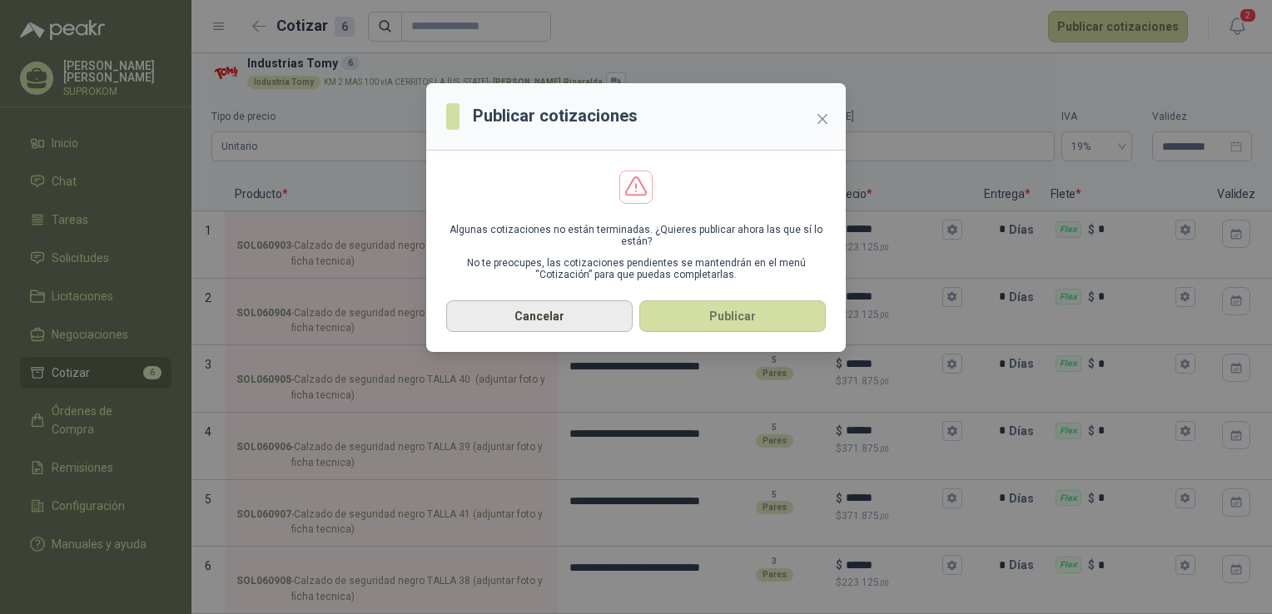
click at [545, 318] on button "Cancelar" at bounding box center [539, 317] width 187 height 32
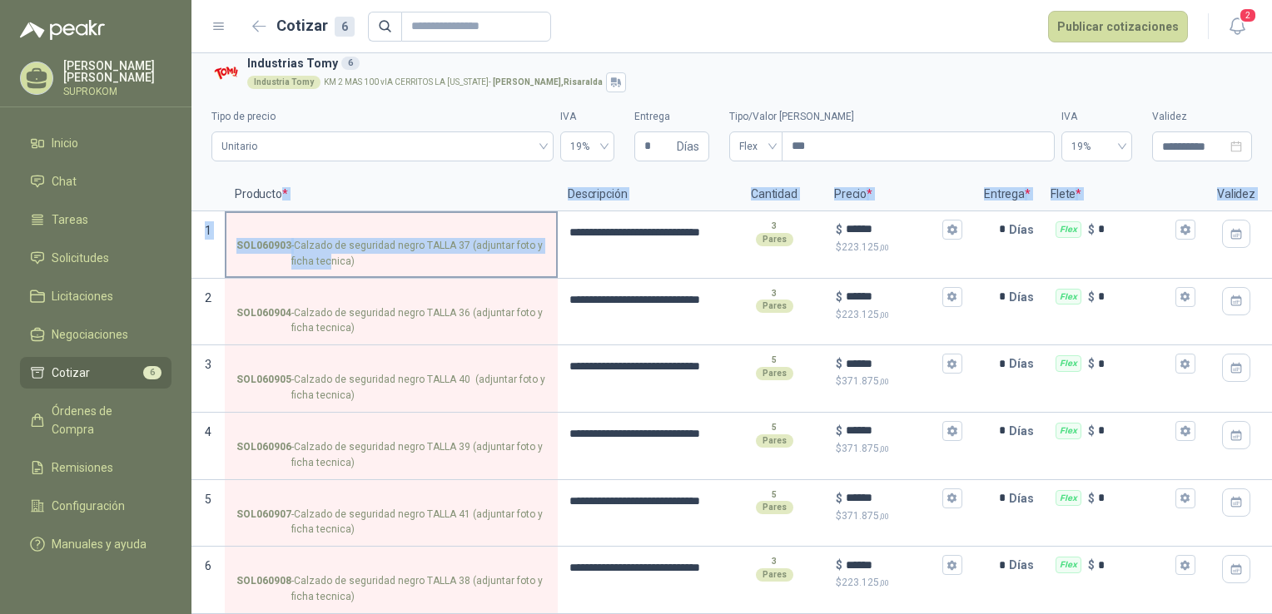
drag, startPoint x: 282, startPoint y: 187, endPoint x: 333, endPoint y: 265, distance: 92.6
click at [333, 265] on div "**********" at bounding box center [731, 396] width 1081 height 436
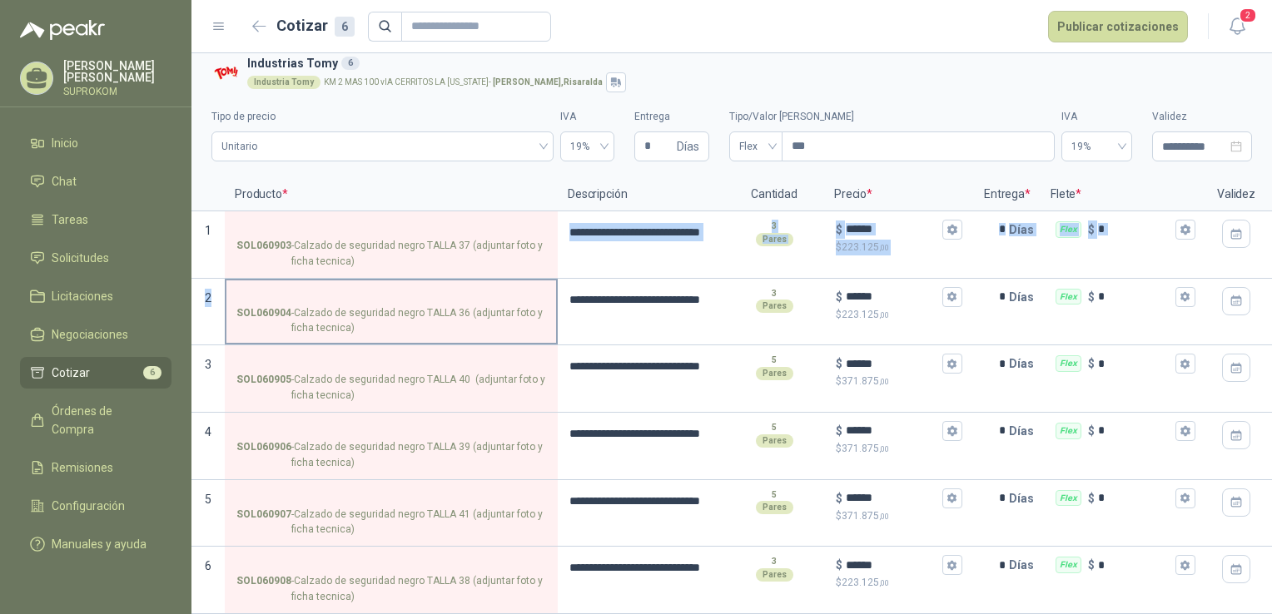
drag, startPoint x: 333, startPoint y: 265, endPoint x: 452, endPoint y: 266, distance: 119.1
click at [452, 266] on div "**********" at bounding box center [731, 396] width 1081 height 436
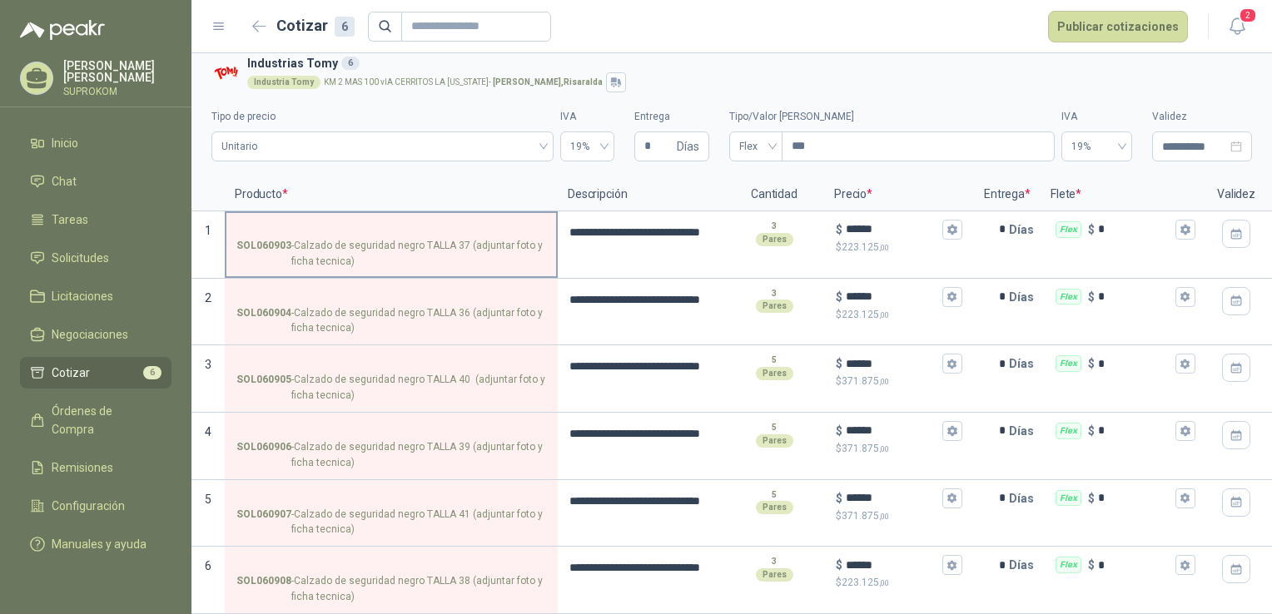
drag, startPoint x: 452, startPoint y: 266, endPoint x: 492, endPoint y: 255, distance: 41.4
click at [492, 255] on p "SOL060903 - Calzado de seguridad negro TALLA 37 (adjuntar foto y ficha tecnica)" at bounding box center [391, 254] width 310 height 32
click at [492, 236] on input "SOL060903 - Calzado de seguridad negro TALLA 37 (adjuntar foto y ficha tecnica)" at bounding box center [391, 230] width 310 height 12
click at [492, 255] on p "SOL060903 - Calzado de seguridad negro TALLA 37 (adjuntar foto y ficha tecnica)" at bounding box center [391, 254] width 310 height 32
click at [492, 236] on input "SOL060903 - Calzado de seguridad negro TALLA 37 (adjuntar foto y ficha tecnica)" at bounding box center [391, 230] width 310 height 12
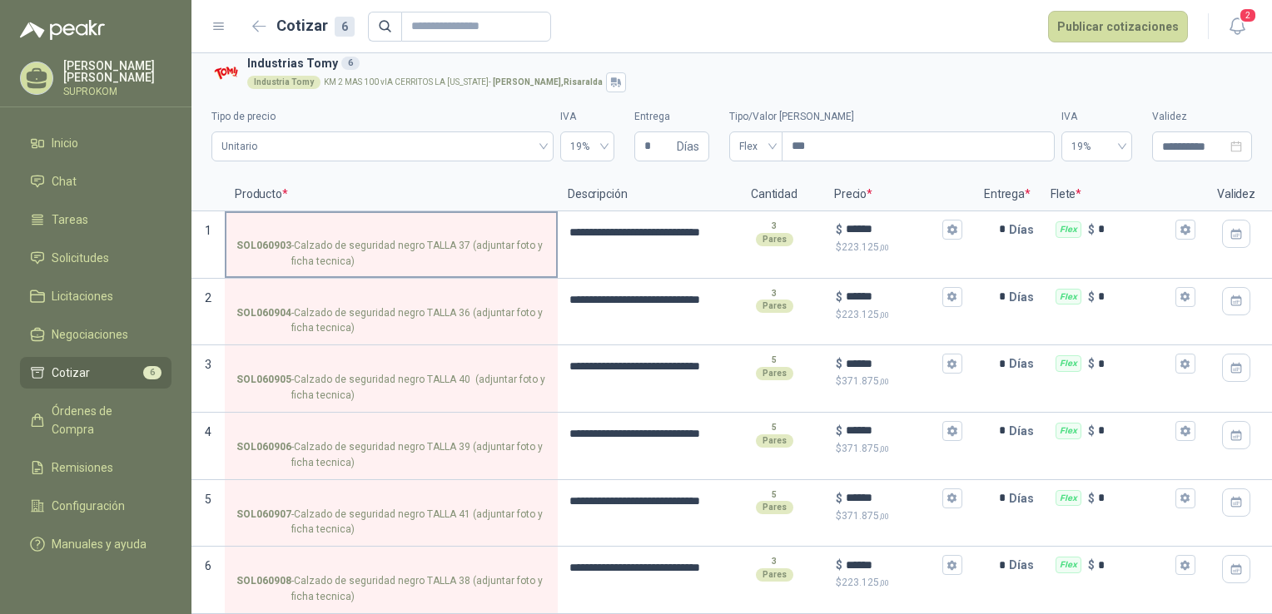
click at [492, 255] on p "SOL060903 - Calzado de seguridad negro TALLA 37 (adjuntar foto y ficha tecnica)" at bounding box center [391, 254] width 310 height 32
click at [492, 236] on input "SOL060903 - Calzado de seguridad negro TALLA 37 (adjuntar foto y ficha tecnica)" at bounding box center [391, 230] width 310 height 12
click at [493, 238] on p "SOL060903 - Calzado de seguridad negro TALLA 37 (adjuntar foto y ficha tecnica)" at bounding box center [391, 254] width 310 height 32
click at [493, 231] on input "SOL060903 - Calzado de seguridad negro TALLA 37 (adjuntar foto y ficha tecnica)" at bounding box center [391, 230] width 310 height 12
click at [309, 249] on p "SOL060903 - Calzado de seguridad negro TALLA 37 (adjuntar foto y ficha tecnica)" at bounding box center [391, 254] width 310 height 32
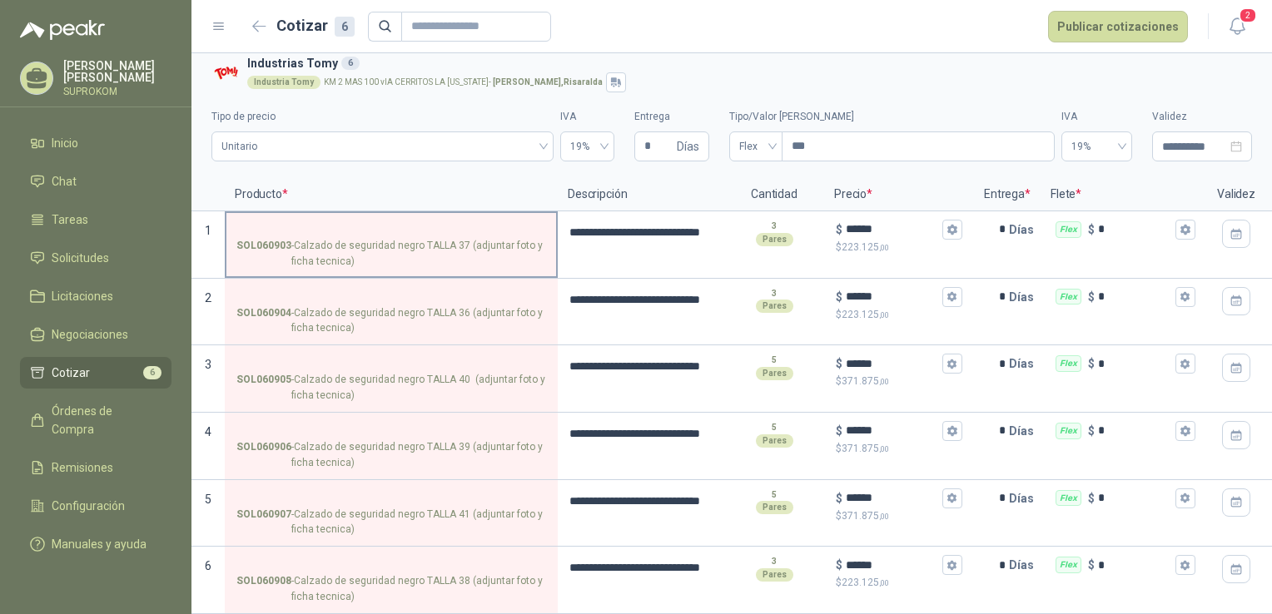
click at [309, 236] on input "SOL060903 - Calzado de seguridad negro TALLA 37 (adjuntar foto y ficha tecnica)" at bounding box center [391, 230] width 310 height 12
click at [206, 234] on p "1" at bounding box center [207, 244] width 33 height 67
click at [206, 221] on icon "Abrir detalle" at bounding box center [208, 231] width 21 height 21
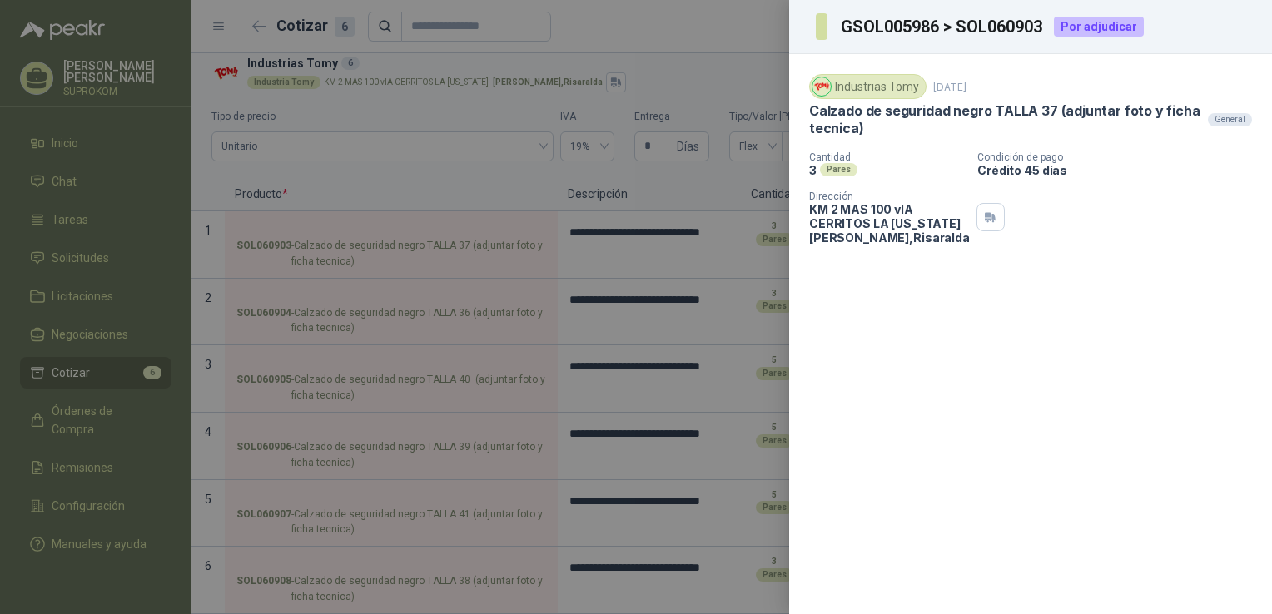
click at [1111, 110] on p "Calzado de seguridad negro TALLA 37 (adjuntar foto y ficha tecnica)" at bounding box center [1005, 120] width 392 height 36
click at [1236, 121] on div "General" at bounding box center [1230, 119] width 44 height 13
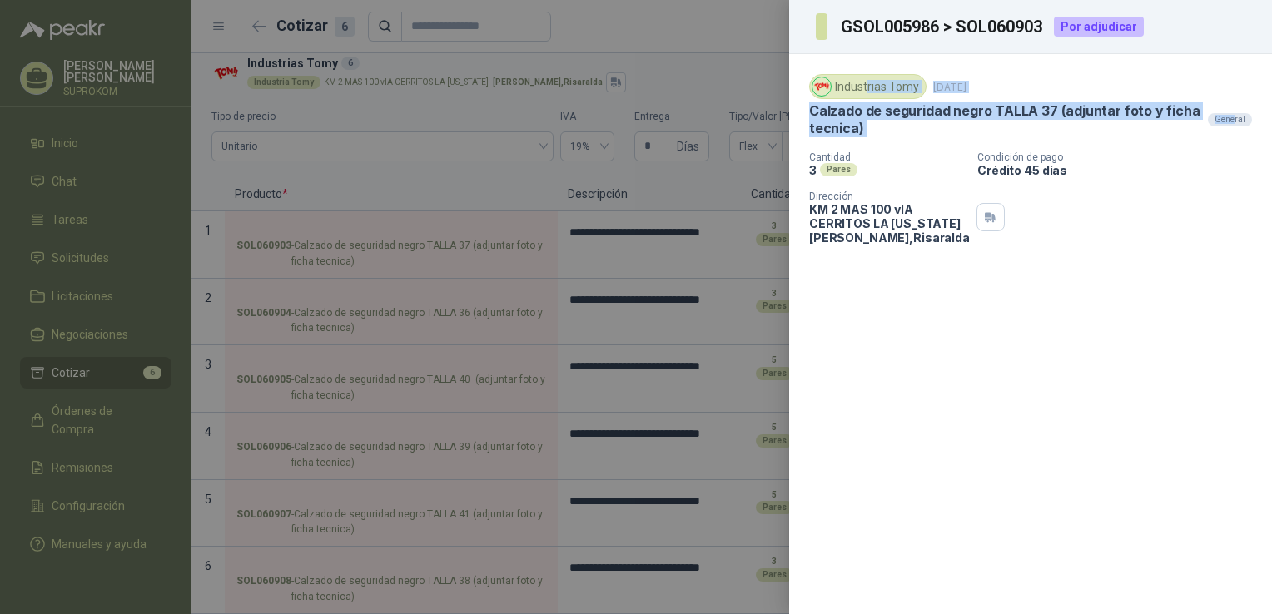
drag, startPoint x: 1236, startPoint y: 121, endPoint x: 868, endPoint y: 83, distance: 369.9
click at [868, 83] on div "Industrias Tomy [DATE] Calzado de seguridad negro TALLA 37 (adjuntar foto y fic…" at bounding box center [1030, 106] width 443 height 64
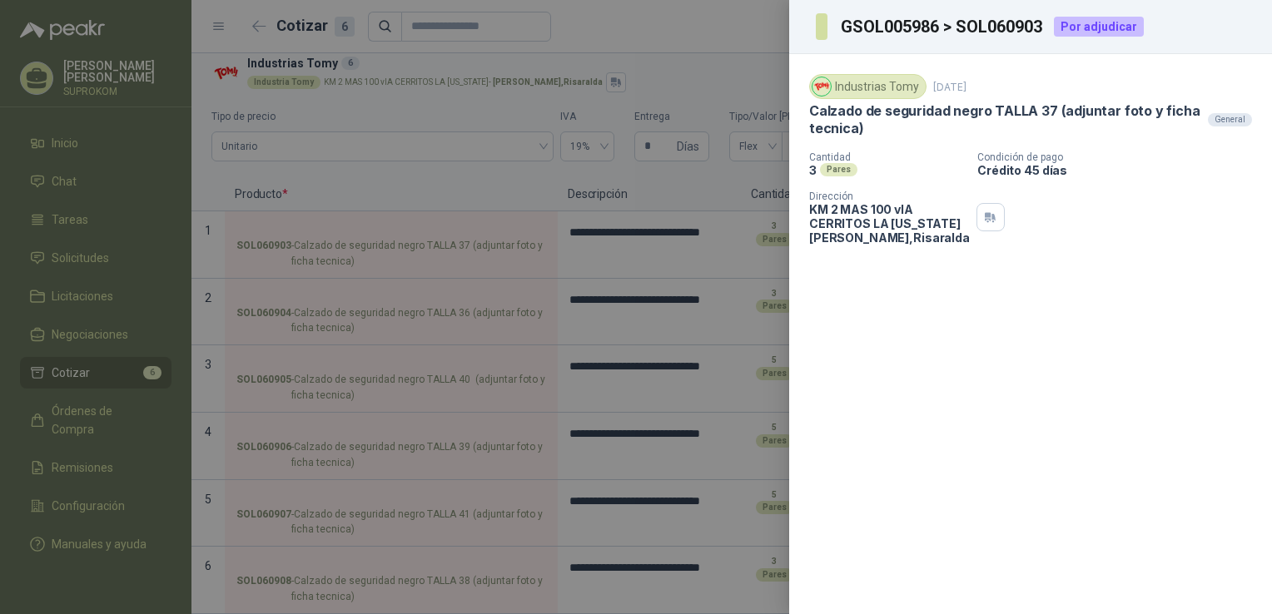
drag, startPoint x: 868, startPoint y: 83, endPoint x: 1069, endPoint y: 253, distance: 263.5
click at [1069, 245] on div "Cantidad 3 Pares Condición de pago Crédito 45 días Dirección KM 2 MAS 100 vIA C…" at bounding box center [1030, 198] width 443 height 93
click at [709, 182] on div at bounding box center [636, 307] width 1272 height 614
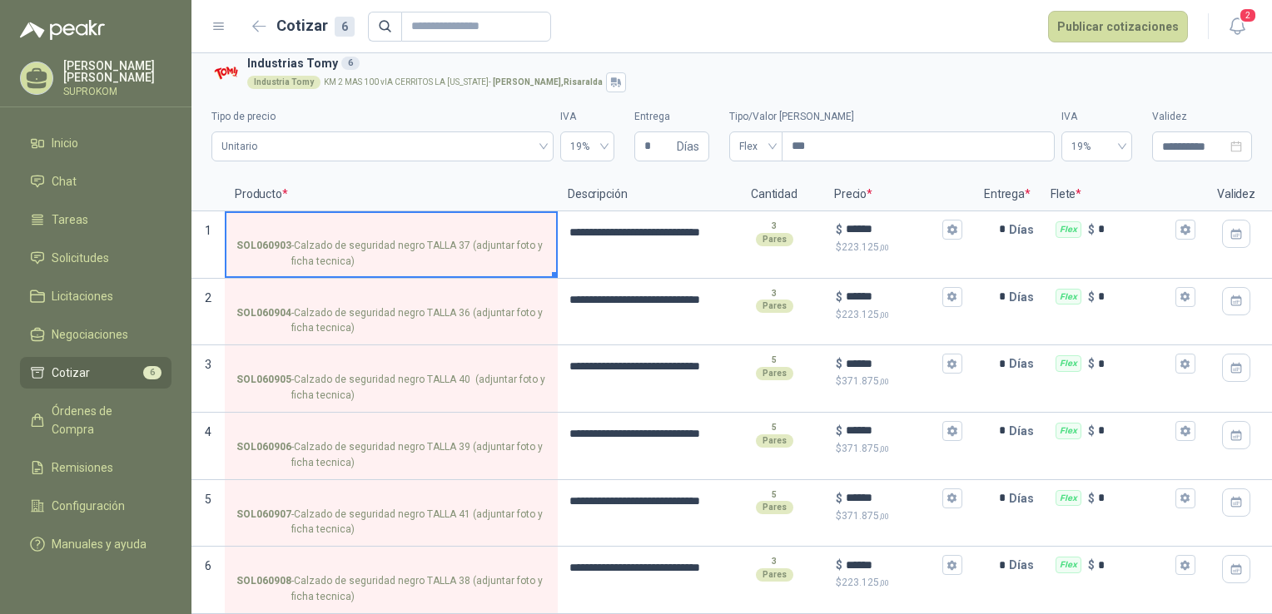
click at [556, 272] on button "Marker" at bounding box center [555, 275] width 6 height 6
click at [552, 272] on button "Marker" at bounding box center [555, 275] width 6 height 6
drag, startPoint x: 552, startPoint y: 259, endPoint x: 527, endPoint y: 236, distance: 33.6
click at [527, 236] on div "SOL060903 - Calzado de seguridad negro TALLA 37 (adjuntar foto y ficha tecnica)" at bounding box center [391, 244] width 333 height 67
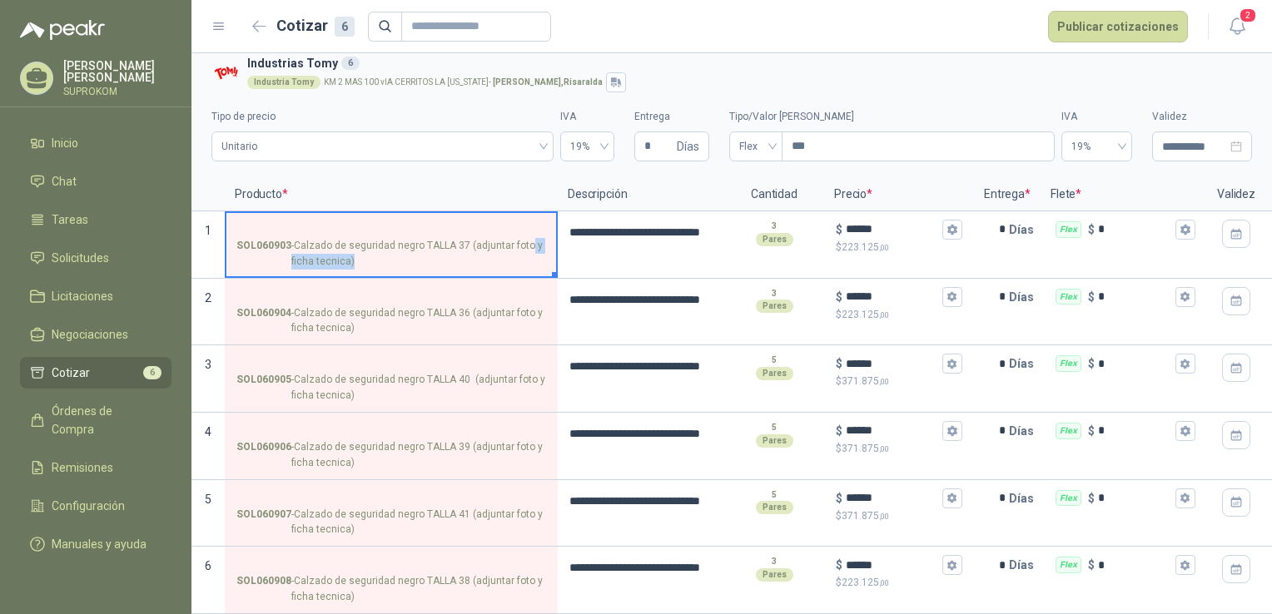
drag, startPoint x: 527, startPoint y: 236, endPoint x: 553, endPoint y: 262, distance: 36.5
click at [553, 262] on div "SOL060903 - Calzado de seguridad negro TALLA 37 (adjuntar foto y ficha tecnica)" at bounding box center [391, 244] width 333 height 67
click at [553, 272] on button "Marker" at bounding box center [555, 275] width 6 height 6
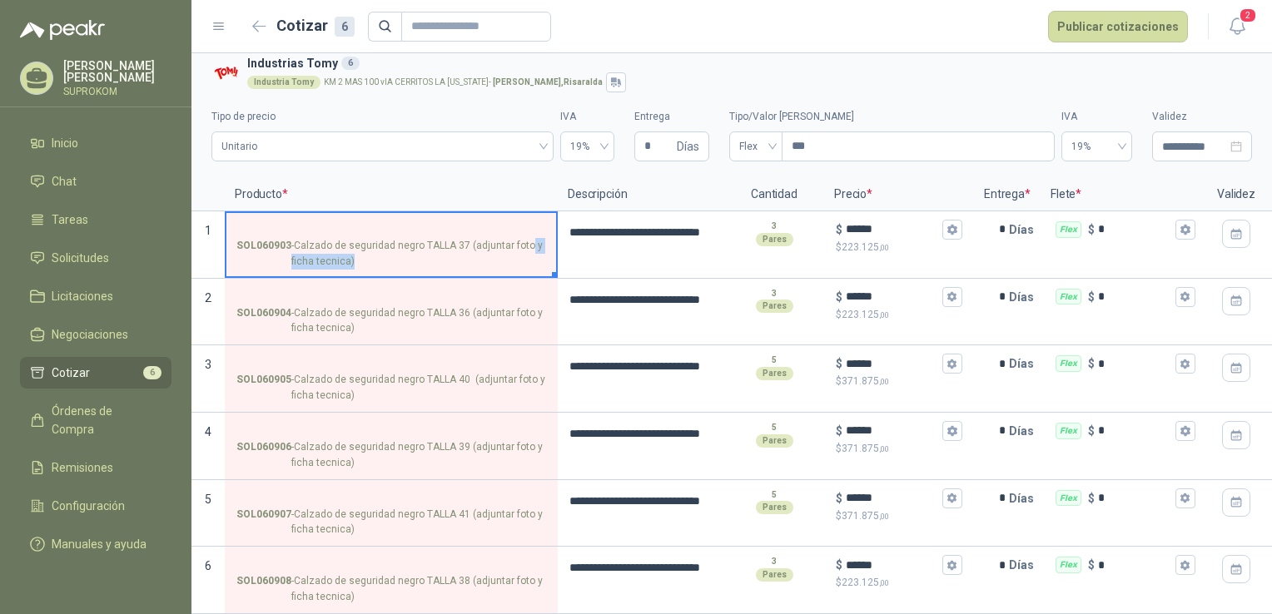
click at [553, 272] on button "Marker" at bounding box center [555, 275] width 6 height 6
click at [1242, 20] on span "2" at bounding box center [1248, 15] width 18 height 16
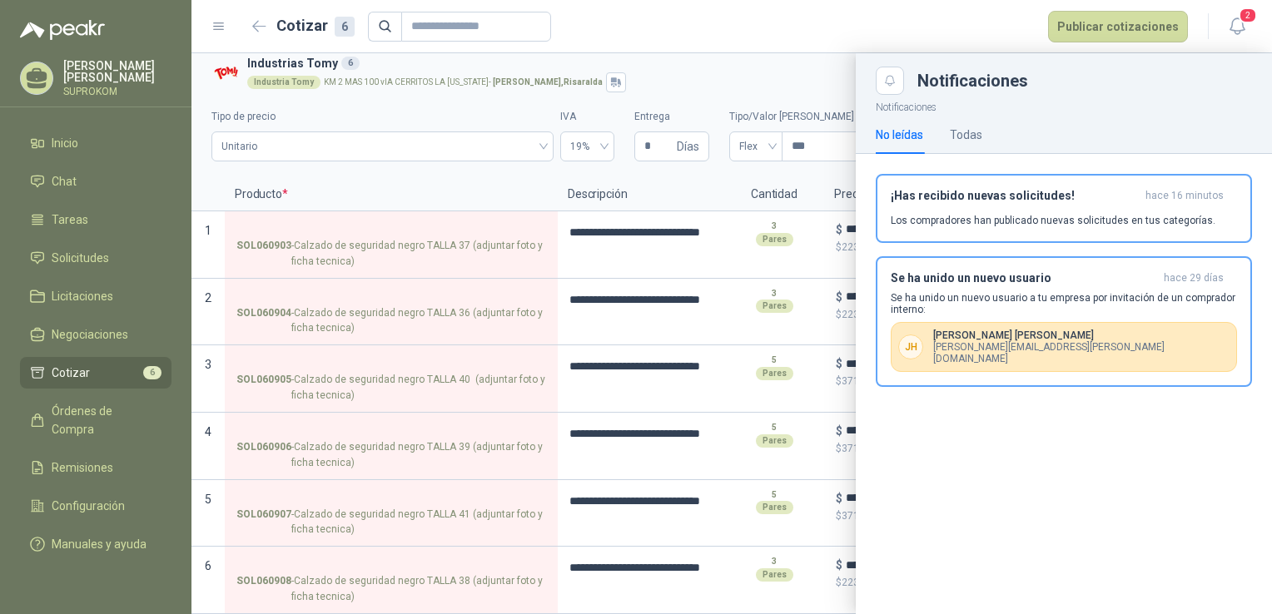
click at [789, 62] on div at bounding box center [731, 333] width 1081 height 561
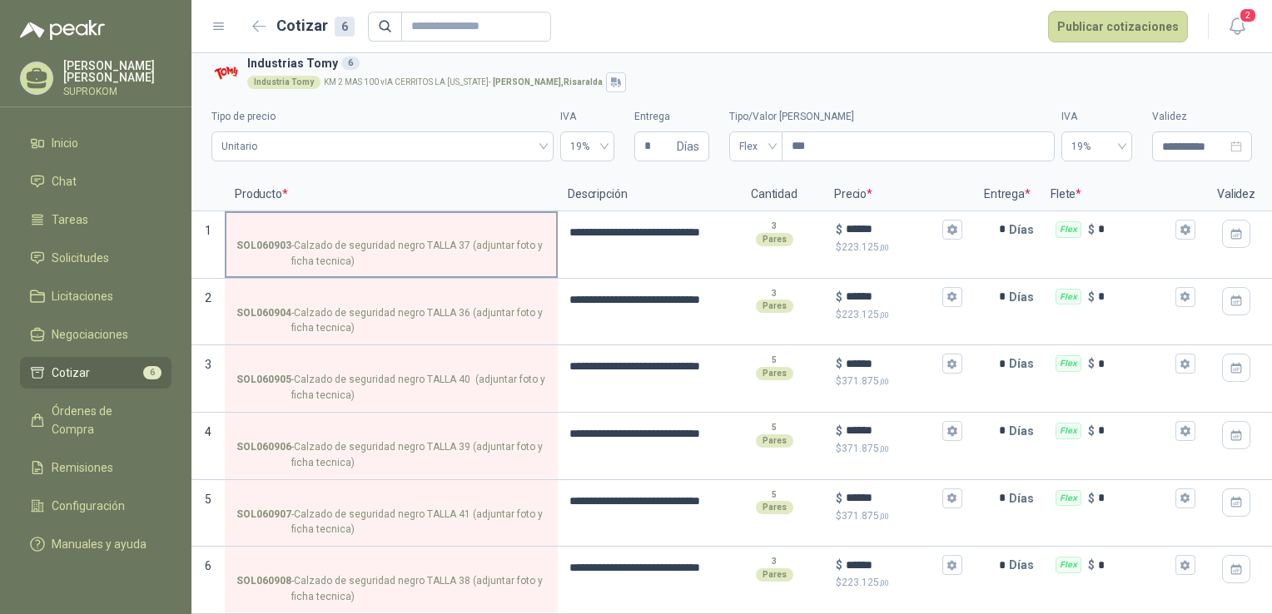
click at [495, 255] on p "SOL060903 - Calzado de seguridad negro TALLA 37 (adjuntar foto y ficha tecnica)" at bounding box center [391, 254] width 310 height 32
click at [495, 236] on input "SOL060903 - Calzado de seguridad negro TALLA 37 (adjuntar foto y ficha tecnica)" at bounding box center [391, 230] width 310 height 12
click at [487, 238] on p "SOL060903 - Calzado de seguridad negro TALLA 37 (adjuntar foto y ficha tecnica)" at bounding box center [391, 254] width 310 height 32
click at [487, 236] on input "SOL060903 - Calzado de seguridad negro TALLA 37 (adjuntar foto y ficha tecnica)" at bounding box center [391, 230] width 310 height 12
click at [487, 238] on p "SOL060903 - Calzado de seguridad negro TALLA 37 (adjuntar foto y ficha tecnica)" at bounding box center [391, 254] width 310 height 32
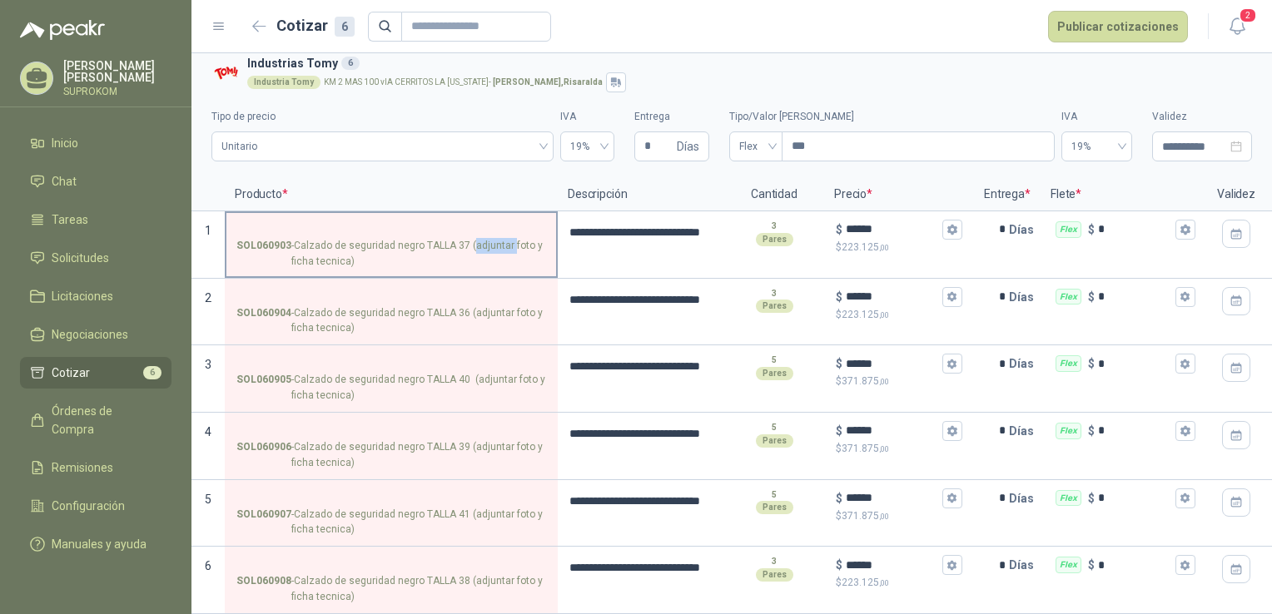
click at [487, 236] on input "SOL060903 - Calzado de seguridad negro TALLA 37 (adjuntar foto y ficha tecnica)" at bounding box center [391, 230] width 310 height 12
click at [487, 238] on p "SOL060903 - Calzado de seguridad negro TALLA 37 (adjuntar foto y ficha tecnica)" at bounding box center [391, 254] width 310 height 32
click at [487, 236] on input "SOL060903 - Calzado de seguridad negro TALLA 37 (adjuntar foto y ficha tecnica)" at bounding box center [391, 230] width 310 height 12
drag, startPoint x: 487, startPoint y: 236, endPoint x: 455, endPoint y: 301, distance: 72.6
click at [455, 306] on p "SOL060904 - Calzado de seguridad negro TALLA 36 (adjuntar foto y ficha tecnica)" at bounding box center [391, 322] width 310 height 32
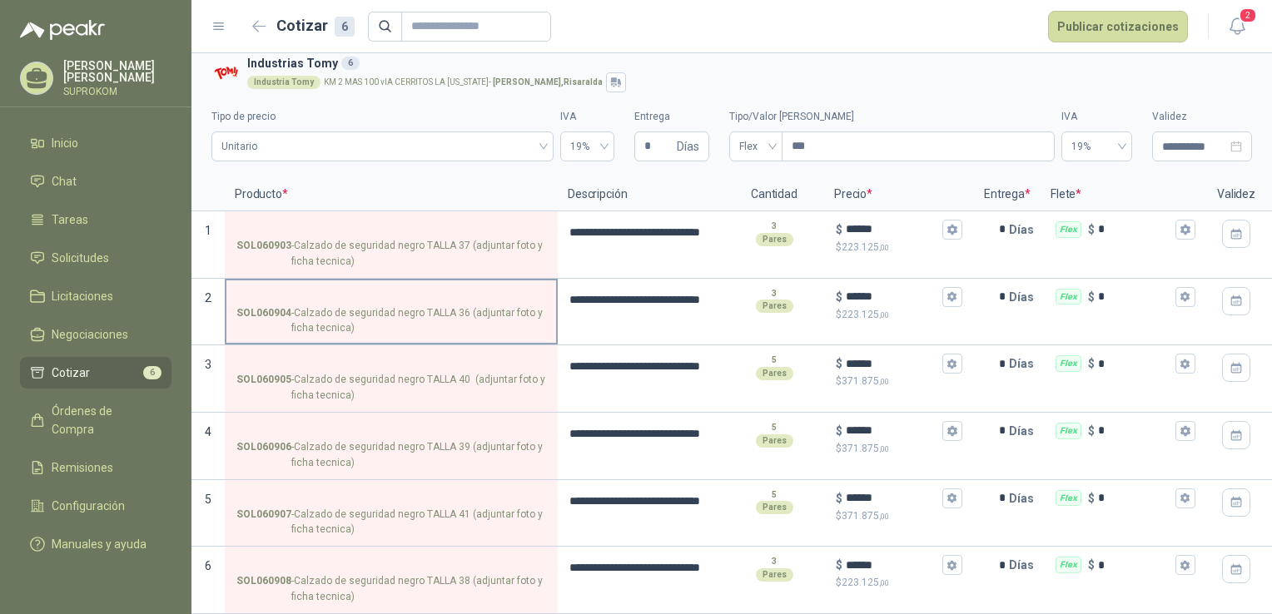
click at [455, 301] on input "SOL060904 - Calzado de seguridad negro TALLA 36 (adjuntar foto y ficha tecnica)" at bounding box center [391, 297] width 310 height 12
click at [455, 306] on p "SOL060904 - Calzado de seguridad negro TALLA 36 (adjuntar foto y ficha tecnica)" at bounding box center [391, 322] width 310 height 32
click at [455, 301] on input "SOL060904 - Calzado de seguridad negro TALLA 36 (adjuntar foto y ficha tecnica)" at bounding box center [391, 297] width 310 height 12
click at [773, 233] on div "Pares" at bounding box center [774, 239] width 37 height 13
click at [783, 281] on div "3 Pares" at bounding box center [774, 301] width 97 height 40
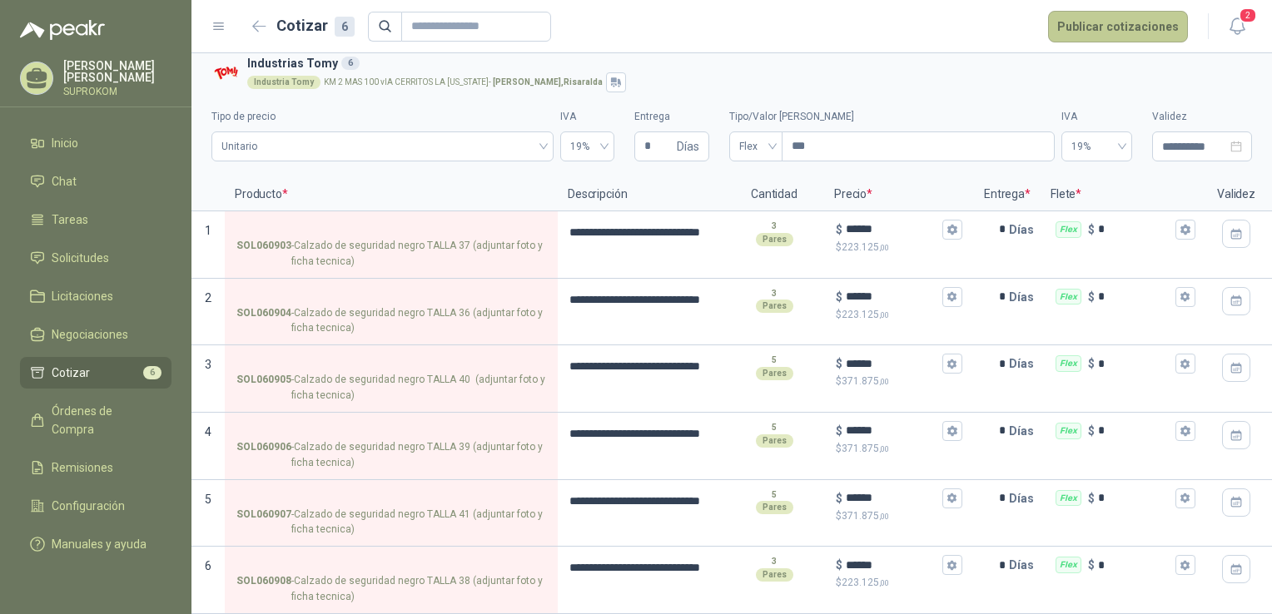
click at [1131, 30] on button "Publicar cotizaciones" at bounding box center [1118, 27] width 140 height 32
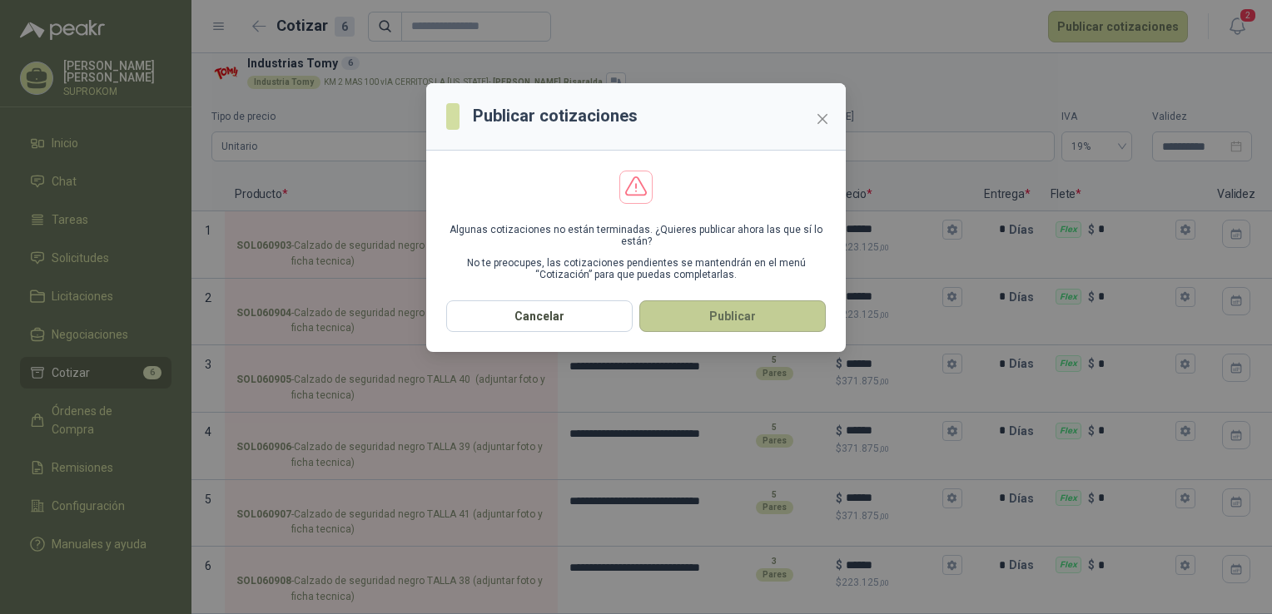
click at [771, 320] on button "Publicar" at bounding box center [732, 317] width 187 height 32
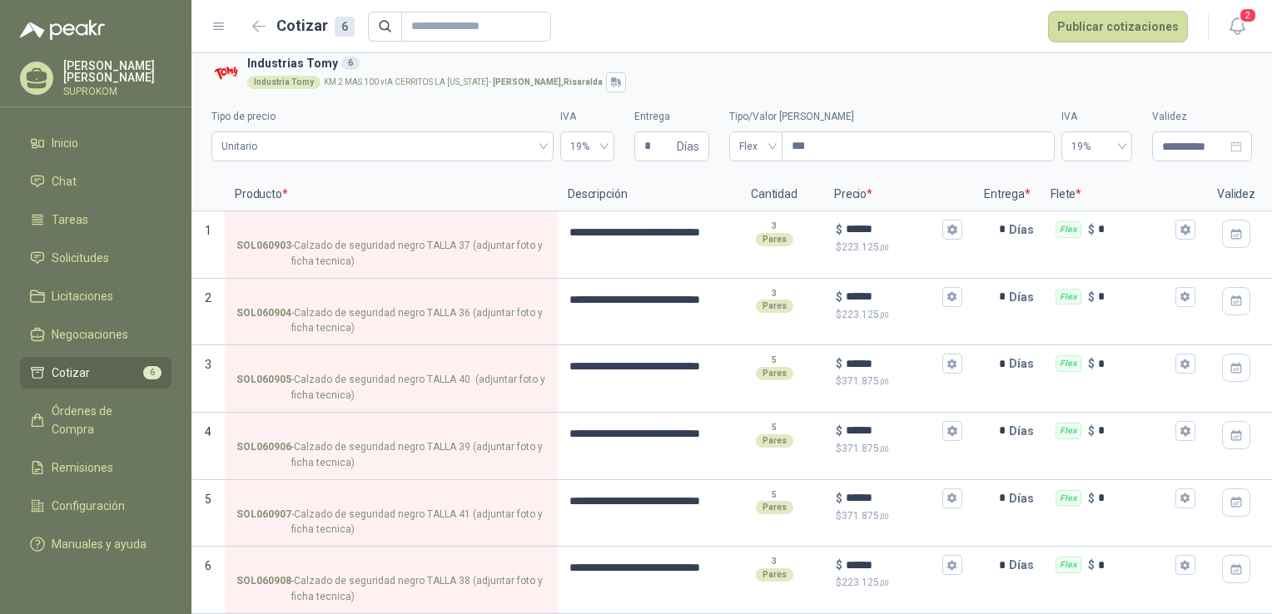
click at [114, 368] on li "Cotizar 6" at bounding box center [96, 373] width 132 height 18
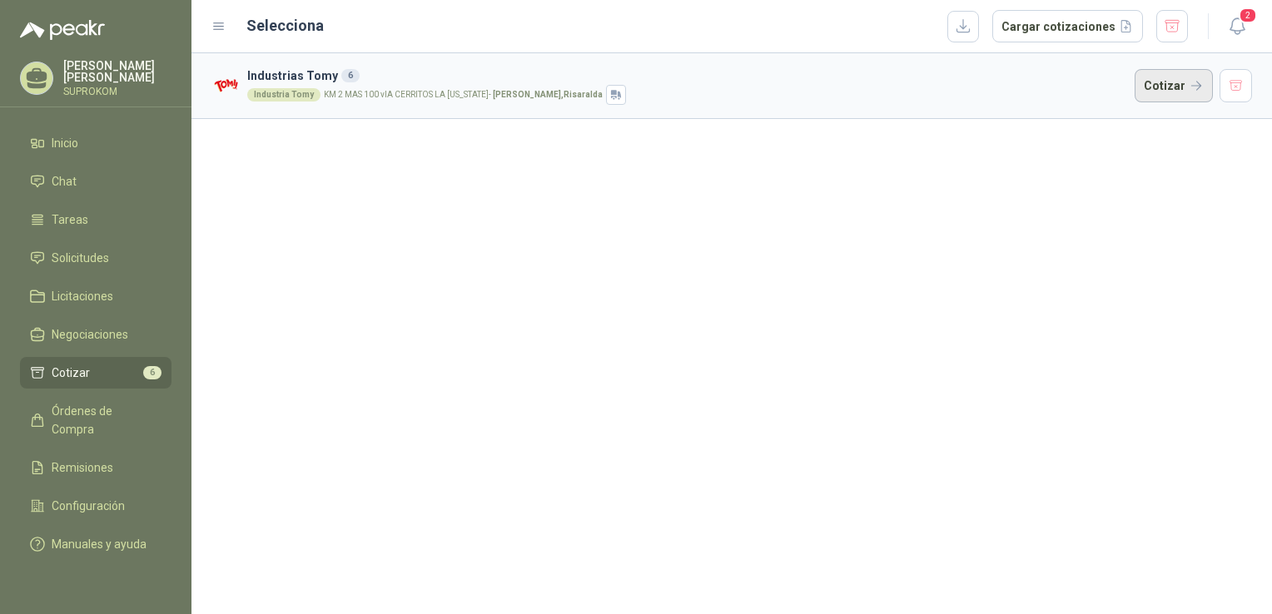
click at [1185, 88] on button "Cotizar" at bounding box center [1174, 85] width 78 height 33
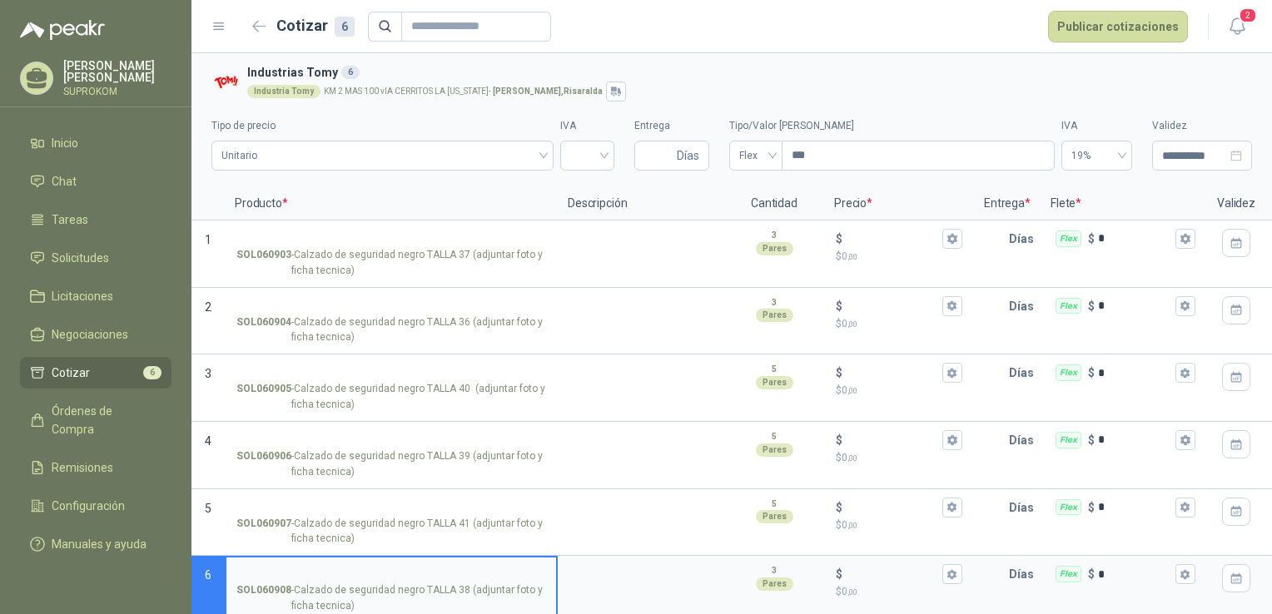
scroll to position [21, 0]
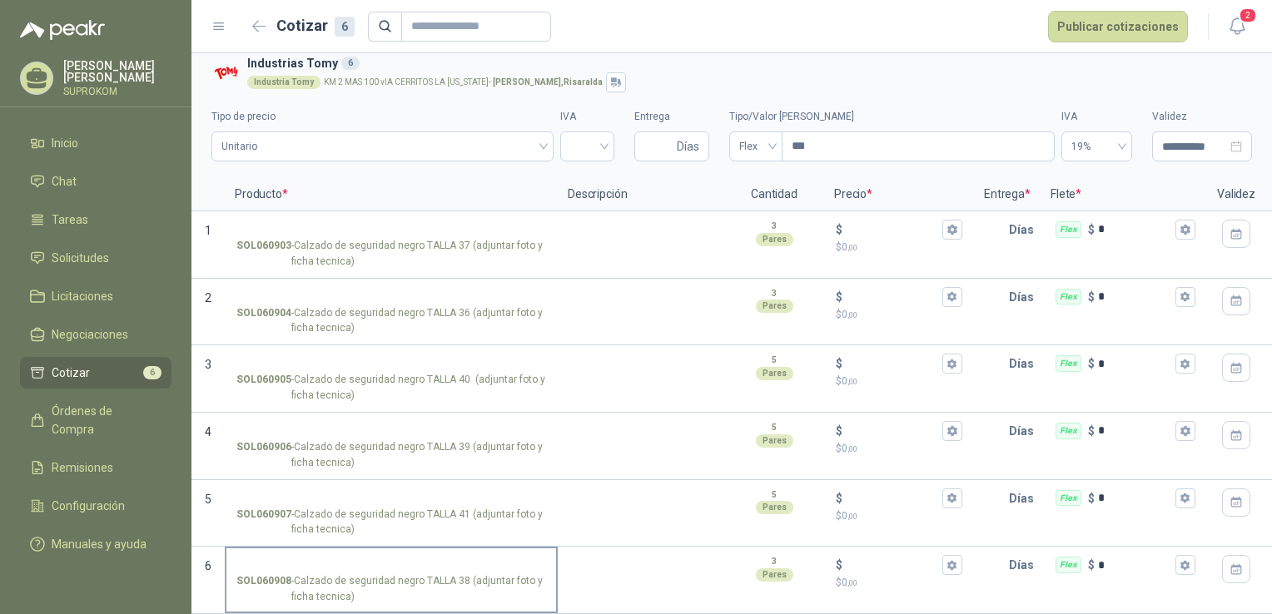
click at [403, 591] on p "SOL060908 - Calzado de seguridad negro TALLA 38 (adjuntar foto y ficha tecnica)" at bounding box center [391, 590] width 310 height 32
click at [403, 572] on input "SOL060908 - Calzado de seguridad negro TALLA 38 (adjuntar foto y ficha tecnica)" at bounding box center [391, 566] width 310 height 12
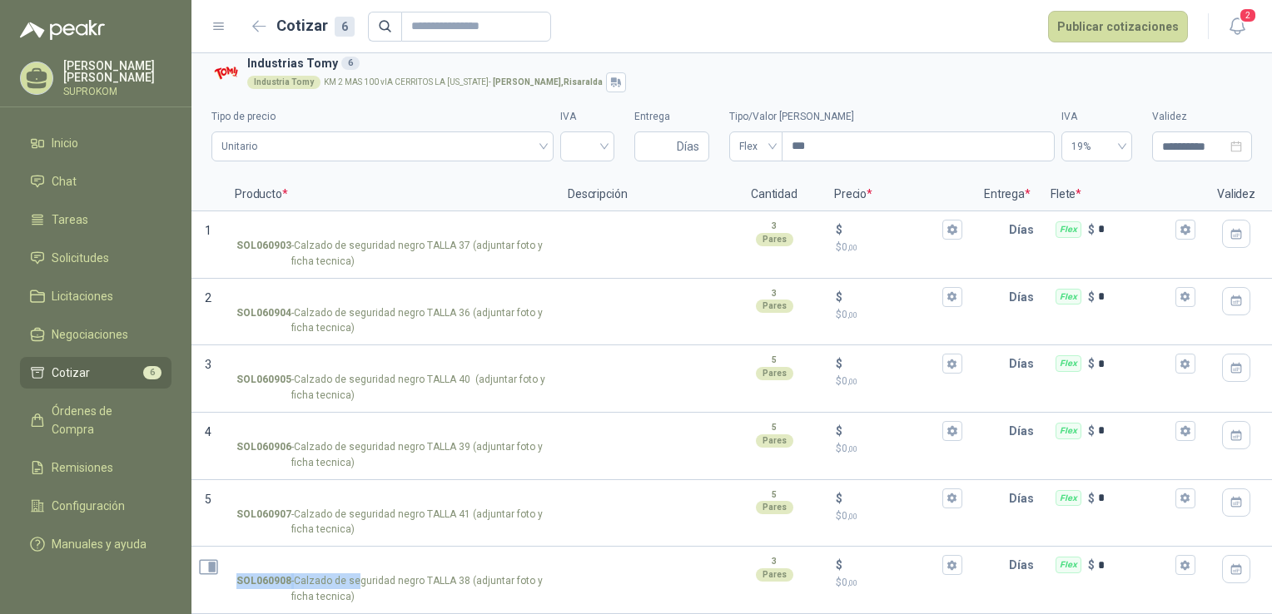
drag, startPoint x: 355, startPoint y: 570, endPoint x: 209, endPoint y: 552, distance: 146.9
click at [209, 552] on section "6 SOL060908 - Calzado de seguridad negro TALLA 38 (adjuntar foto y ficha tecnic…" at bounding box center [731, 580] width 1081 height 67
click at [209, 557] on icon "Abrir detalle" at bounding box center [208, 567] width 21 height 21
click at [206, 557] on icon "Abrir detalle" at bounding box center [208, 567] width 21 height 21
click at [206, 553] on body "**********" at bounding box center [636, 307] width 1272 height 614
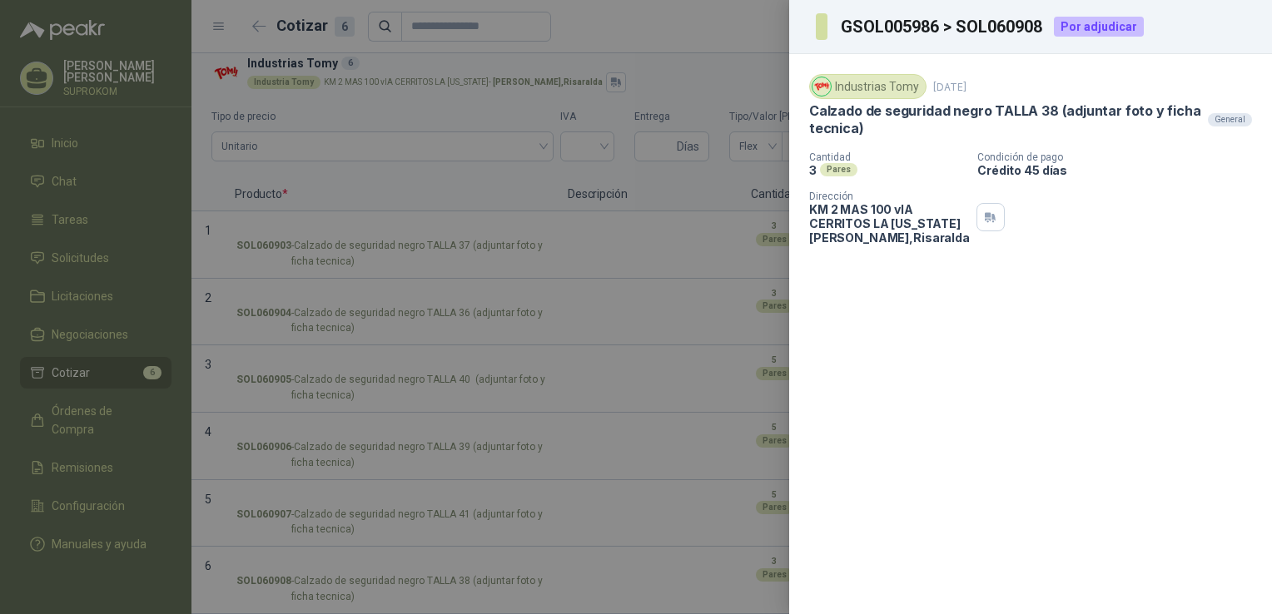
click at [206, 553] on div at bounding box center [636, 307] width 1272 height 614
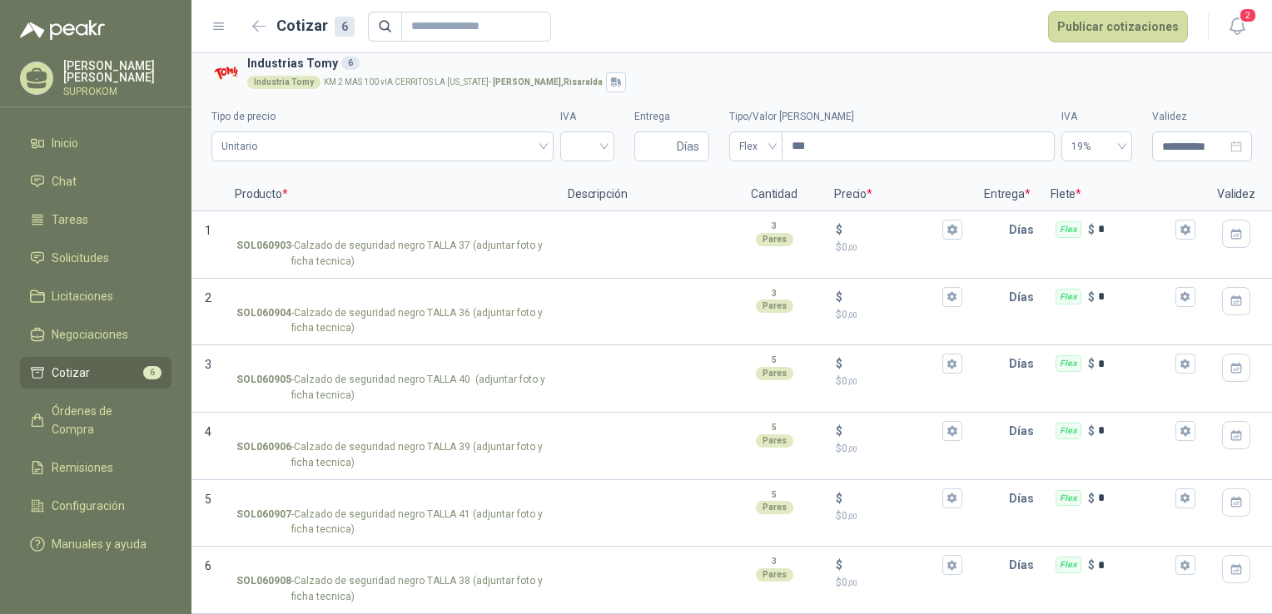
click at [0, 0] on icon "Abrir detalle" at bounding box center [0, 0] width 0 height 0
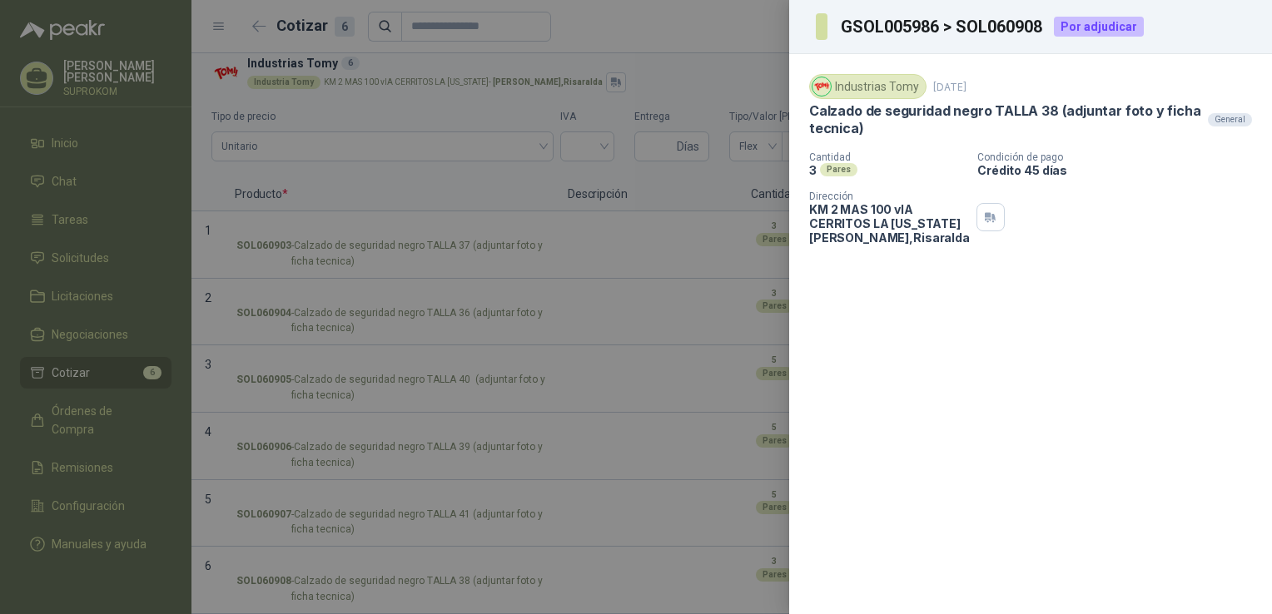
click at [500, 191] on div at bounding box center [636, 307] width 1272 height 614
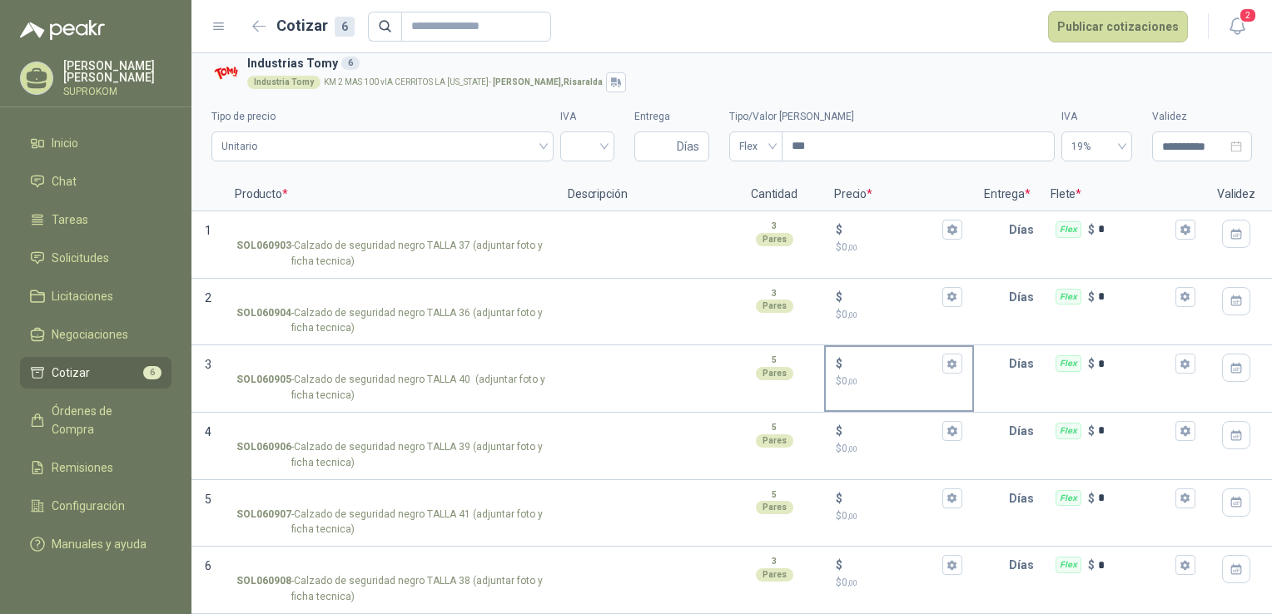
click at [848, 376] on span "0 ,00" at bounding box center [850, 382] width 16 height 12
click at [848, 365] on input "$ $ 0 ,00" at bounding box center [892, 364] width 93 height 12
click at [956, 359] on icon "button" at bounding box center [952, 364] width 11 height 11
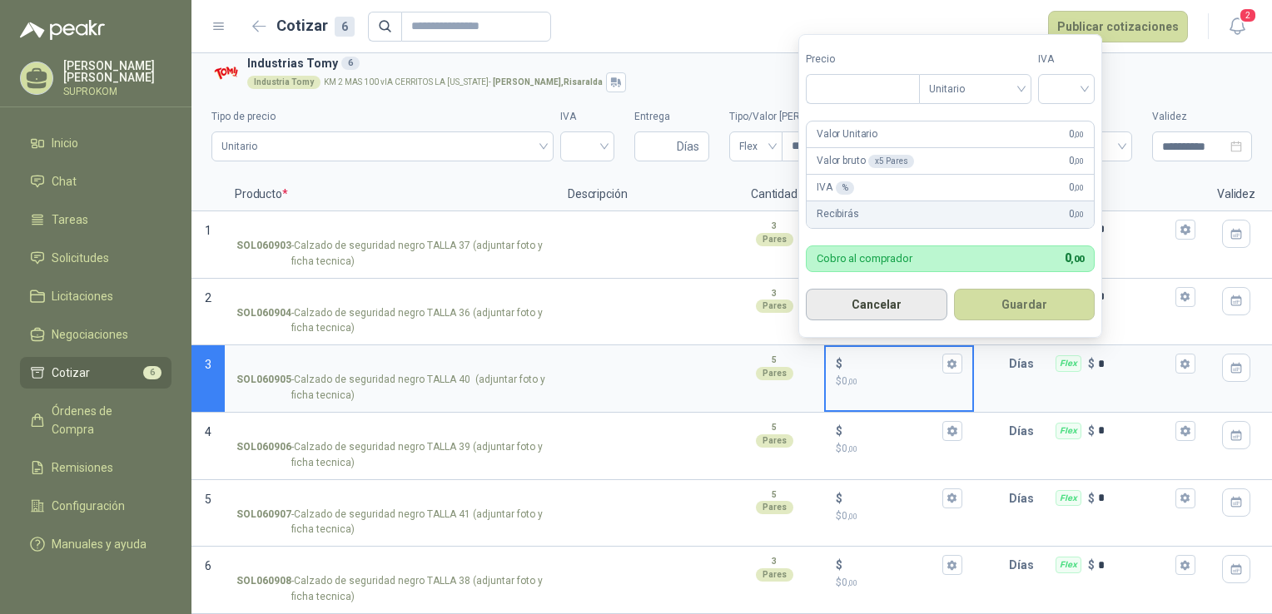
type input "***"
click at [882, 301] on button "Cancelar" at bounding box center [877, 305] width 142 height 32
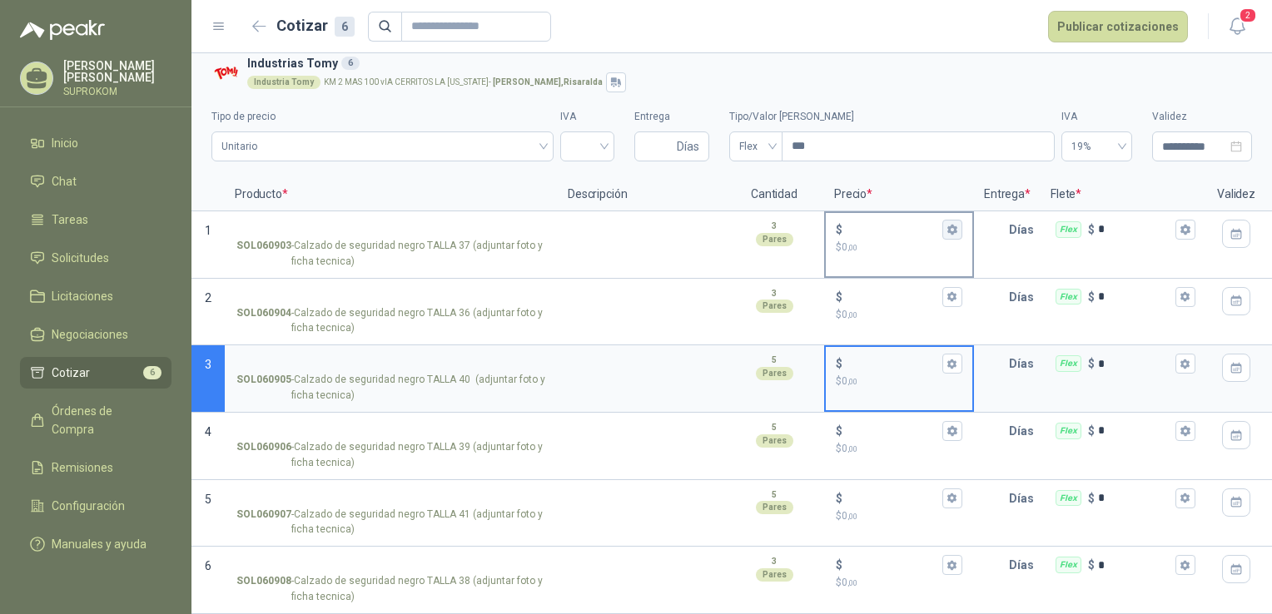
click at [956, 224] on icon "button" at bounding box center [952, 229] width 11 height 11
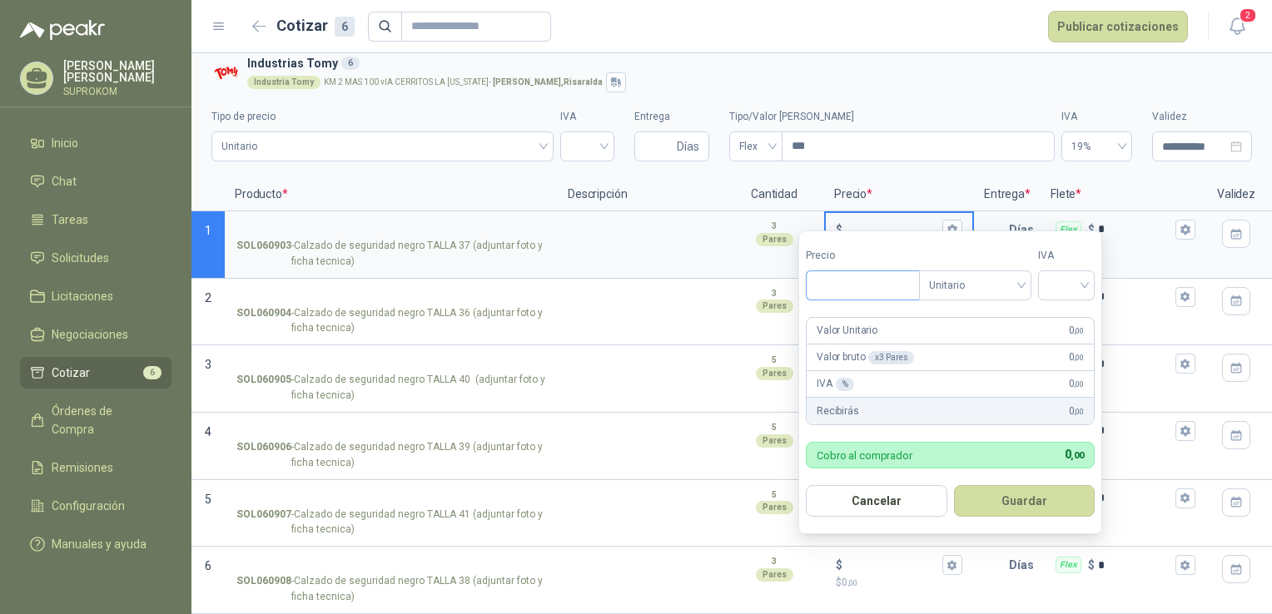
click at [857, 286] on input "Precio" at bounding box center [863, 285] width 112 height 28
type input "********"
click at [1082, 279] on input "search" at bounding box center [1066, 283] width 37 height 25
click at [1065, 321] on div "19%" at bounding box center [1070, 320] width 31 height 18
click at [1016, 487] on button "Guardar" at bounding box center [1027, 501] width 143 height 32
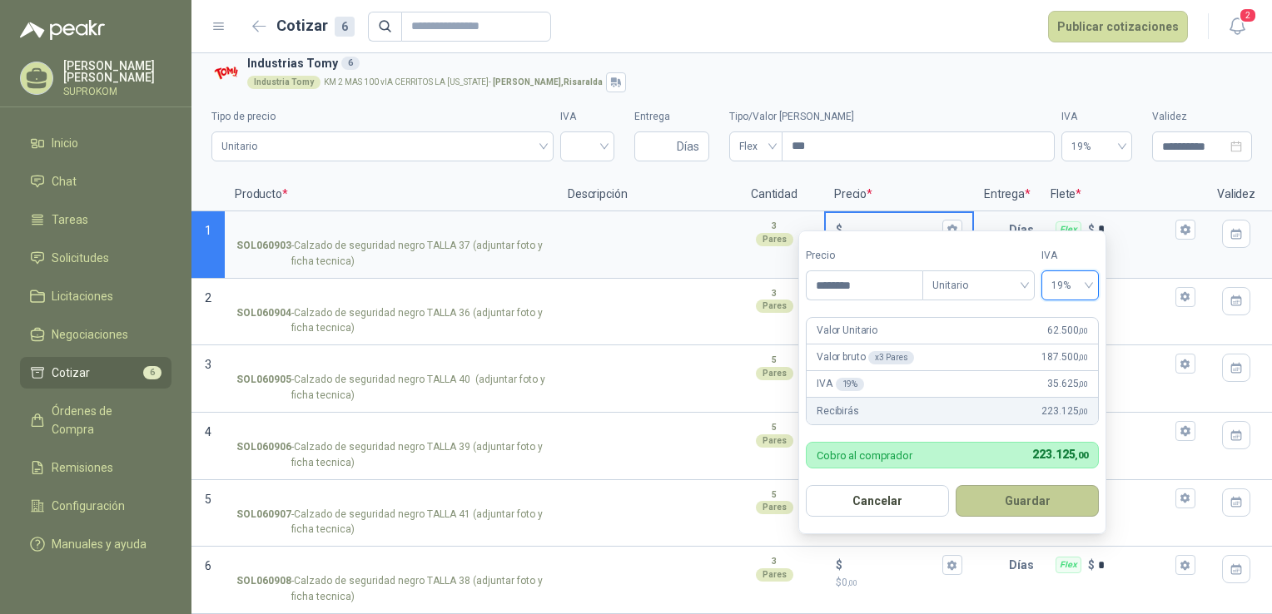
type input "******"
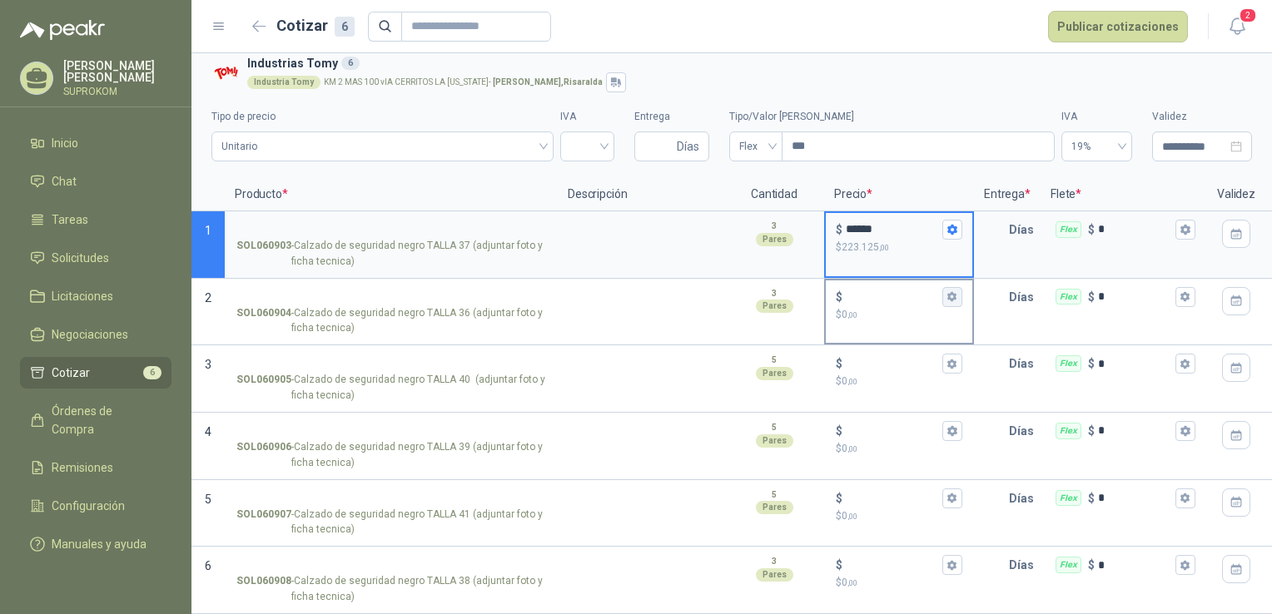
click at [953, 291] on icon "button" at bounding box center [952, 296] width 11 height 11
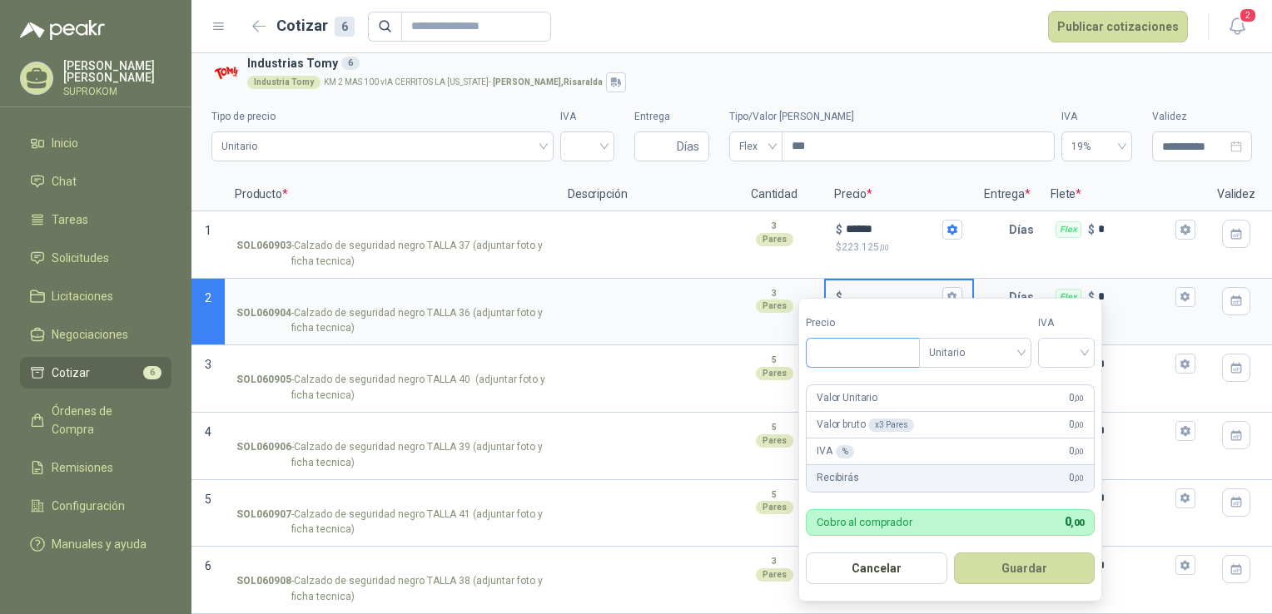
click at [855, 362] on input "Precio" at bounding box center [863, 353] width 112 height 28
type input "********"
click at [1062, 345] on input "search" at bounding box center [1066, 351] width 37 height 25
click at [1069, 390] on div "19%" at bounding box center [1070, 387] width 31 height 18
click at [1040, 566] on button "Guardar" at bounding box center [1027, 569] width 143 height 32
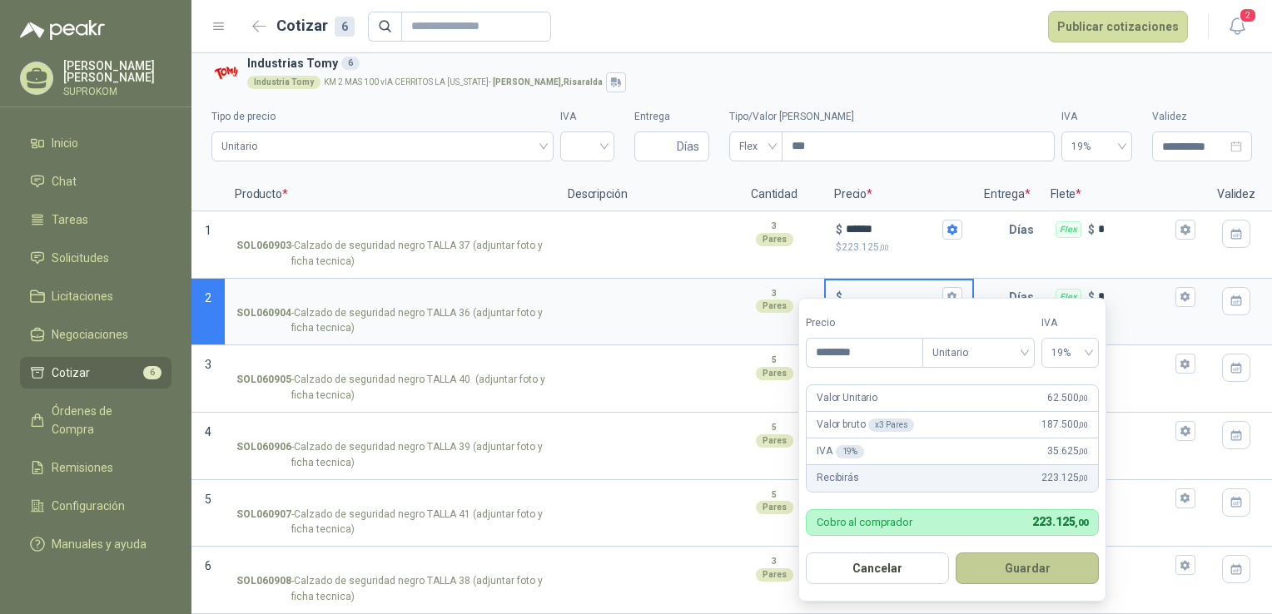
type input "******"
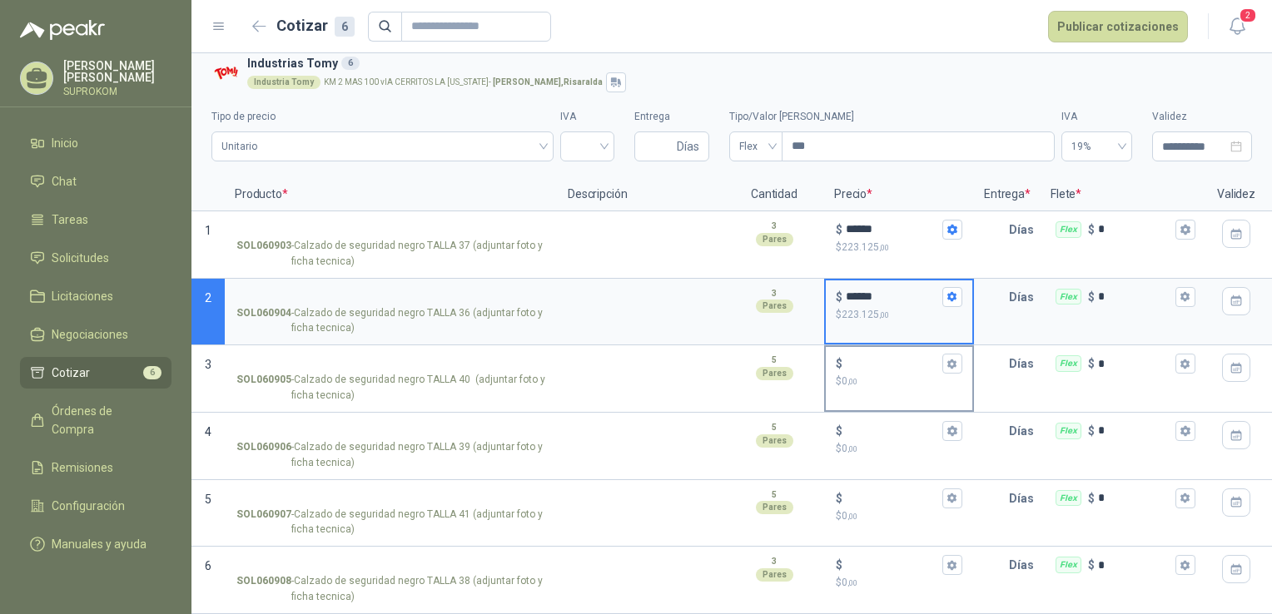
click at [877, 376] on p "$ 0 ,00" at bounding box center [899, 382] width 127 height 16
click at [877, 371] on input "$ $ 0 ,00" at bounding box center [892, 364] width 93 height 12
click at [877, 376] on p "$ 0 ,00" at bounding box center [899, 382] width 127 height 16
click at [877, 371] on input "$ $ 0 ,00" at bounding box center [892, 364] width 93 height 12
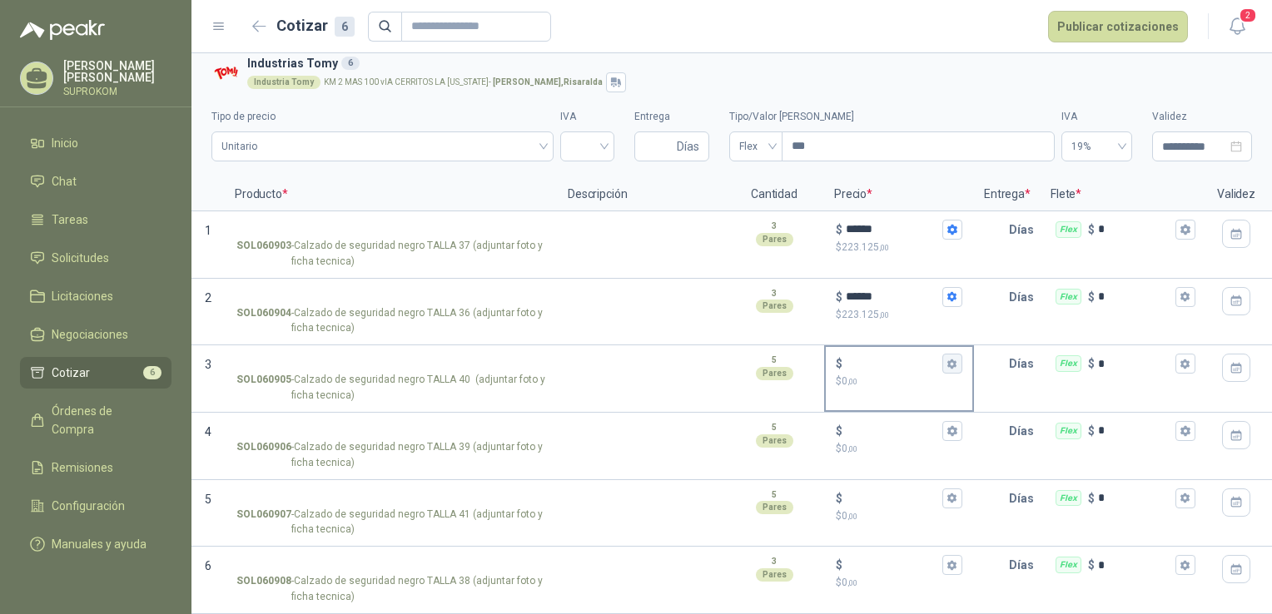
drag, startPoint x: 877, startPoint y: 376, endPoint x: 956, endPoint y: 356, distance: 81.8
click at [956, 359] on icon "button" at bounding box center [952, 364] width 11 height 11
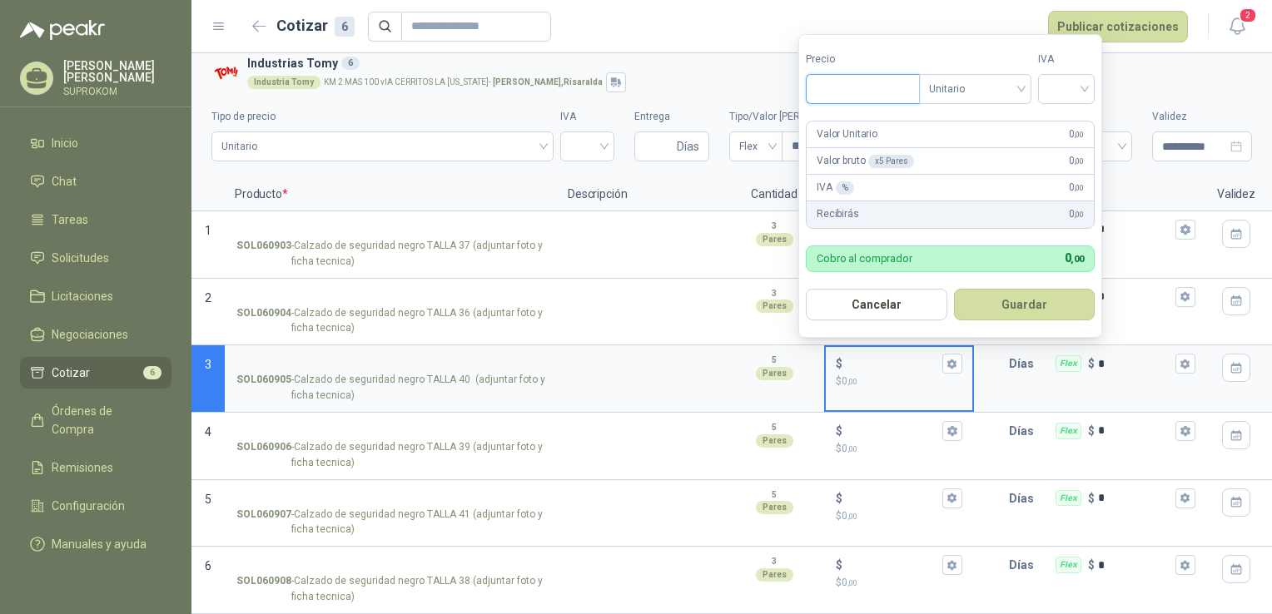
click at [883, 94] on input "Precio" at bounding box center [863, 89] width 112 height 28
type input "********"
click at [1055, 81] on input "search" at bounding box center [1066, 87] width 37 height 25
click at [1066, 122] on div "19%" at bounding box center [1070, 124] width 31 height 18
click at [1022, 299] on button "Guardar" at bounding box center [1027, 305] width 143 height 32
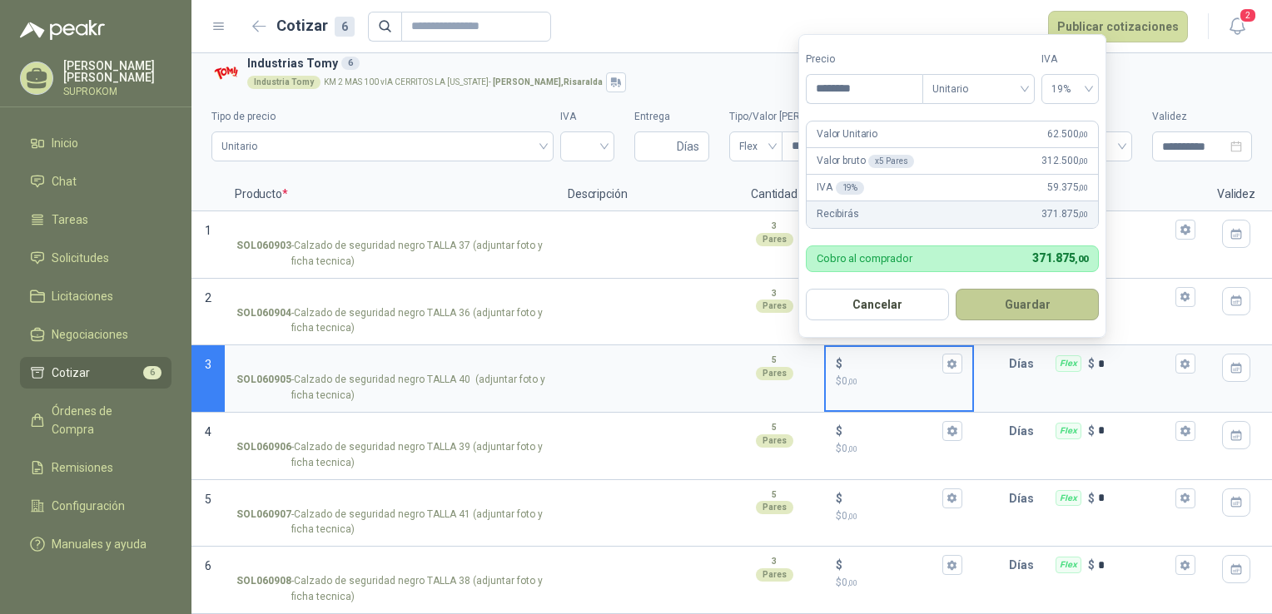
type input "******"
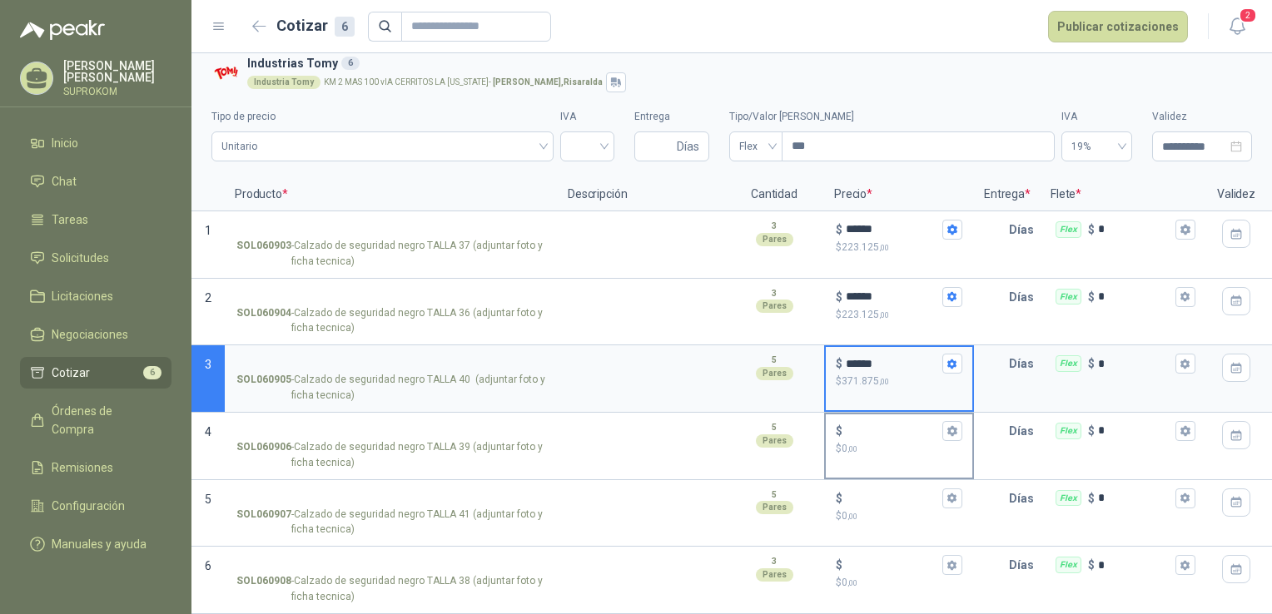
click at [876, 421] on div "$" at bounding box center [899, 431] width 127 height 20
click at [876, 425] on input "$ $ 0 ,00" at bounding box center [892, 431] width 93 height 12
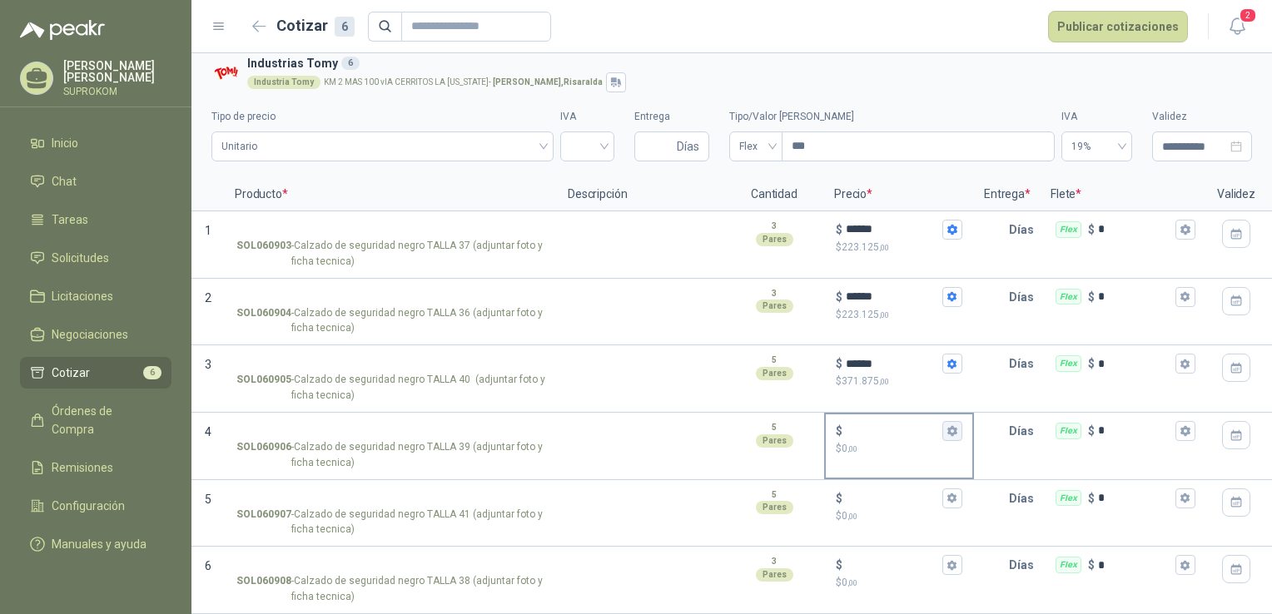
click at [952, 425] on button "$ $ 0 ,00" at bounding box center [953, 431] width 20 height 20
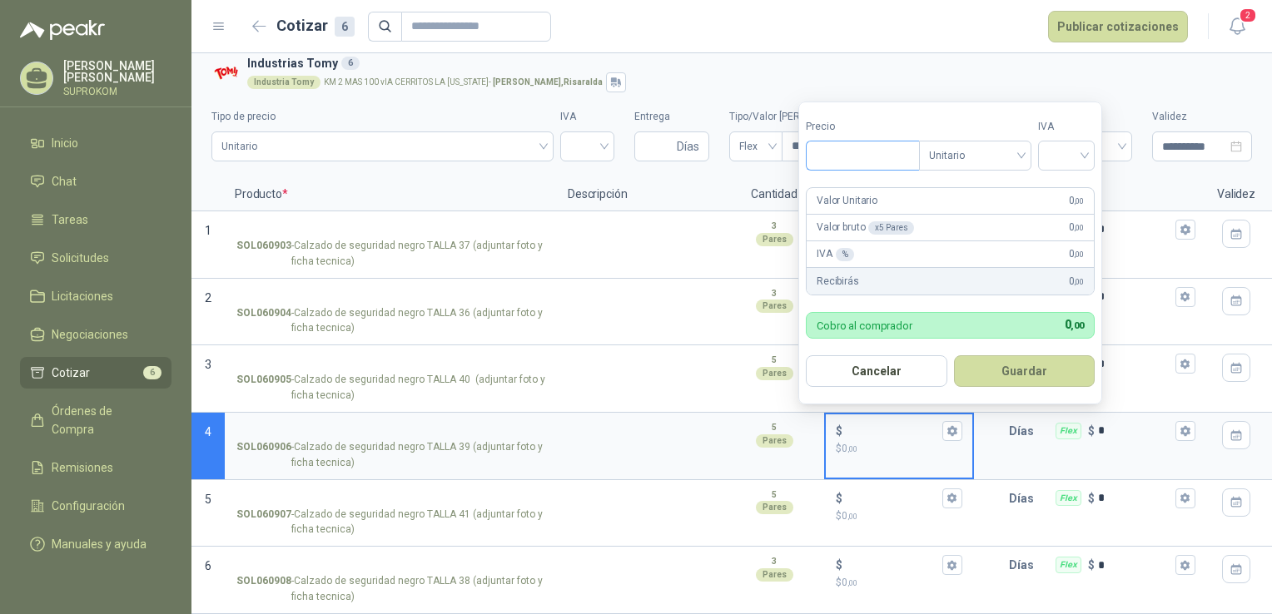
click at [891, 170] on input "Precio" at bounding box center [863, 156] width 112 height 28
type input "********"
click at [1060, 151] on input "search" at bounding box center [1066, 154] width 37 height 25
click at [1069, 185] on div "19%" at bounding box center [1070, 191] width 31 height 18
click at [1028, 366] on button "Guardar" at bounding box center [1027, 372] width 143 height 32
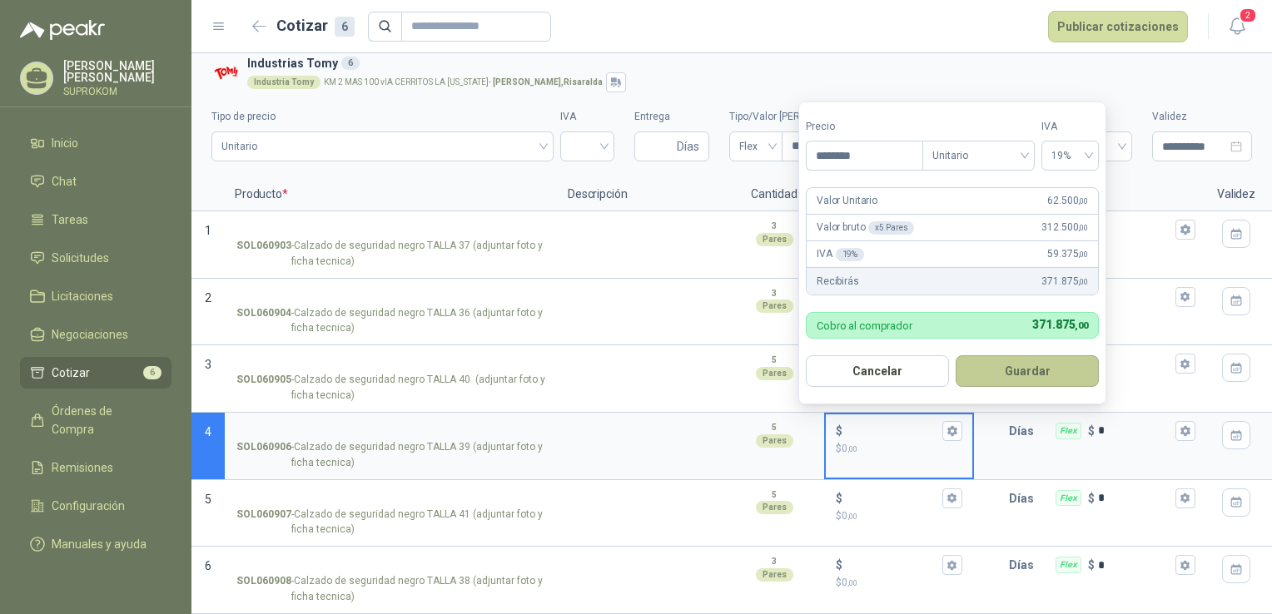
type input "******"
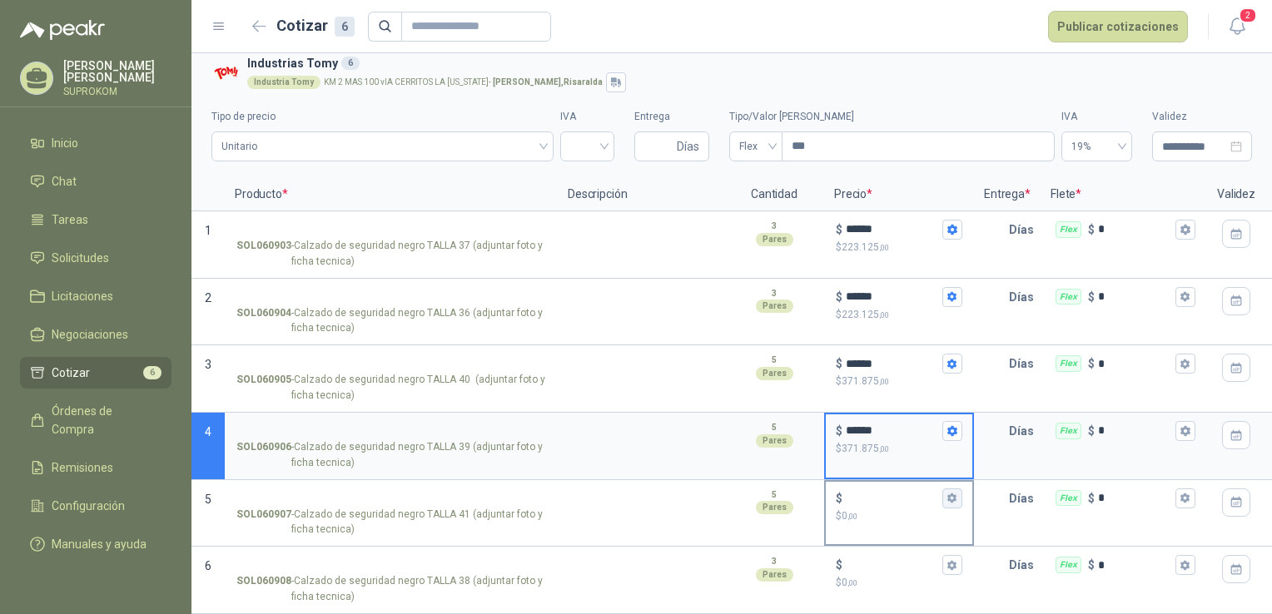
click at [959, 489] on button "$ $ 0 ,00" at bounding box center [953, 499] width 20 height 20
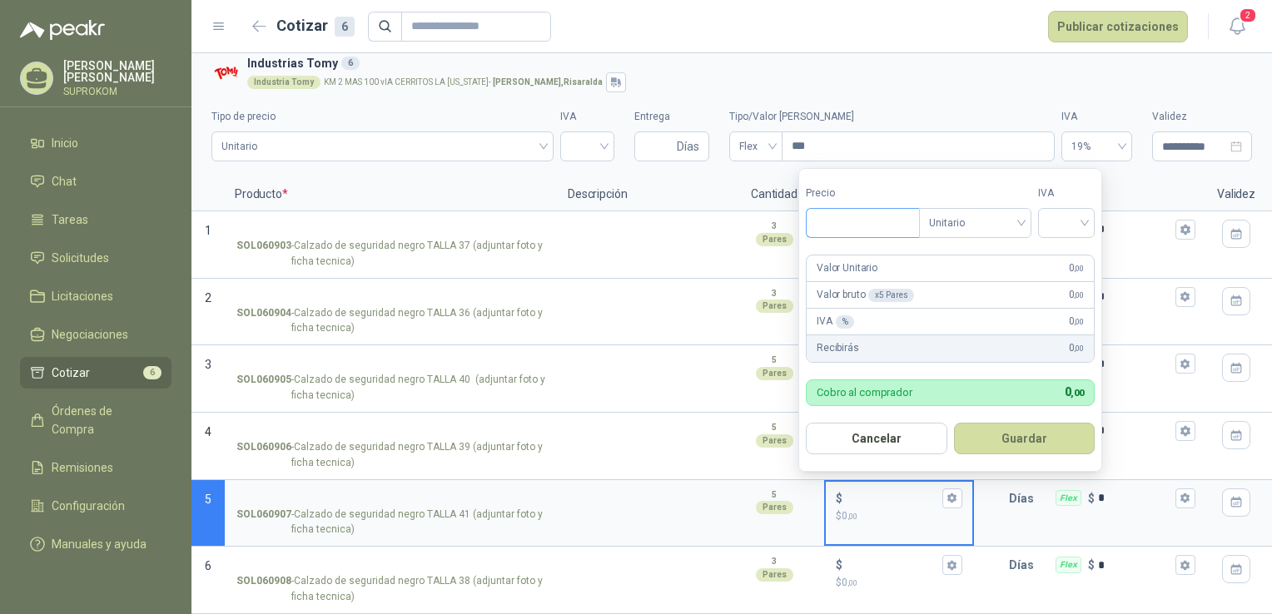
click at [910, 229] on input "Precio" at bounding box center [863, 223] width 112 height 28
type input "********"
click at [1059, 216] on input "search" at bounding box center [1066, 221] width 37 height 25
click at [1069, 255] on div "19%" at bounding box center [1070, 258] width 31 height 18
click at [1030, 430] on button "Guardar" at bounding box center [1027, 439] width 143 height 32
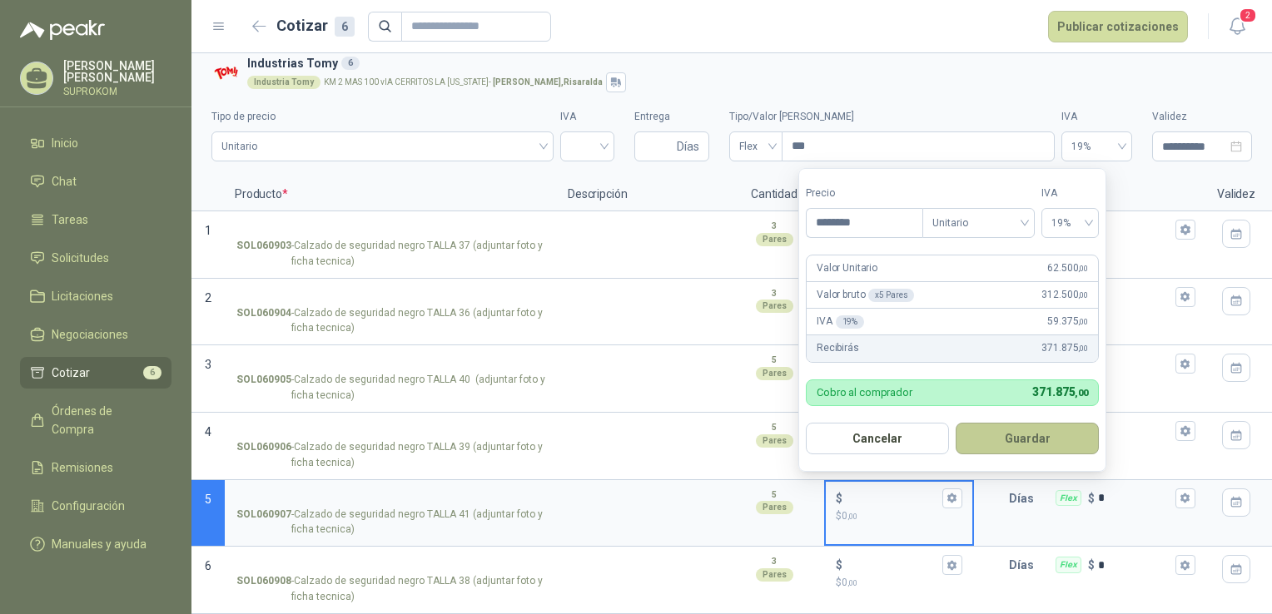
type input "******"
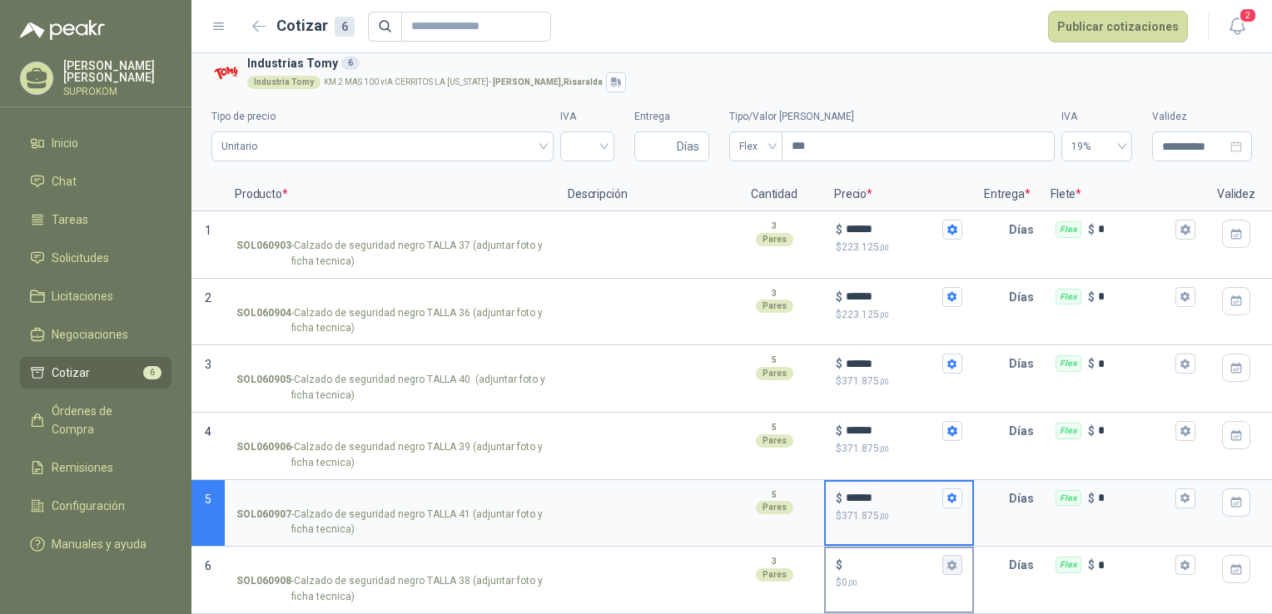
click at [953, 559] on button "$ $ 0 ,00" at bounding box center [953, 565] width 20 height 20
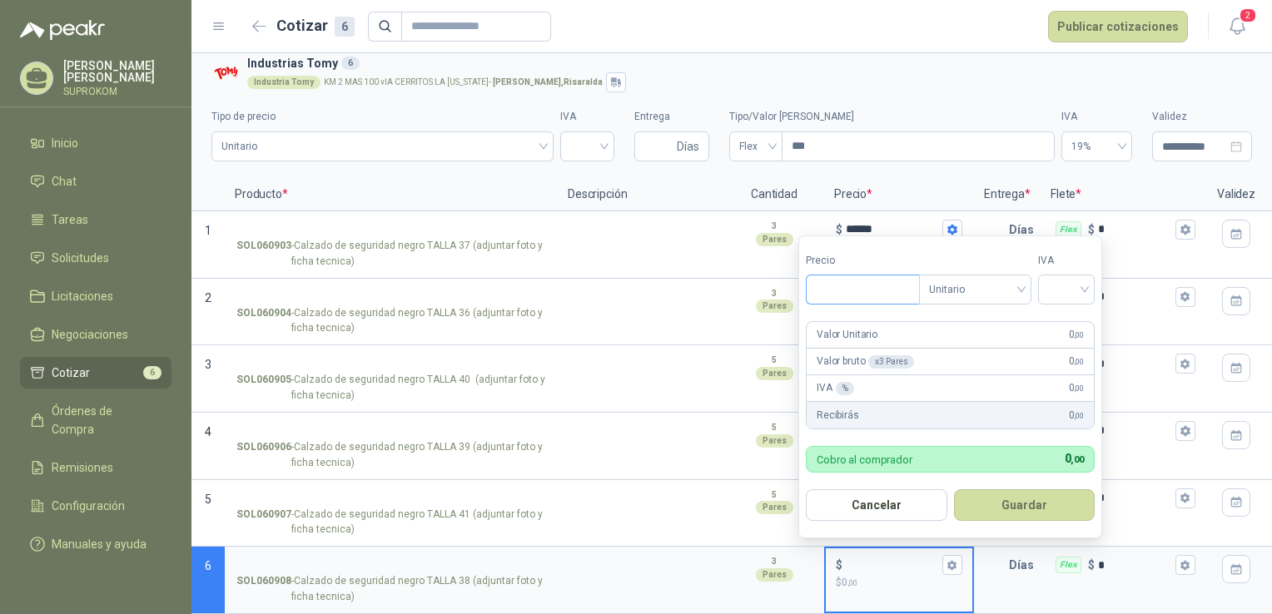
click at [882, 298] on input "Precio" at bounding box center [863, 290] width 112 height 28
type input "********"
click at [1068, 287] on input "search" at bounding box center [1066, 288] width 37 height 25
click at [1067, 329] on div "19%" at bounding box center [1070, 325] width 31 height 18
click at [1012, 491] on button "Guardar" at bounding box center [1027, 506] width 143 height 32
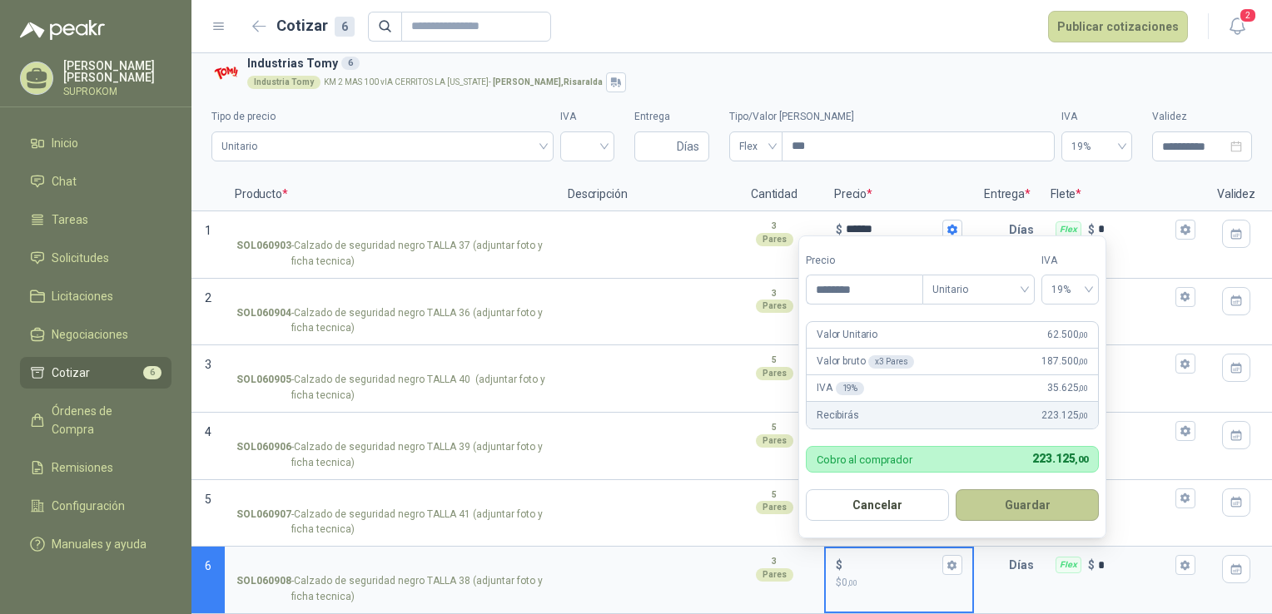
type input "******"
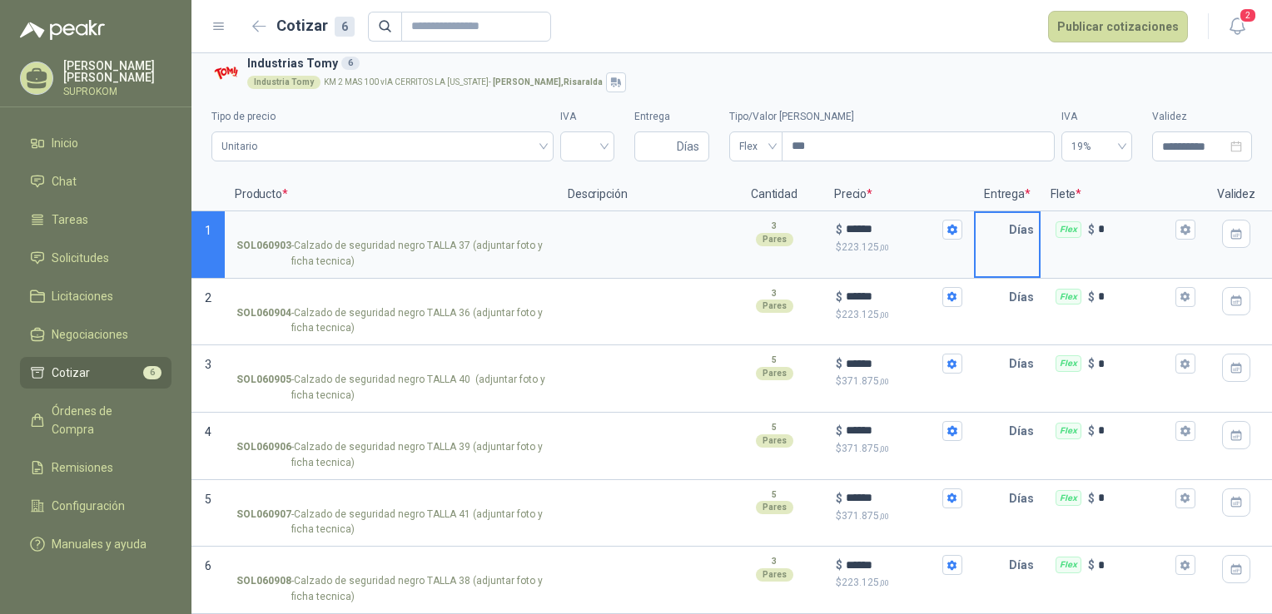
click at [989, 233] on input "text" at bounding box center [992, 229] width 33 height 33
type input "*"
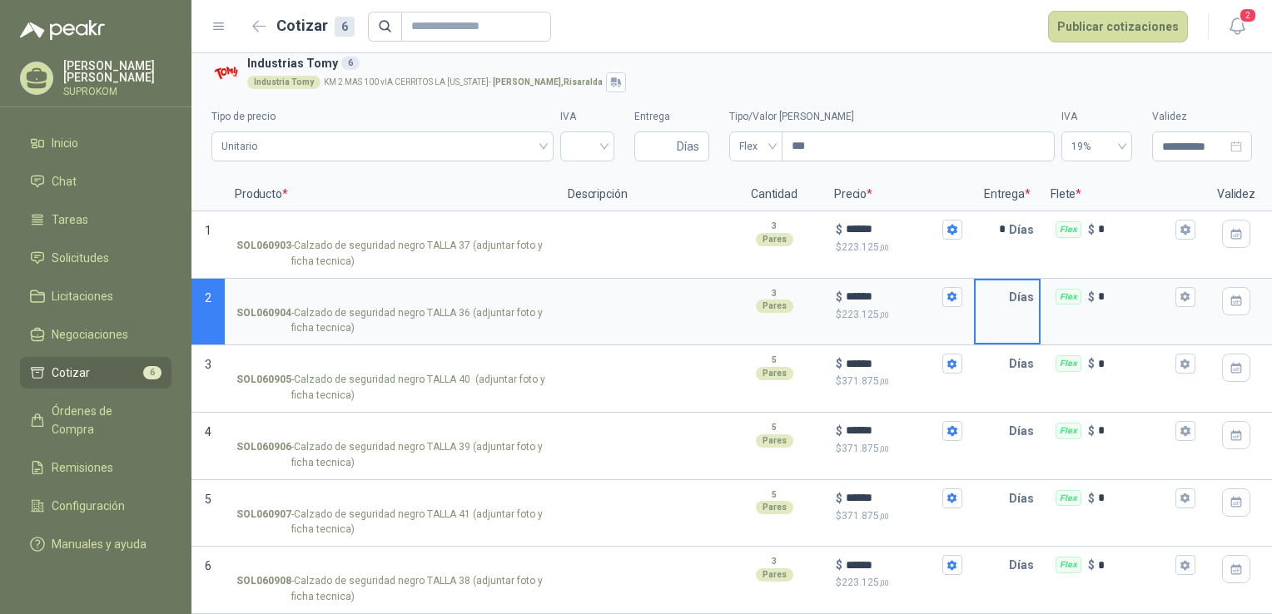
click at [980, 286] on input "text" at bounding box center [992, 297] width 33 height 33
type input "*"
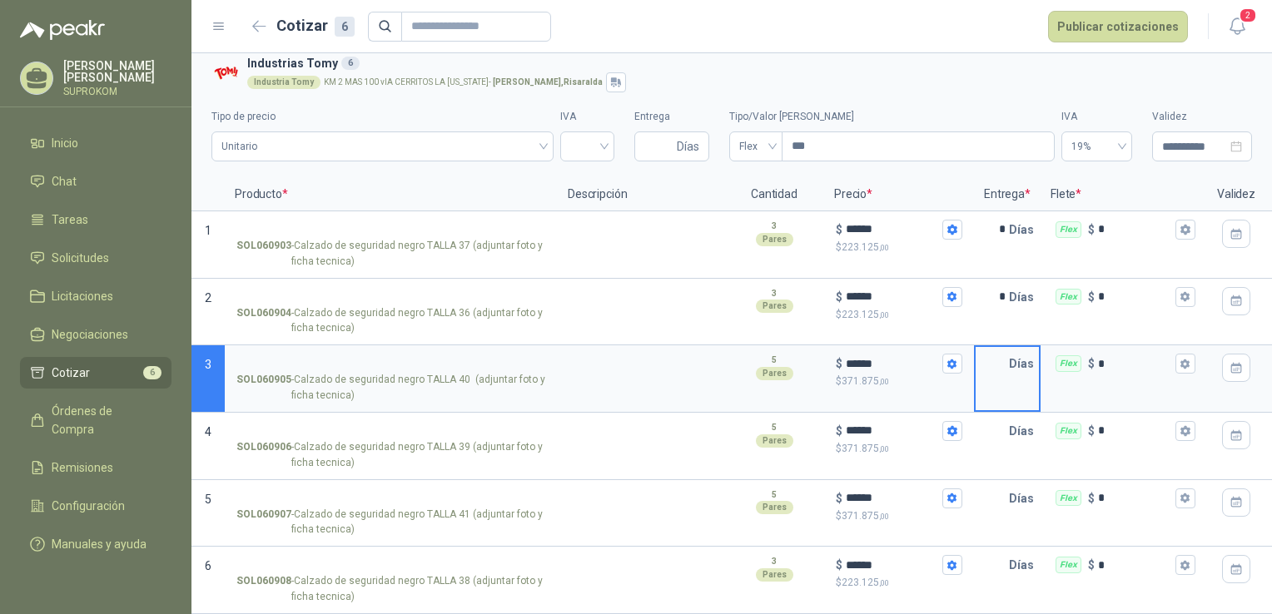
click at [987, 366] on input "text" at bounding box center [992, 363] width 33 height 33
type input "*"
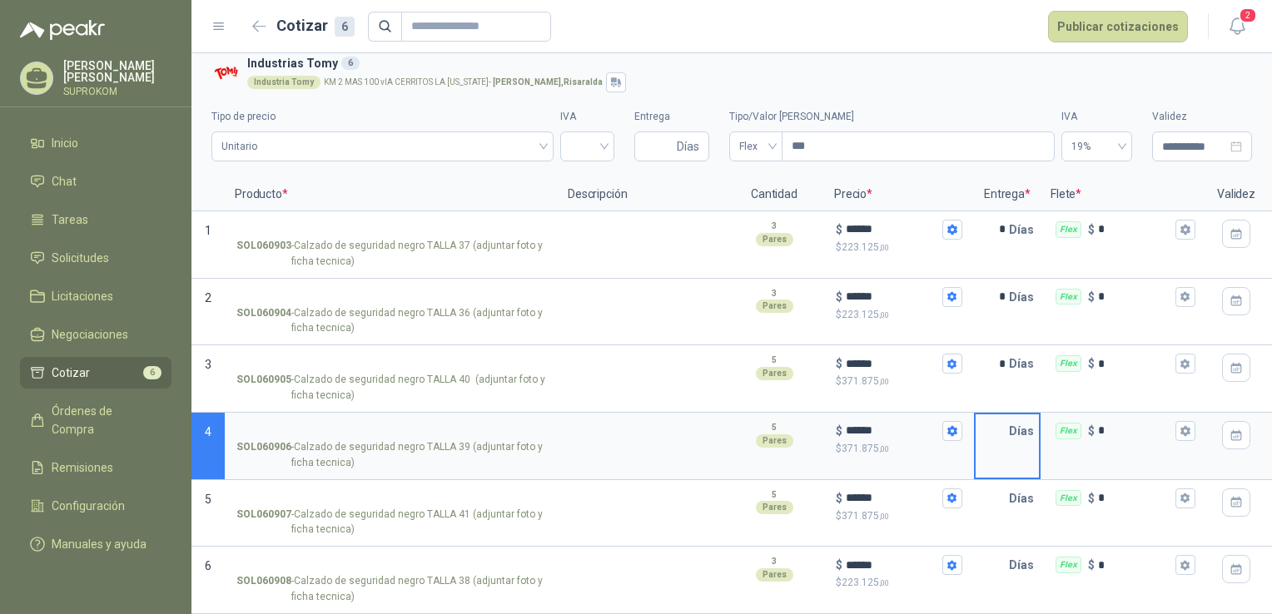
click at [993, 420] on input "text" at bounding box center [992, 431] width 33 height 33
type input "*"
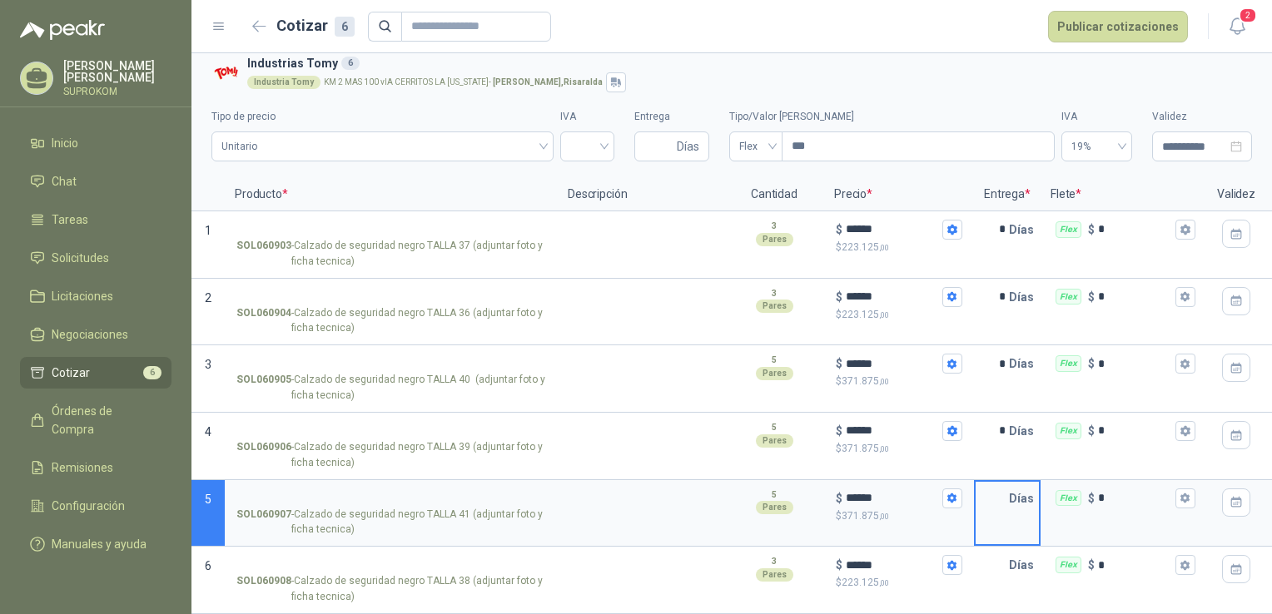
click at [996, 486] on input "text" at bounding box center [992, 498] width 33 height 33
type input "*"
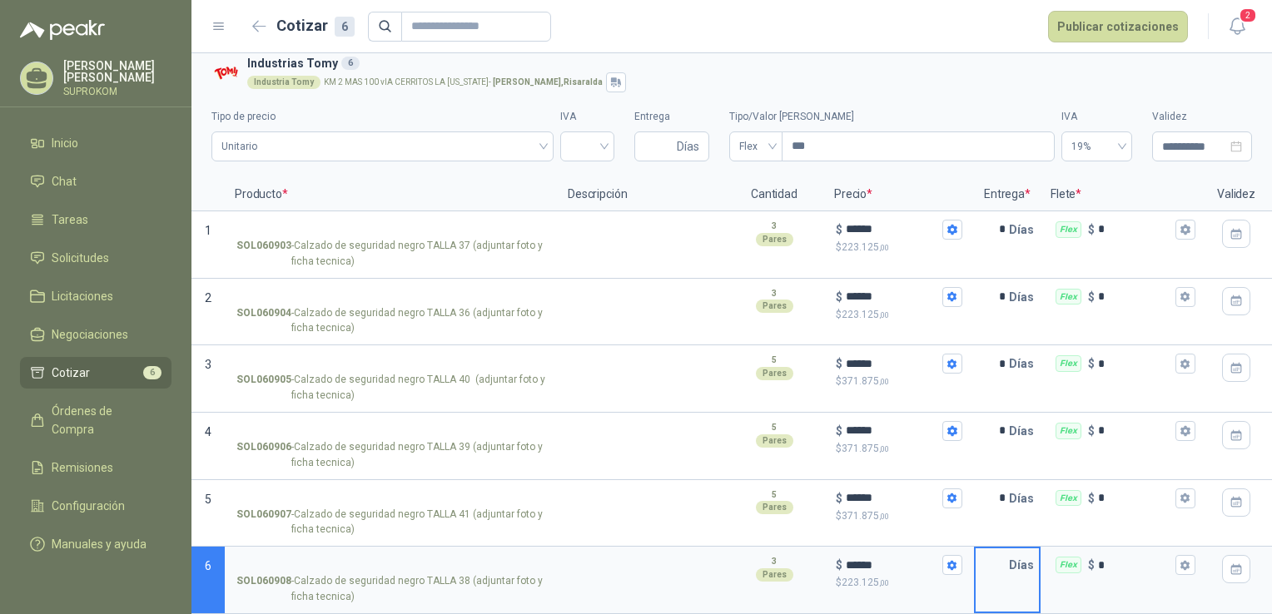
click at [1002, 555] on input "text" at bounding box center [992, 565] width 33 height 33
type input "*"
click at [1228, 255] on div at bounding box center [1236, 244] width 58 height 67
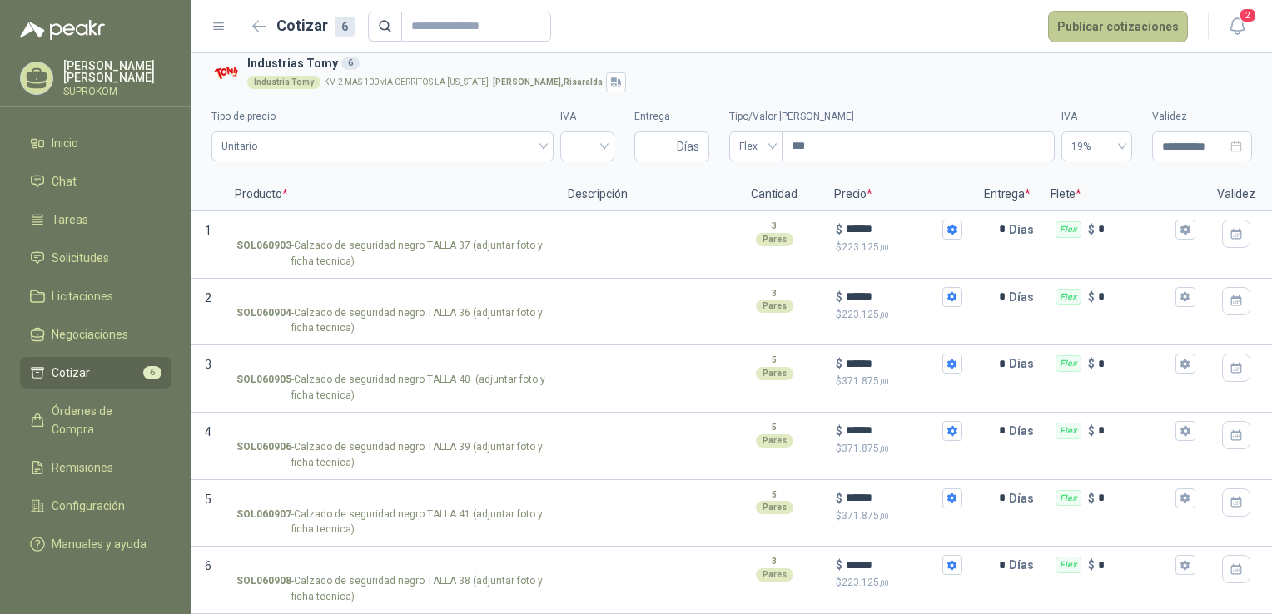
click at [1156, 25] on button "Publicar cotizaciones" at bounding box center [1118, 27] width 140 height 32
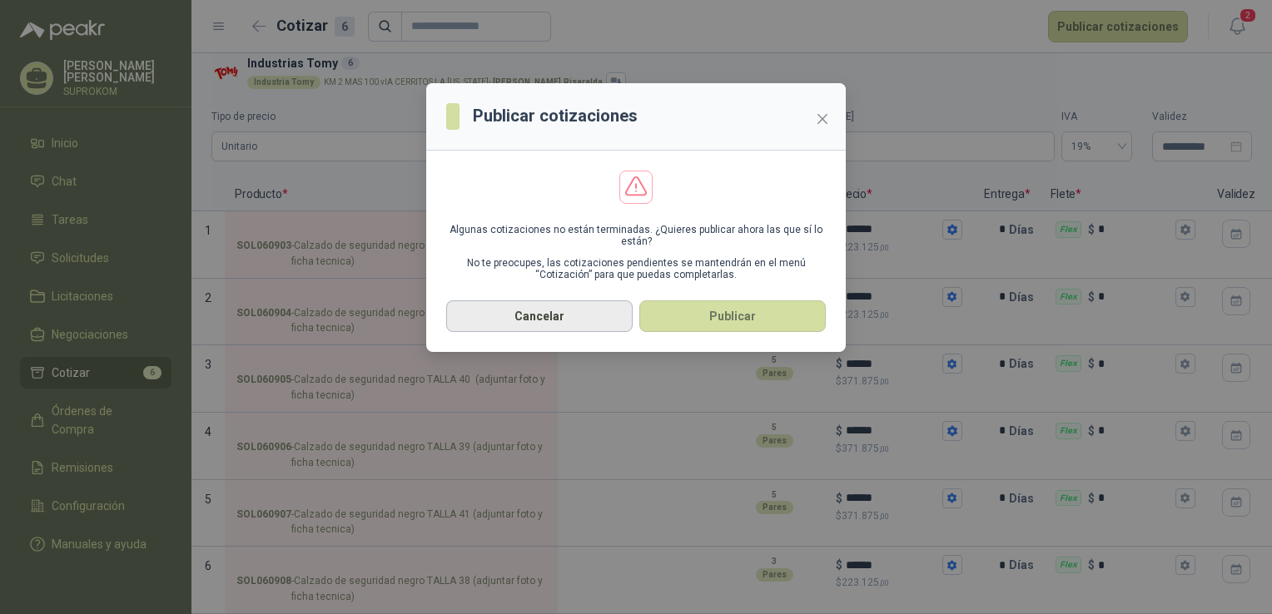
click at [573, 320] on button "Cancelar" at bounding box center [539, 317] width 187 height 32
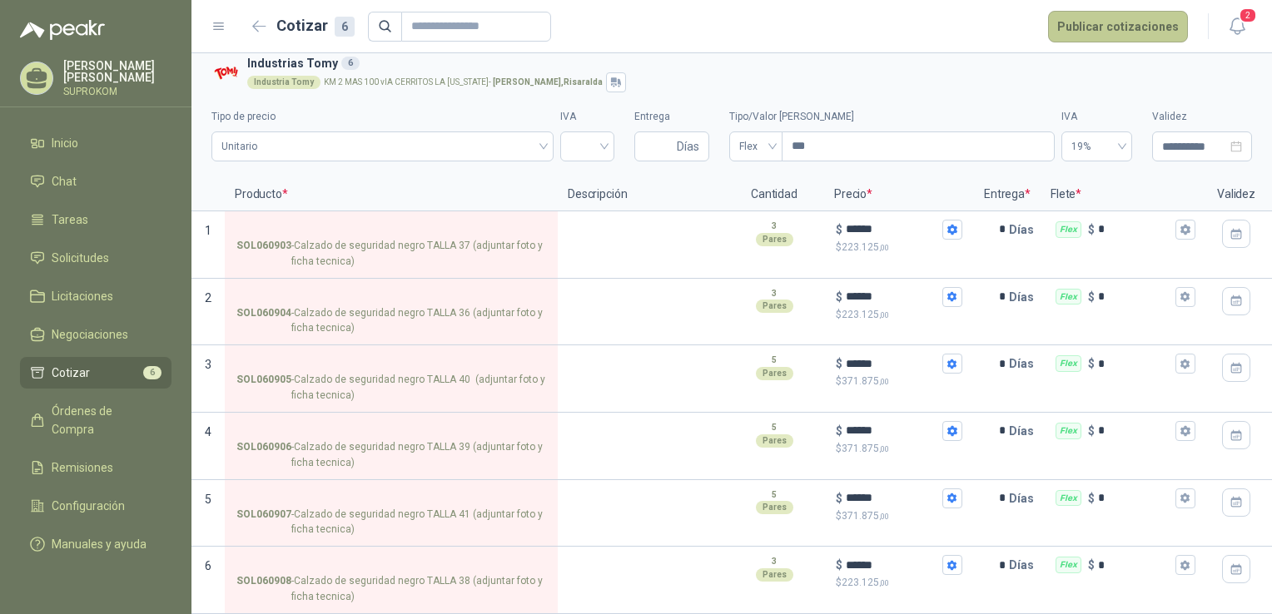
click at [1142, 28] on button "Publicar cotizaciones" at bounding box center [1118, 27] width 140 height 32
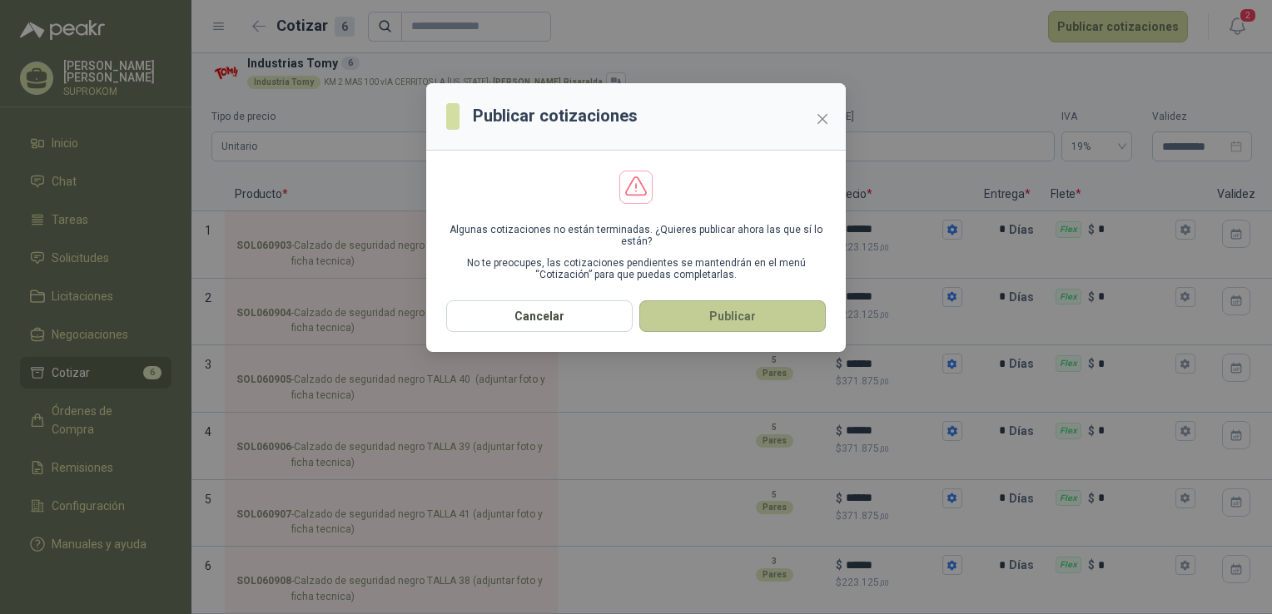
click at [734, 326] on button "Publicar" at bounding box center [732, 317] width 187 height 32
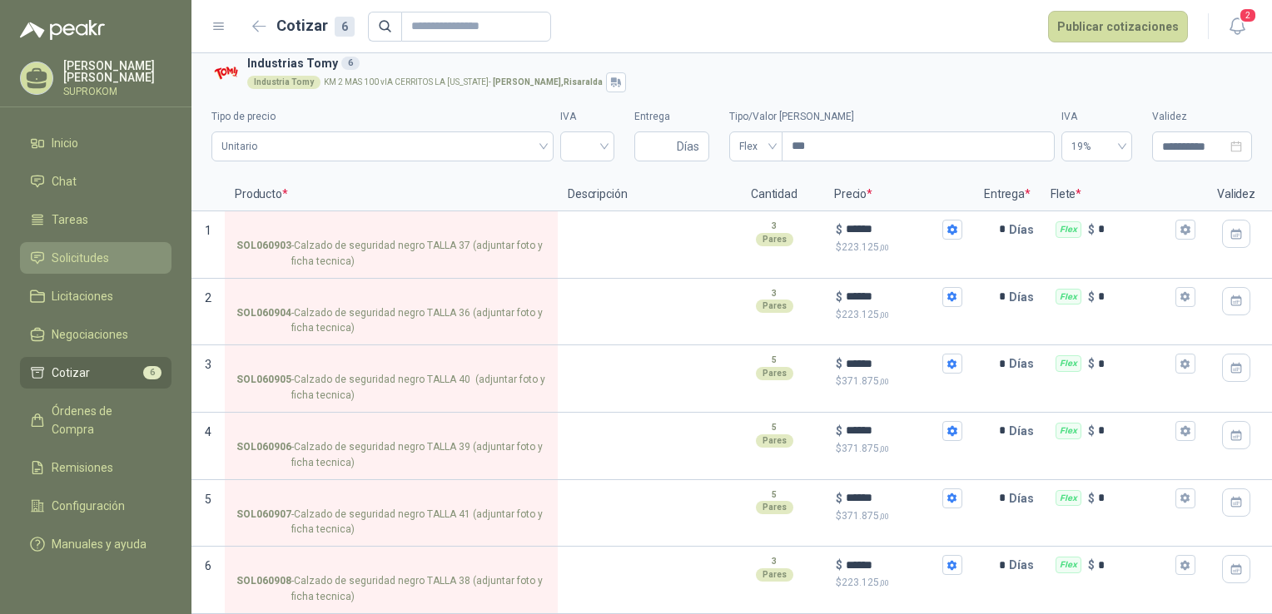
click at [109, 261] on li "Solicitudes" at bounding box center [96, 258] width 132 height 18
click at [67, 255] on span "Solicitudes" at bounding box center [80, 258] width 57 height 18
click at [73, 374] on span "Cotizar" at bounding box center [71, 373] width 38 height 18
click at [586, 132] on input "search" at bounding box center [587, 144] width 34 height 25
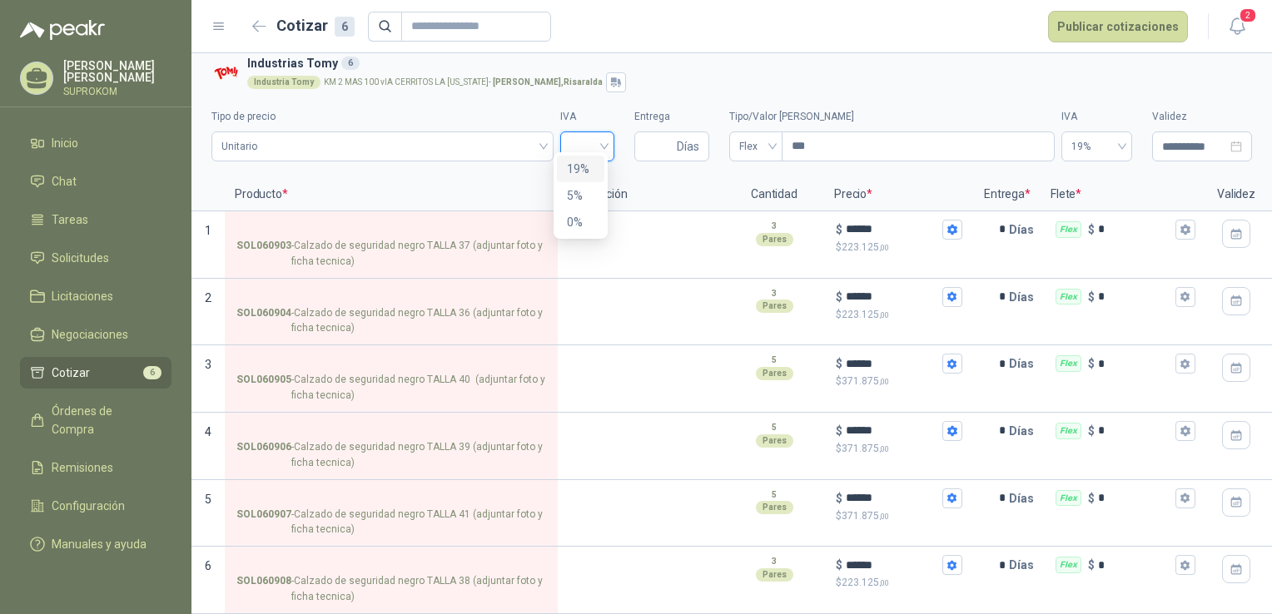
click at [594, 175] on div "19%" at bounding box center [580, 169] width 47 height 27
click at [594, 178] on p "Descripción" at bounding box center [641, 194] width 167 height 33
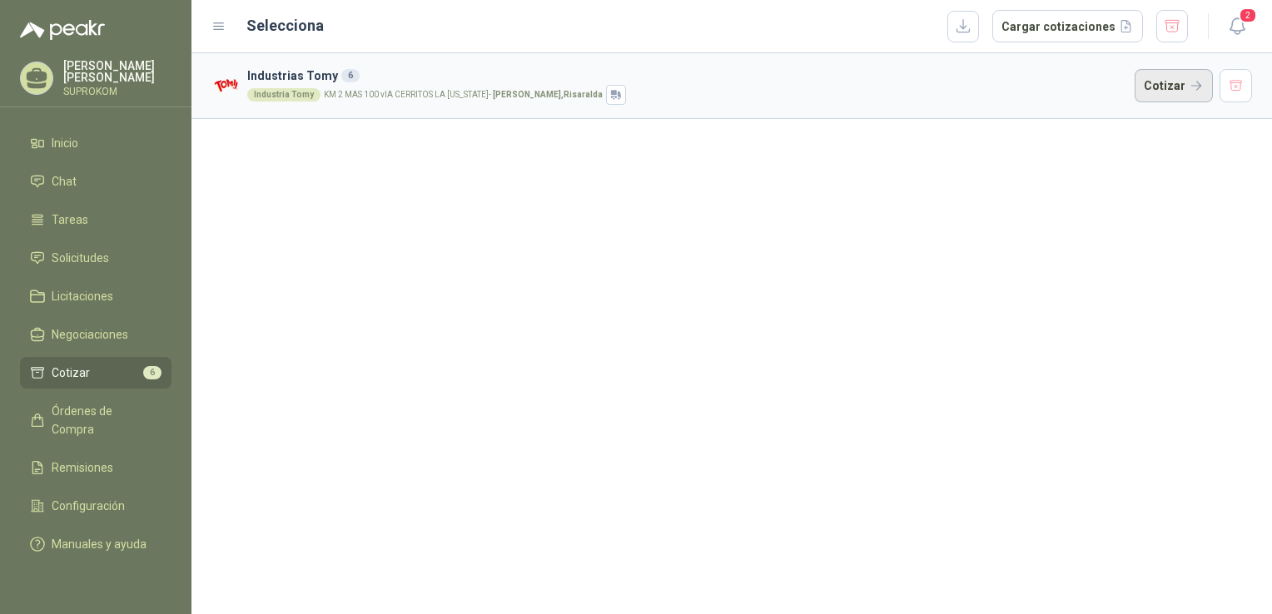
click at [1186, 80] on button "Cotizar" at bounding box center [1174, 85] width 78 height 33
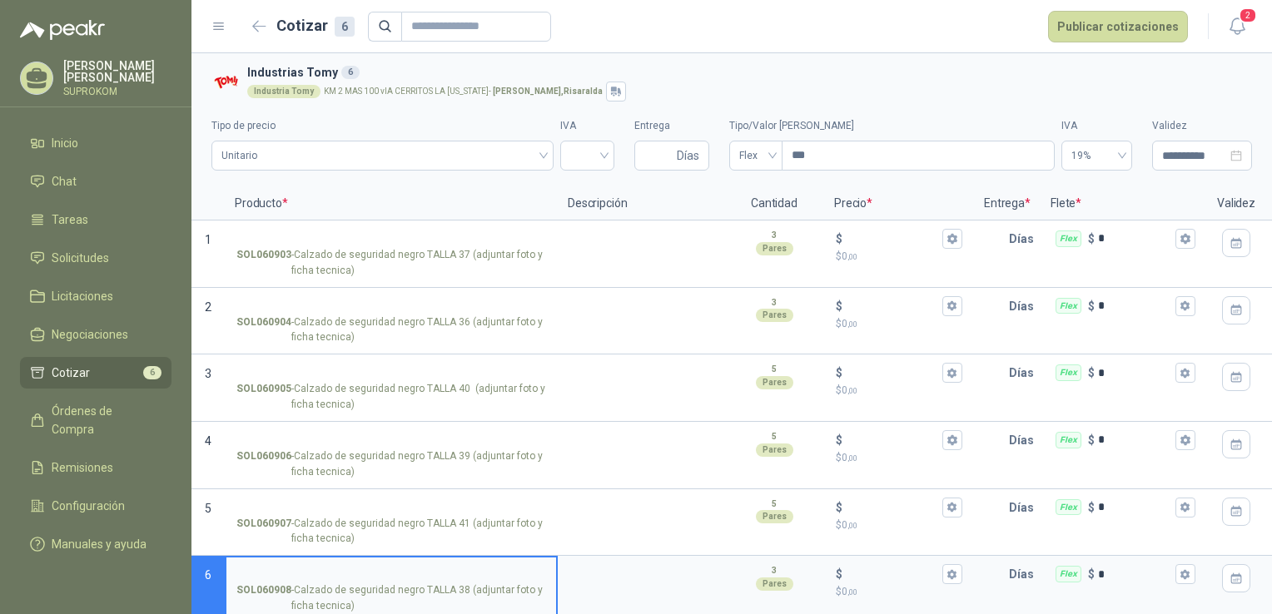
scroll to position [21, 0]
